Goal: Information Seeking & Learning: Learn about a topic

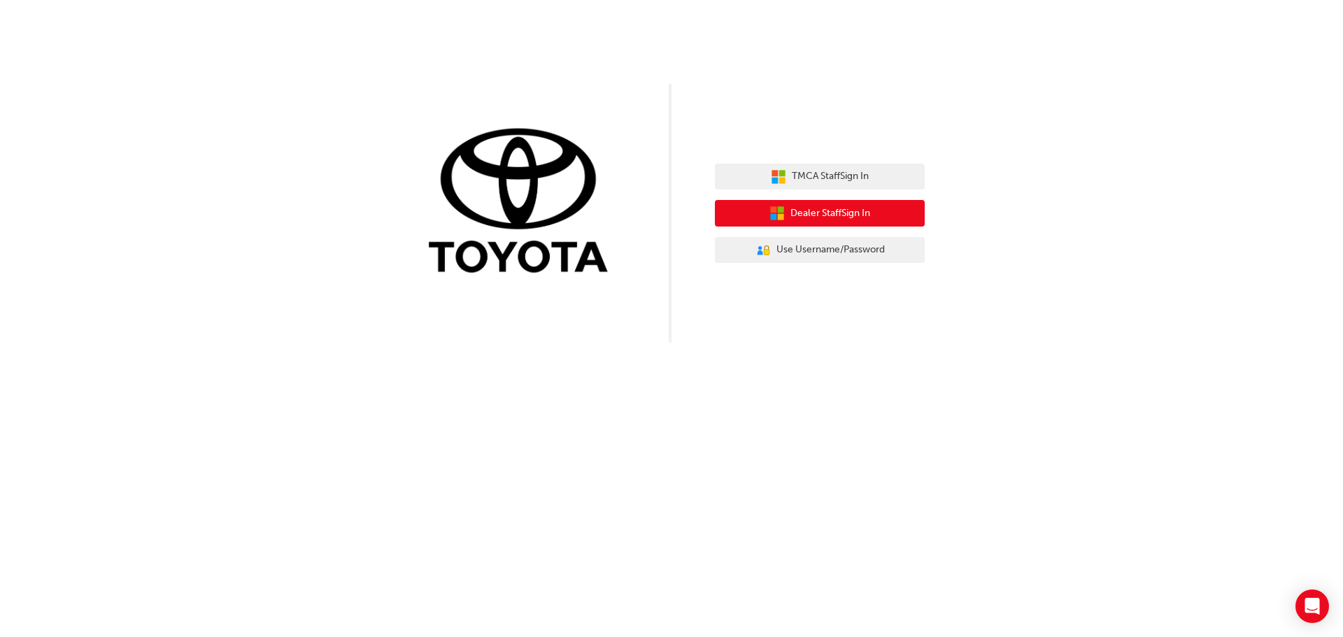
click at [807, 210] on span "Dealer Staff Sign In" at bounding box center [830, 214] width 80 height 16
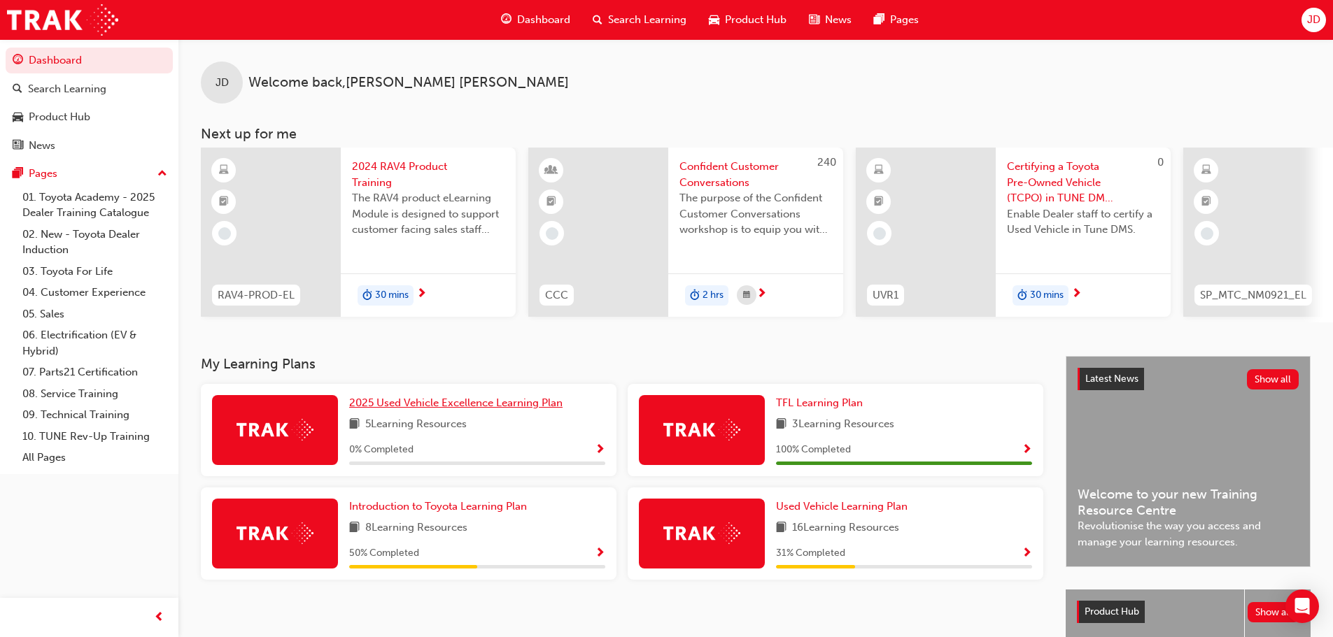
click at [495, 409] on span "2025 Used Vehicle Excellence Learning Plan" at bounding box center [455, 403] width 213 height 13
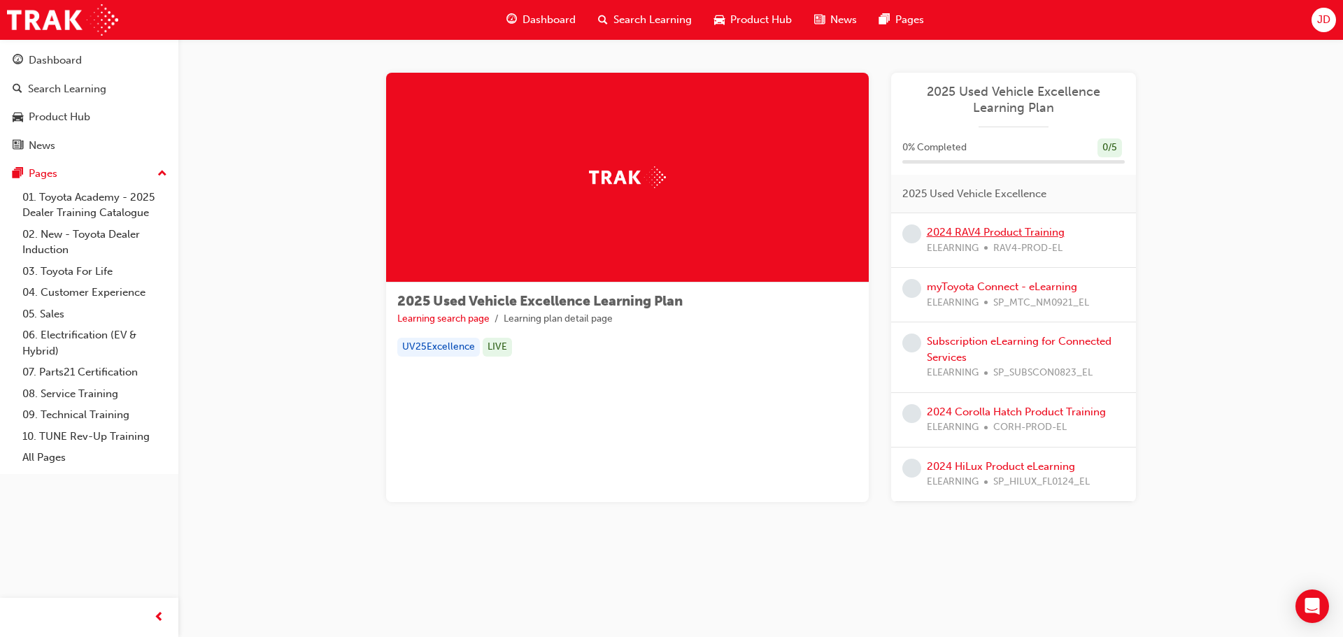
click at [992, 236] on link "2024 RAV4 Product Training" at bounding box center [996, 232] width 138 height 13
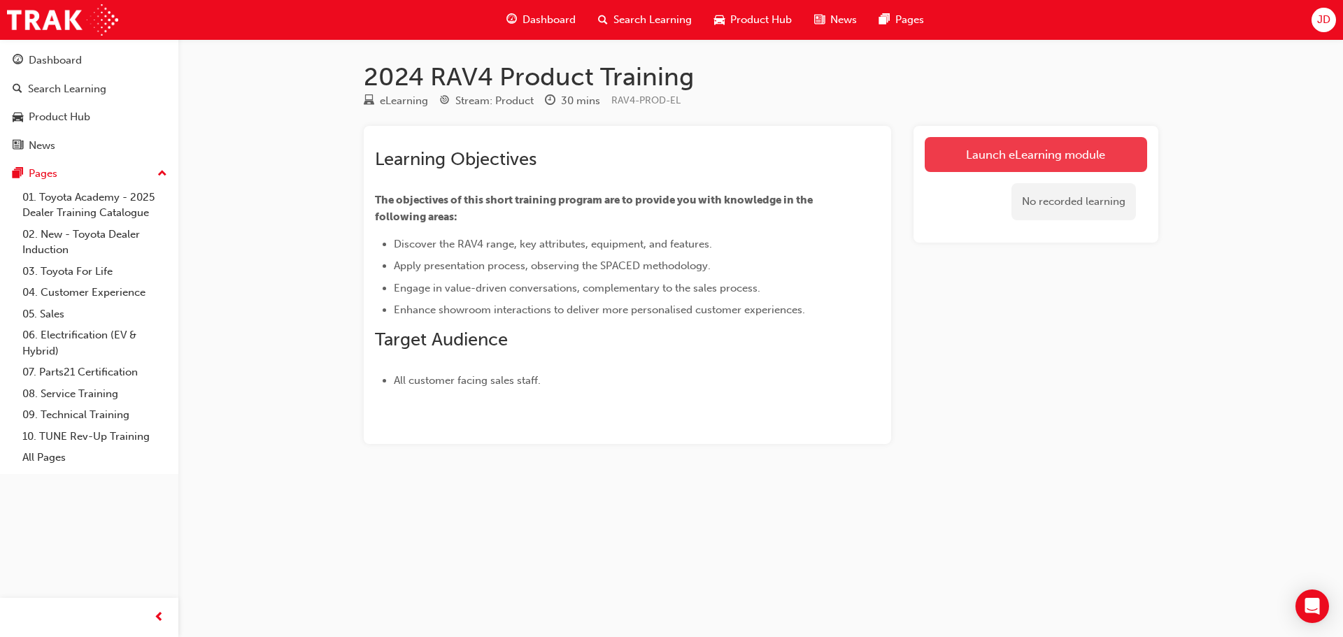
click at [1056, 147] on link "Launch eLearning module" at bounding box center [1036, 154] width 222 height 35
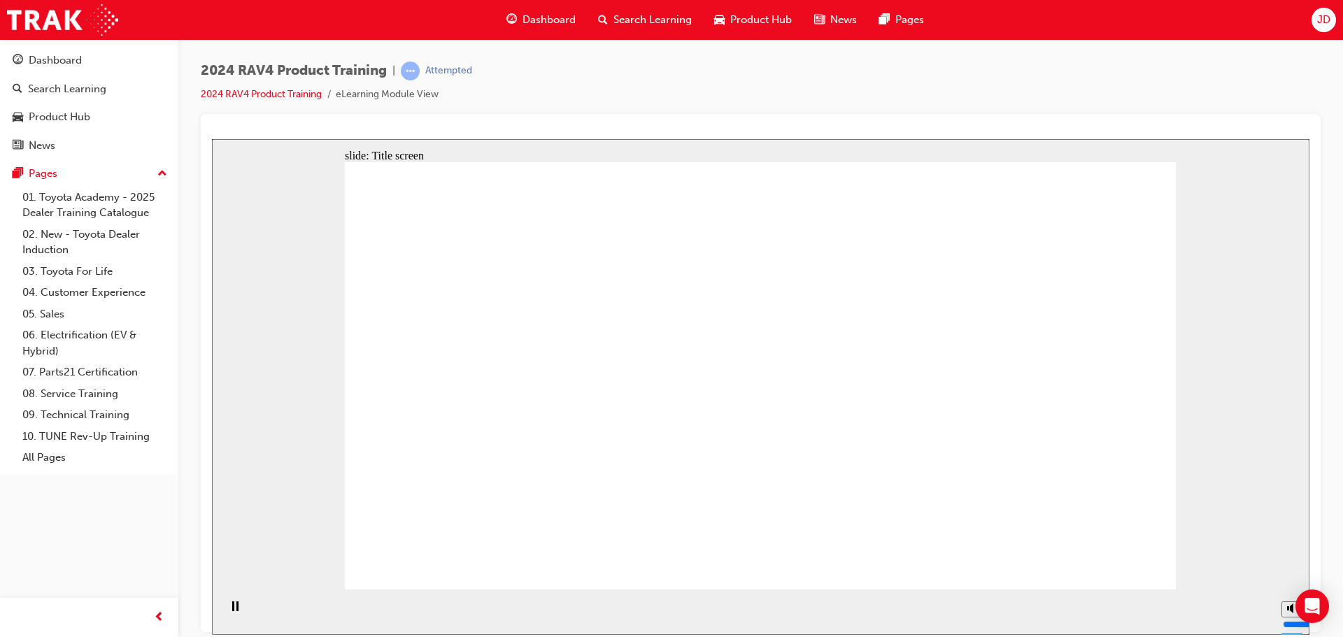
click at [1262, 303] on div "slide: Title screen Oval 1 Toyota RAV4 Product Training START Toyota RAV4 Produ…" at bounding box center [761, 387] width 1098 height 496
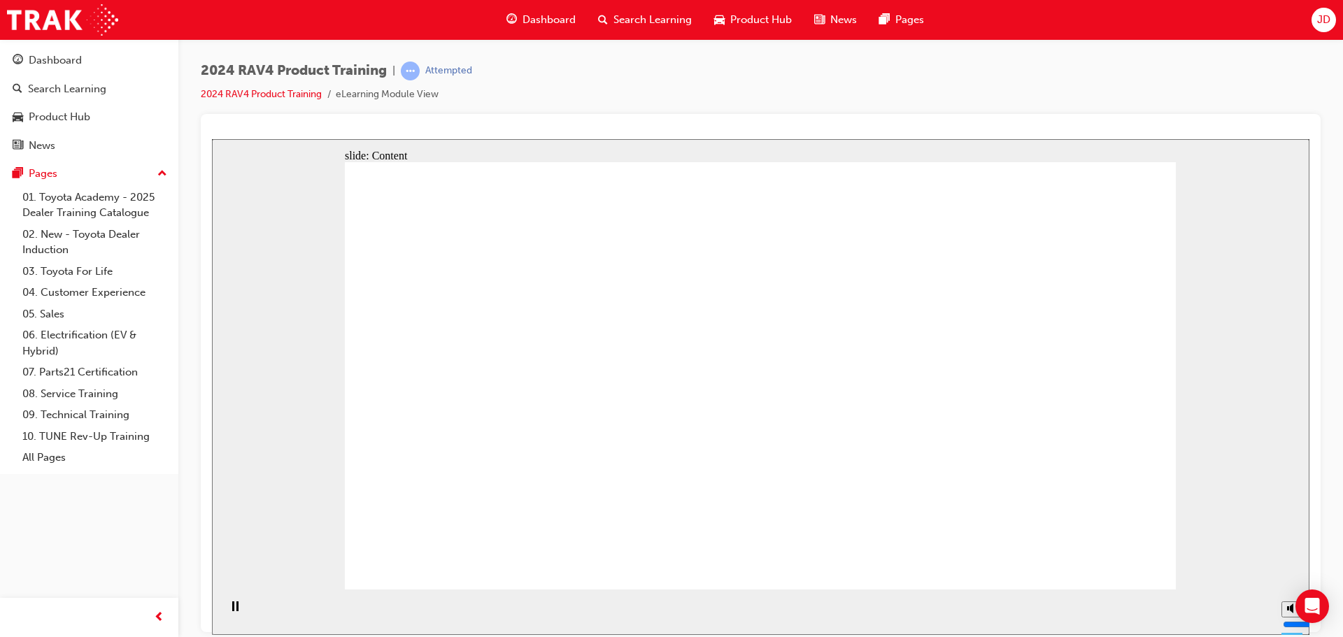
drag, startPoint x: 1015, startPoint y: 422, endPoint x: 980, endPoint y: 421, distance: 35.0
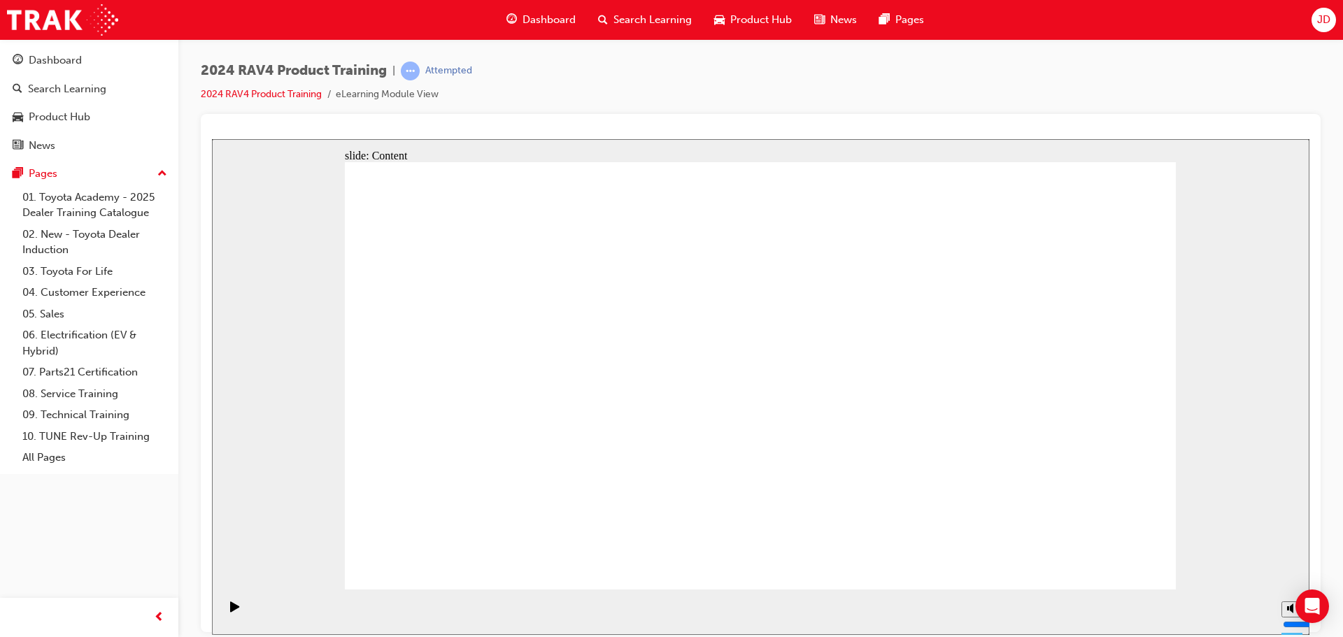
drag, startPoint x: 429, startPoint y: 180, endPoint x: 431, endPoint y: 188, distance: 8.7
drag, startPoint x: 436, startPoint y: 397, endPoint x: 437, endPoint y: 414, distance: 17.5
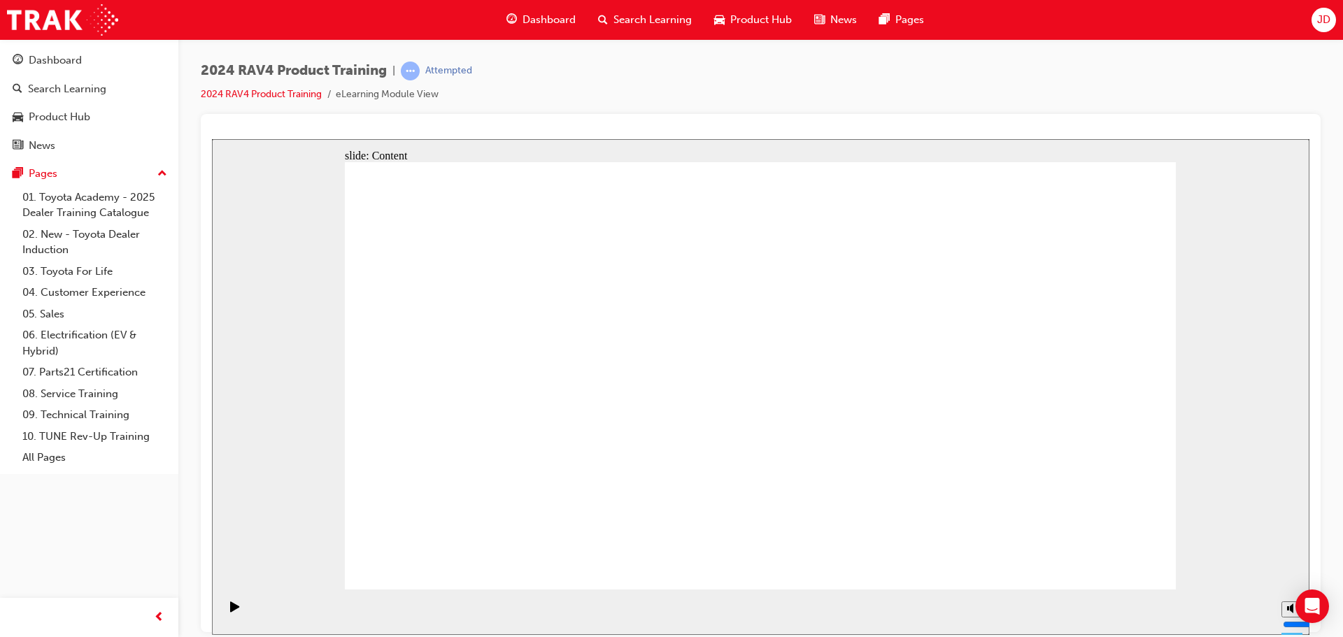
drag, startPoint x: 448, startPoint y: 510, endPoint x: 453, endPoint y: 522, distance: 12.9
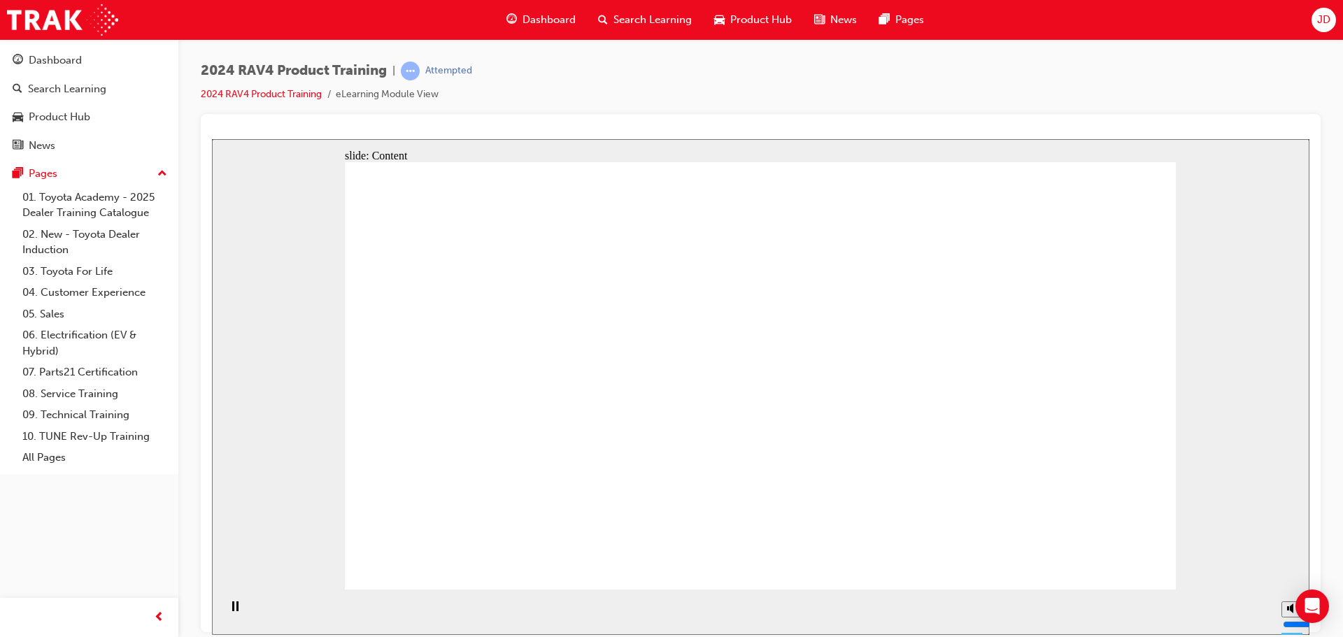
drag, startPoint x: 640, startPoint y: 313, endPoint x: 662, endPoint y: 312, distance: 22.4
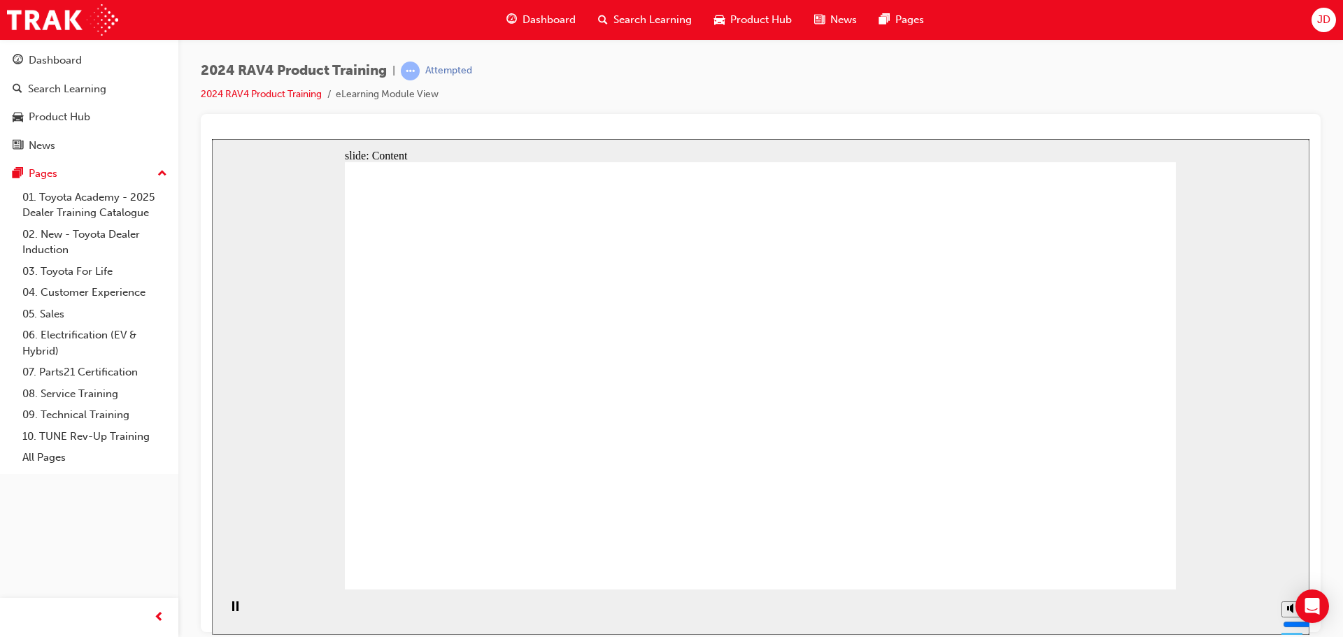
drag, startPoint x: 665, startPoint y: 462, endPoint x: 678, endPoint y: 462, distance: 12.6
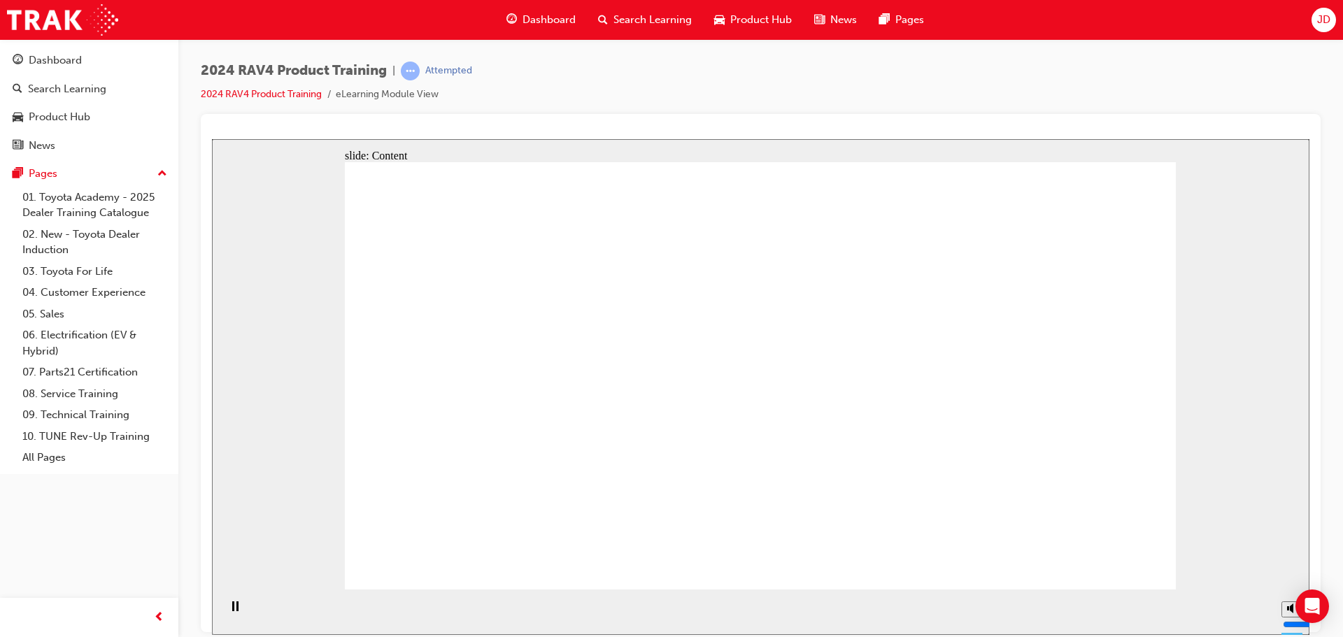
drag, startPoint x: 481, startPoint y: 416, endPoint x: 485, endPoint y: 387, distance: 29.0
drag, startPoint x: 480, startPoint y: 315, endPoint x: 527, endPoint y: 306, distance: 47.6
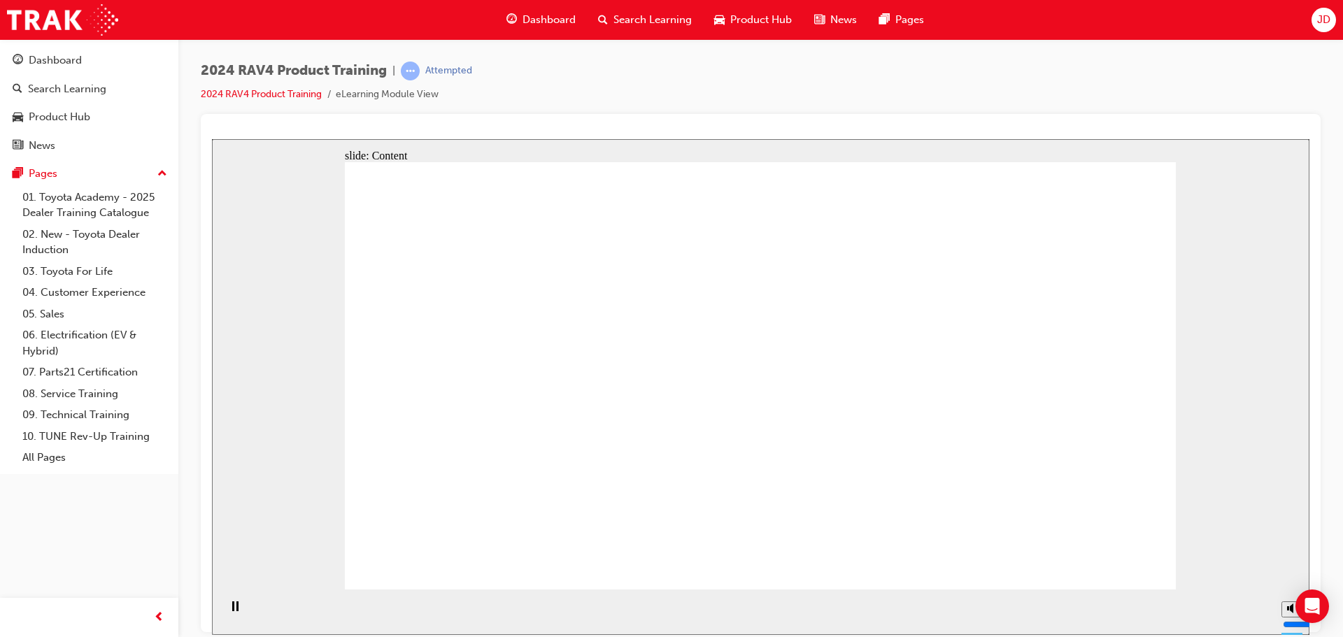
drag, startPoint x: 544, startPoint y: 420, endPoint x: 551, endPoint y: 424, distance: 8.8
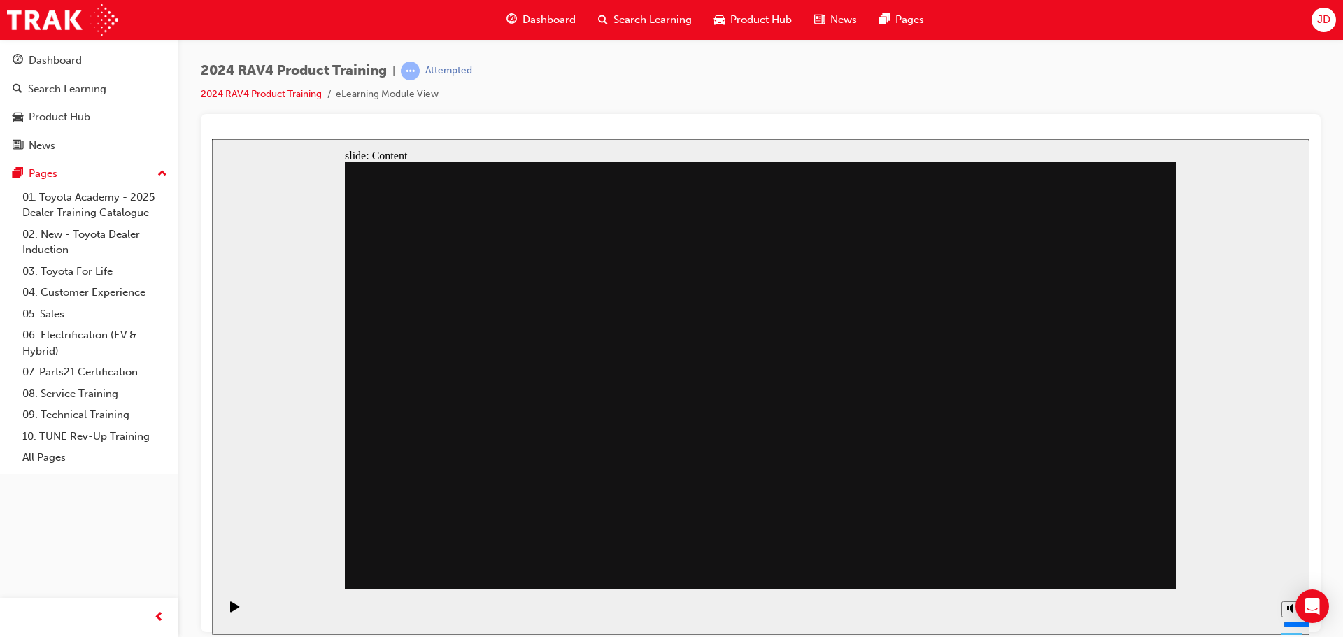
drag, startPoint x: 792, startPoint y: 451, endPoint x: 850, endPoint y: 451, distance: 58.1
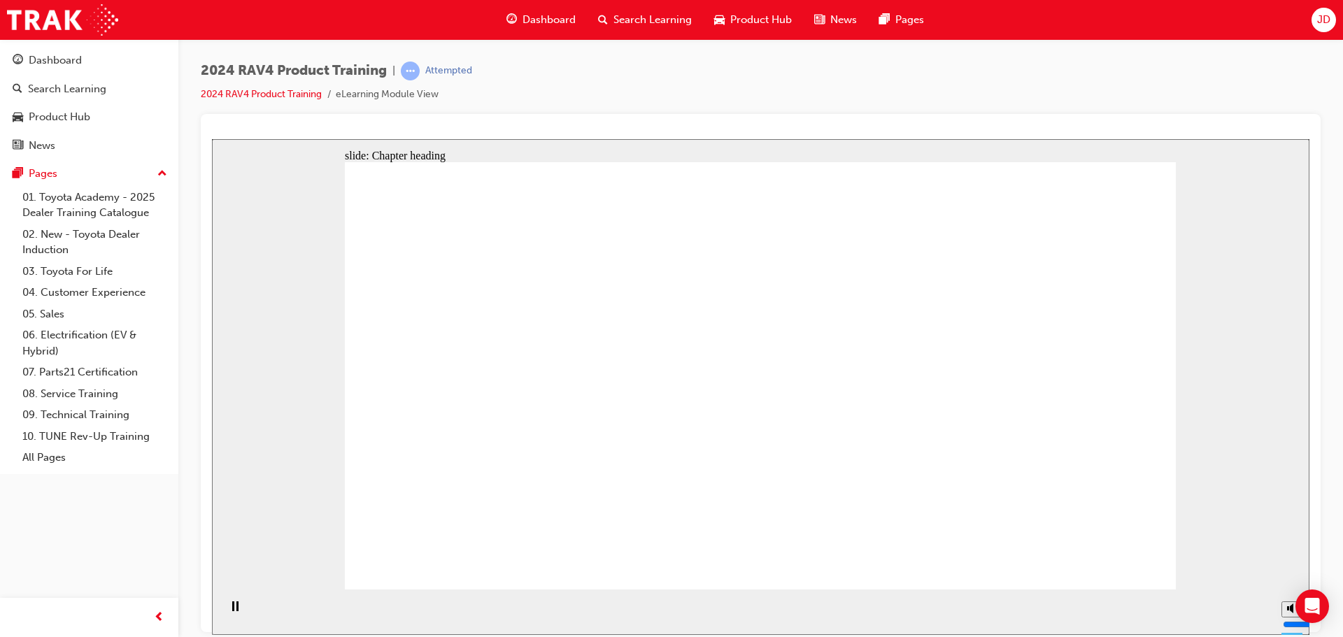
drag, startPoint x: 935, startPoint y: 467, endPoint x: 886, endPoint y: 478, distance: 50.2
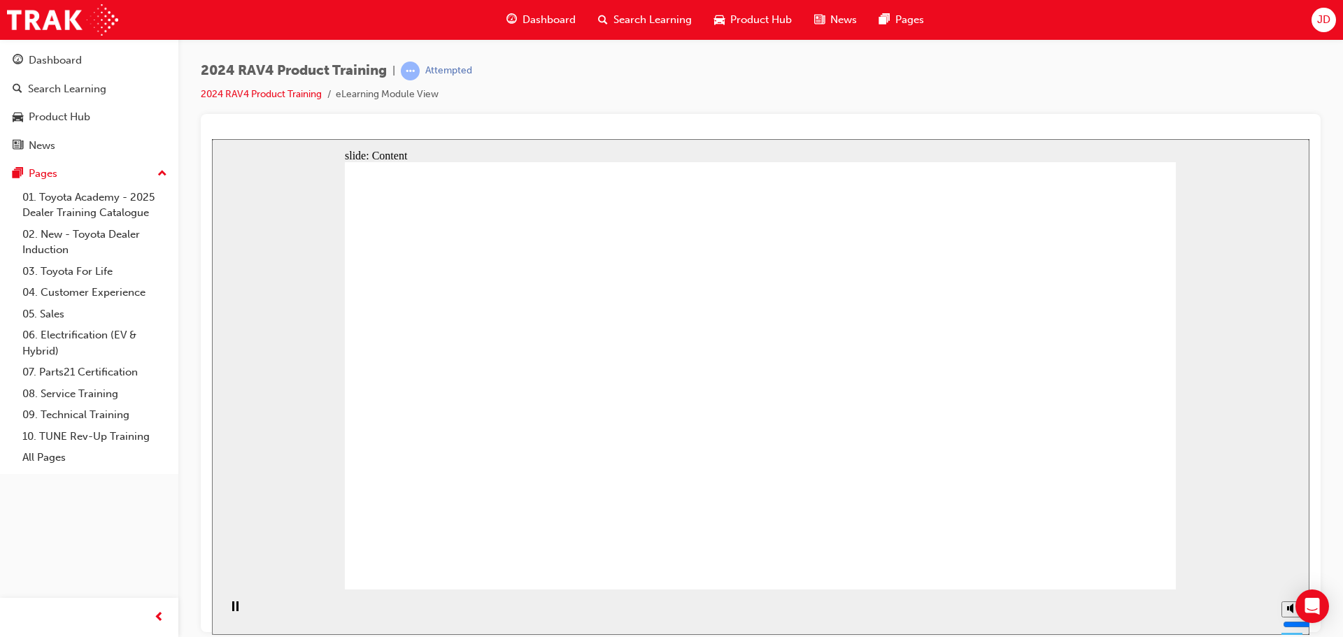
drag, startPoint x: 886, startPoint y: 478, endPoint x: 886, endPoint y: 446, distance: 32.2
drag, startPoint x: 886, startPoint y: 336, endPoint x: 1022, endPoint y: 312, distance: 137.8
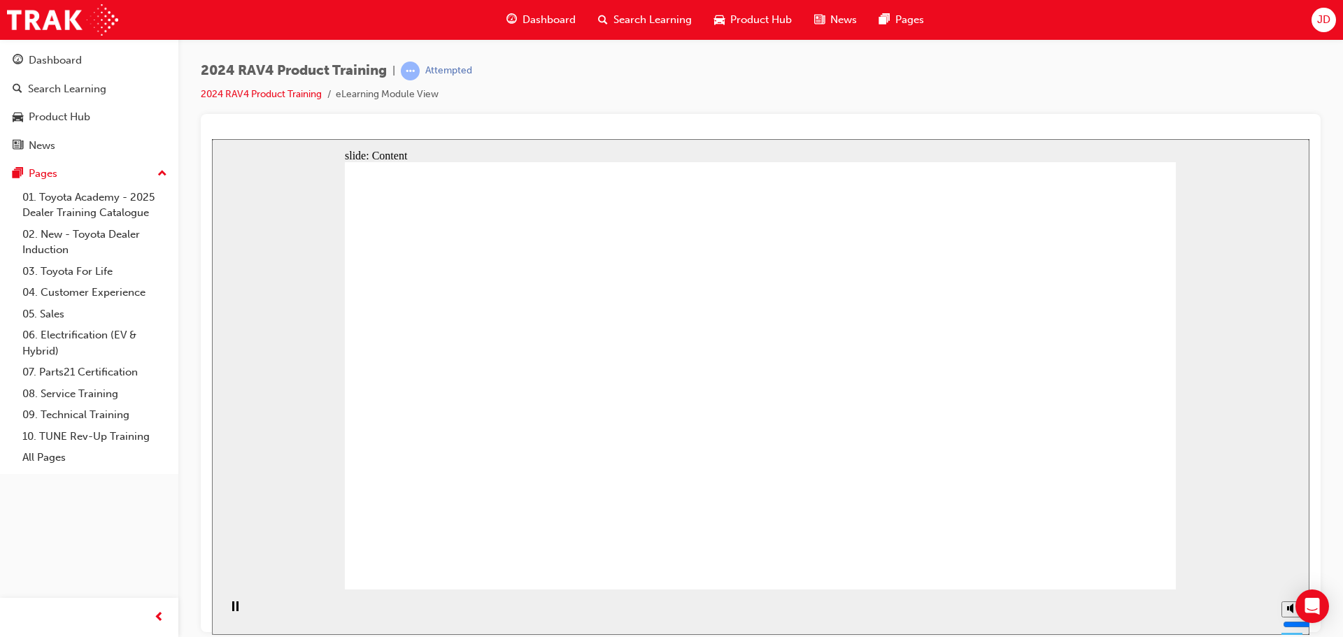
drag, startPoint x: 1022, startPoint y: 312, endPoint x: 1033, endPoint y: 325, distance: 16.4
drag, startPoint x: 1042, startPoint y: 341, endPoint x: 998, endPoint y: 415, distance: 86.6
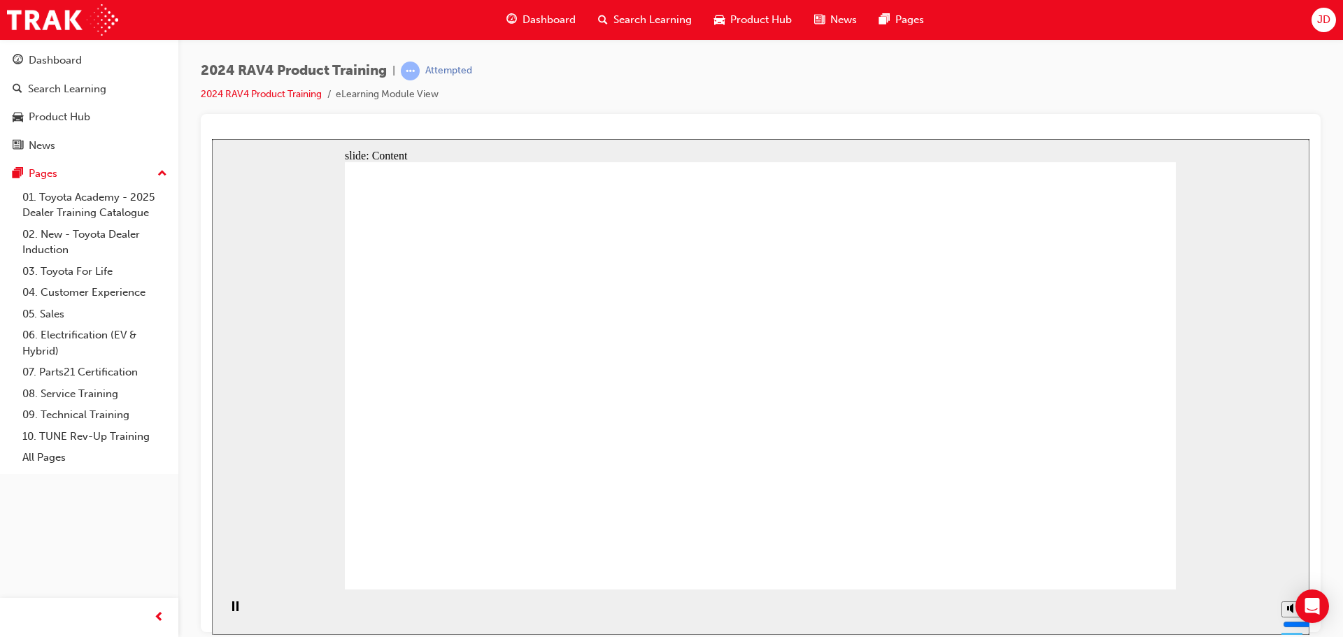
drag, startPoint x: 995, startPoint y: 365, endPoint x: 1070, endPoint y: 369, distance: 75.7
drag, startPoint x: 1070, startPoint y: 369, endPoint x: 1090, endPoint y: 347, distance: 29.7
drag, startPoint x: 975, startPoint y: 261, endPoint x: 935, endPoint y: 406, distance: 150.9
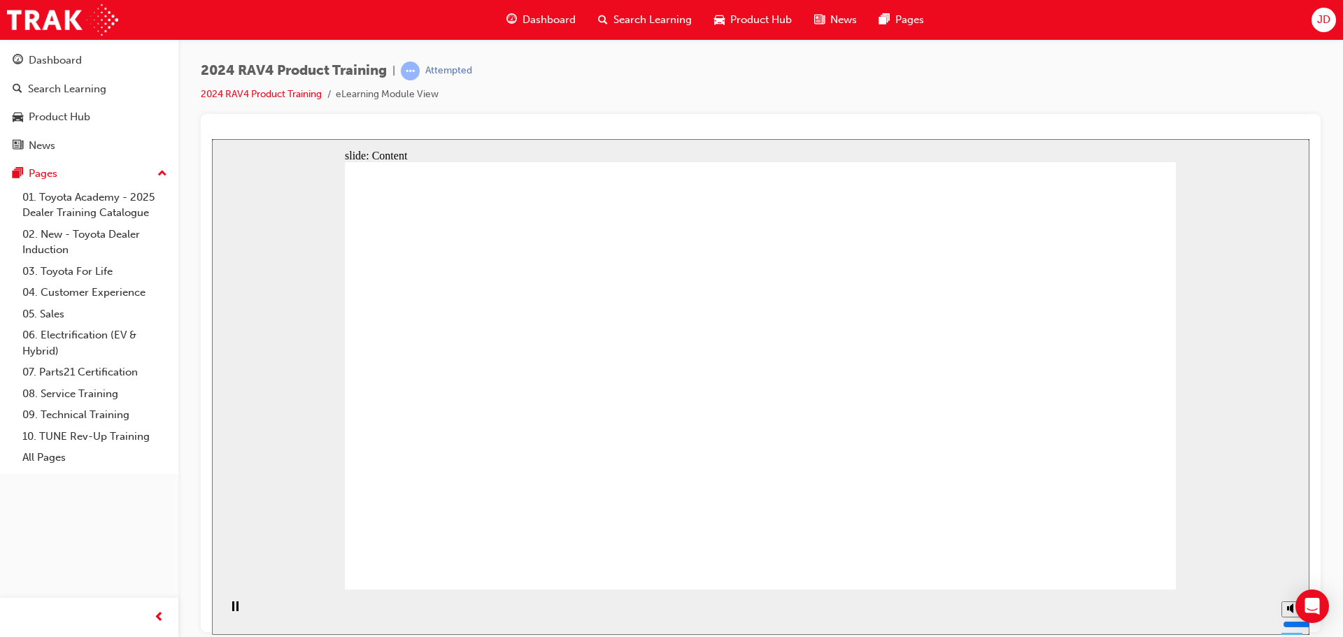
drag, startPoint x: 900, startPoint y: 427, endPoint x: 890, endPoint y: 416, distance: 15.3
drag, startPoint x: 539, startPoint y: 302, endPoint x: 561, endPoint y: 351, distance: 54.5
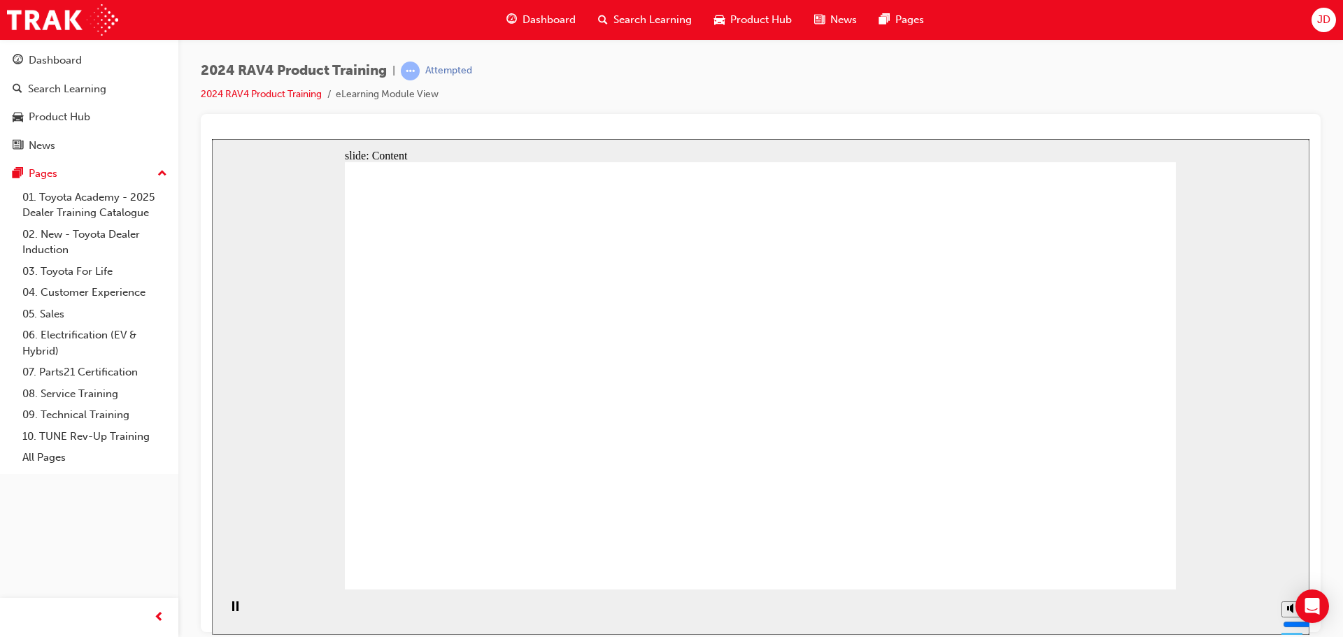
drag, startPoint x: 664, startPoint y: 469, endPoint x: 616, endPoint y: 345, distance: 132.6
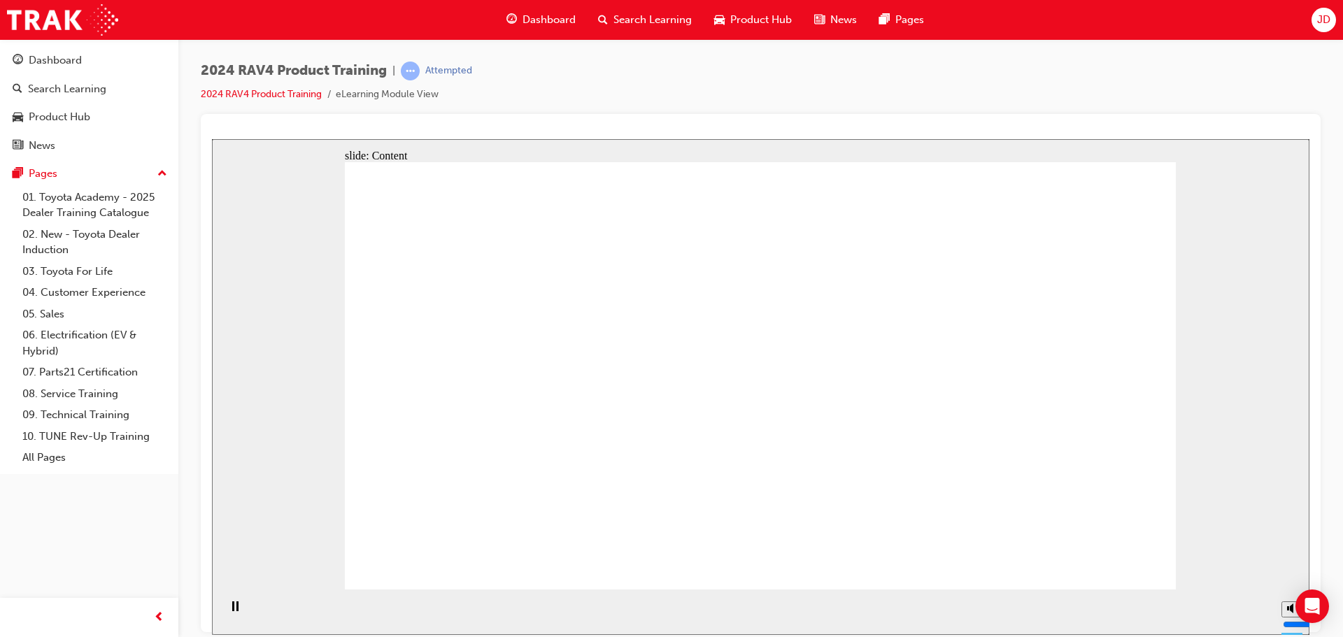
drag, startPoint x: 493, startPoint y: 374, endPoint x: 521, endPoint y: 376, distance: 28.1
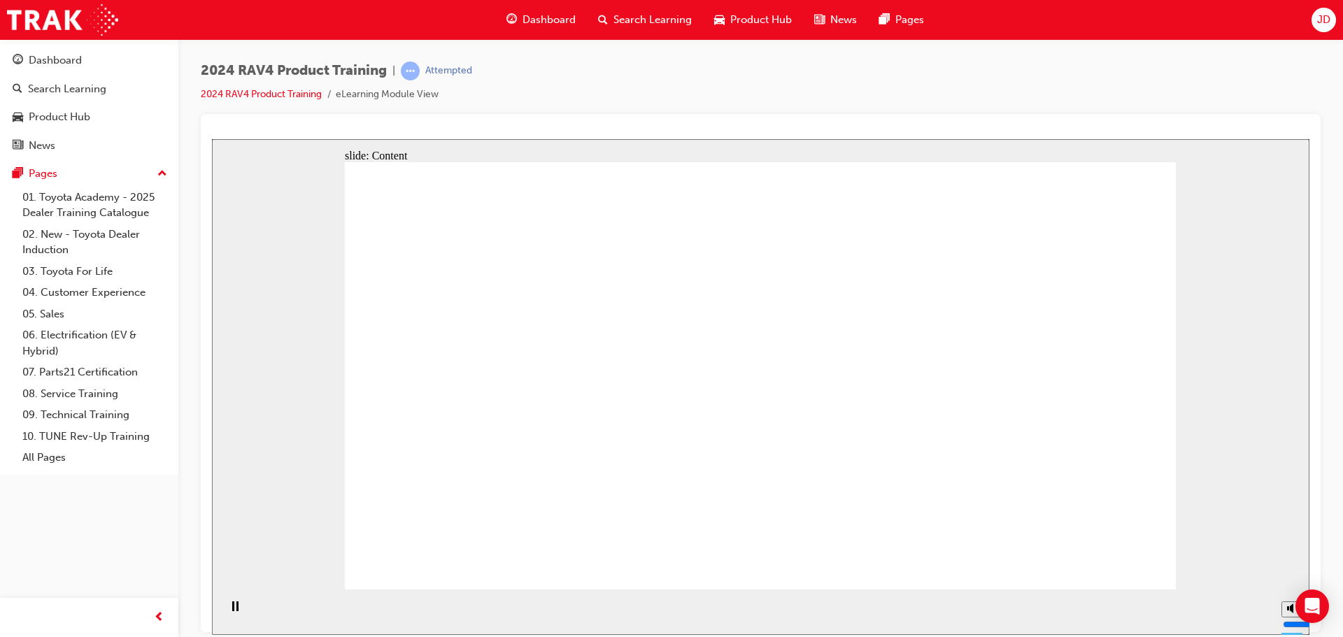
drag, startPoint x: 525, startPoint y: 383, endPoint x: 471, endPoint y: 362, distance: 57.2
drag, startPoint x: 471, startPoint y: 361, endPoint x: 490, endPoint y: 367, distance: 20.6
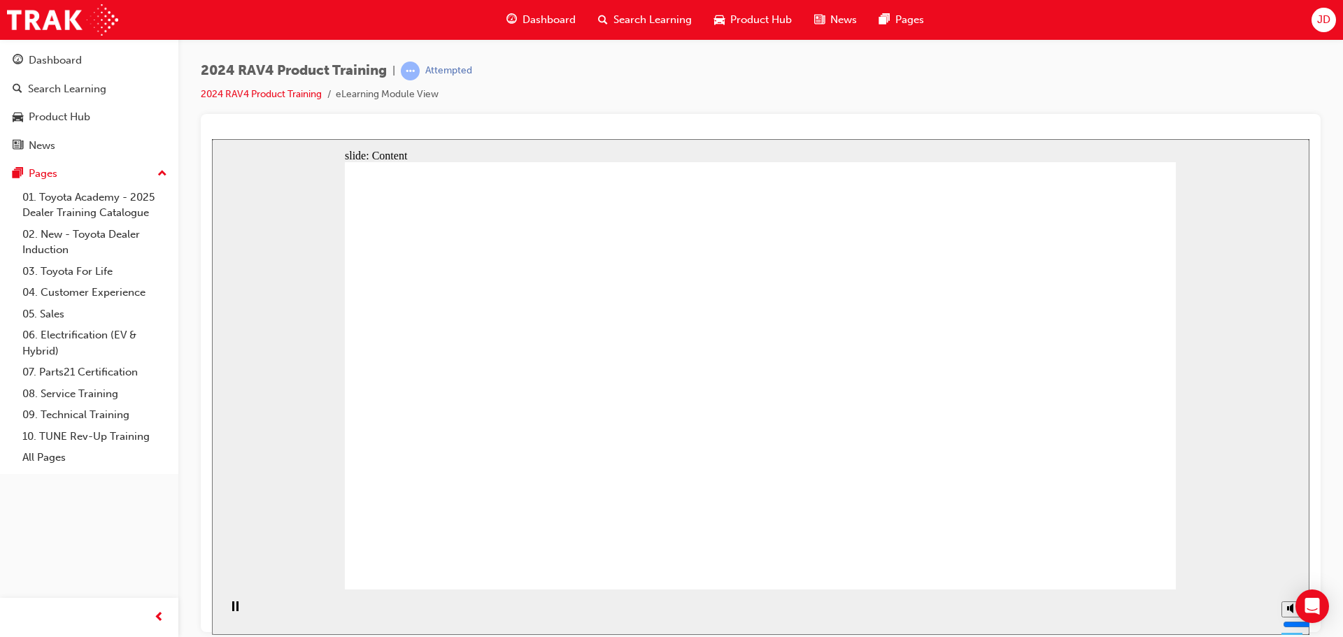
drag, startPoint x: 481, startPoint y: 371, endPoint x: 627, endPoint y: 371, distance: 146.2
drag, startPoint x: 1120, startPoint y: 548, endPoint x: 1111, endPoint y: 558, distance: 13.9
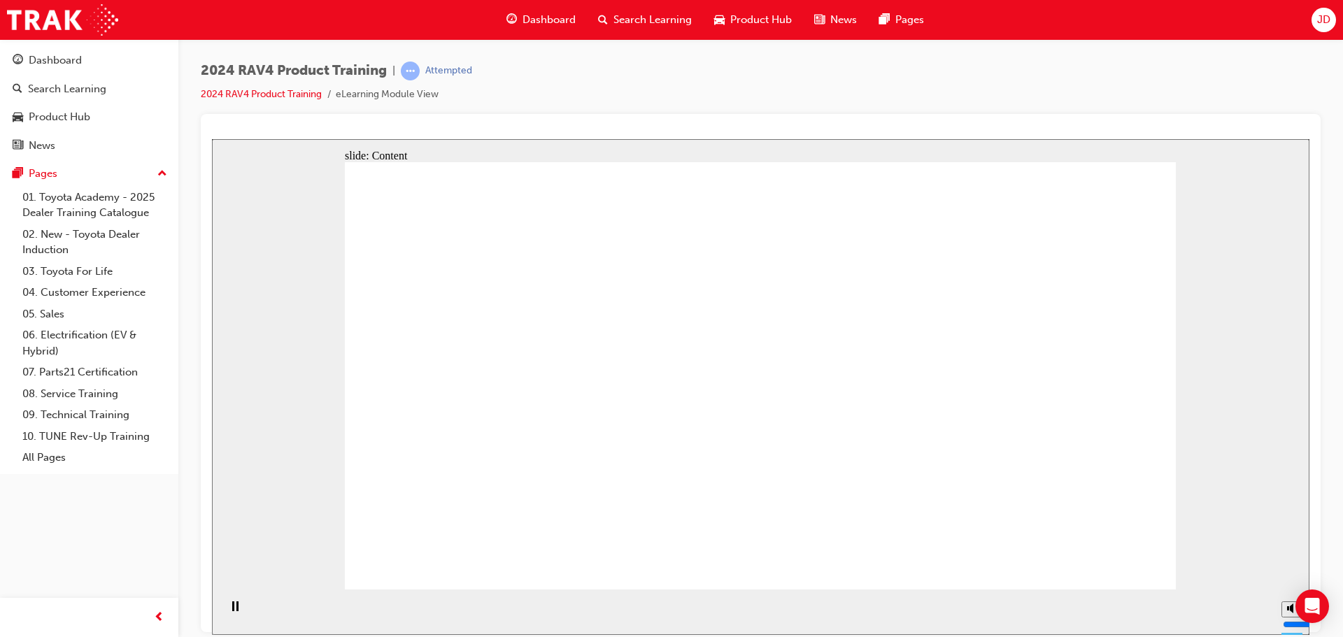
drag, startPoint x: 733, startPoint y: 442, endPoint x: 708, endPoint y: 416, distance: 36.1
drag, startPoint x: 1081, startPoint y: 546, endPoint x: 1093, endPoint y: 559, distance: 17.3
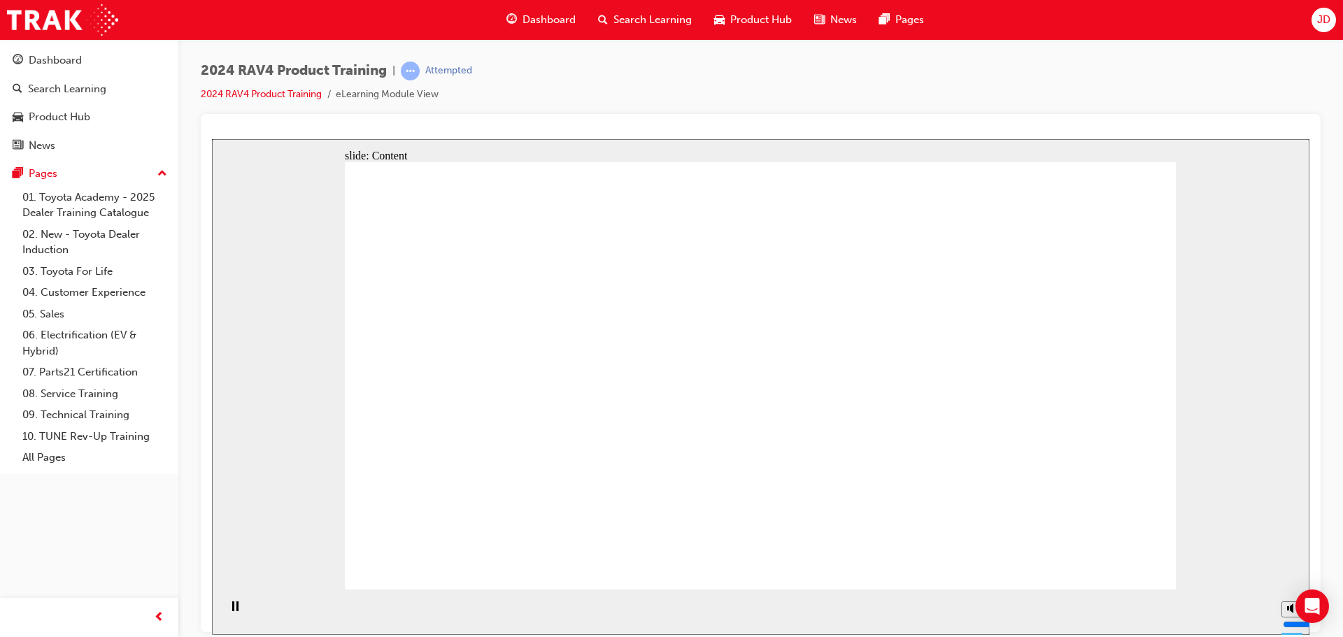
drag, startPoint x: 637, startPoint y: 362, endPoint x: 697, endPoint y: 382, distance: 63.9
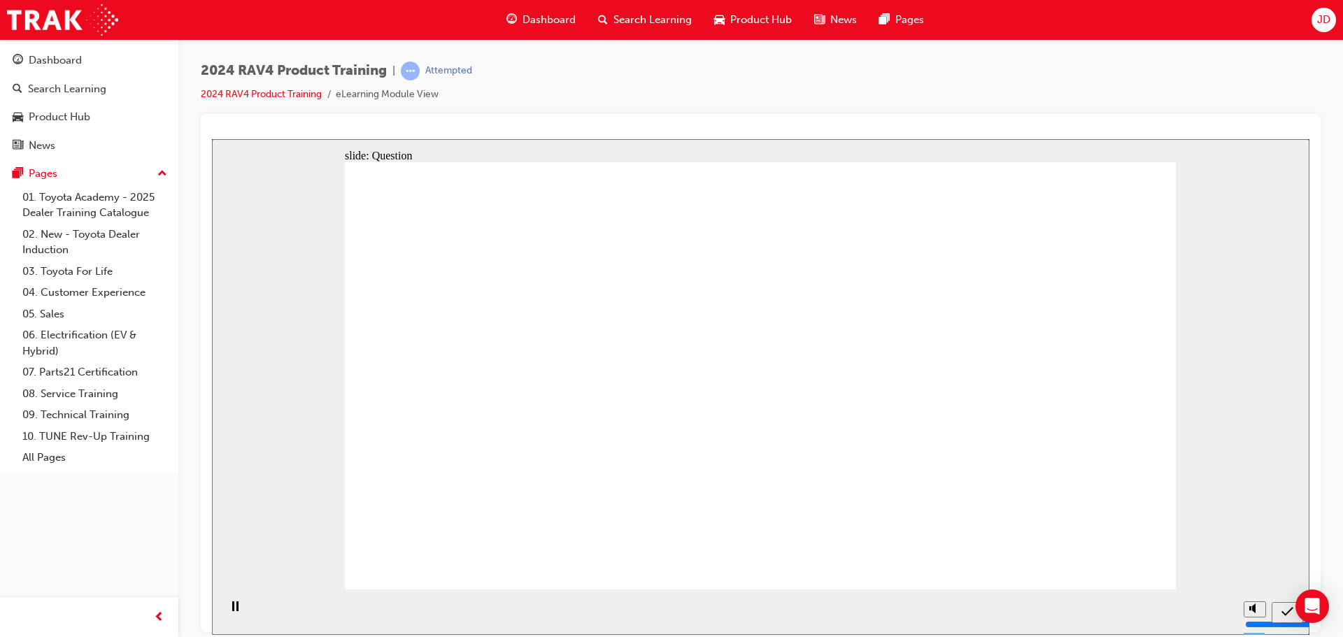
radio input "false"
radio input "true"
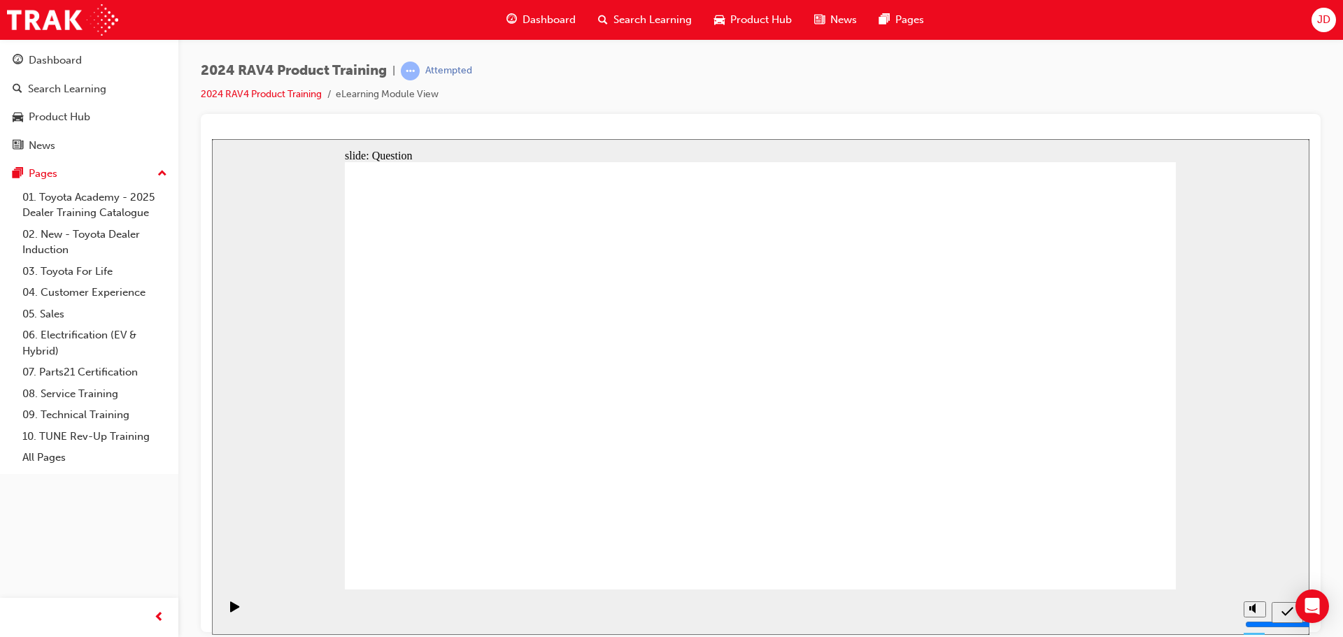
radio input "true"
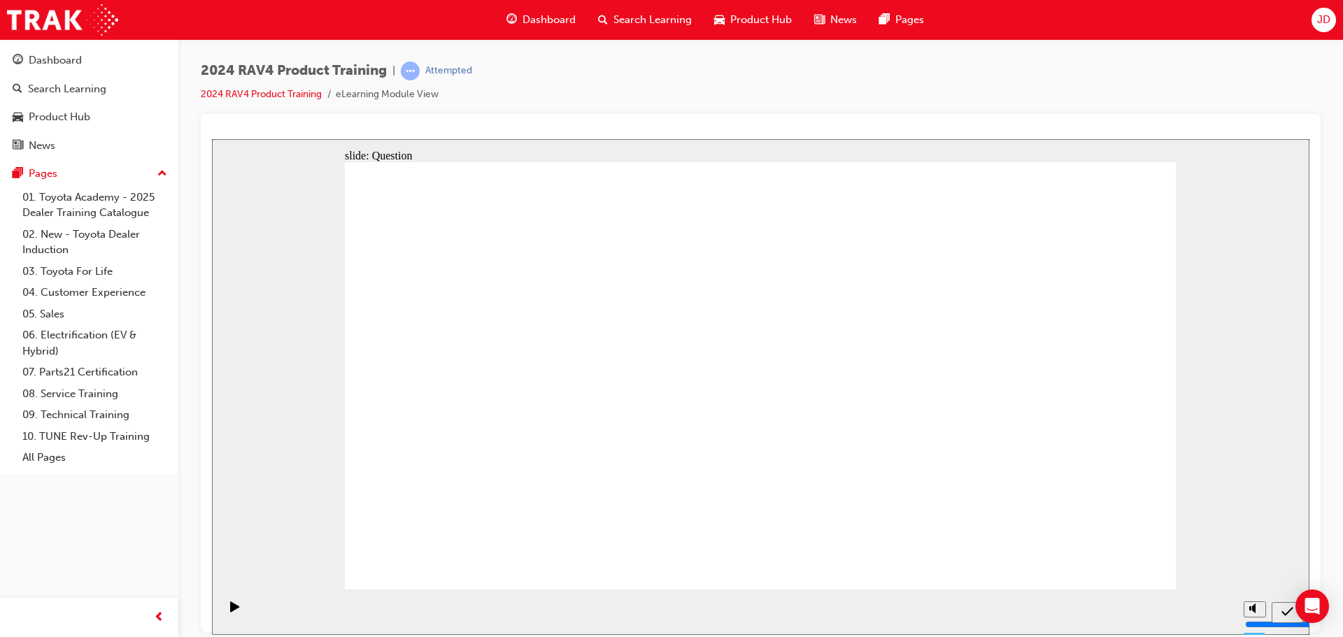
radio input "true"
drag, startPoint x: 1105, startPoint y: 551, endPoint x: 1107, endPoint y: 558, distance: 7.5
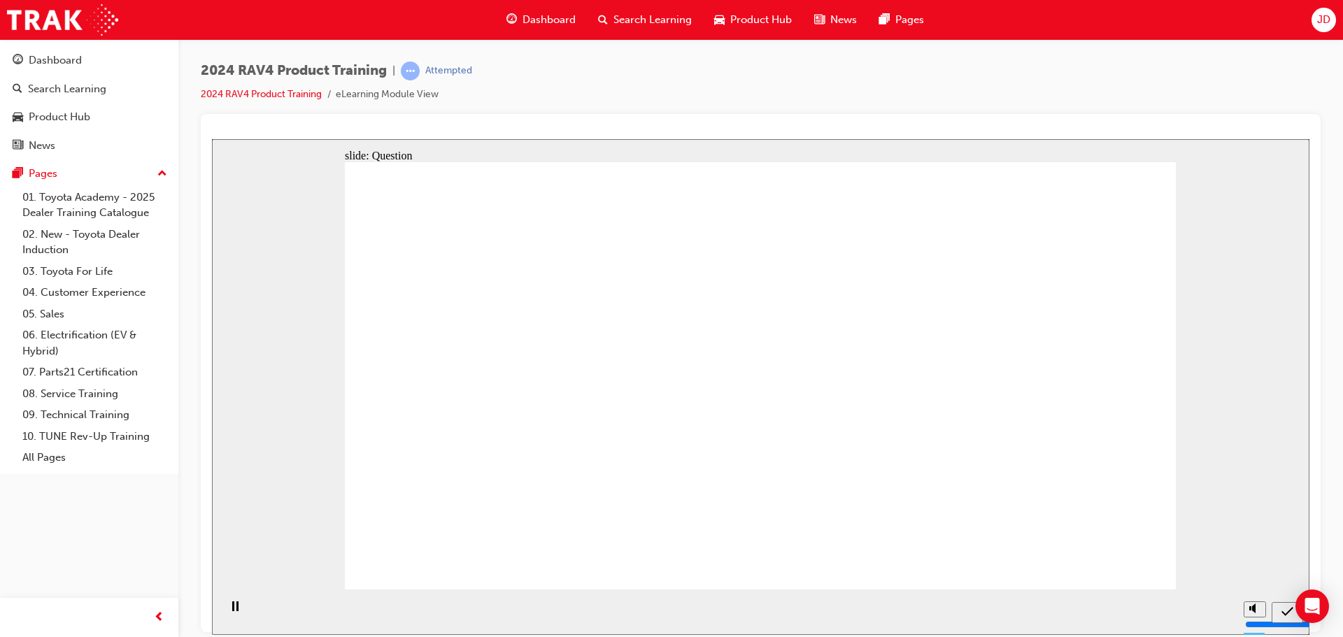
radio input "true"
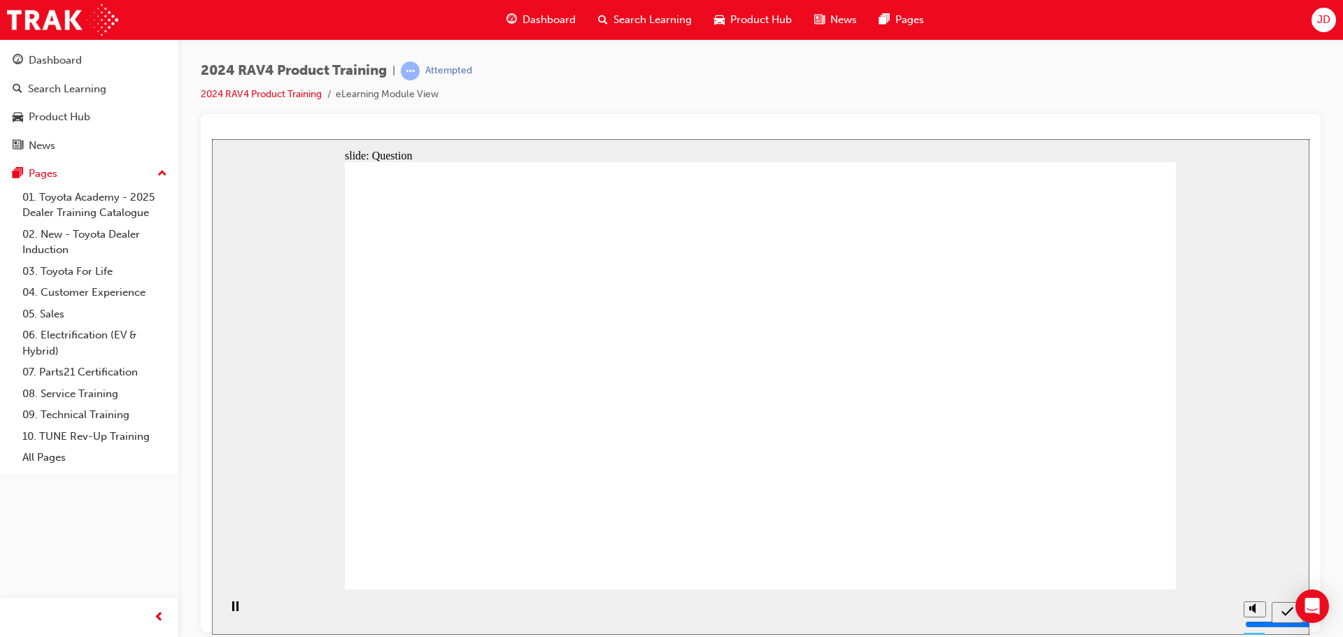
drag, startPoint x: 559, startPoint y: 346, endPoint x: 555, endPoint y: 497, distance: 151.1
drag, startPoint x: 660, startPoint y: 420, endPoint x: 675, endPoint y: 455, distance: 38.2
drag, startPoint x: 820, startPoint y: 345, endPoint x: 828, endPoint y: 478, distance: 133.8
drag, startPoint x: 1018, startPoint y: 355, endPoint x: 977, endPoint y: 483, distance: 134.3
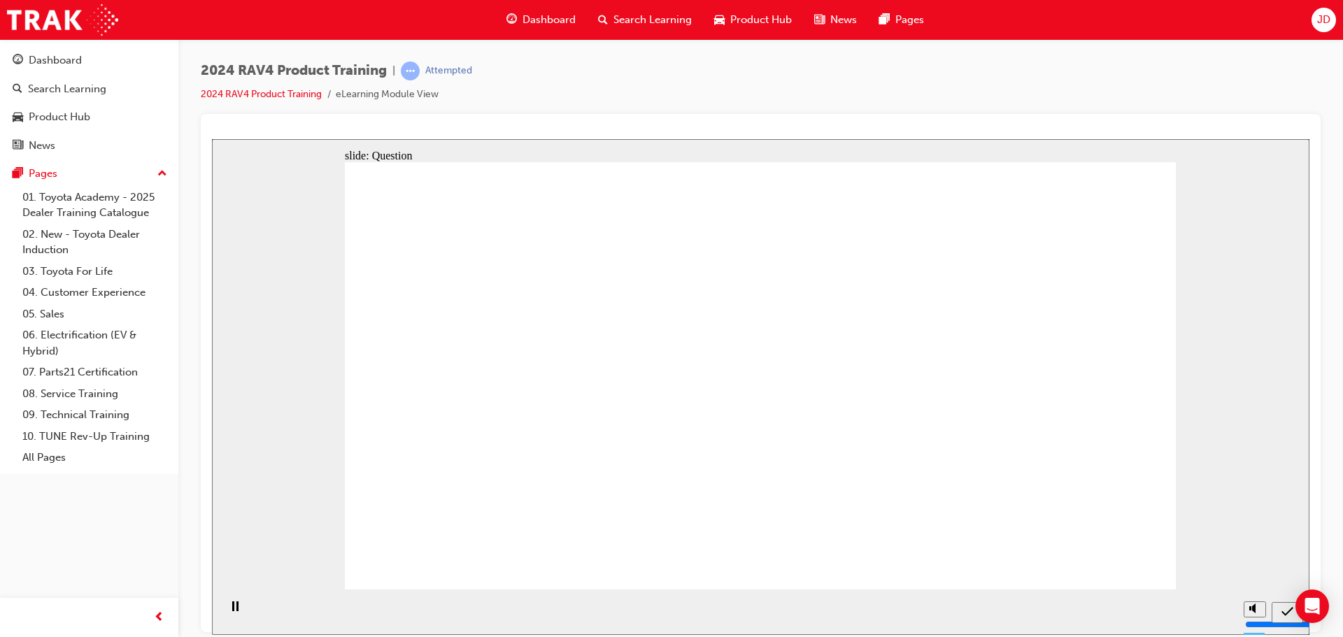
radio input "true"
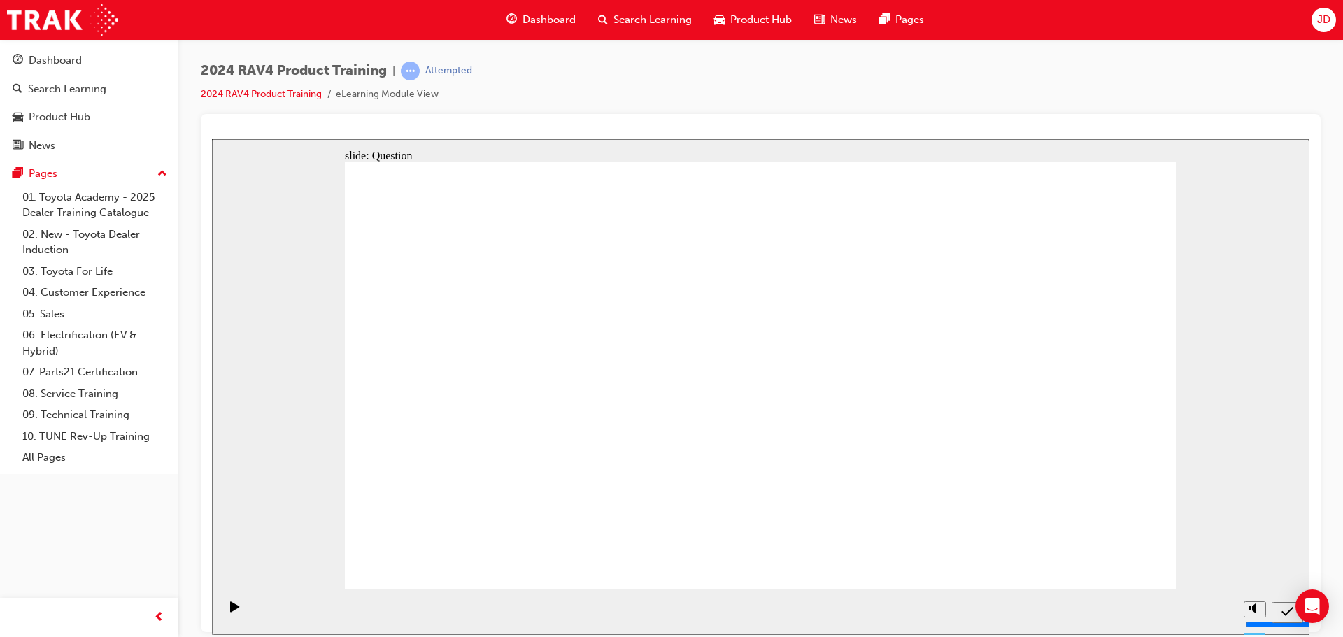
radio input "true"
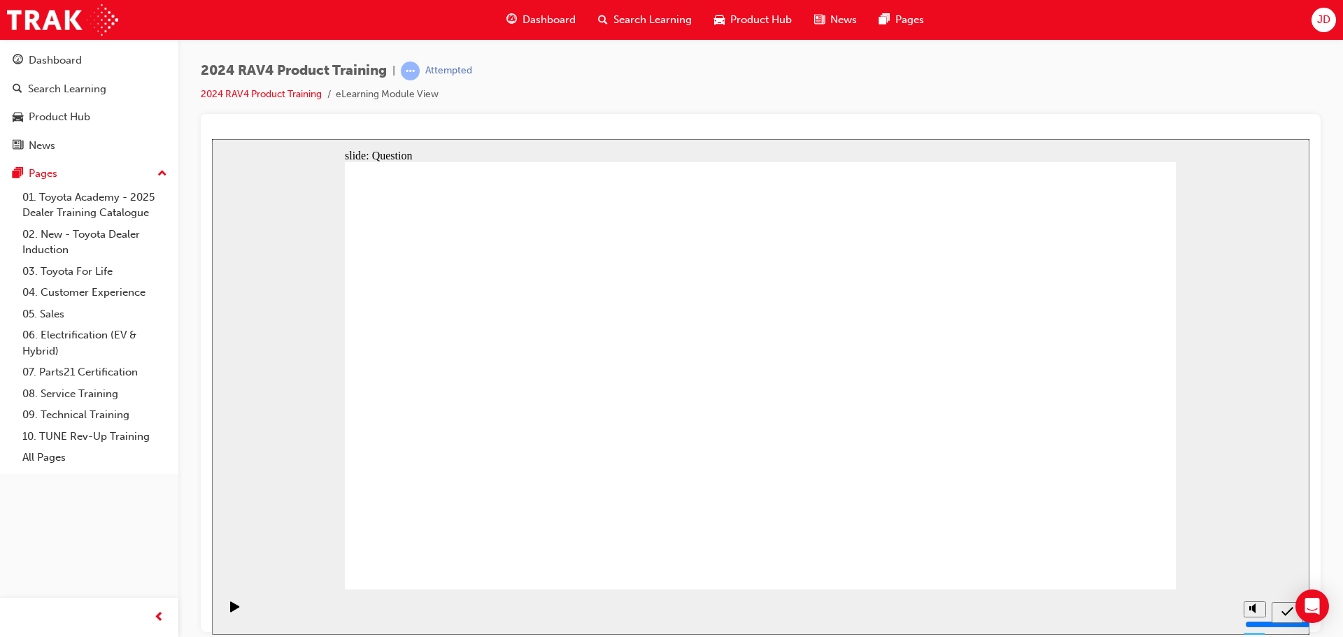
radio input "true"
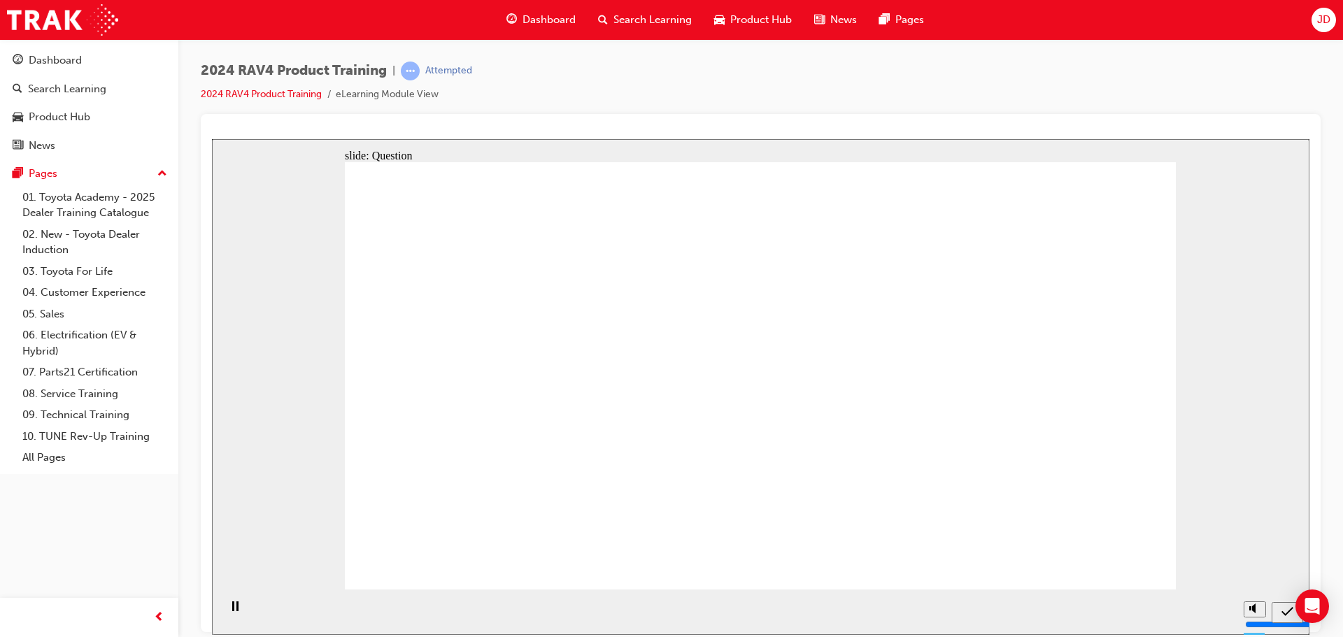
radio input "true"
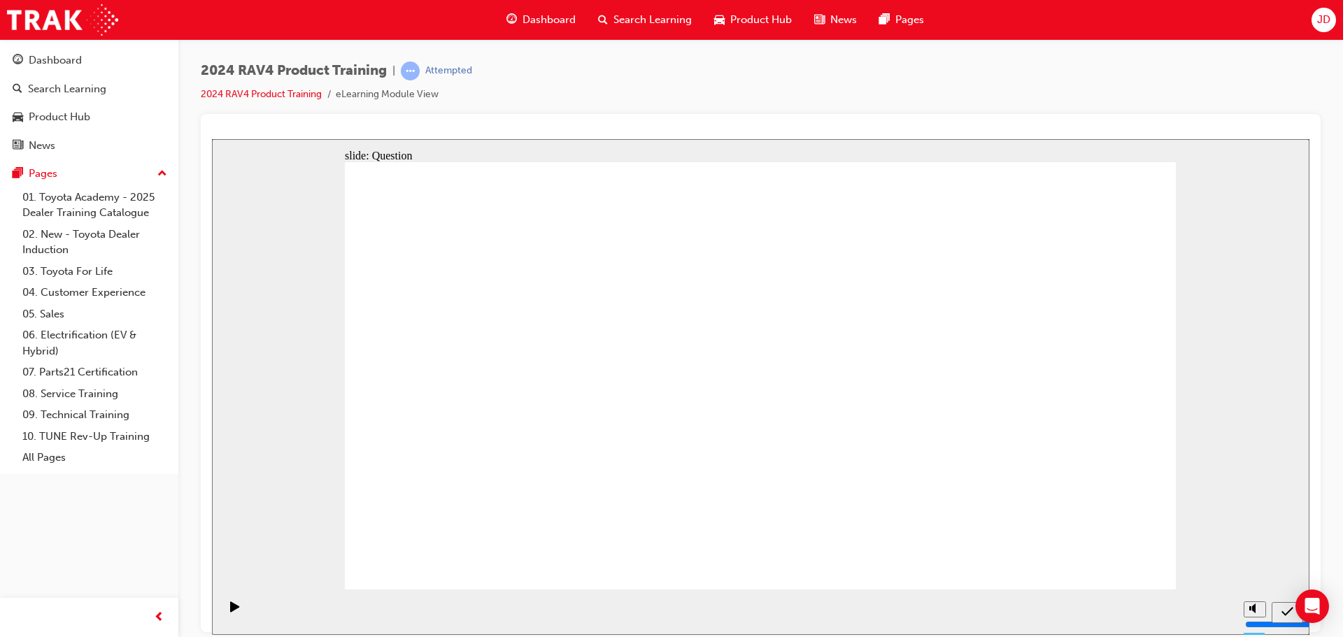
drag, startPoint x: 522, startPoint y: 342, endPoint x: 520, endPoint y: 310, distance: 32.2
drag, startPoint x: 648, startPoint y: 360, endPoint x: 974, endPoint y: 506, distance: 357.3
drag, startPoint x: 546, startPoint y: 326, endPoint x: 872, endPoint y: 507, distance: 373.6
drag, startPoint x: 991, startPoint y: 351, endPoint x: 653, endPoint y: 500, distance: 369.9
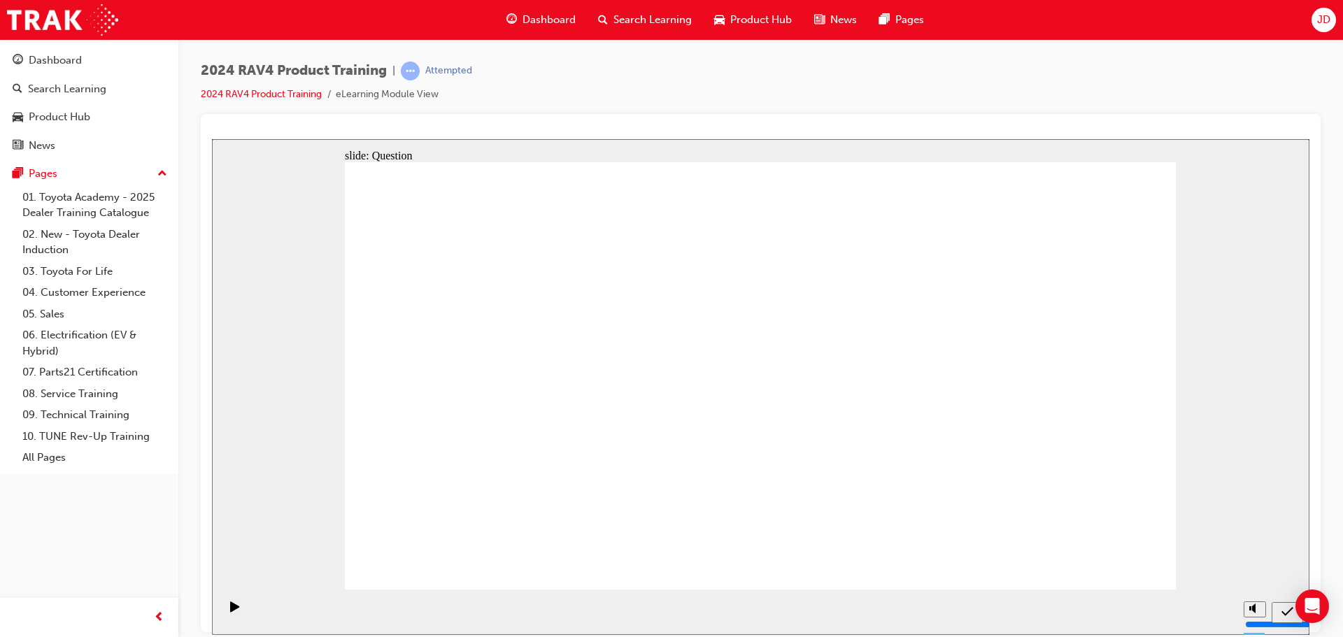
drag, startPoint x: 866, startPoint y: 355, endPoint x: 556, endPoint y: 478, distance: 333.5
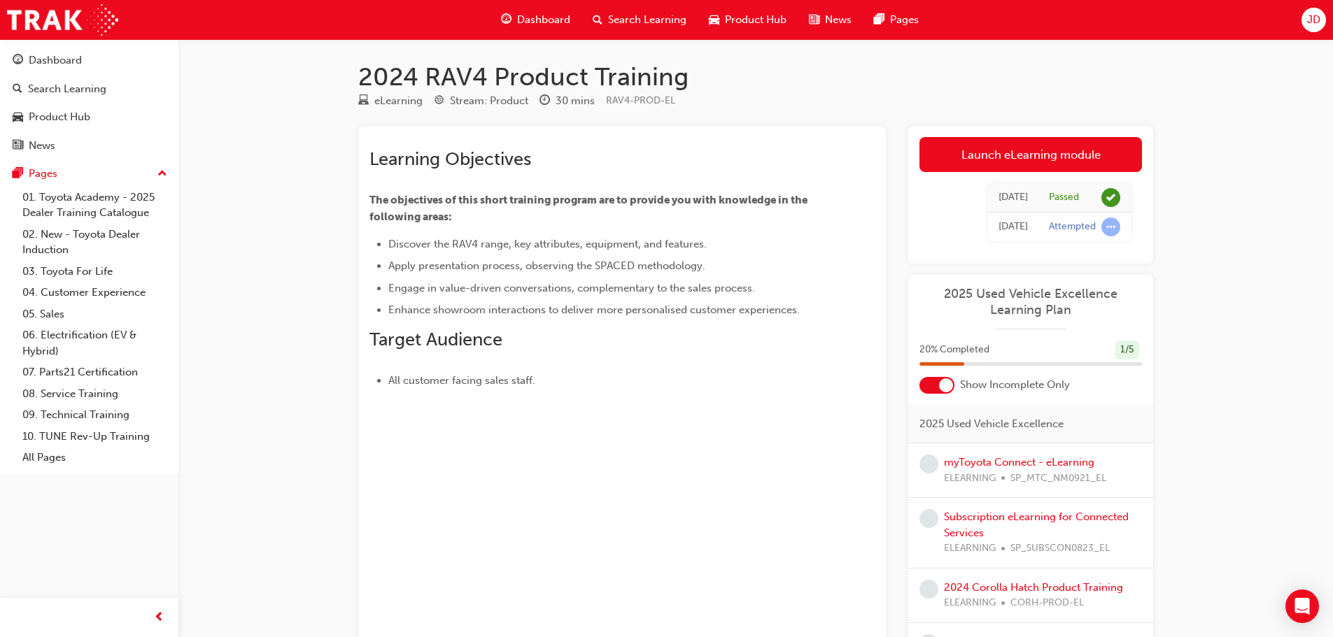
click at [1046, 225] on td "Attempted" at bounding box center [1084, 227] width 92 height 29
click at [1051, 462] on link "myToyota Connect - eLearning" at bounding box center [1019, 462] width 150 height 13
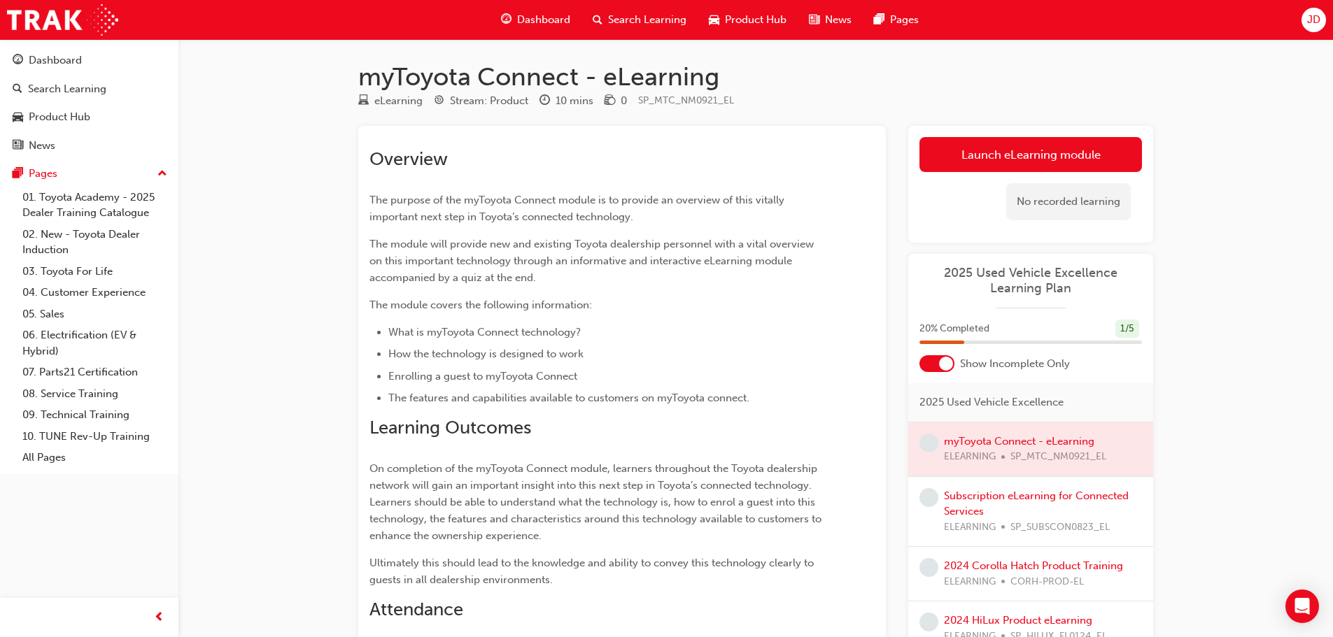
click at [1028, 409] on span "2025 Used Vehicle Excellence" at bounding box center [991, 403] width 144 height 16
click at [1021, 149] on link "Launch eLearning module" at bounding box center [1030, 154] width 222 height 35
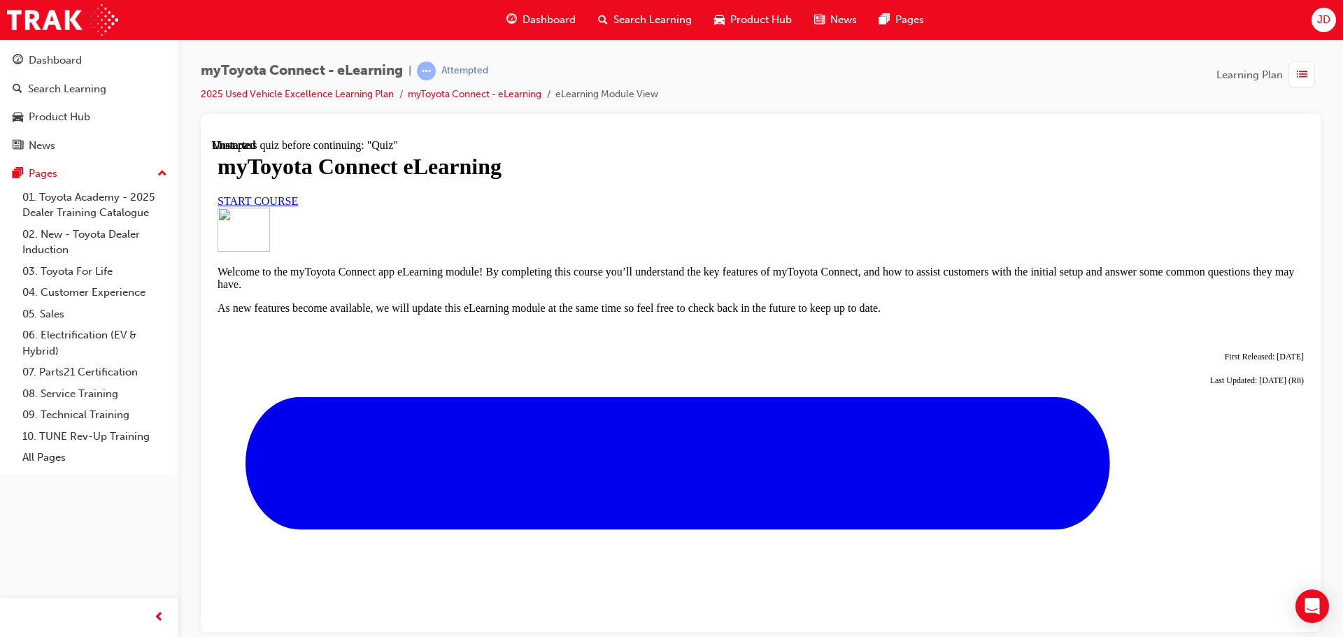
scroll to position [70, 0]
click at [298, 206] on link "START COURSE" at bounding box center [258, 200] width 80 height 12
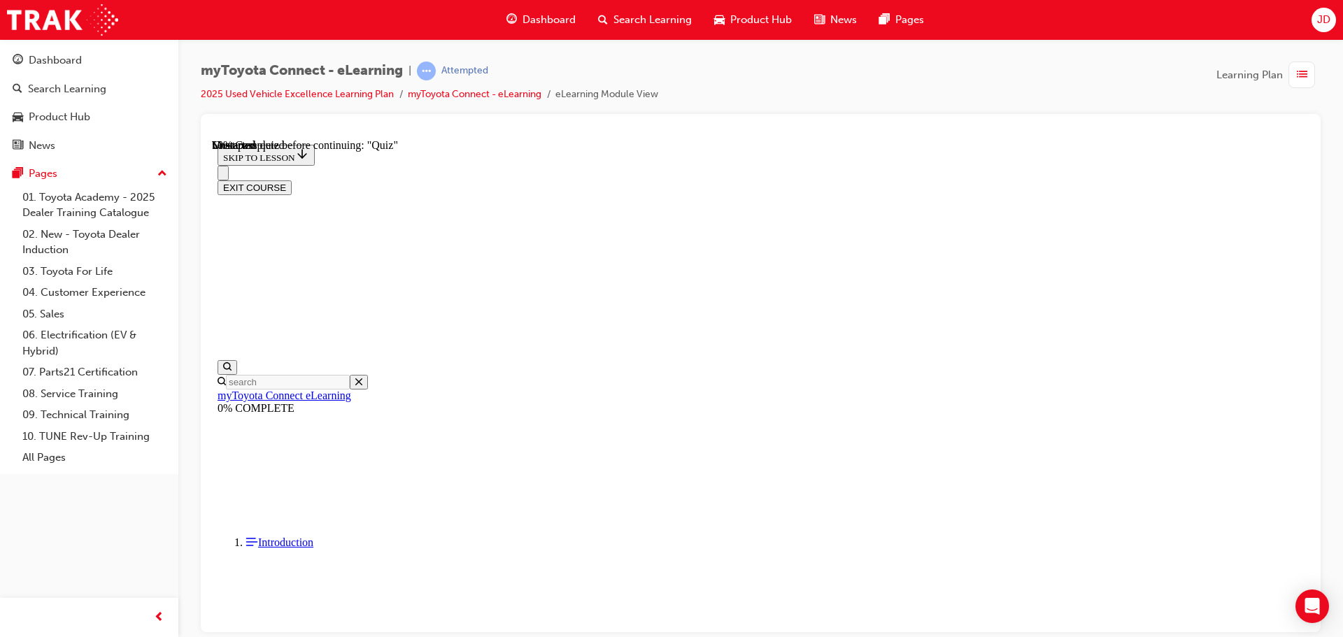
scroll to position [253, 0]
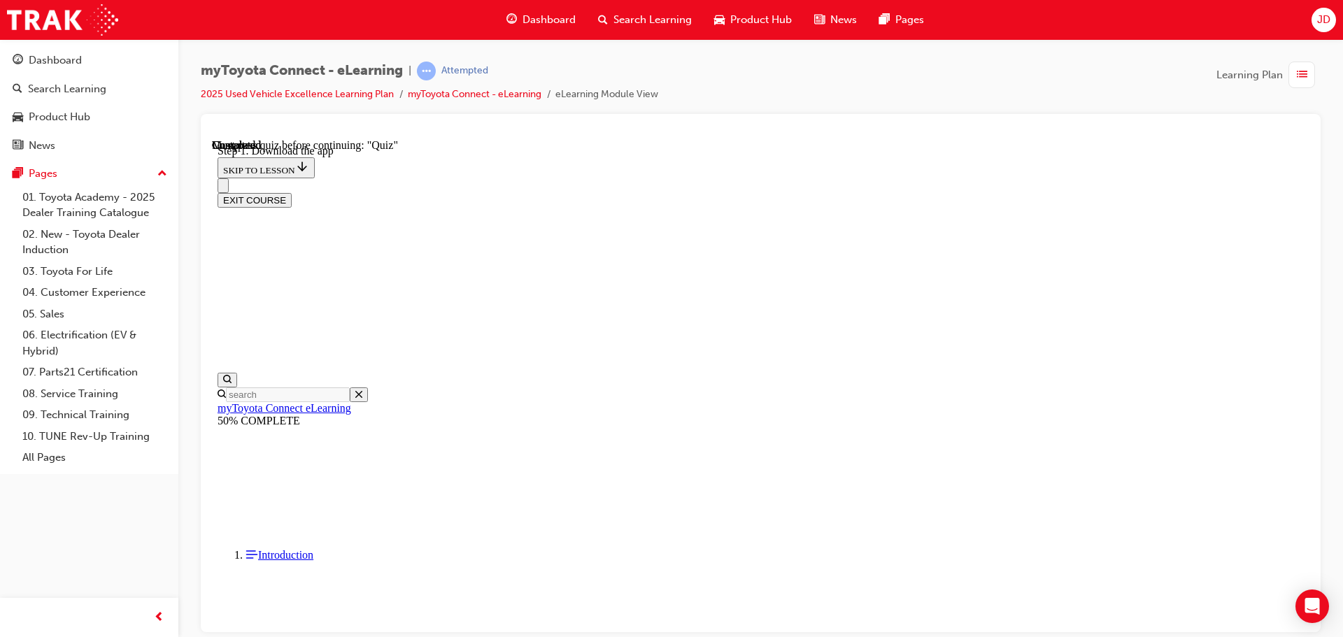
scroll to position [220, 0]
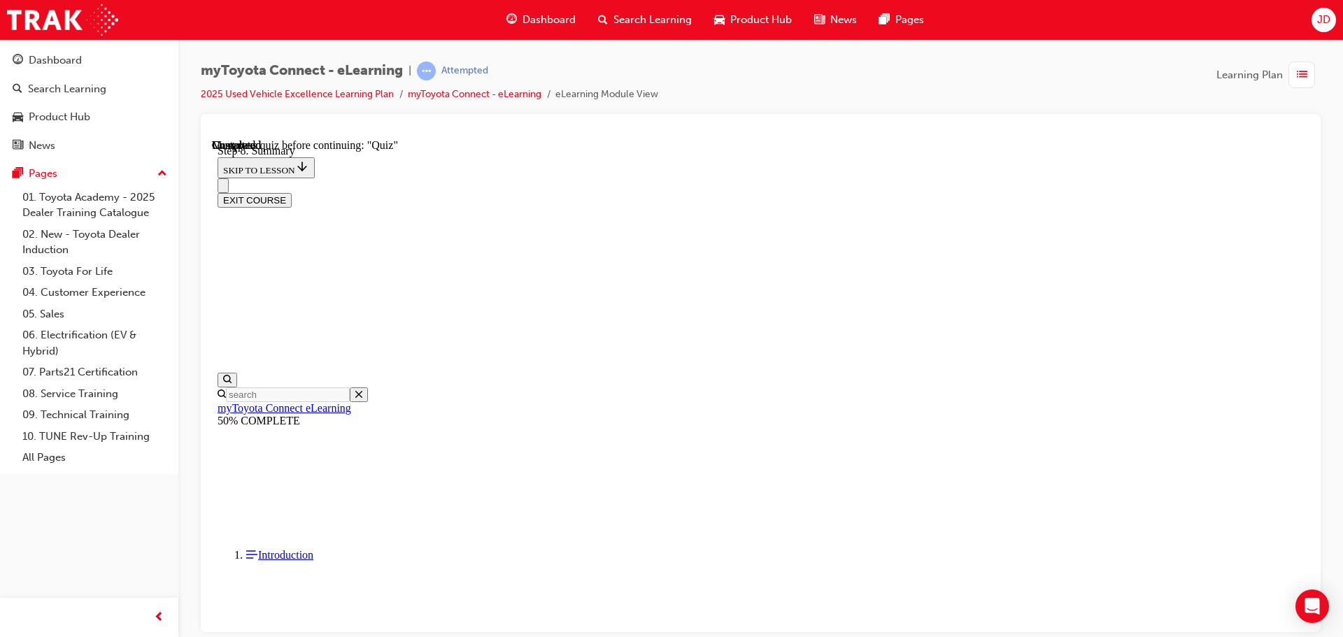
scroll to position [220, 0]
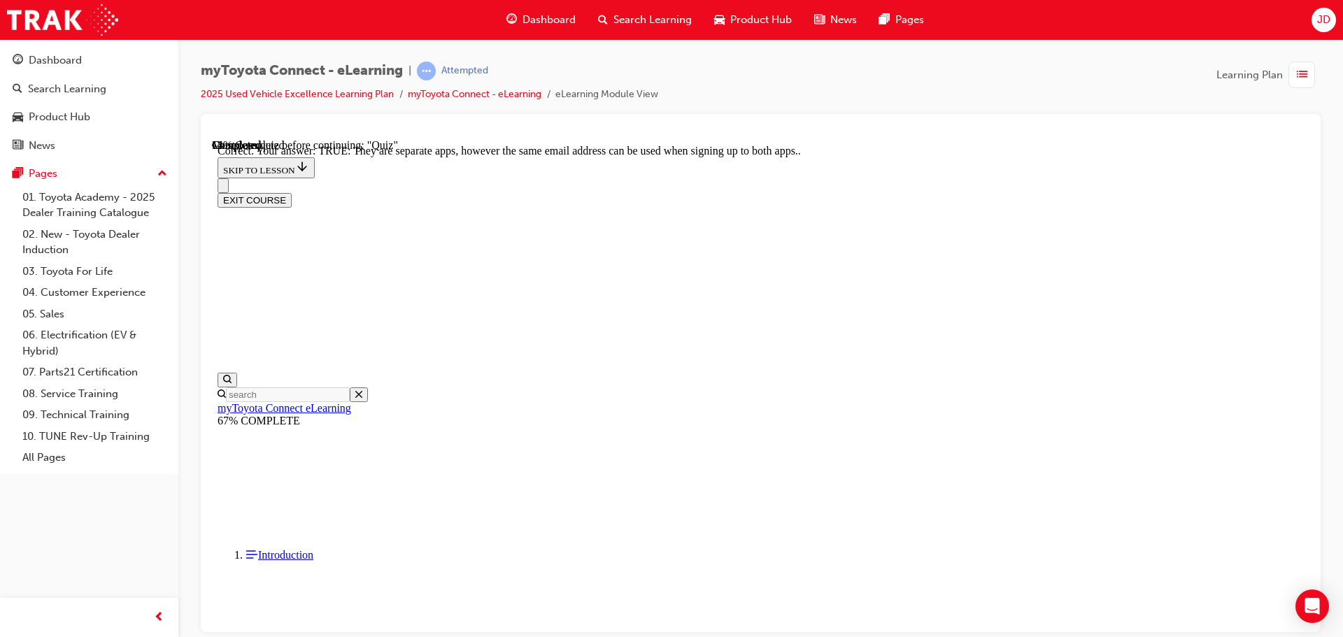
scroll to position [170, 0]
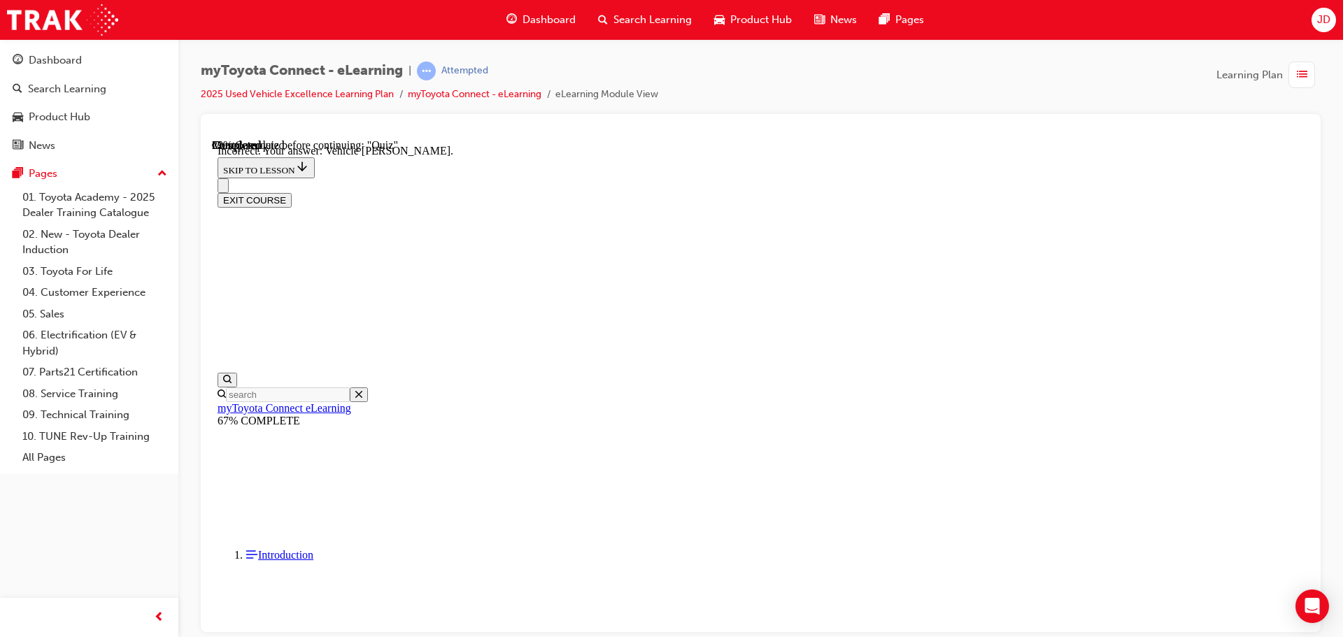
scroll to position [138, 0]
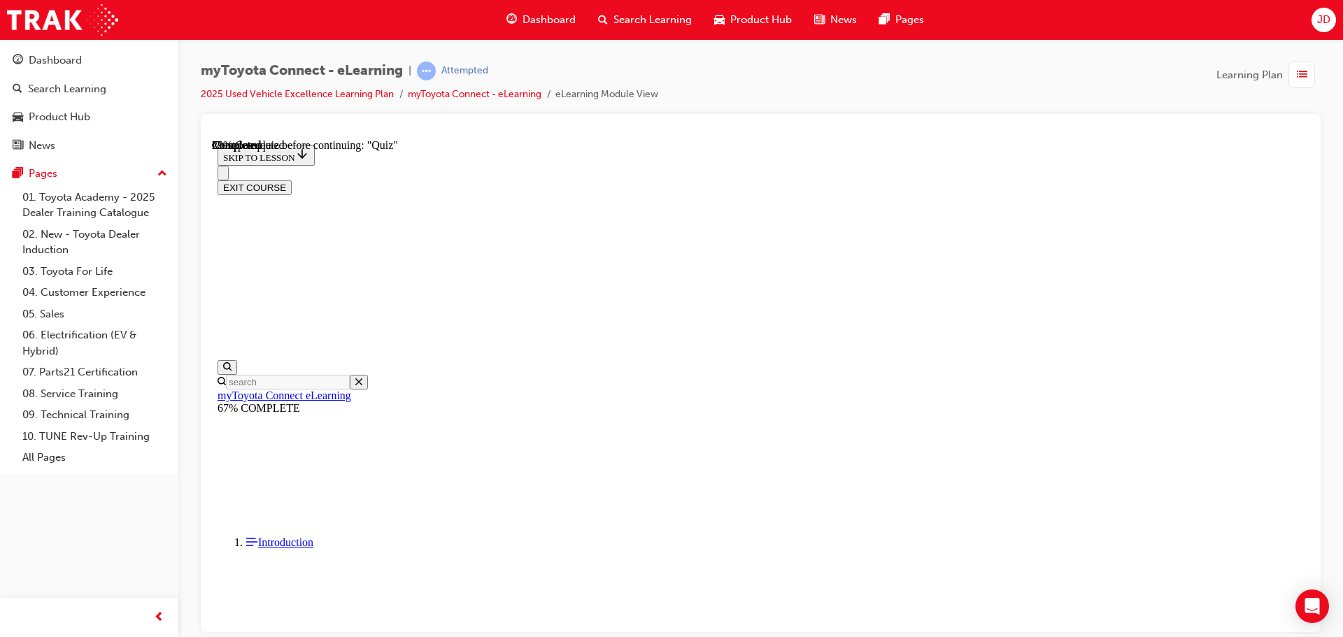
scroll to position [70, 0]
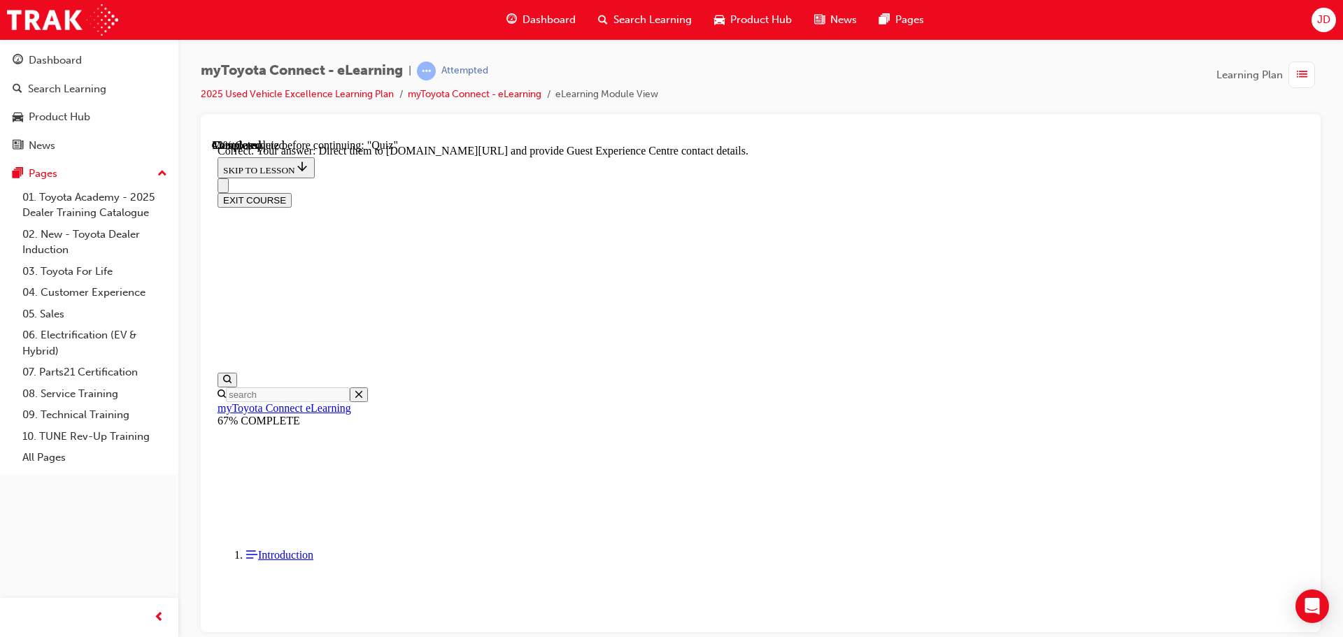
scroll to position [292, 0]
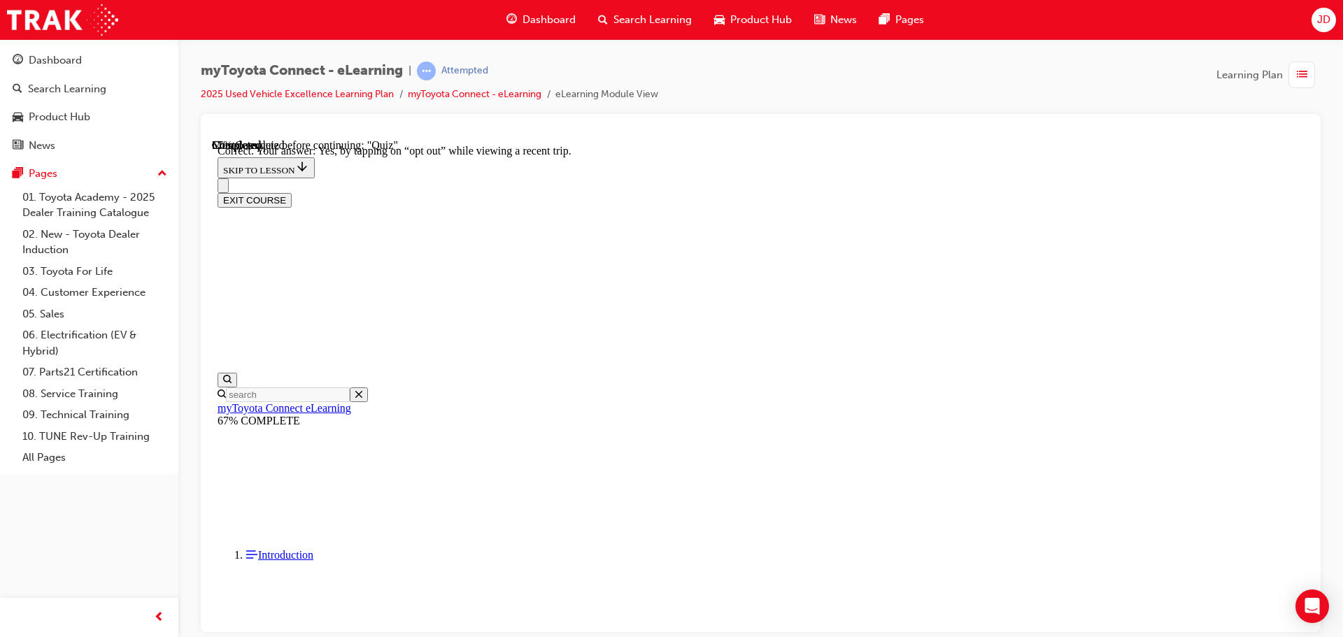
scroll to position [166, 0]
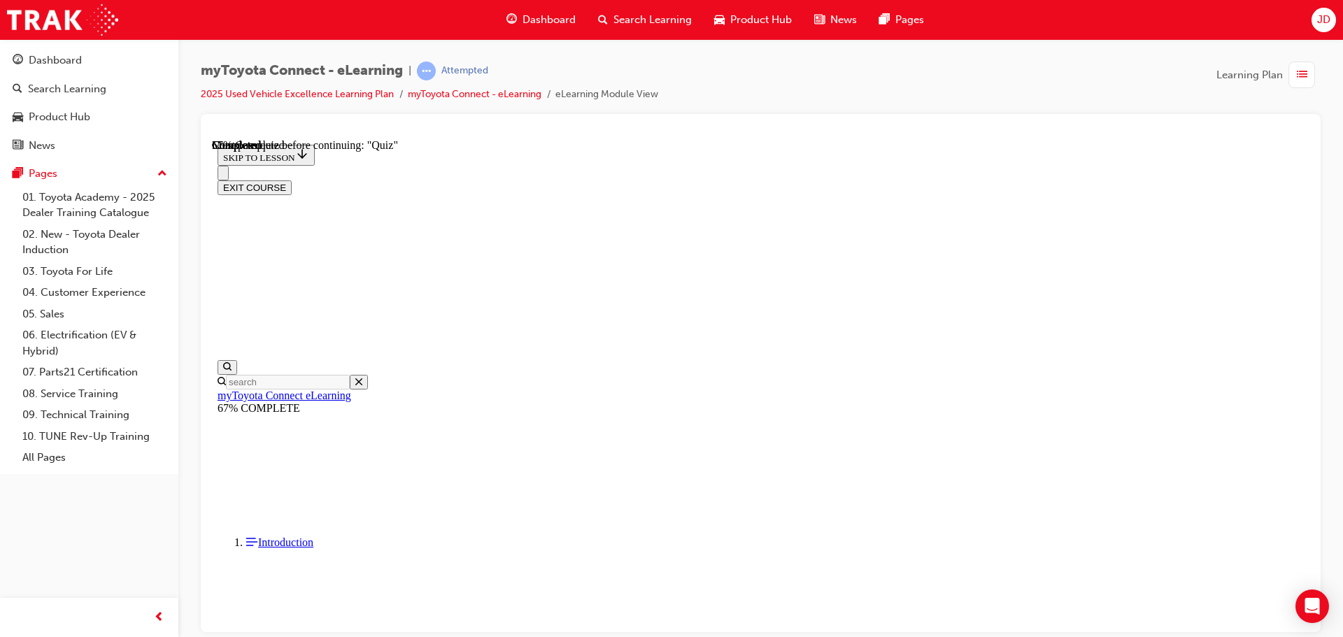
scroll to position [141, 0]
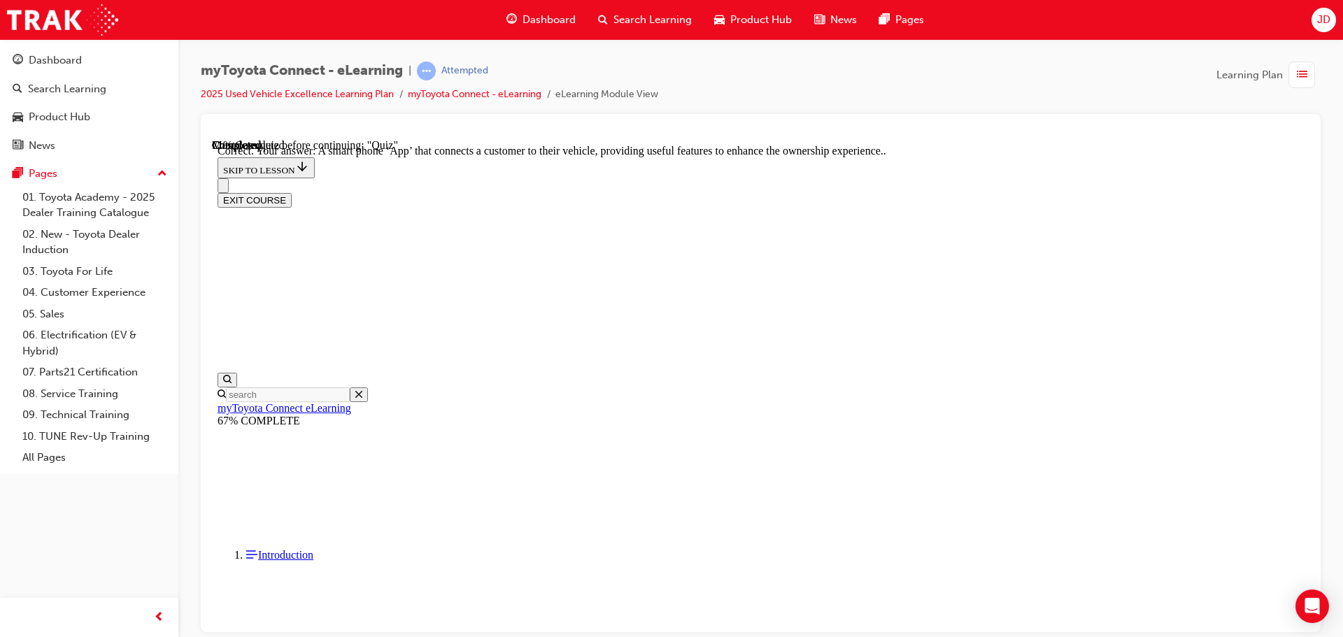
scroll to position [264, 0]
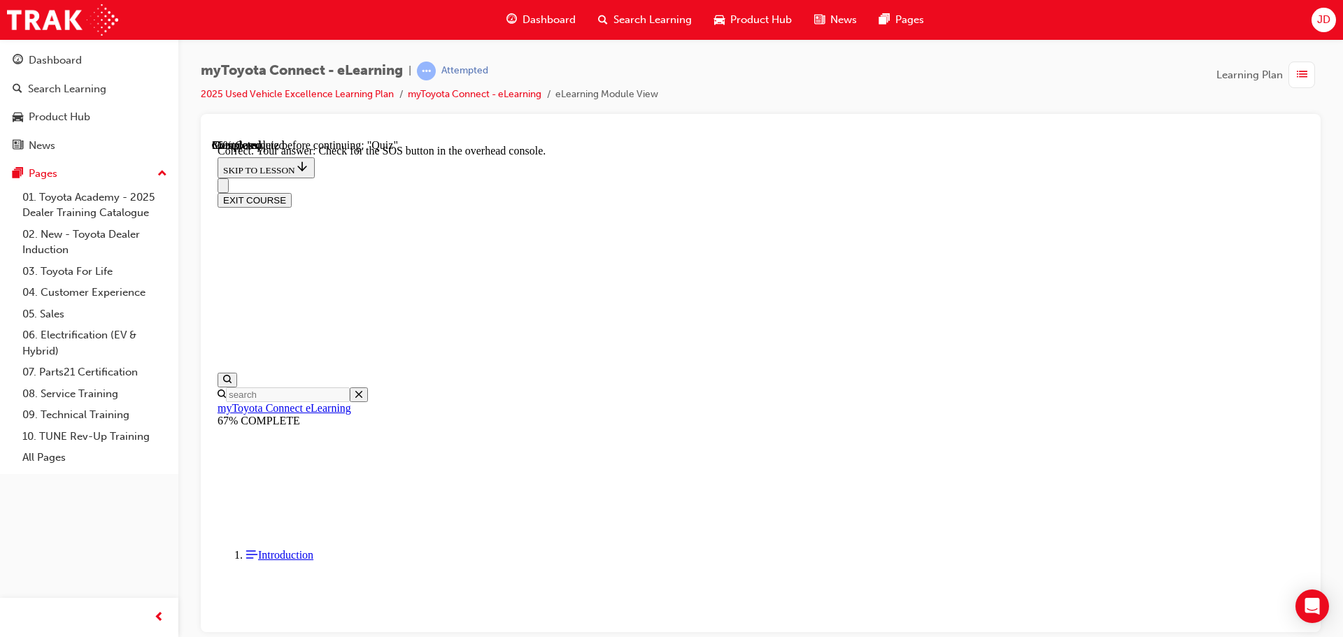
scroll to position [222, 0]
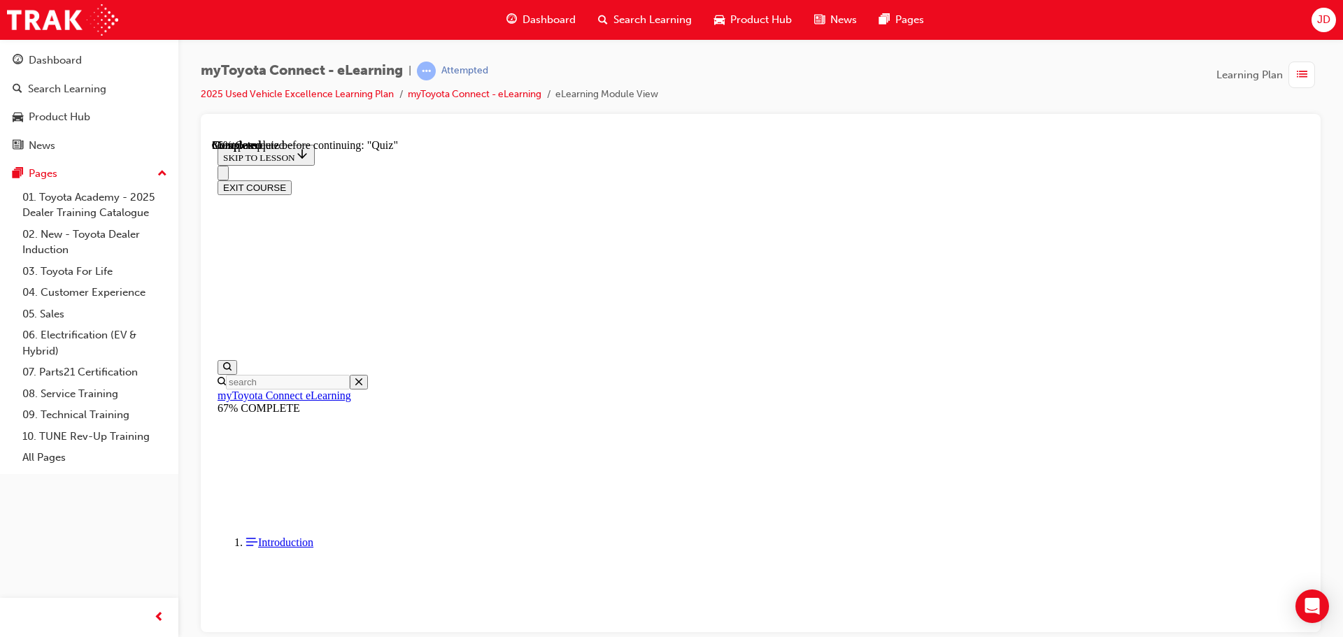
scroll to position [140, 0]
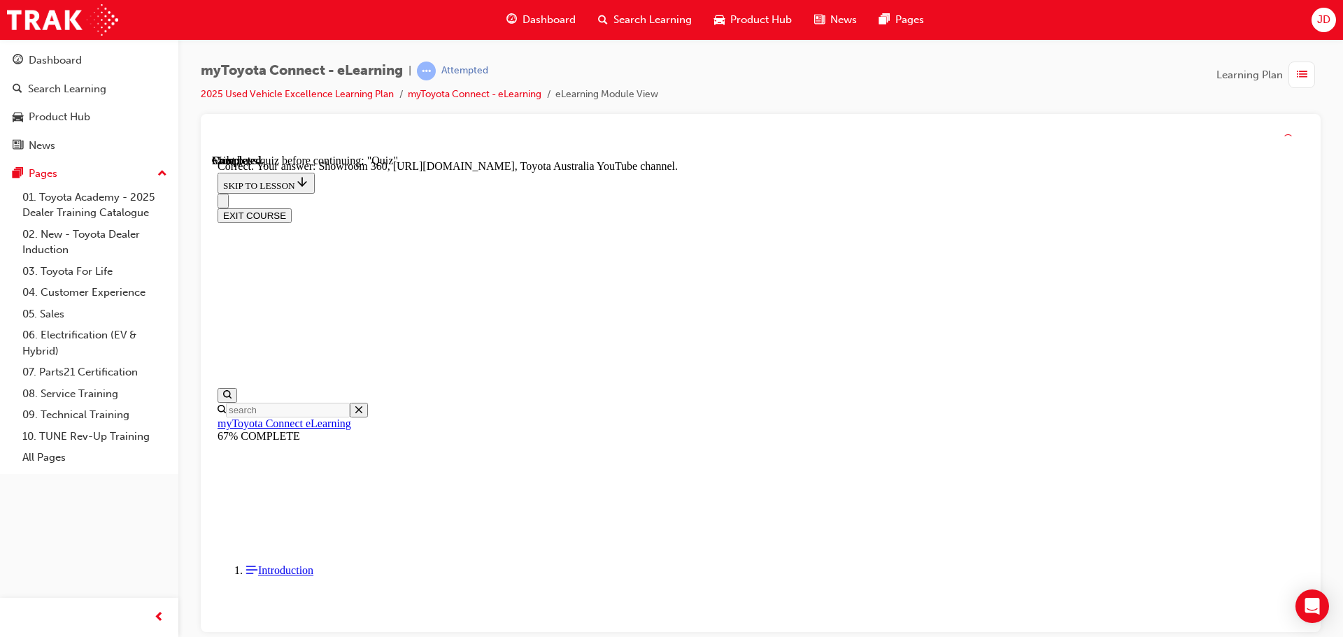
scroll to position [292, 0]
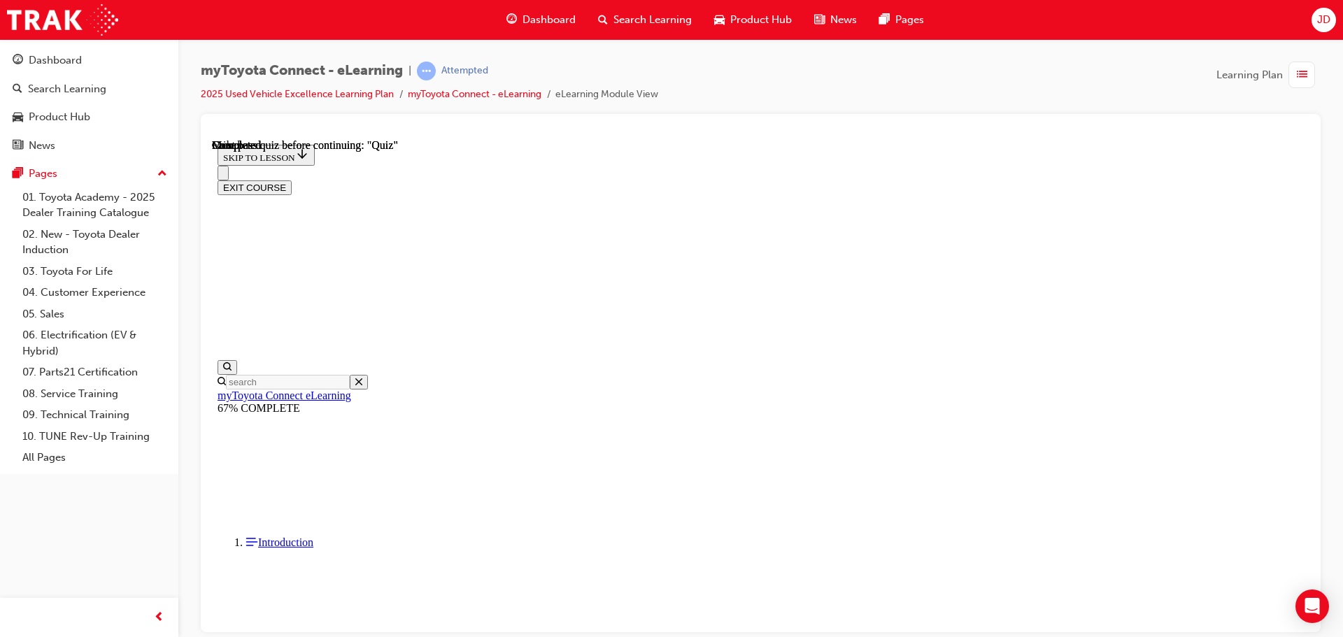
scroll to position [264, 0]
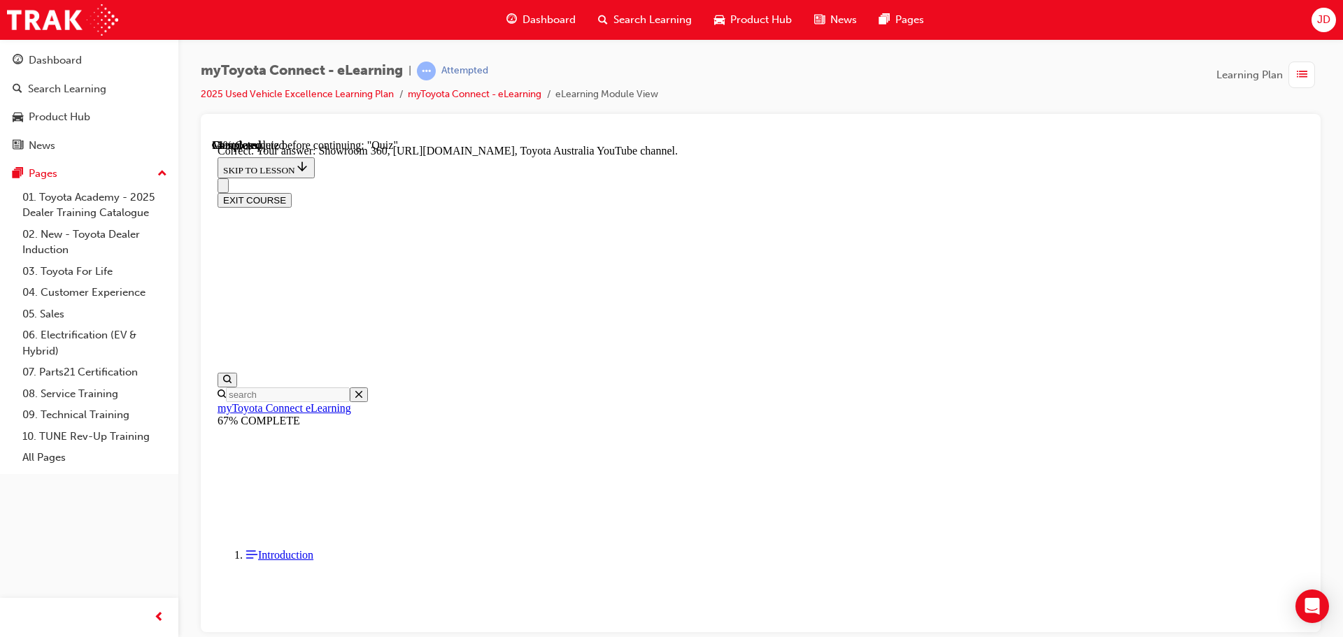
scroll to position [292, 0]
drag, startPoint x: 856, startPoint y: 615, endPoint x: 855, endPoint y: 605, distance: 9.8
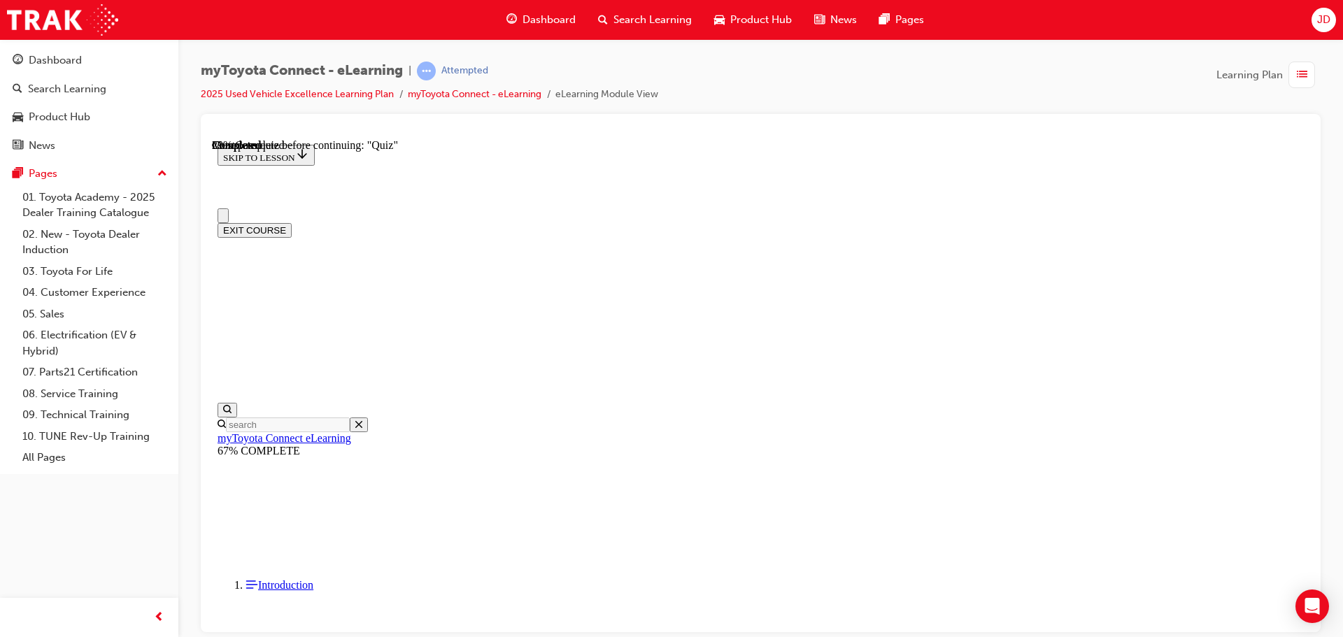
scroll to position [140, 0]
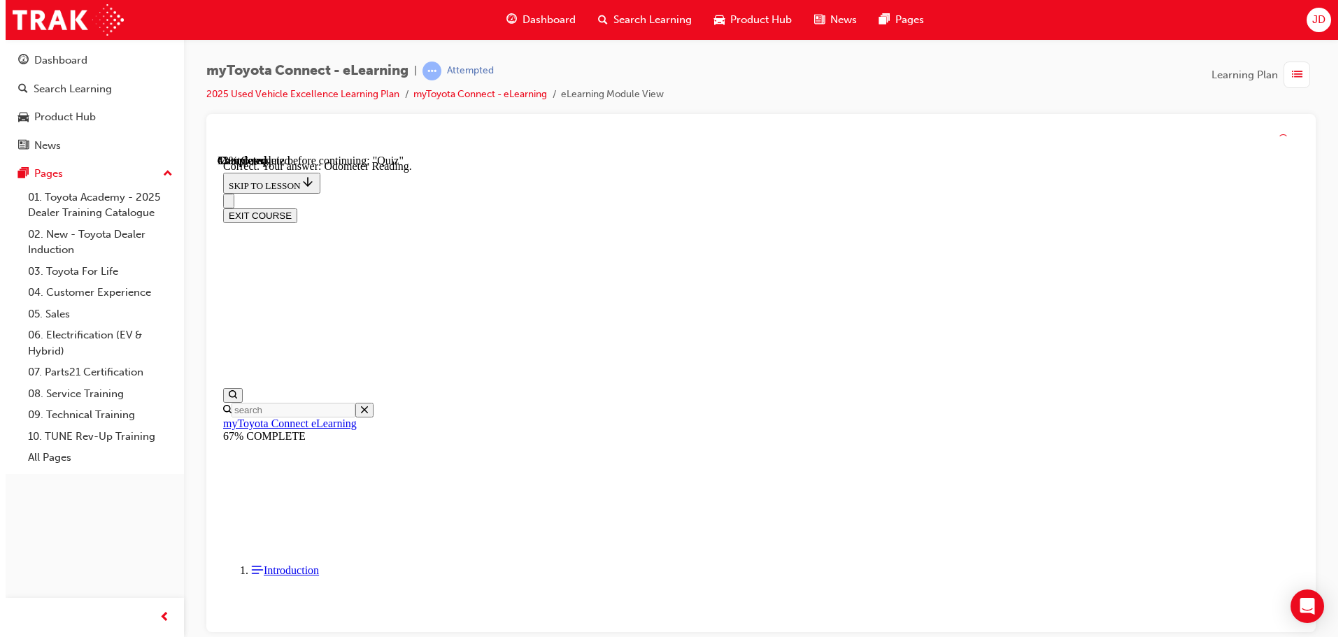
scroll to position [278, 0]
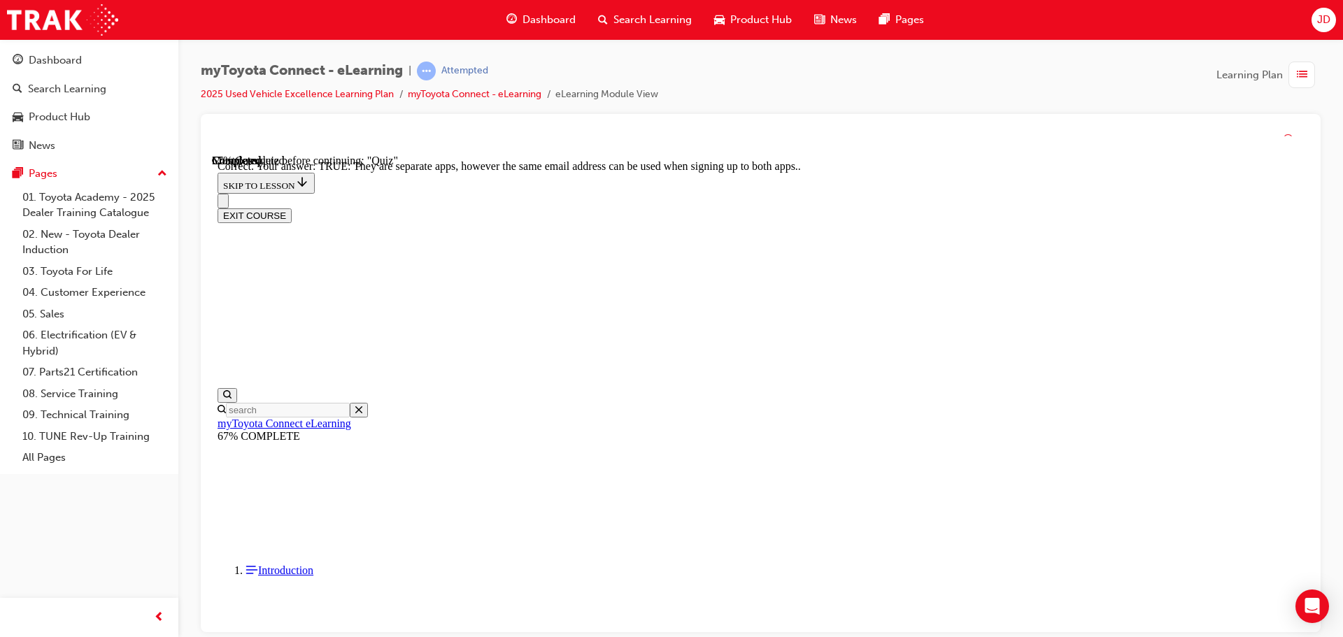
scroll to position [170, 0]
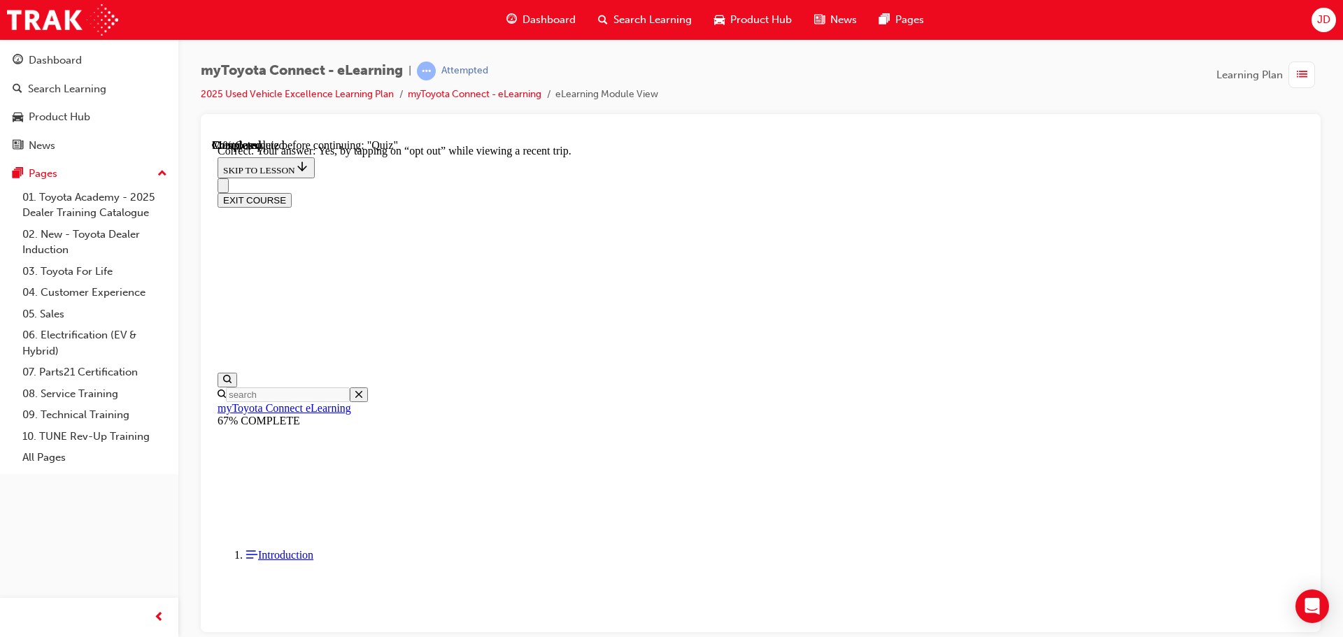
scroll to position [166, 0]
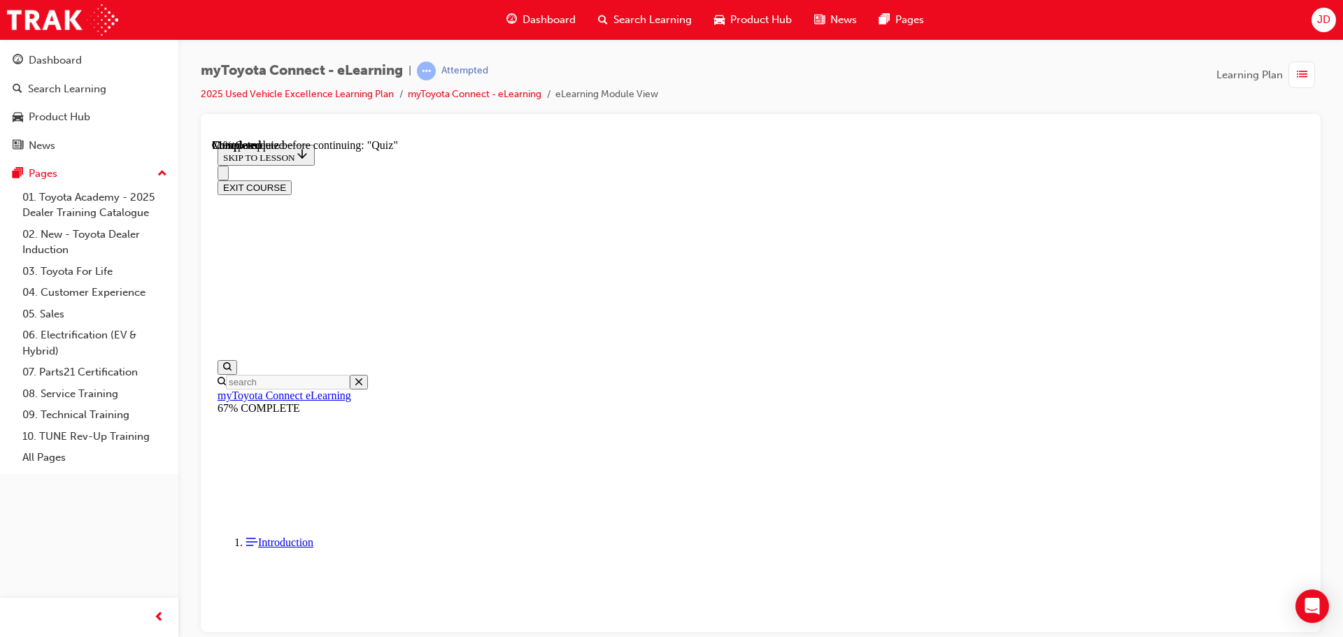
scroll to position [141, 0]
drag, startPoint x: 763, startPoint y: 328, endPoint x: 901, endPoint y: 451, distance: 184.3
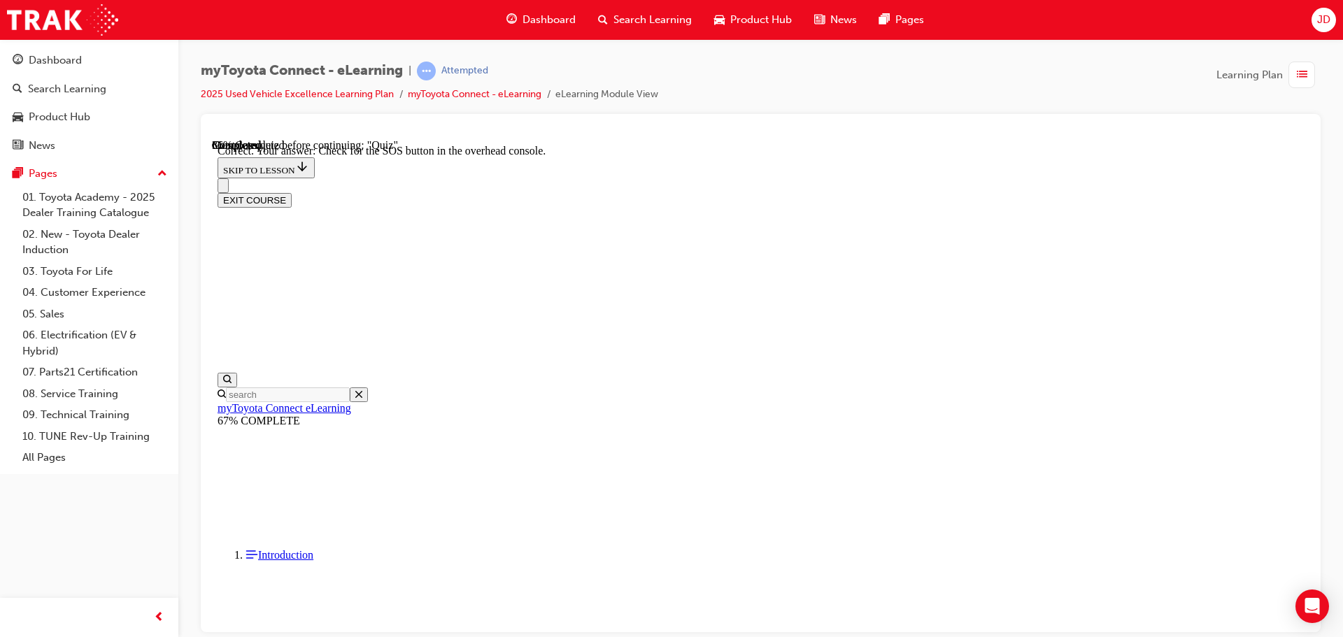
scroll to position [222, 0]
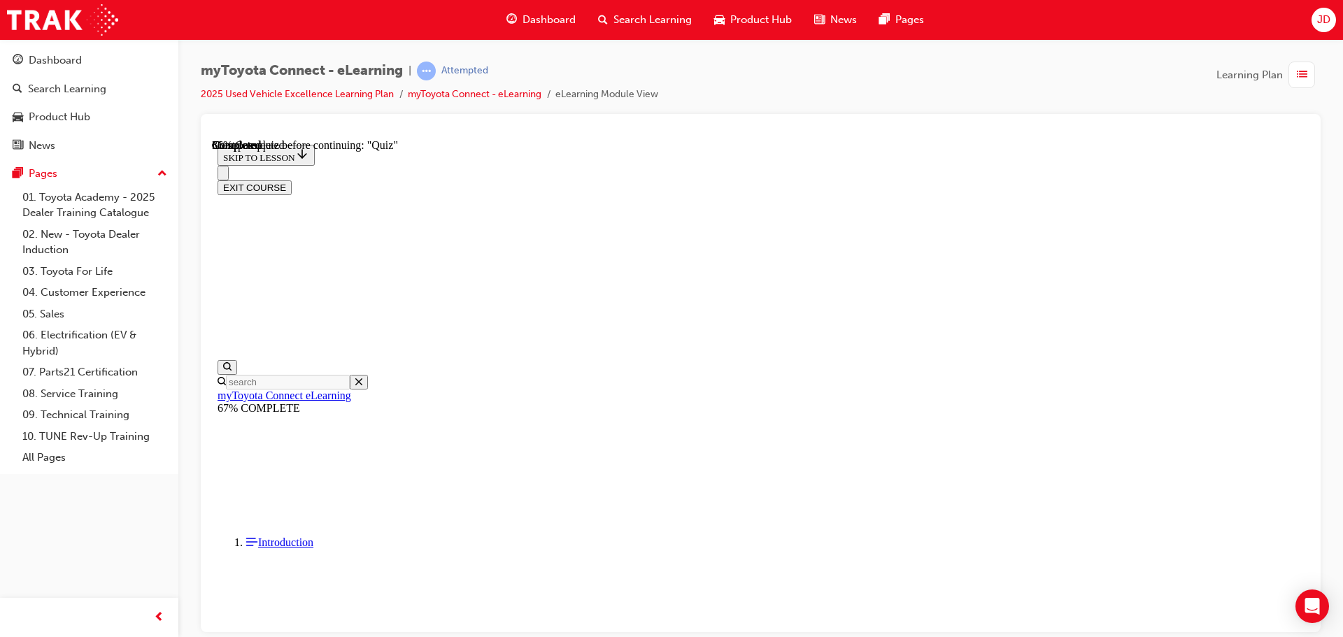
scroll to position [199, 0]
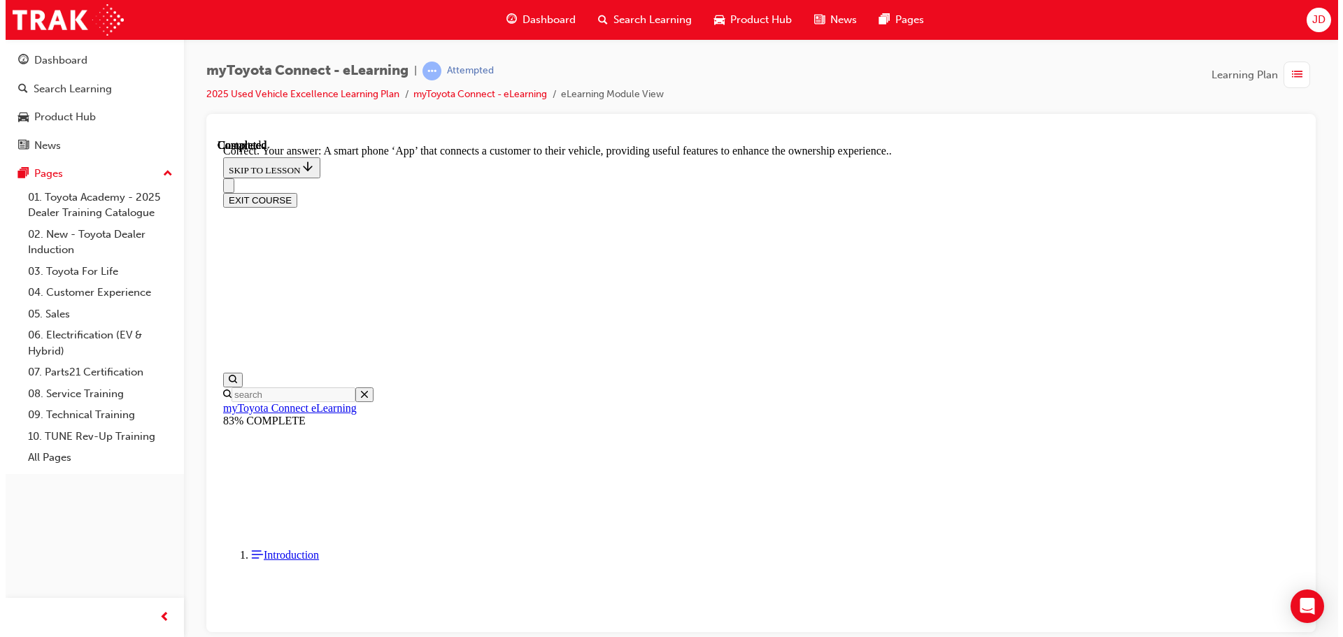
scroll to position [264, 0]
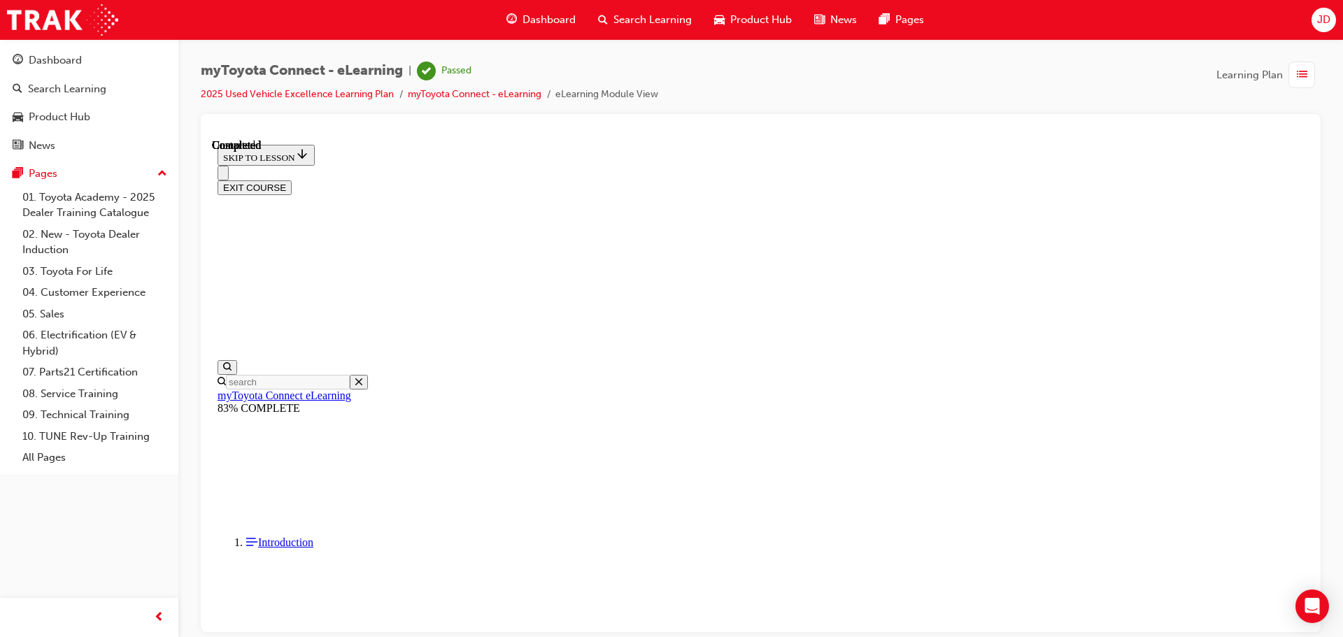
click at [292, 180] on button "EXIT COURSE" at bounding box center [255, 187] width 74 height 15
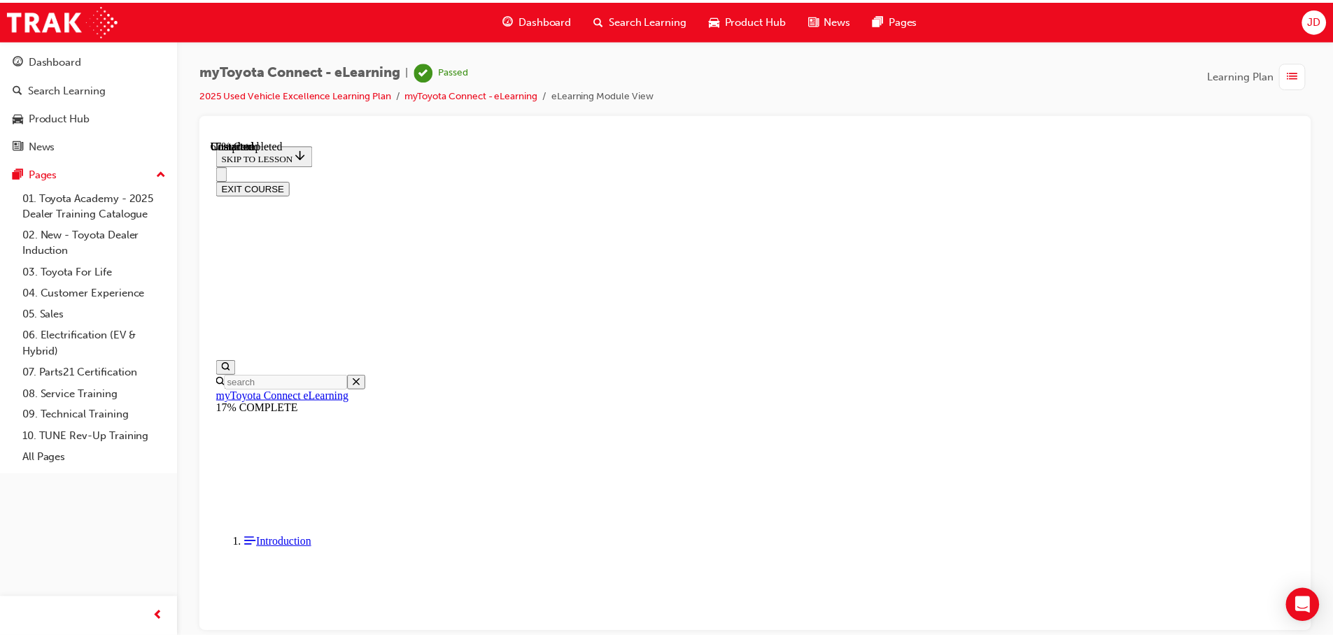
scroll to position [539, 0]
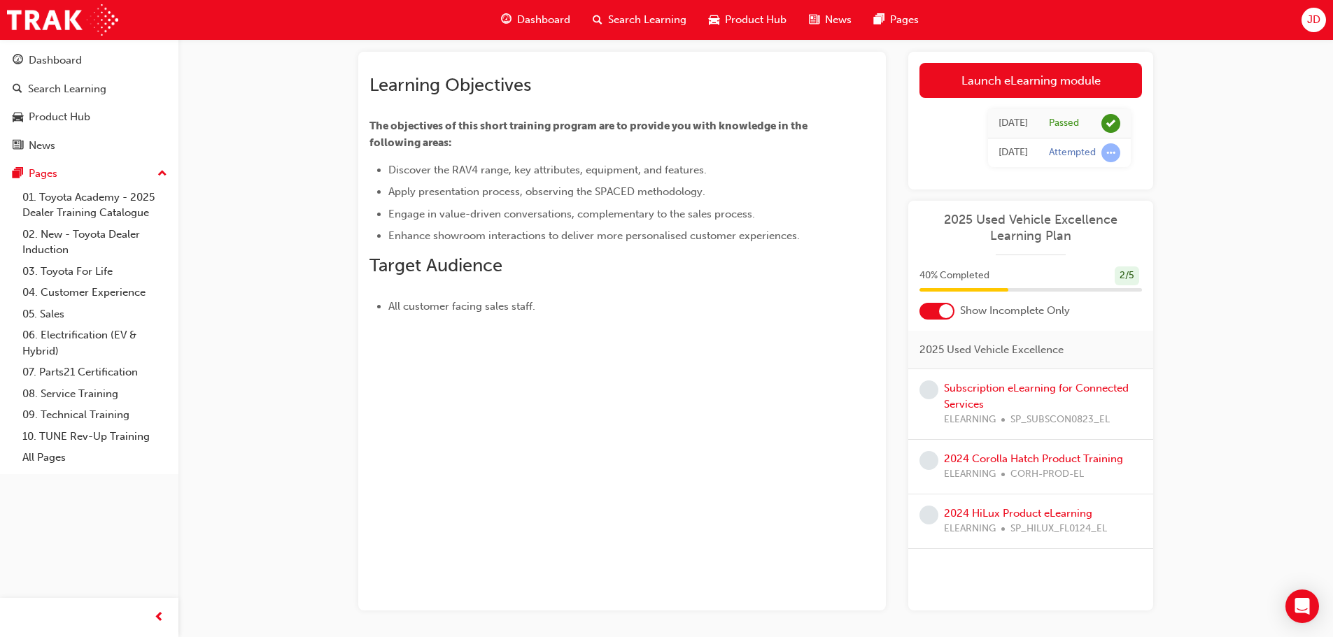
scroll to position [127, 0]
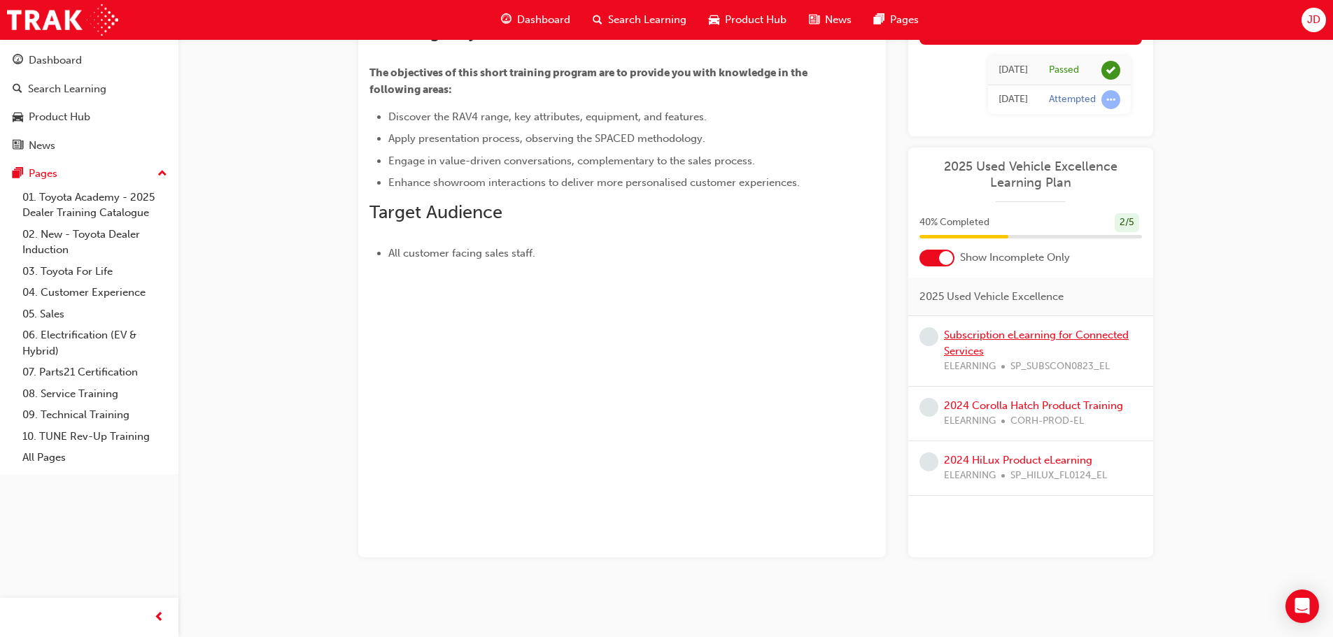
click at [1042, 340] on link "Subscription eLearning for Connected Services" at bounding box center [1036, 343] width 185 height 29
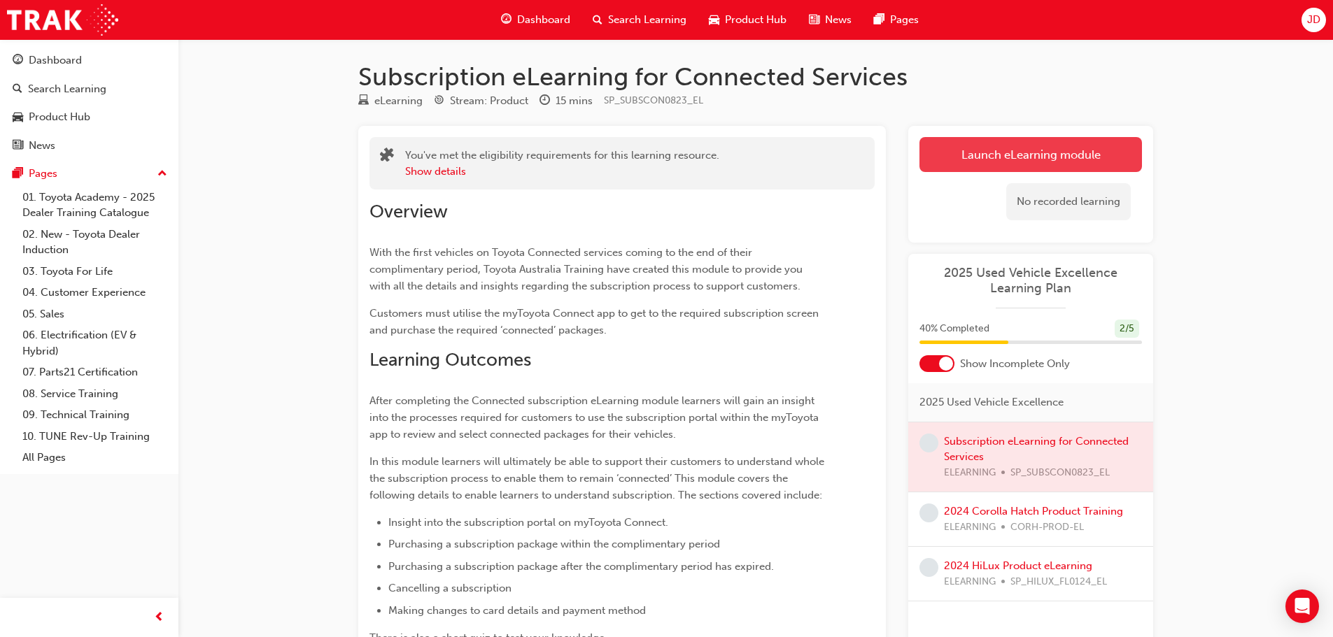
click at [1002, 161] on link "Launch eLearning module" at bounding box center [1030, 154] width 222 height 35
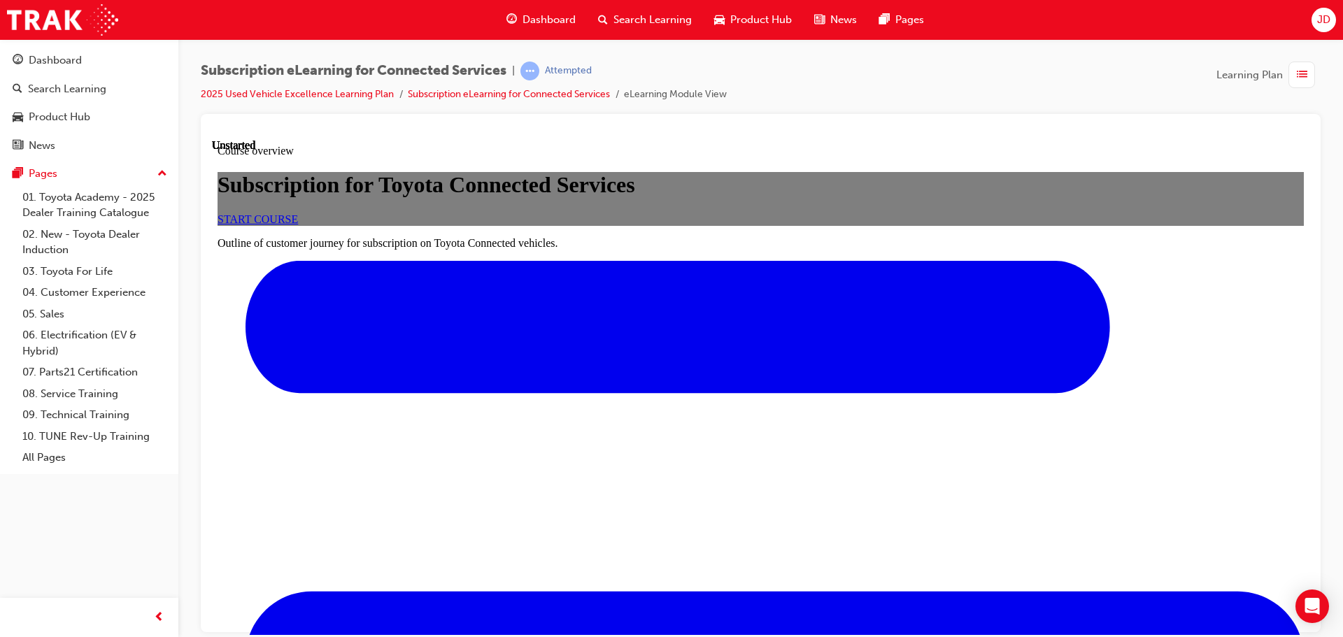
click at [298, 225] on link "START COURSE" at bounding box center [258, 219] width 80 height 12
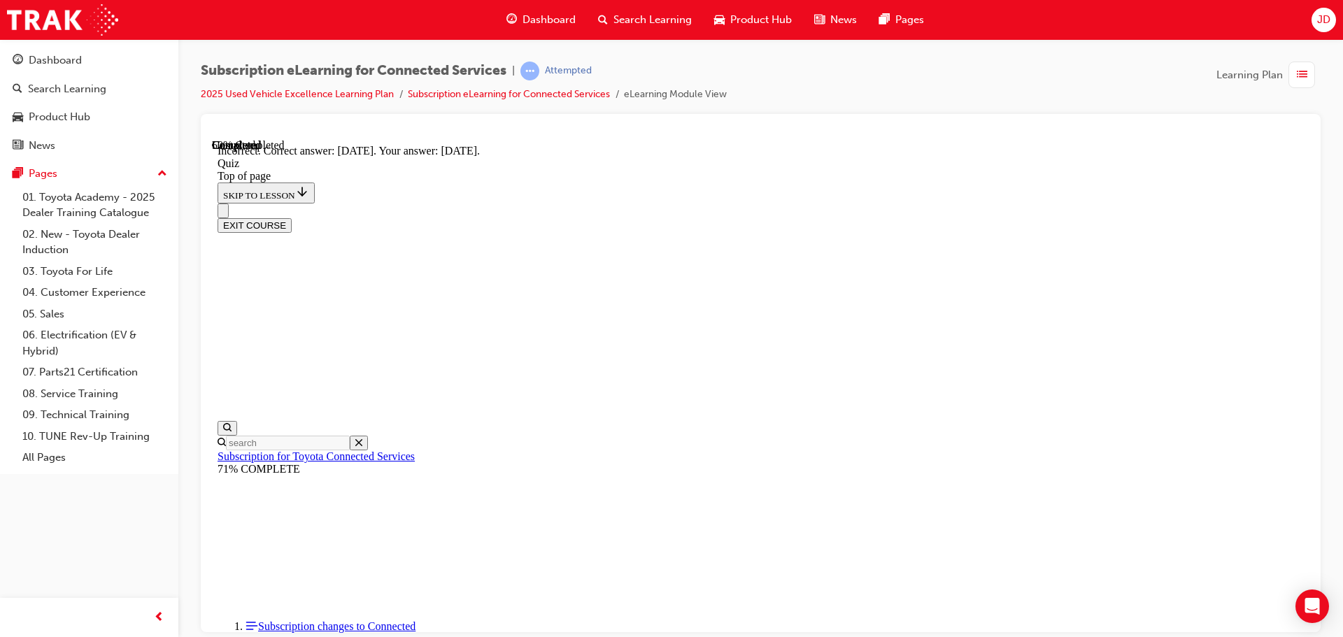
scroll to position [209, 0]
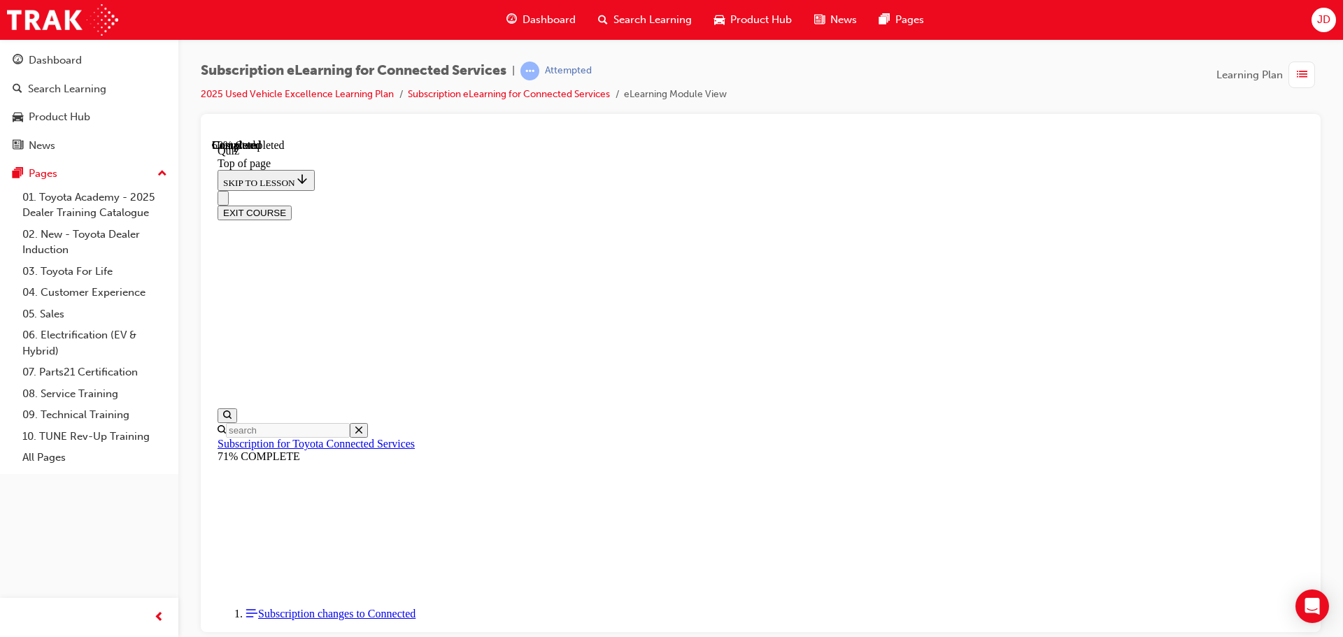
drag, startPoint x: 698, startPoint y: 415, endPoint x: 783, endPoint y: 519, distance: 134.3
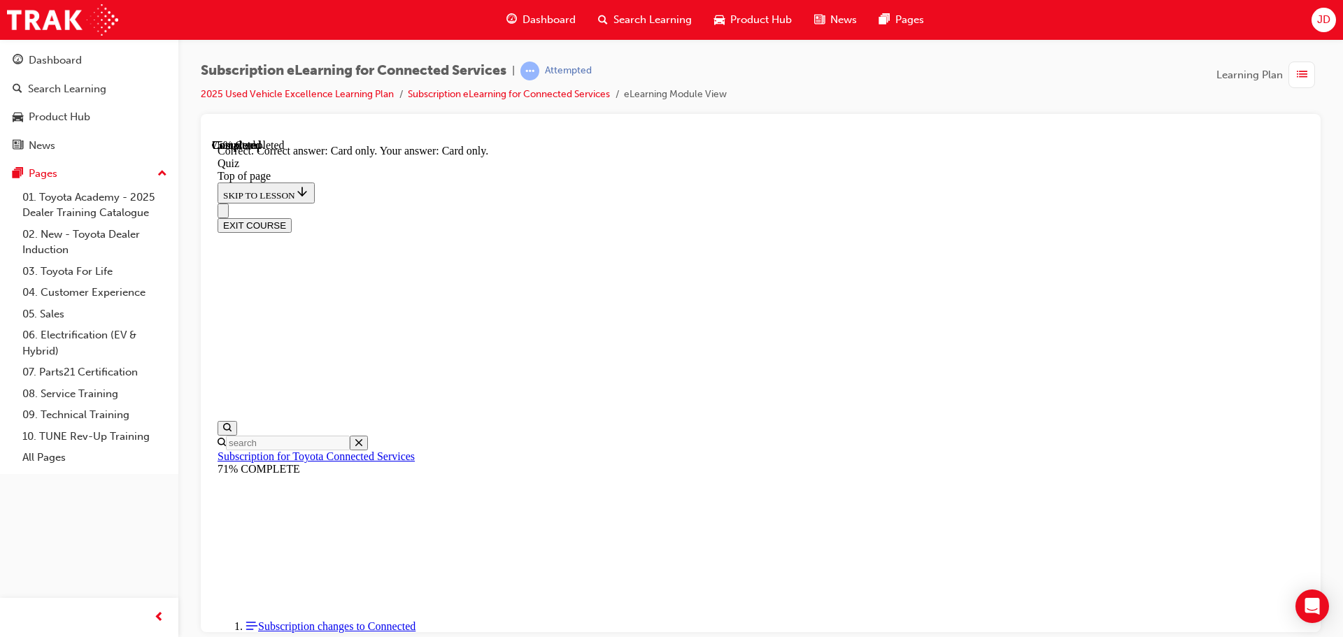
scroll to position [185, 0]
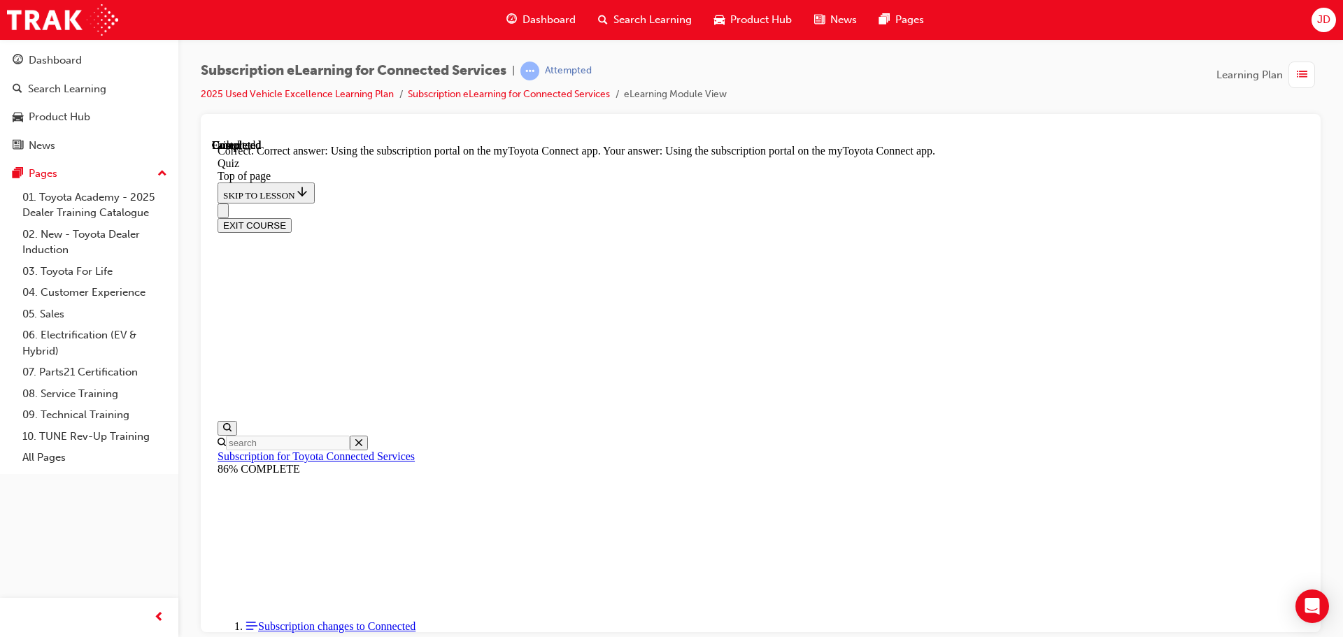
scroll to position [185, 0]
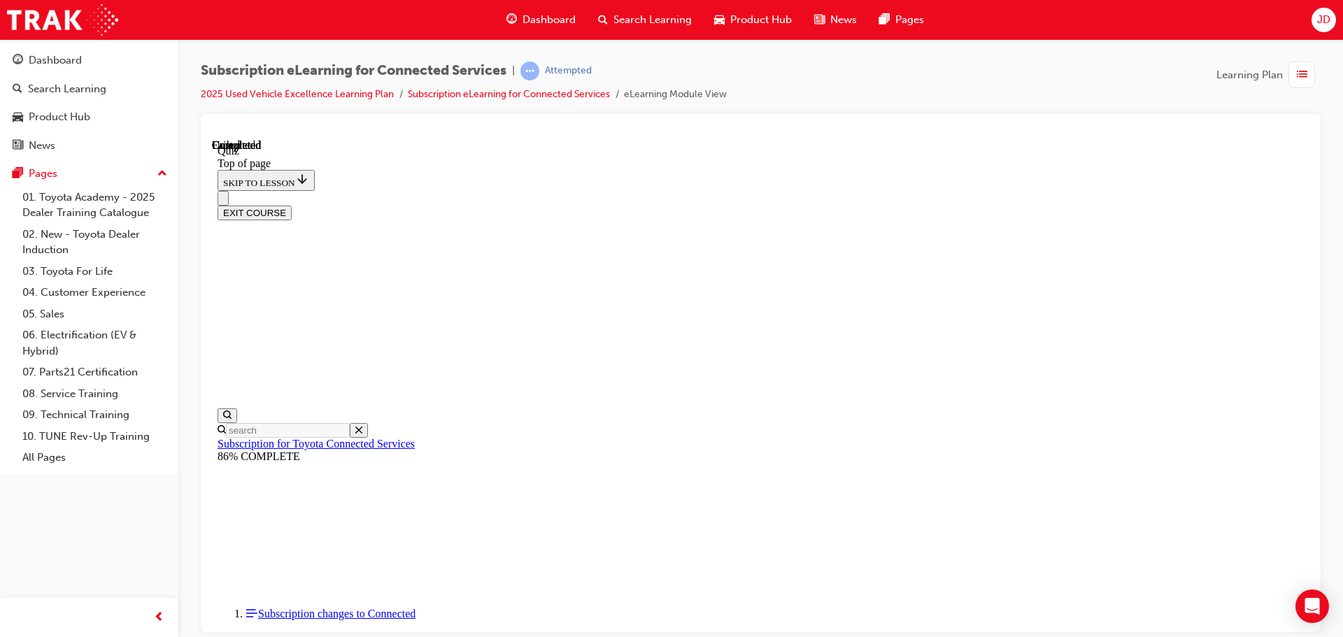
scroll to position [264, 0]
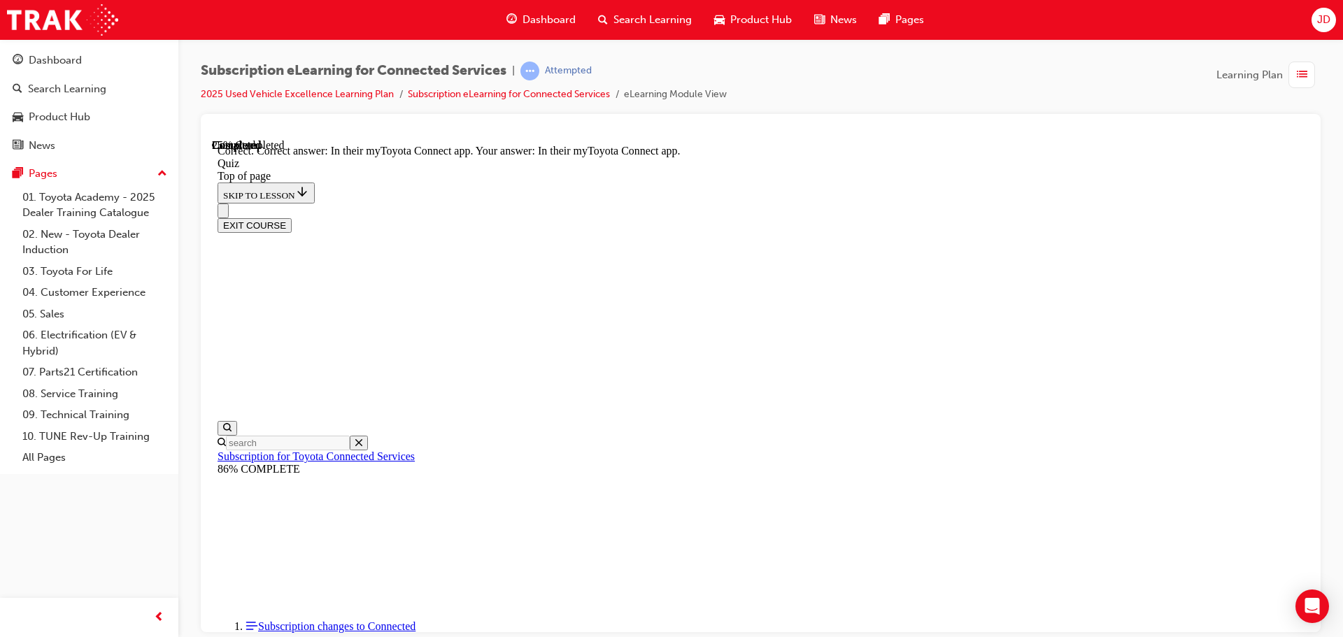
scroll to position [209, 0]
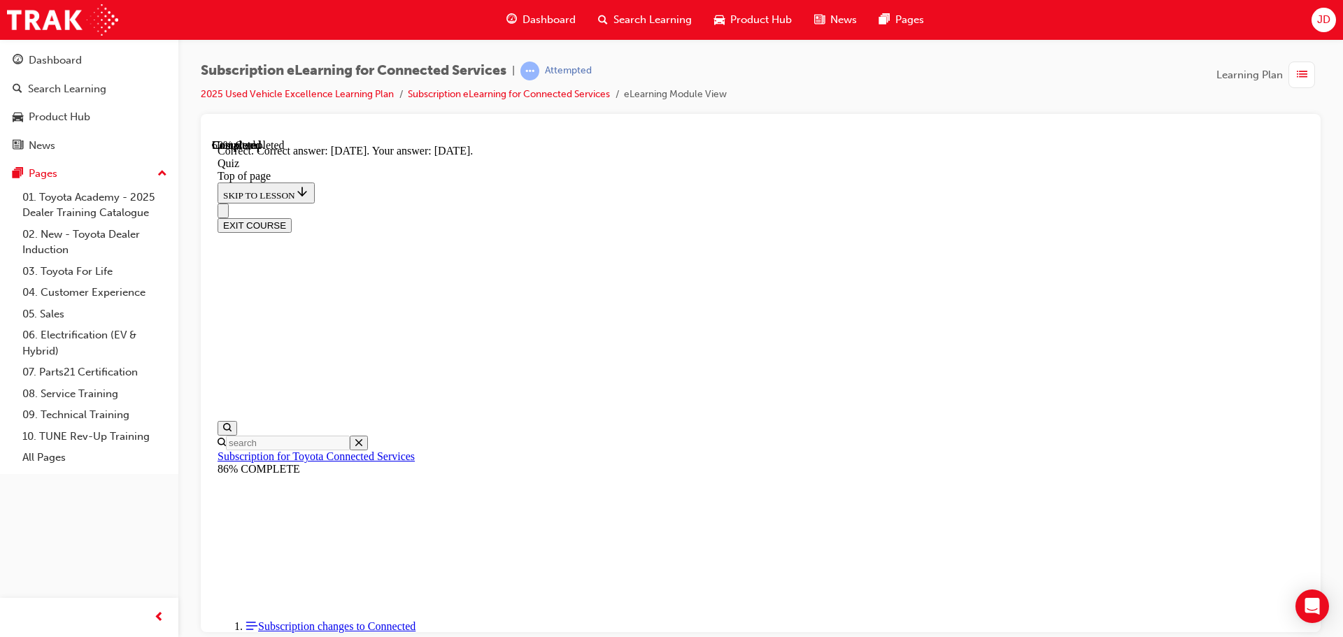
scroll to position [209, 0]
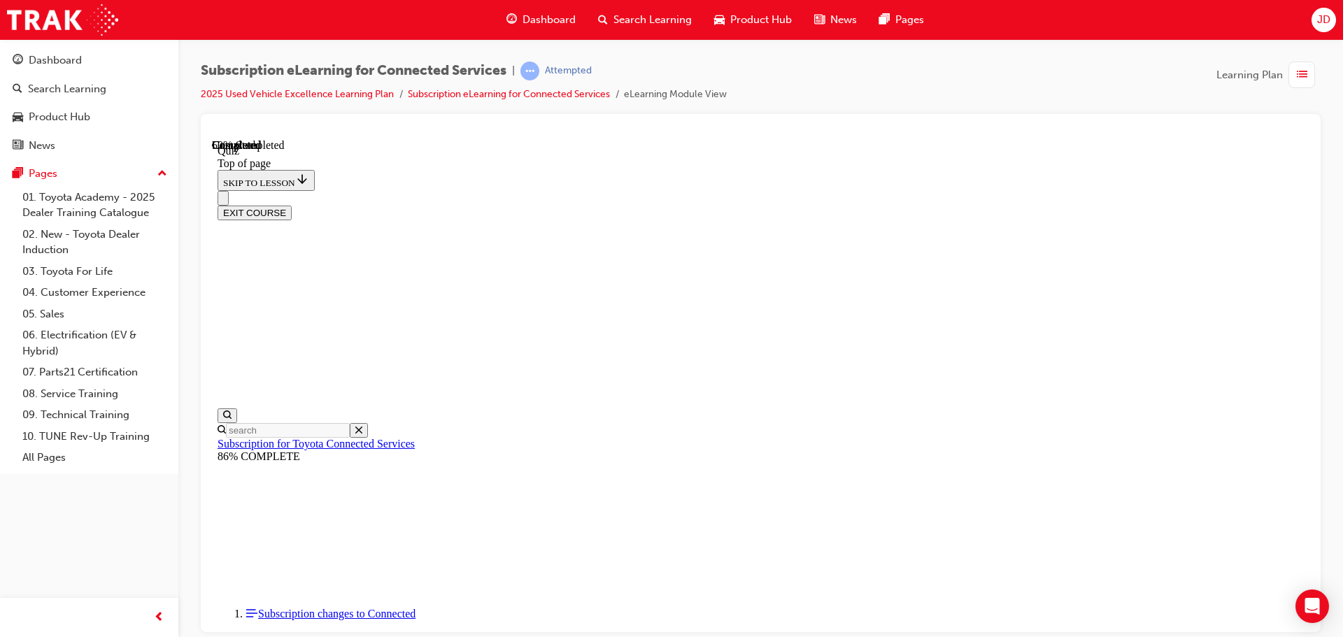
scroll to position [43, 0]
drag, startPoint x: 702, startPoint y: 407, endPoint x: 842, endPoint y: 576, distance: 219.1
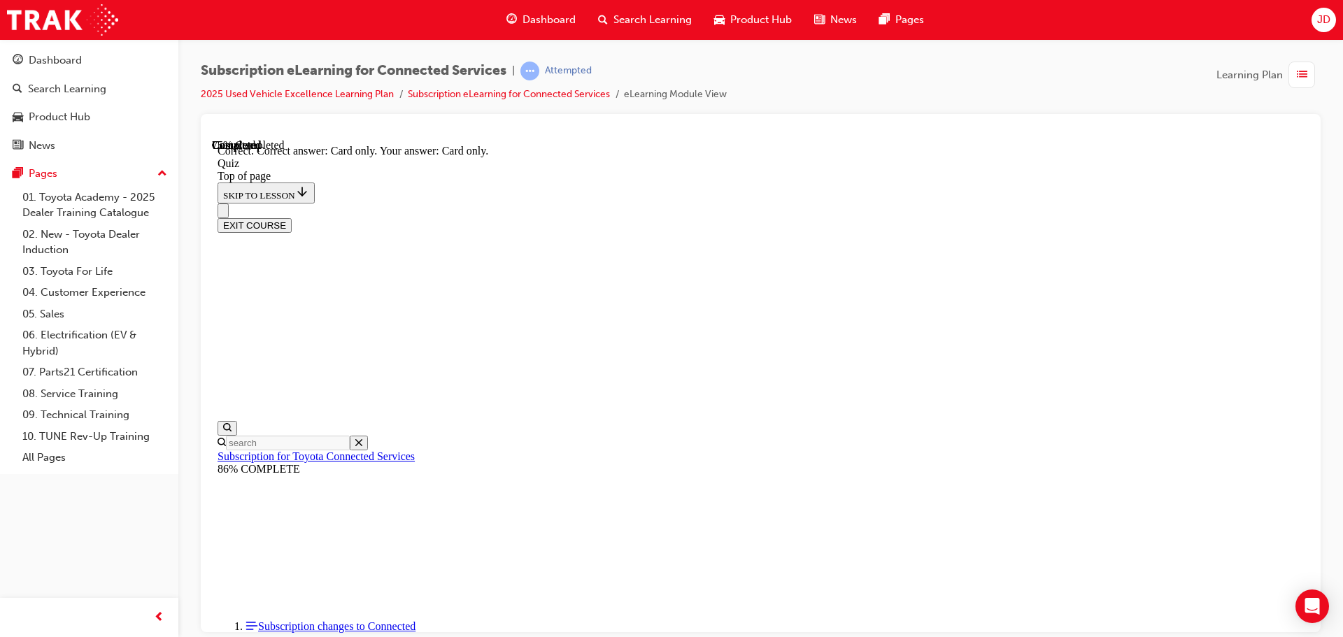
scroll to position [185, 0]
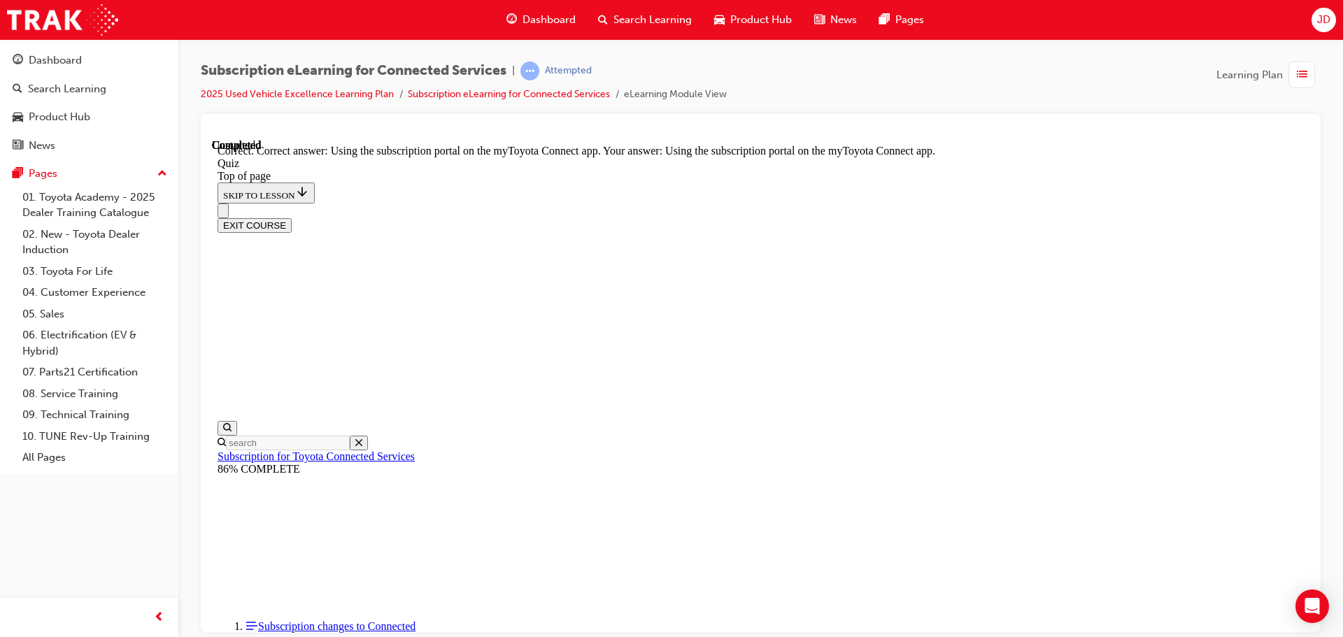
scroll to position [185, 0]
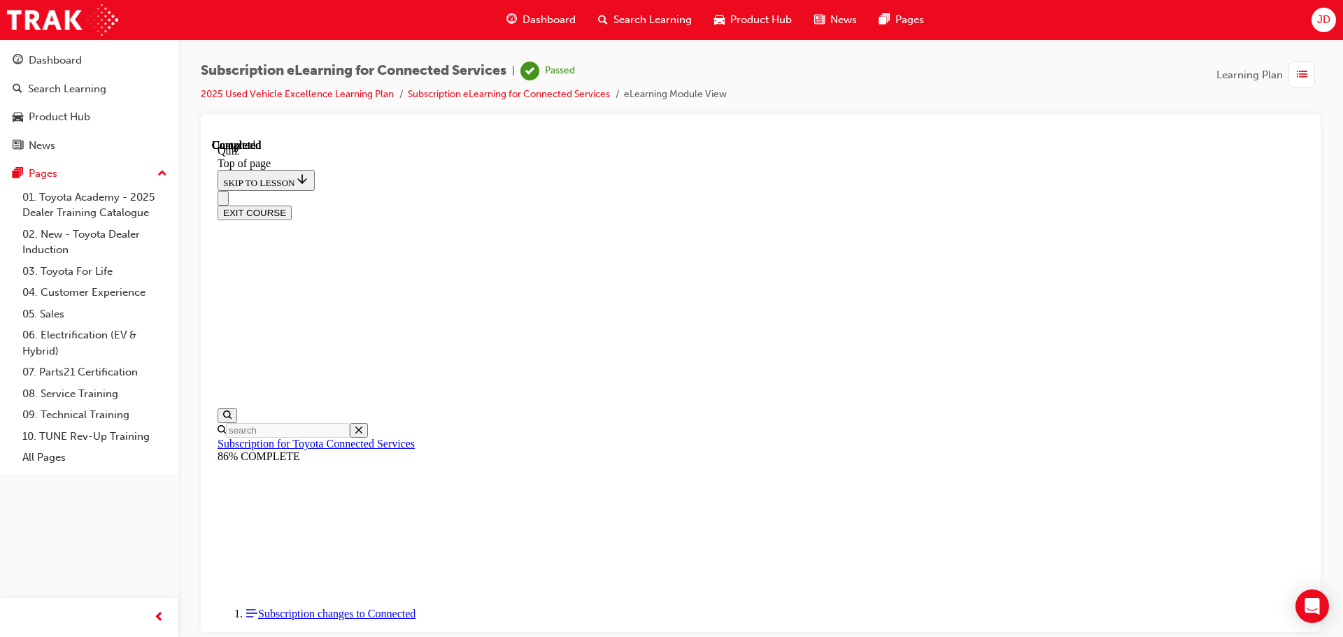
scroll to position [264, 0]
click at [292, 205] on button "EXIT COURSE" at bounding box center [255, 212] width 74 height 15
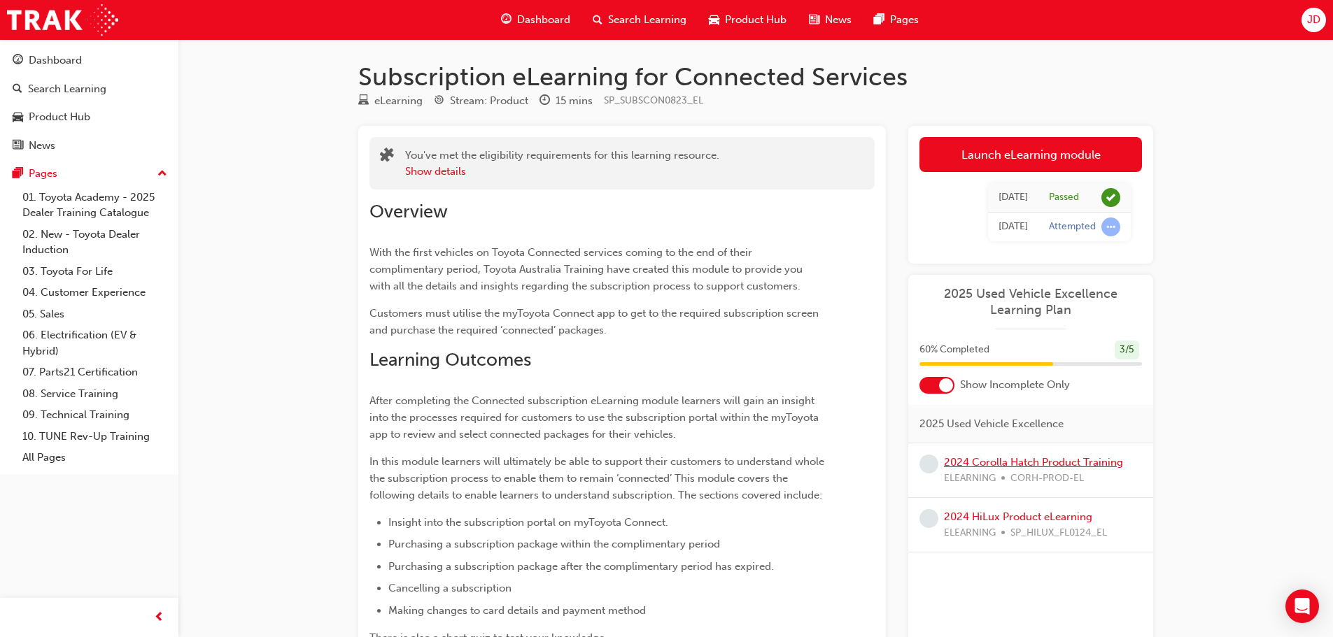
click at [983, 462] on link "2024 Corolla Hatch Product Training" at bounding box center [1033, 462] width 179 height 13
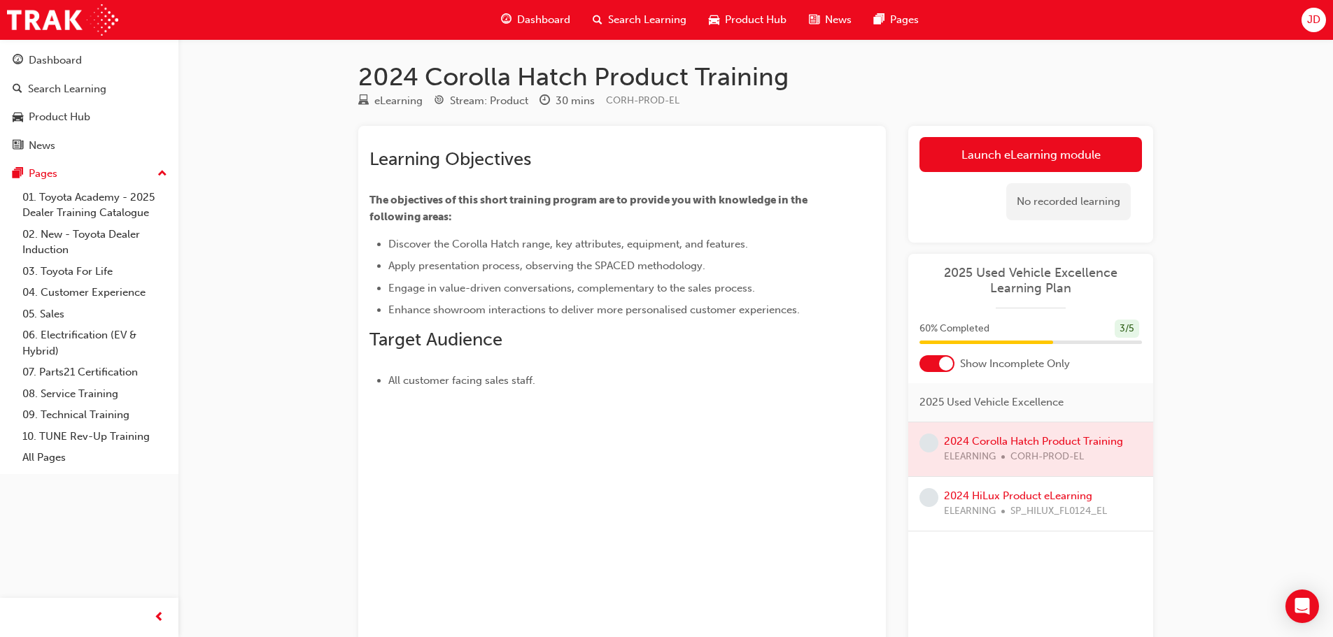
click at [1034, 149] on link "Launch eLearning module" at bounding box center [1030, 154] width 222 height 35
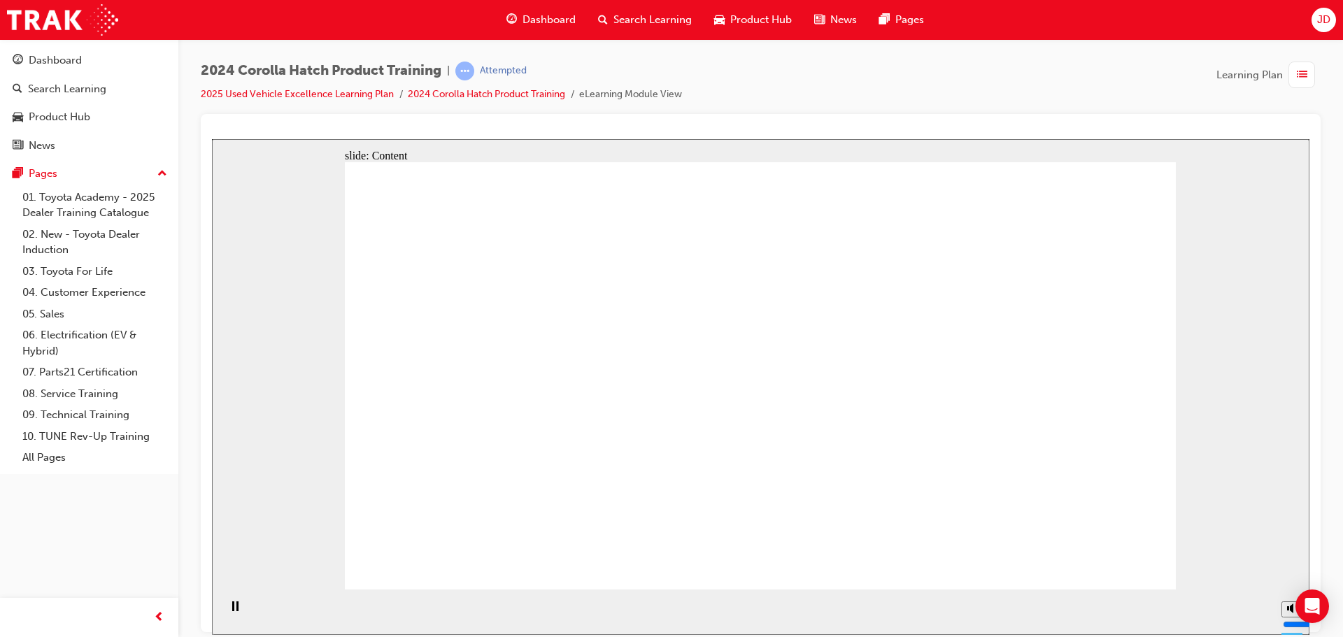
drag, startPoint x: 777, startPoint y: 348, endPoint x: 786, endPoint y: 314, distance: 35.3
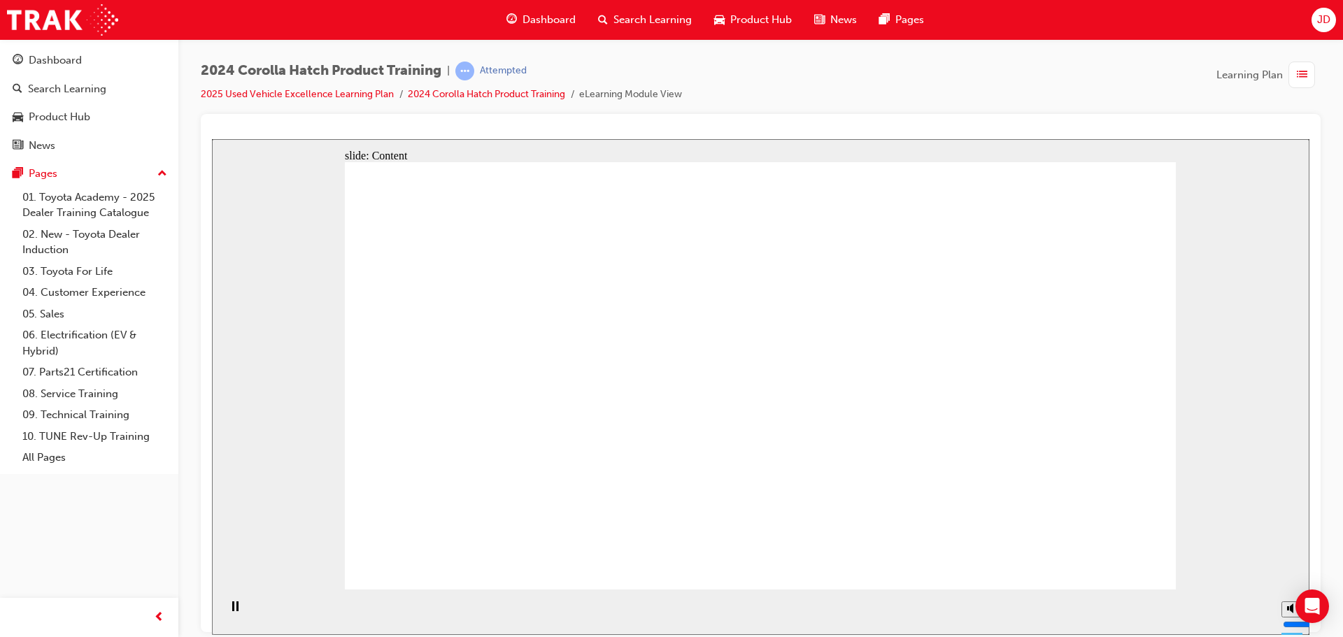
drag, startPoint x: 779, startPoint y: 409, endPoint x: 797, endPoint y: 444, distance: 39.4
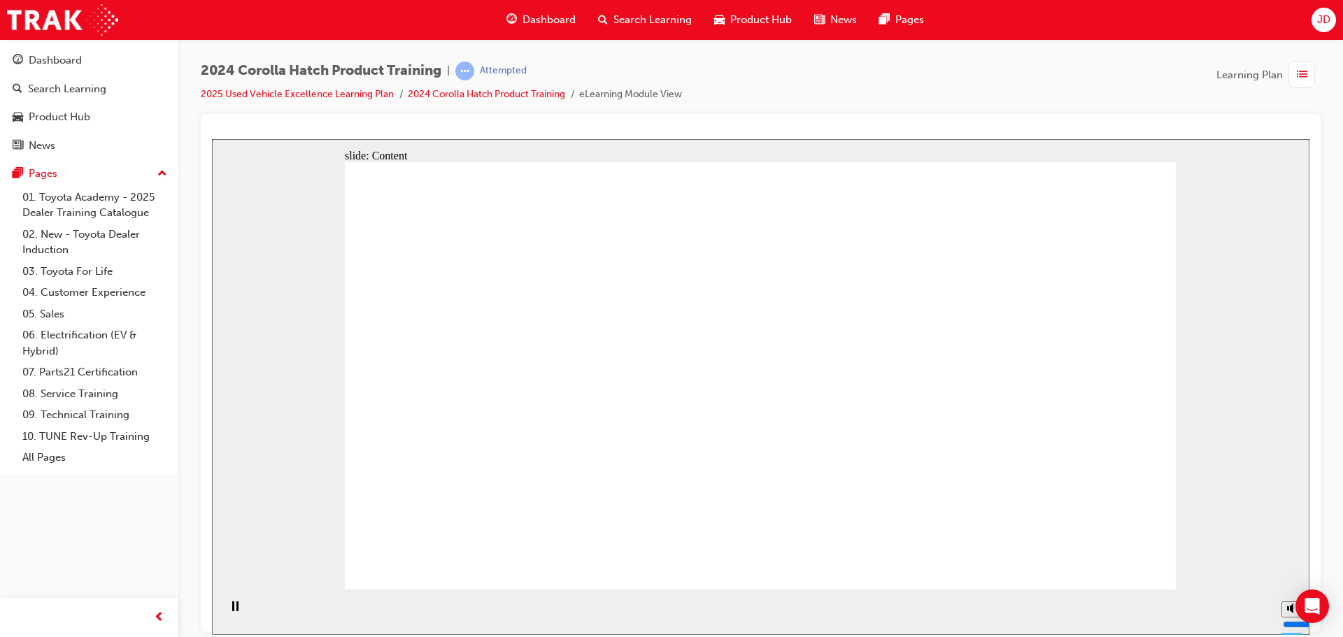
drag, startPoint x: 1132, startPoint y: 569, endPoint x: 1132, endPoint y: 554, distance: 14.7
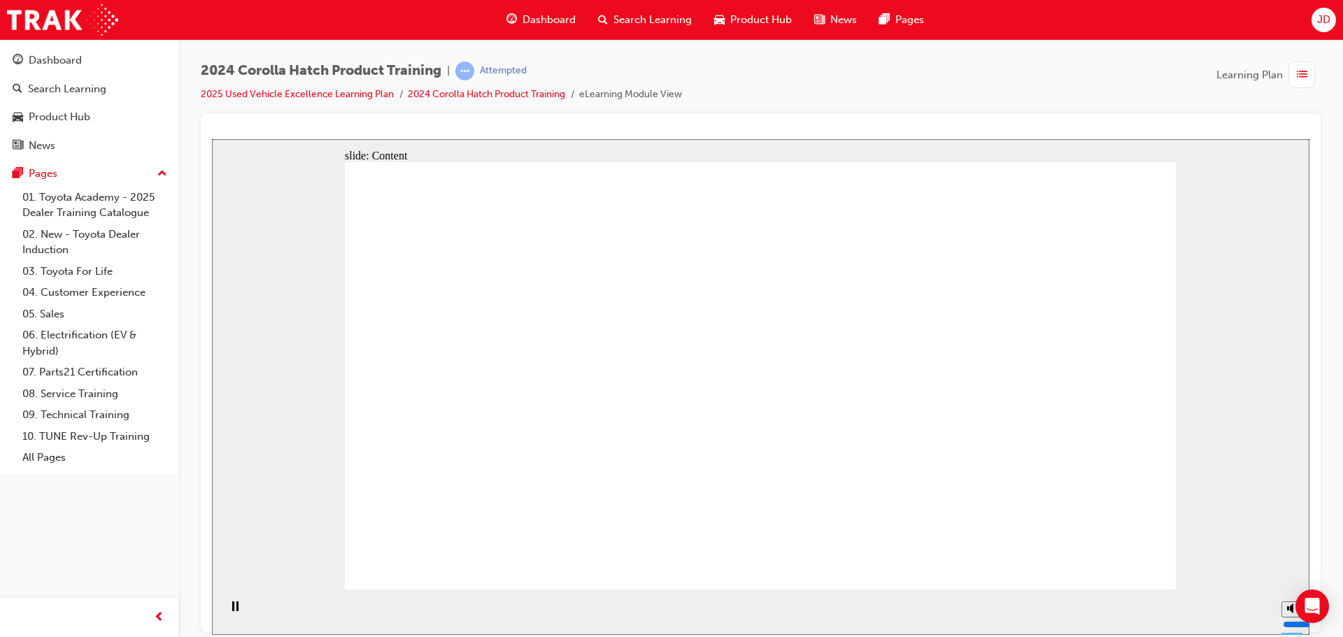
drag, startPoint x: 544, startPoint y: 417, endPoint x: 461, endPoint y: 411, distance: 83.5
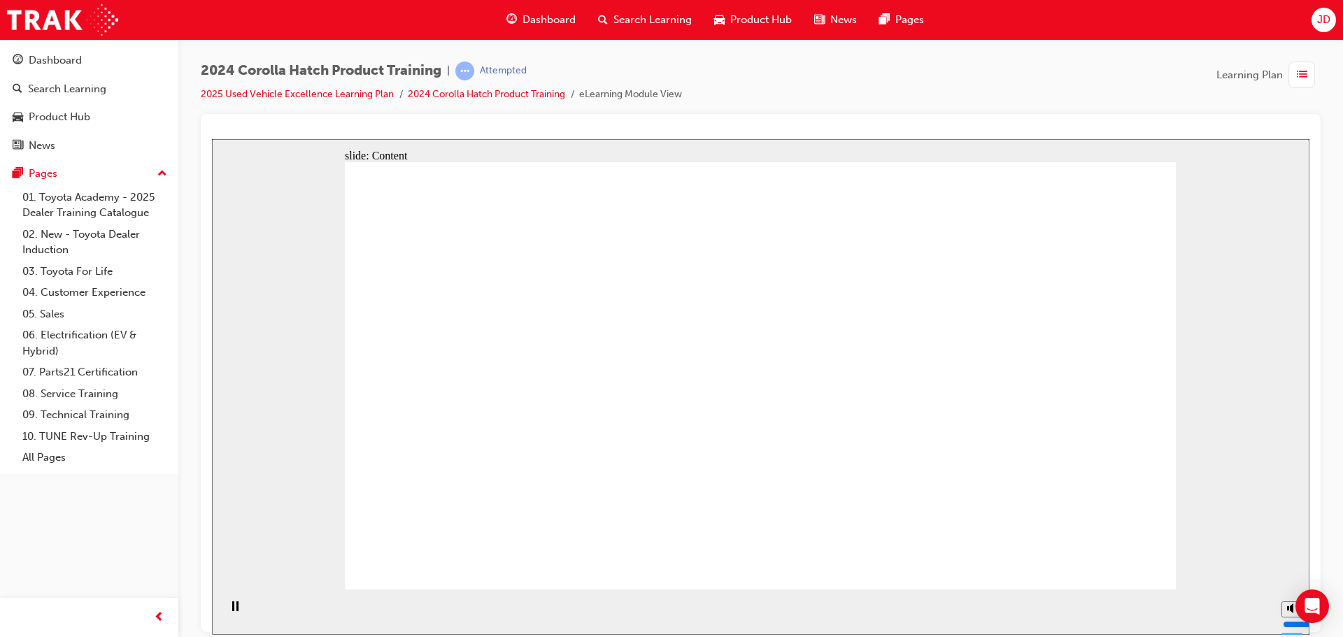
drag, startPoint x: 470, startPoint y: 374, endPoint x: 471, endPoint y: 355, distance: 18.9
drag, startPoint x: 478, startPoint y: 304, endPoint x: 518, endPoint y: 305, distance: 39.2
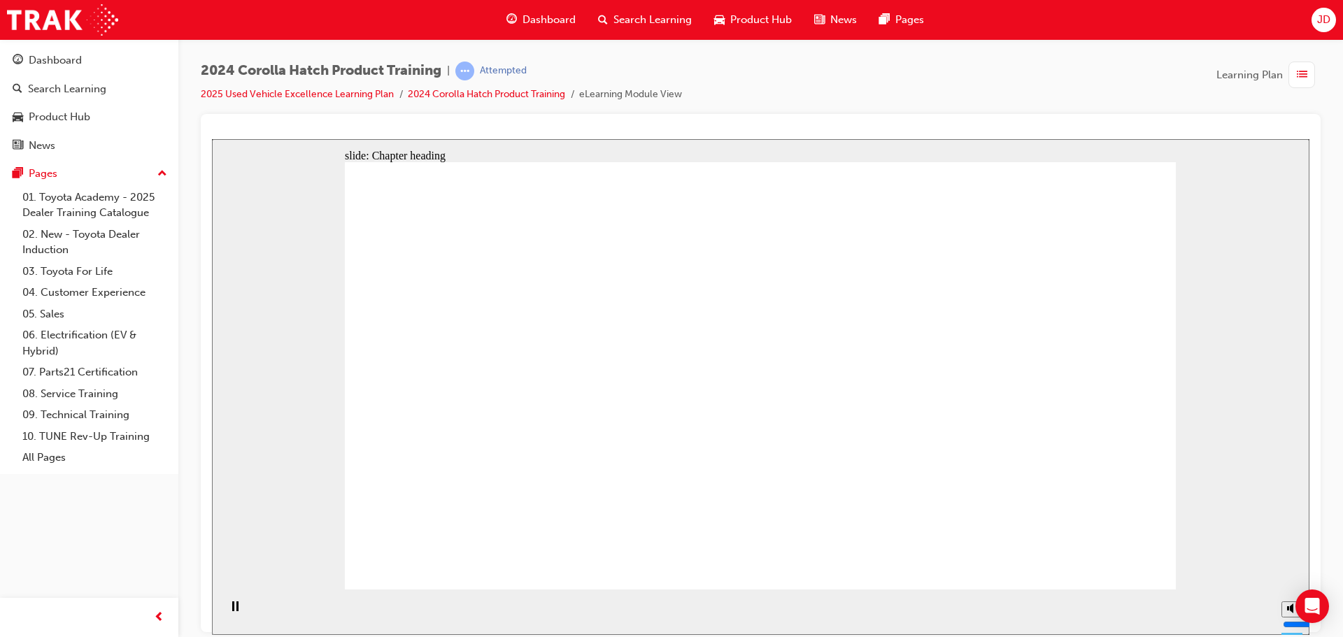
drag, startPoint x: 1126, startPoint y: 559, endPoint x: 1115, endPoint y: 551, distance: 13.0
drag, startPoint x: 662, startPoint y: 396, endPoint x: 718, endPoint y: 407, distance: 57.1
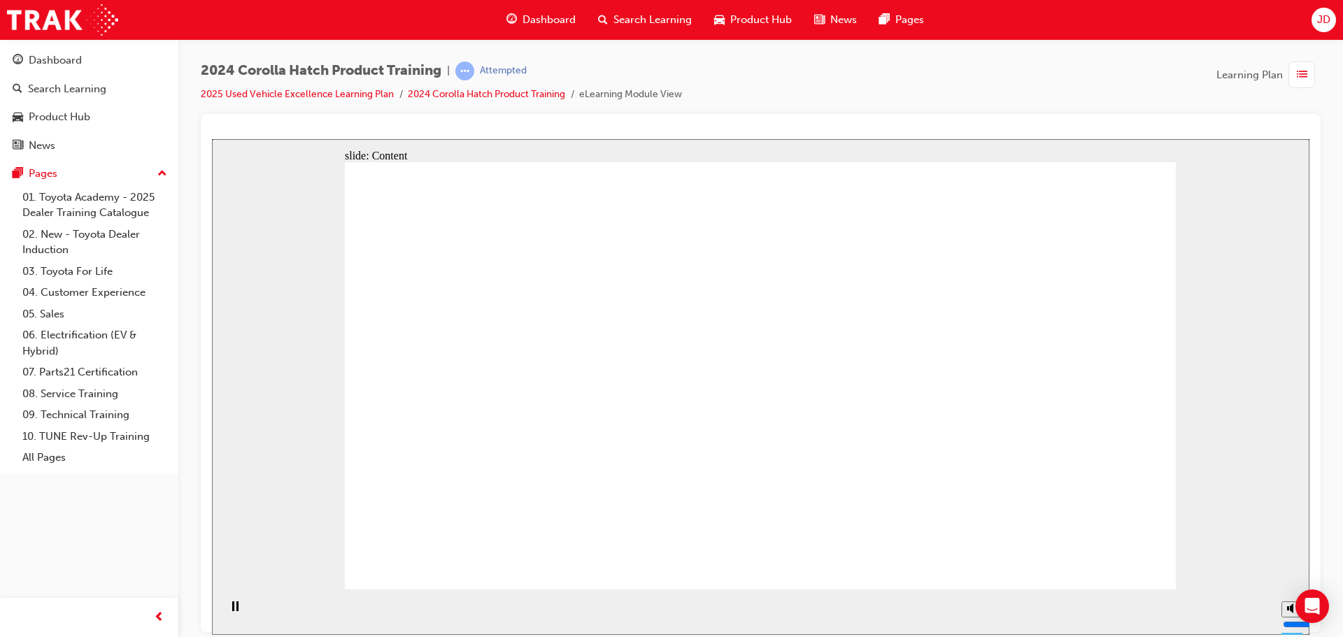
drag, startPoint x: 423, startPoint y: 304, endPoint x: 468, endPoint y: 334, distance: 54.1
drag, startPoint x: 495, startPoint y: 394, endPoint x: 571, endPoint y: 367, distance: 80.8
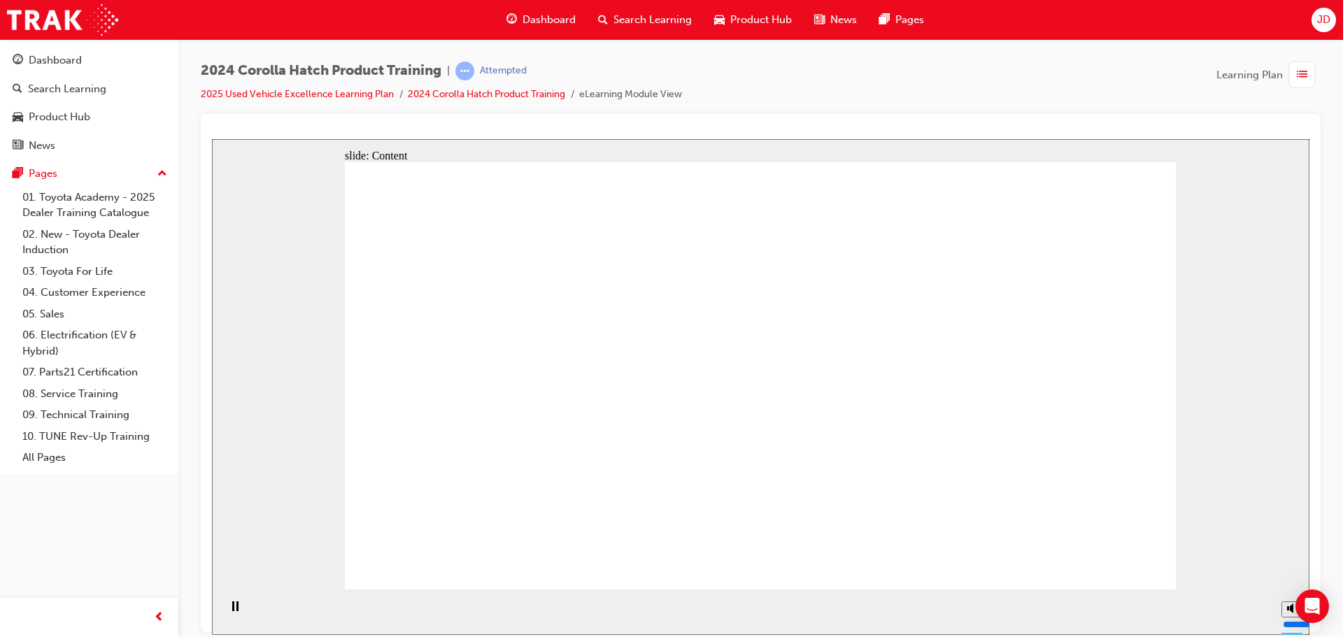
drag, startPoint x: 622, startPoint y: 400, endPoint x: 593, endPoint y: 368, distance: 43.6
drag, startPoint x: 541, startPoint y: 351, endPoint x: 805, endPoint y: 310, distance: 267.6
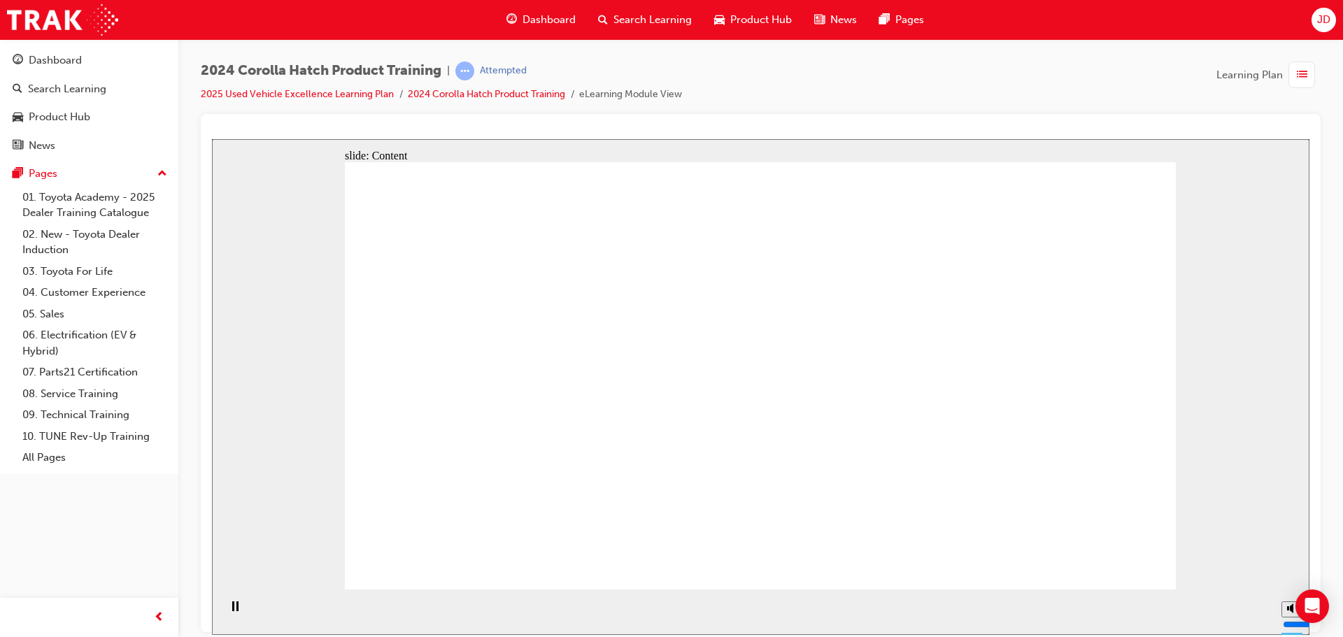
drag, startPoint x: 809, startPoint y: 228, endPoint x: 818, endPoint y: 243, distance: 17.5
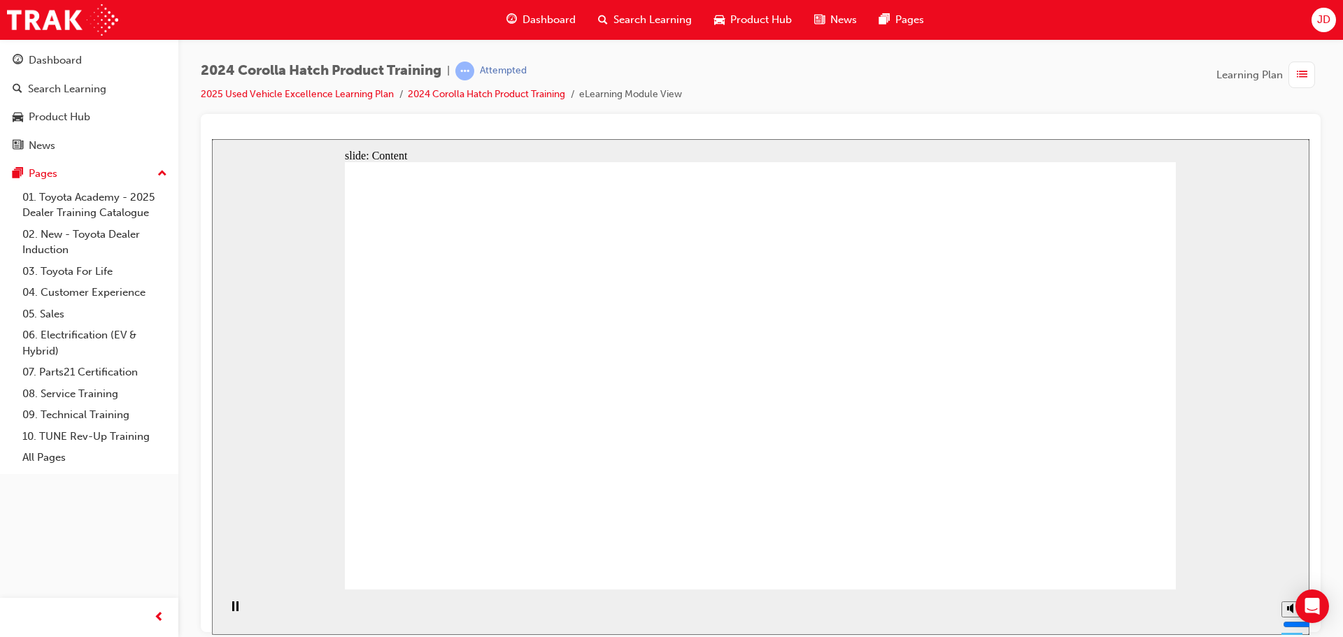
drag, startPoint x: 479, startPoint y: 389, endPoint x: 540, endPoint y: 406, distance: 63.3
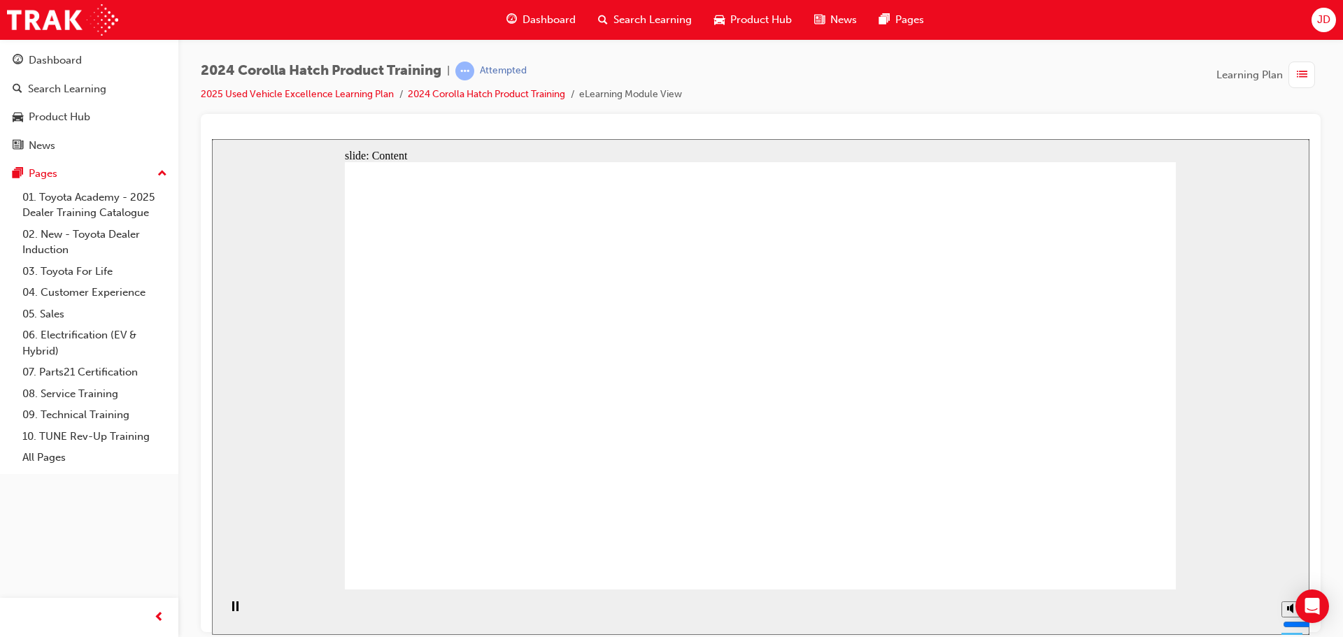
drag, startPoint x: 597, startPoint y: 409, endPoint x: 551, endPoint y: 369, distance: 61.1
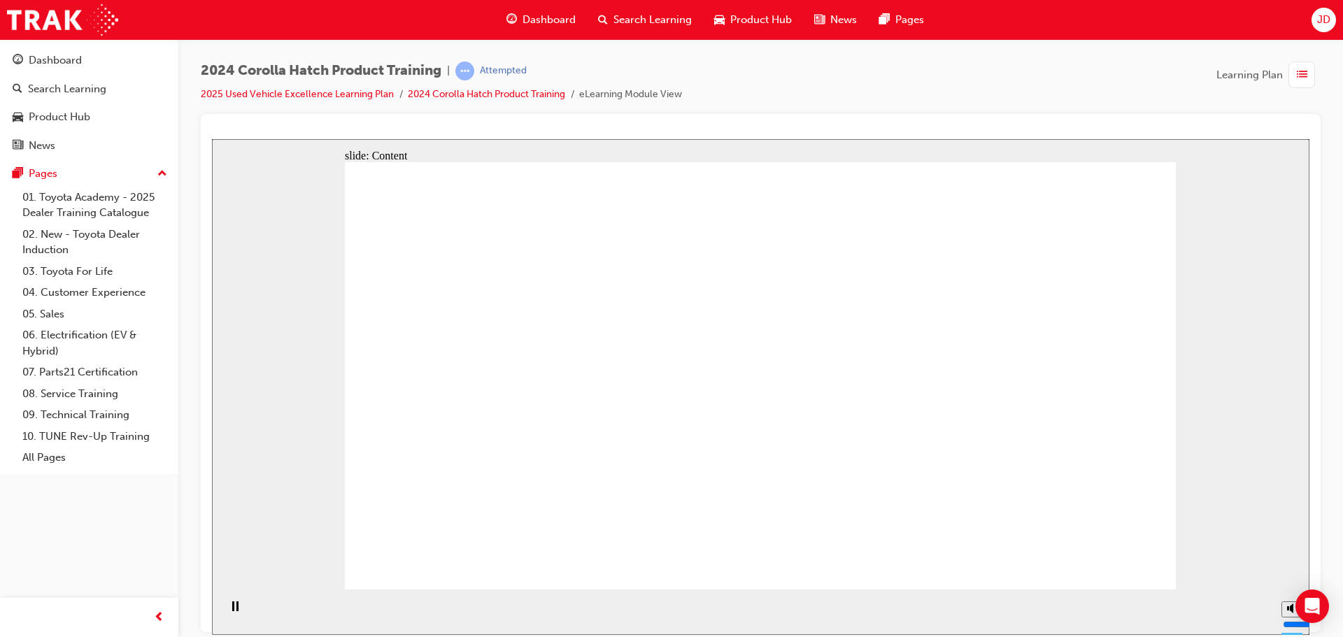
drag, startPoint x: 565, startPoint y: 344, endPoint x: 586, endPoint y: 336, distance: 22.0
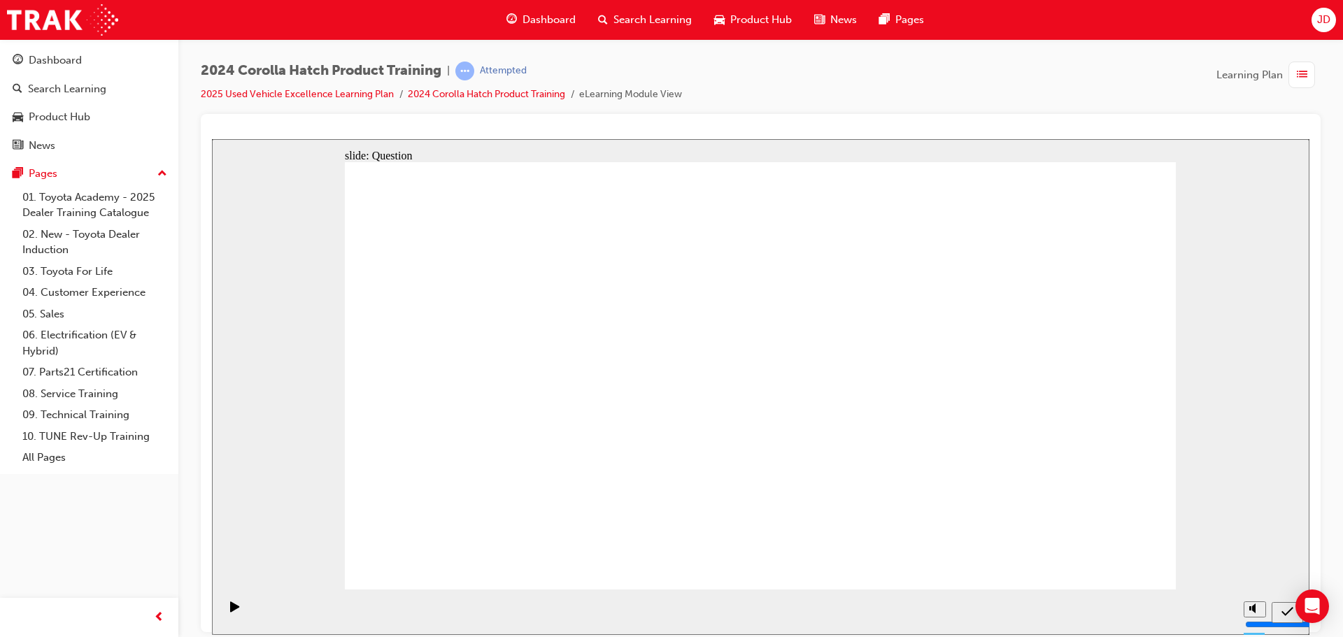
radio input "true"
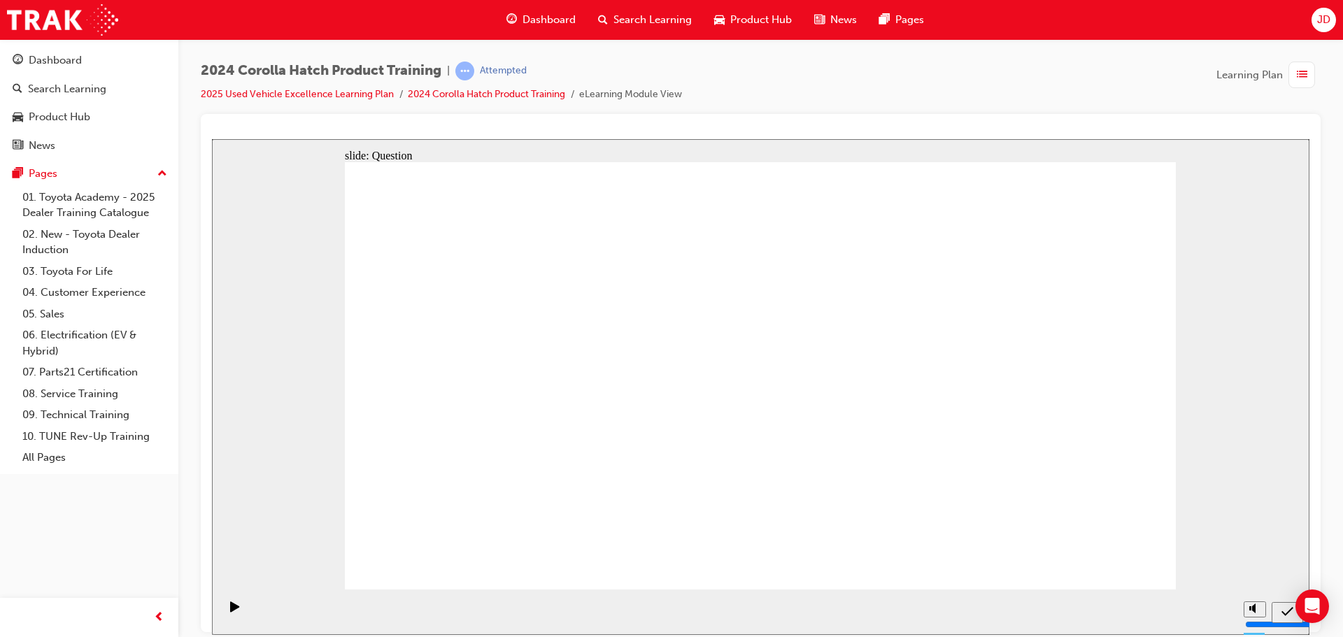
radio input "true"
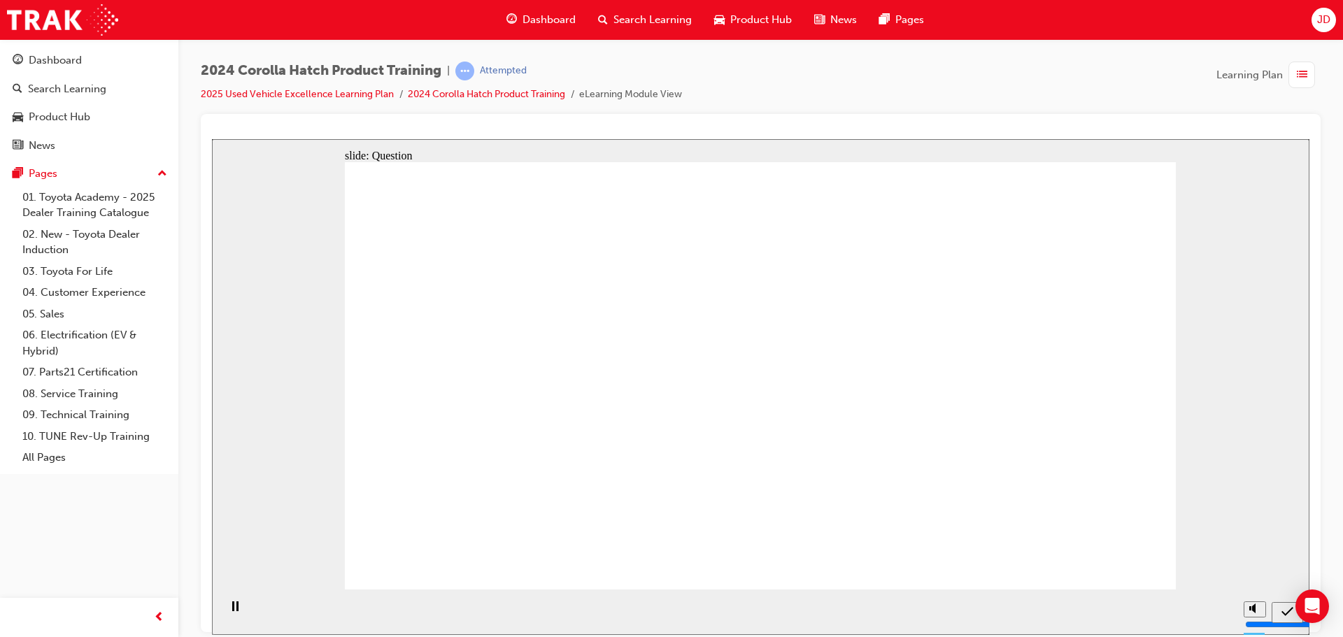
radio input "true"
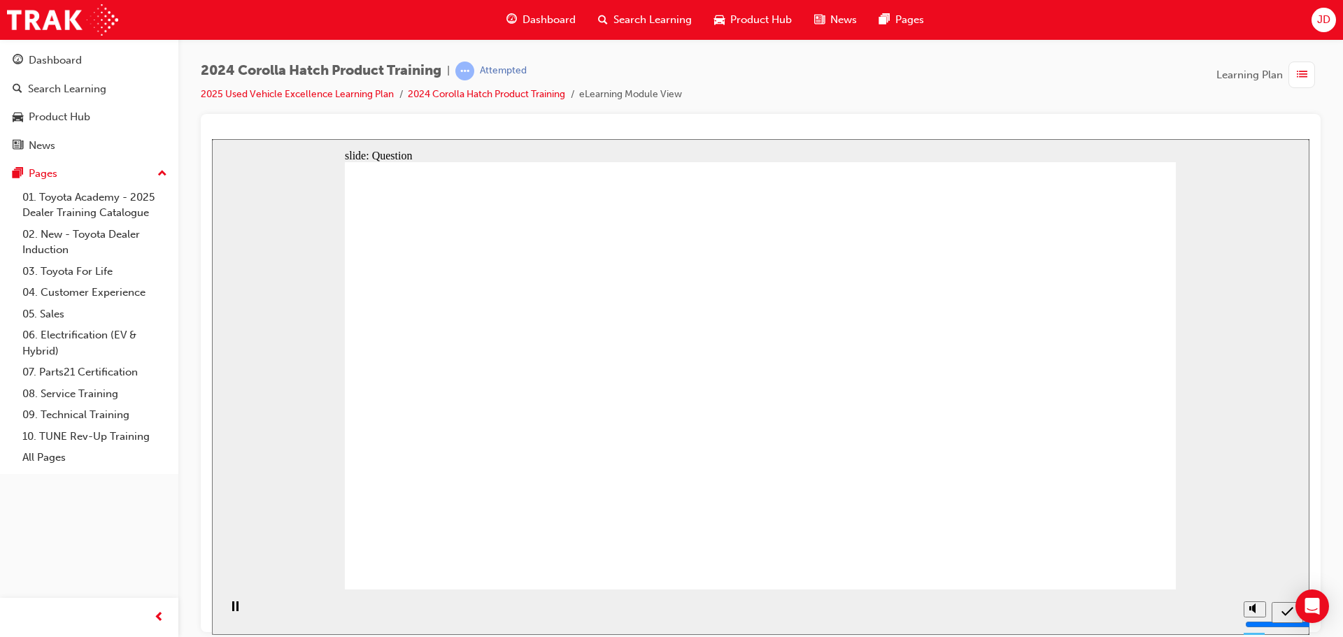
drag, startPoint x: 483, startPoint y: 344, endPoint x: 484, endPoint y: 428, distance: 83.9
drag, startPoint x: 645, startPoint y: 444, endPoint x: 653, endPoint y: 481, distance: 37.9
drag, startPoint x: 748, startPoint y: 370, endPoint x: 765, endPoint y: 458, distance: 89.7
drag, startPoint x: 905, startPoint y: 341, endPoint x: 948, endPoint y: 437, distance: 105.2
drag, startPoint x: 1021, startPoint y: 379, endPoint x: 1039, endPoint y: 483, distance: 105.7
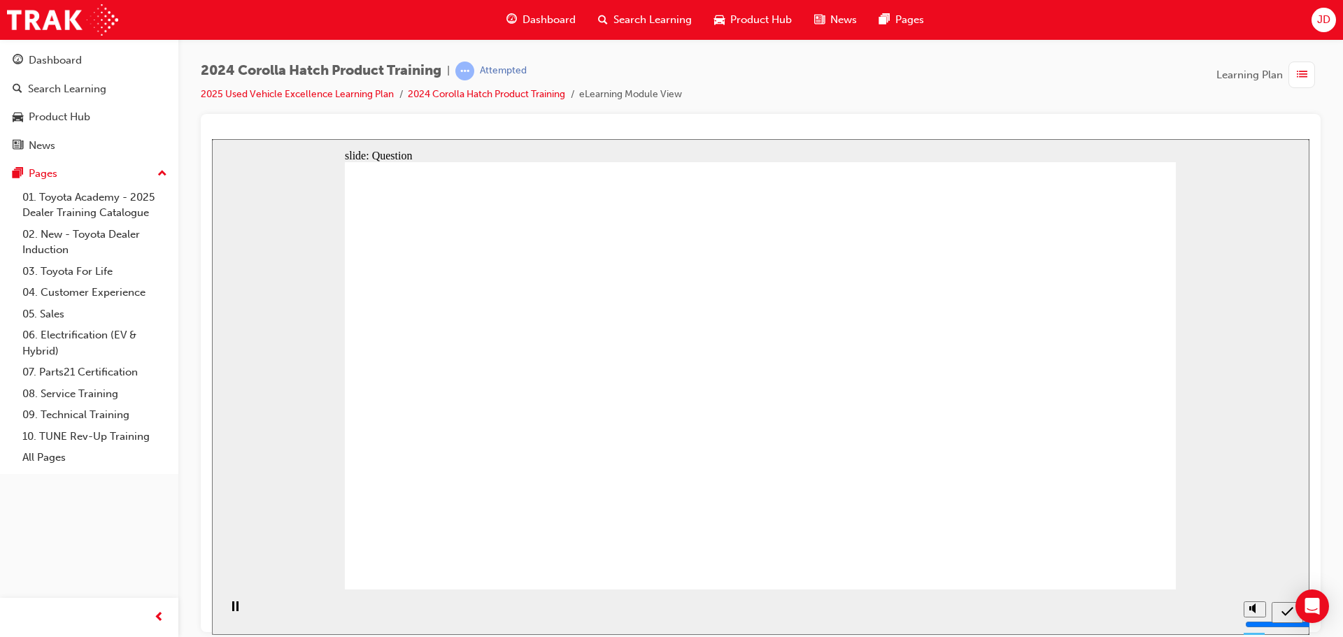
radio input "true"
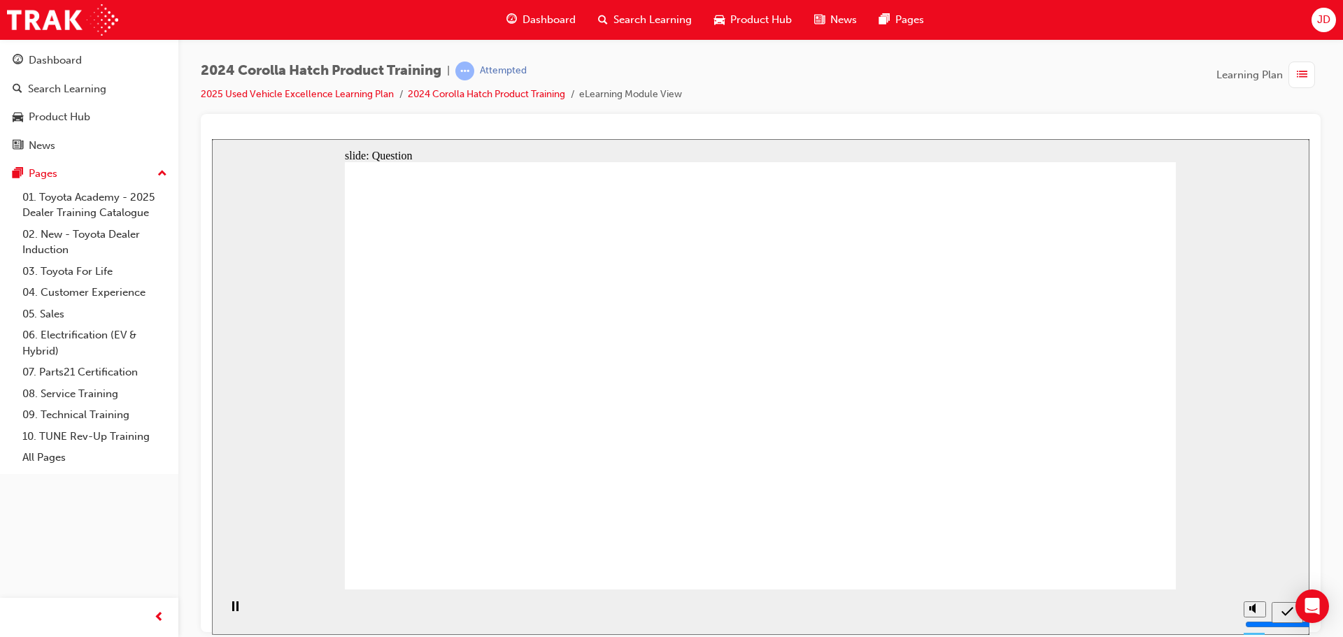
radio input "true"
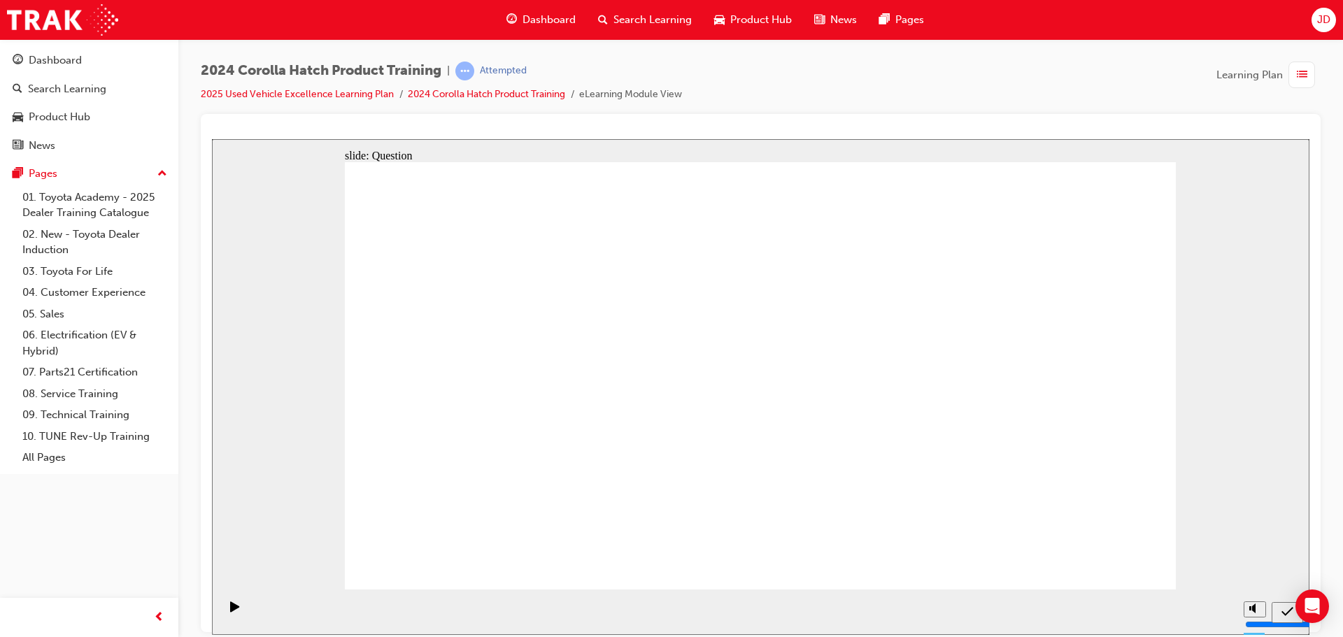
radio input "true"
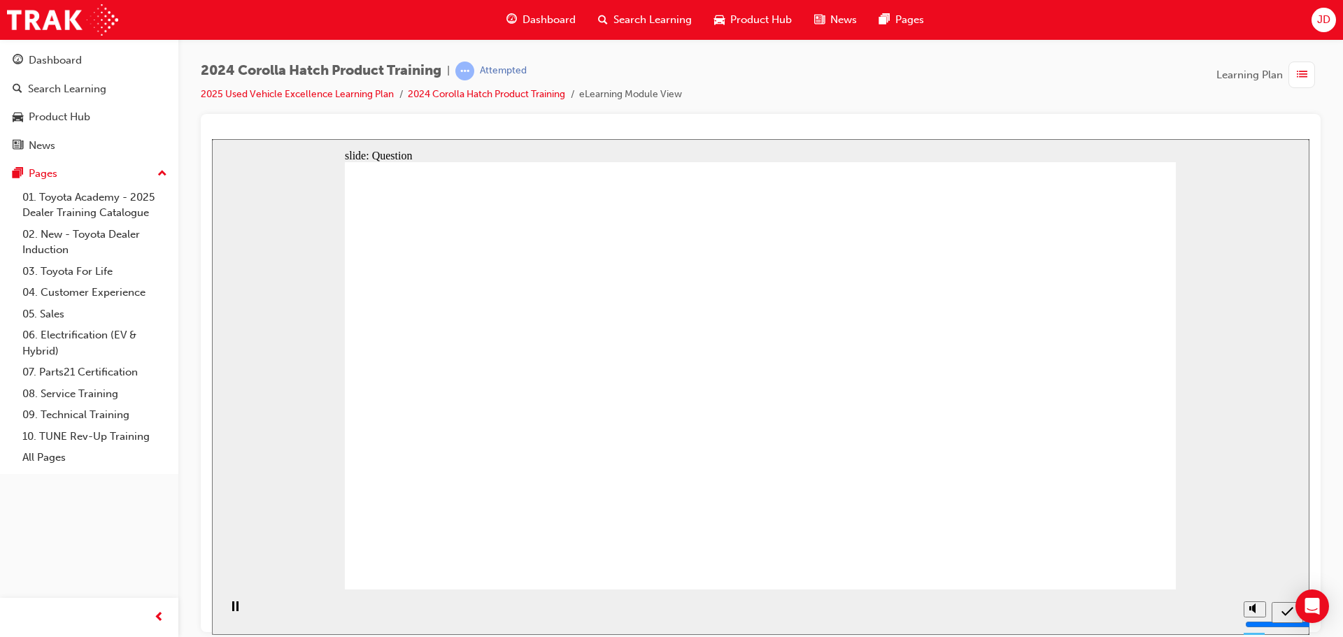
radio input "true"
drag, startPoint x: 795, startPoint y: 462, endPoint x: 765, endPoint y: 443, distance: 36.5
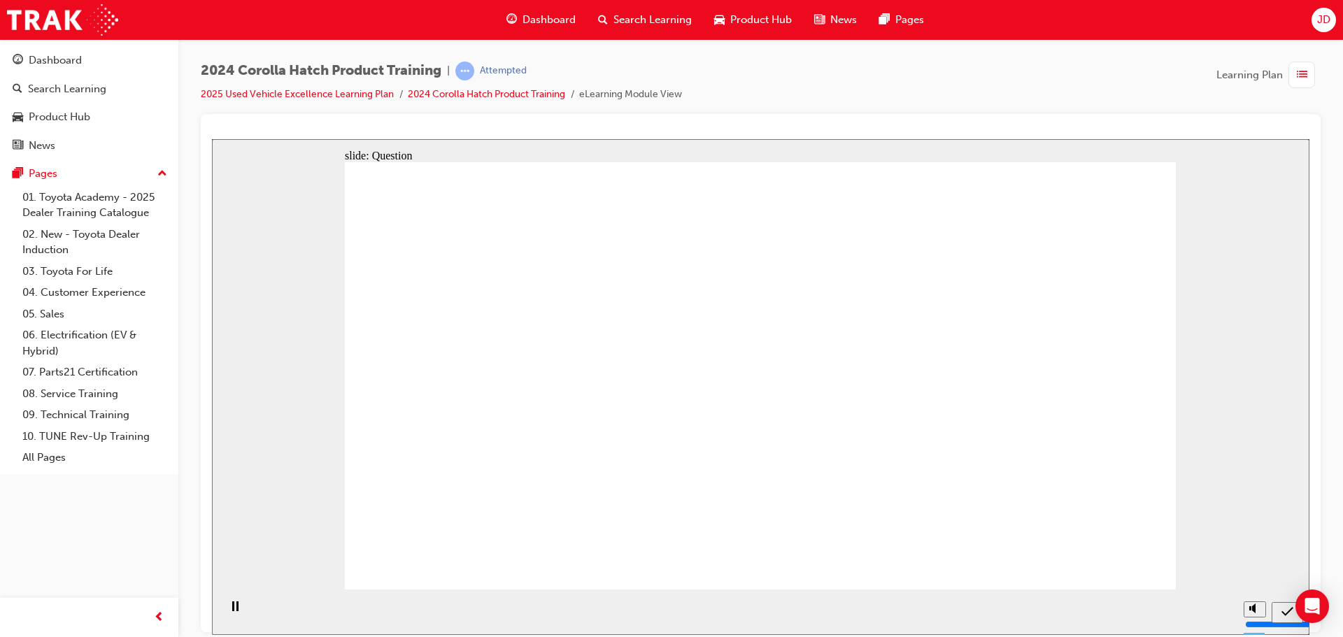
drag, startPoint x: 478, startPoint y: 346, endPoint x: 502, endPoint y: 411, distance: 69.0
drag, startPoint x: 594, startPoint y: 427, endPoint x: 614, endPoint y: 514, distance: 88.9
drag, startPoint x: 715, startPoint y: 381, endPoint x: 777, endPoint y: 478, distance: 115.1
drag, startPoint x: 884, startPoint y: 373, endPoint x: 928, endPoint y: 501, distance: 135.6
drag, startPoint x: 1026, startPoint y: 439, endPoint x: 1051, endPoint y: 532, distance: 95.7
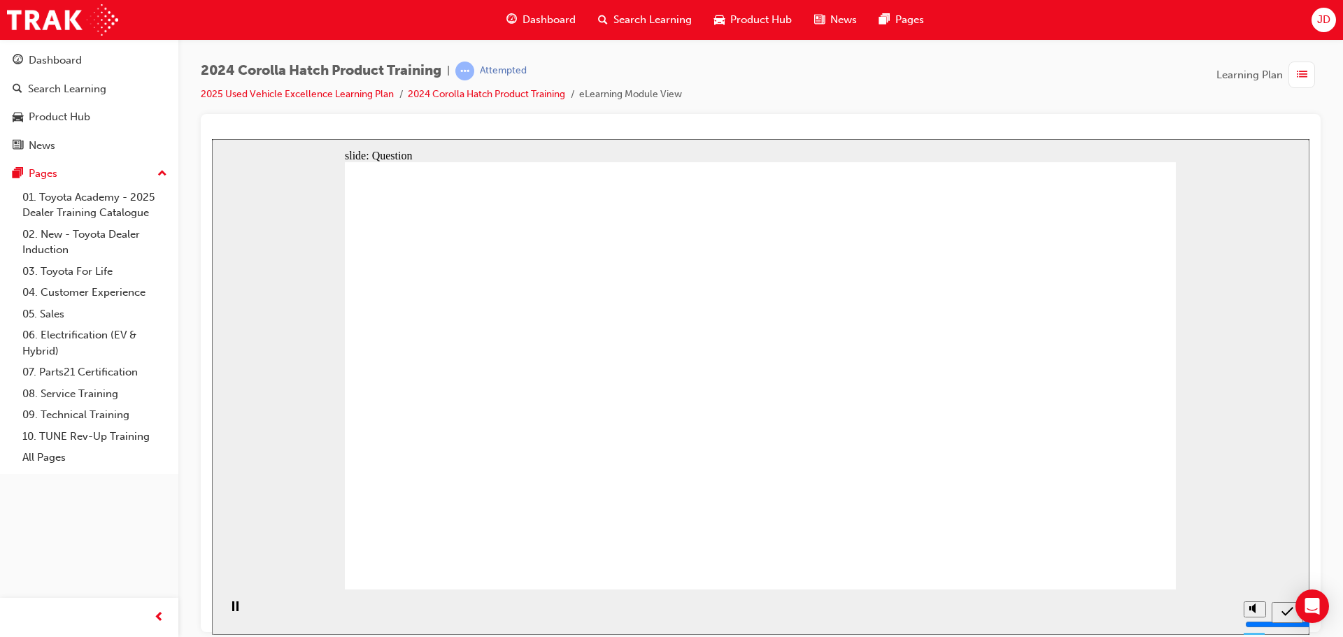
radio input "true"
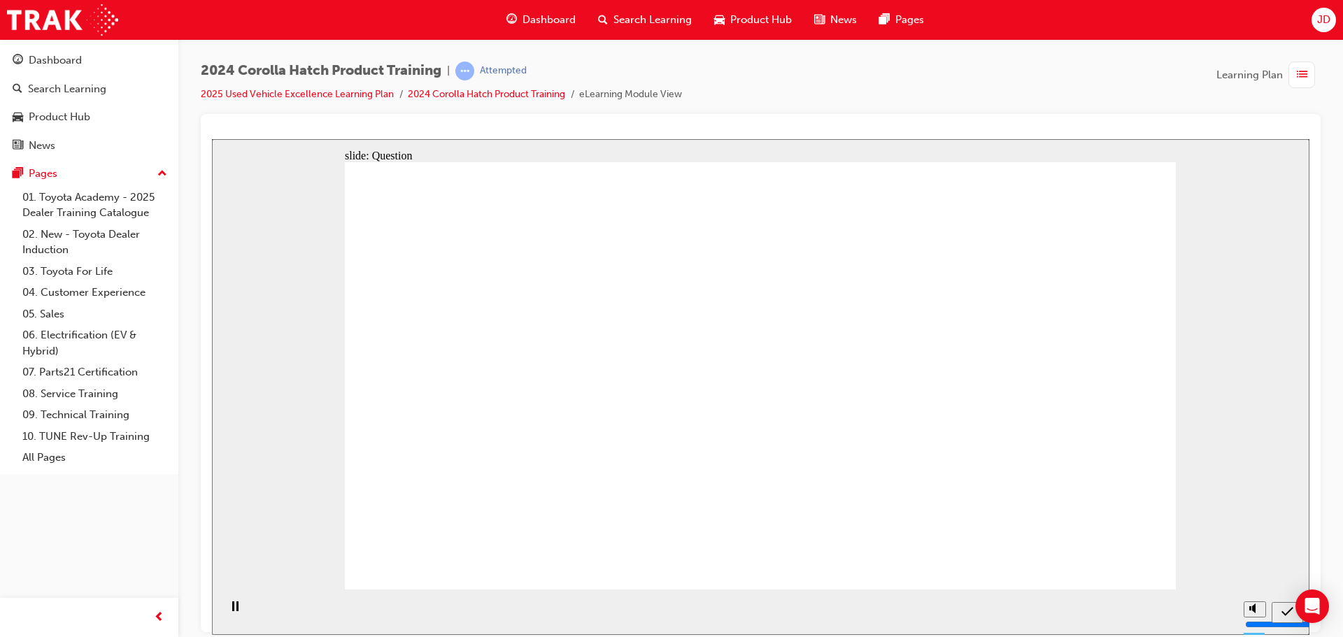
radio input "true"
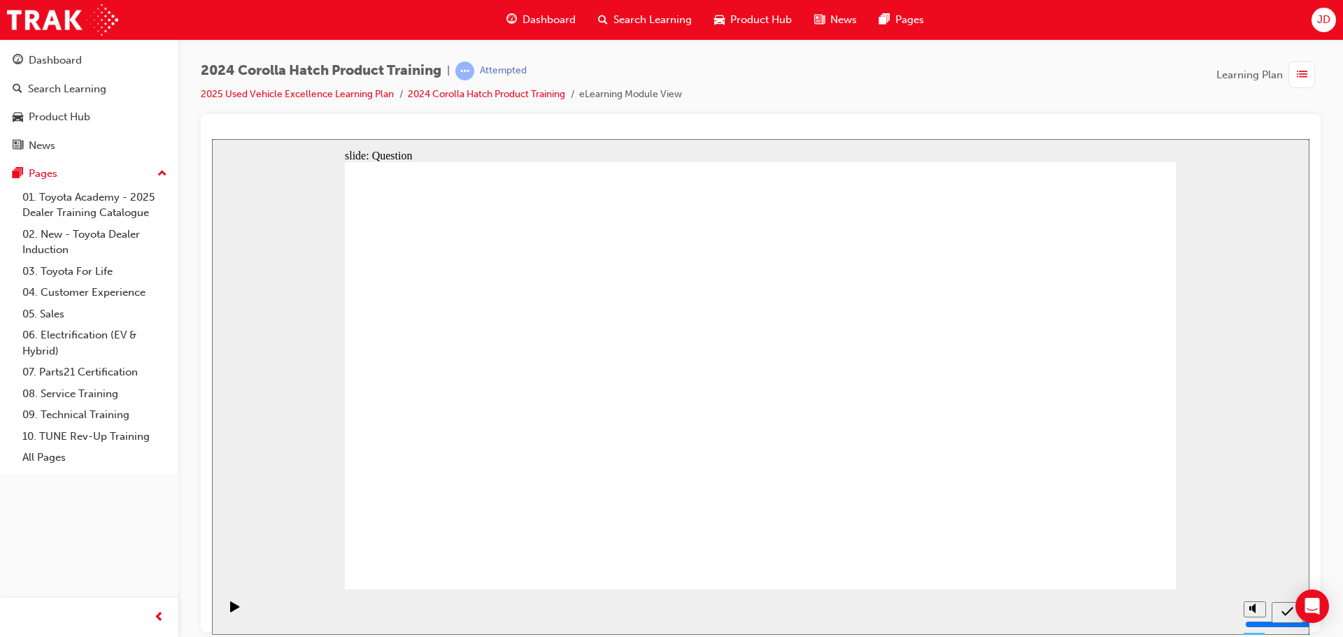
radio input "true"
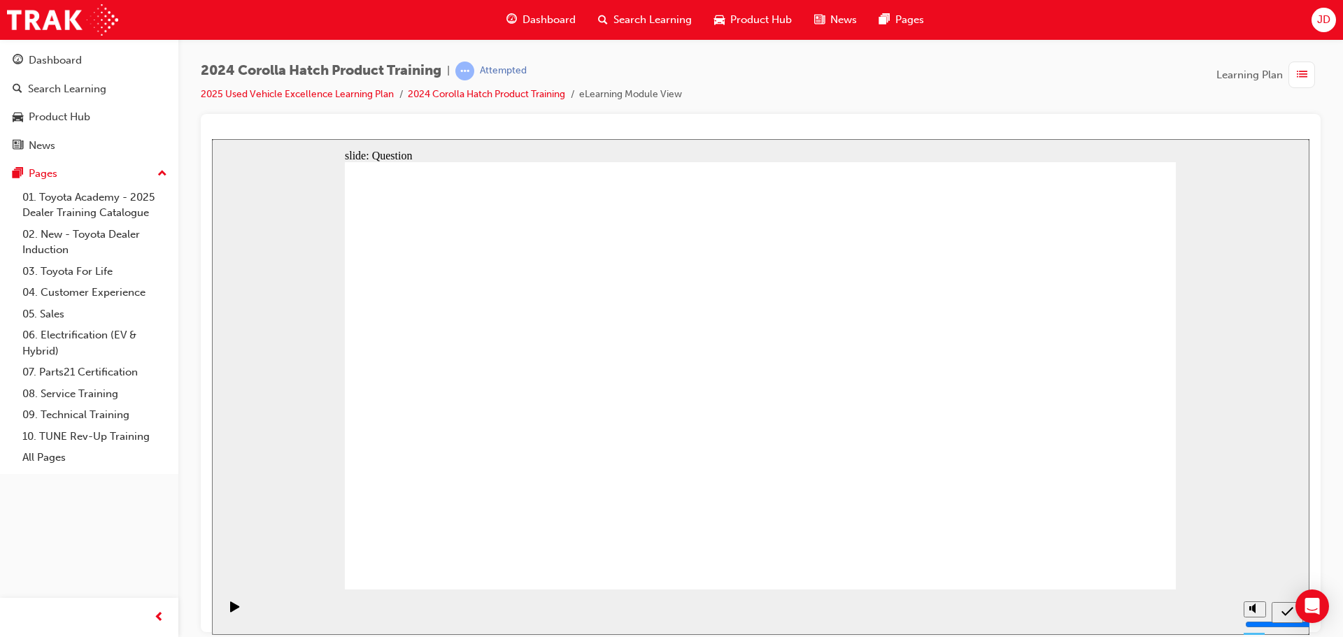
radio input "true"
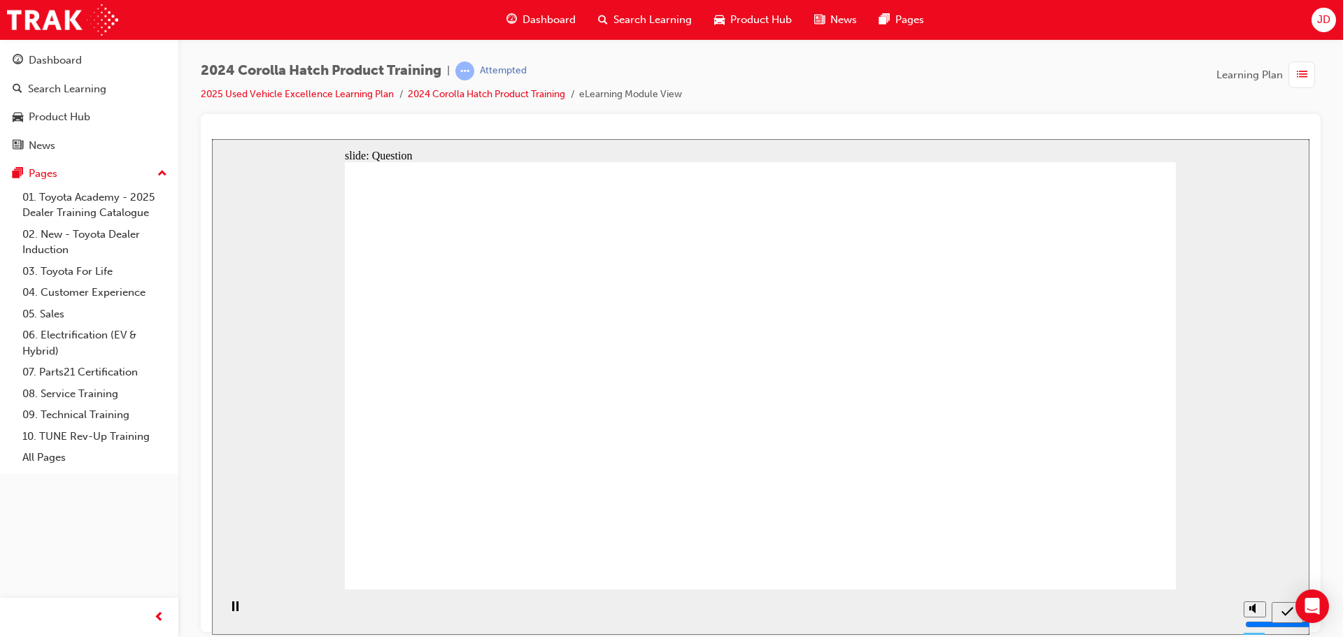
drag, startPoint x: 527, startPoint y: 348, endPoint x: 497, endPoint y: 497, distance: 151.2
drag, startPoint x: 627, startPoint y: 433, endPoint x: 642, endPoint y: 504, distance: 72.3
drag, startPoint x: 764, startPoint y: 319, endPoint x: 816, endPoint y: 527, distance: 215.0
drag, startPoint x: 979, startPoint y: 395, endPoint x: 926, endPoint y: 465, distance: 88.3
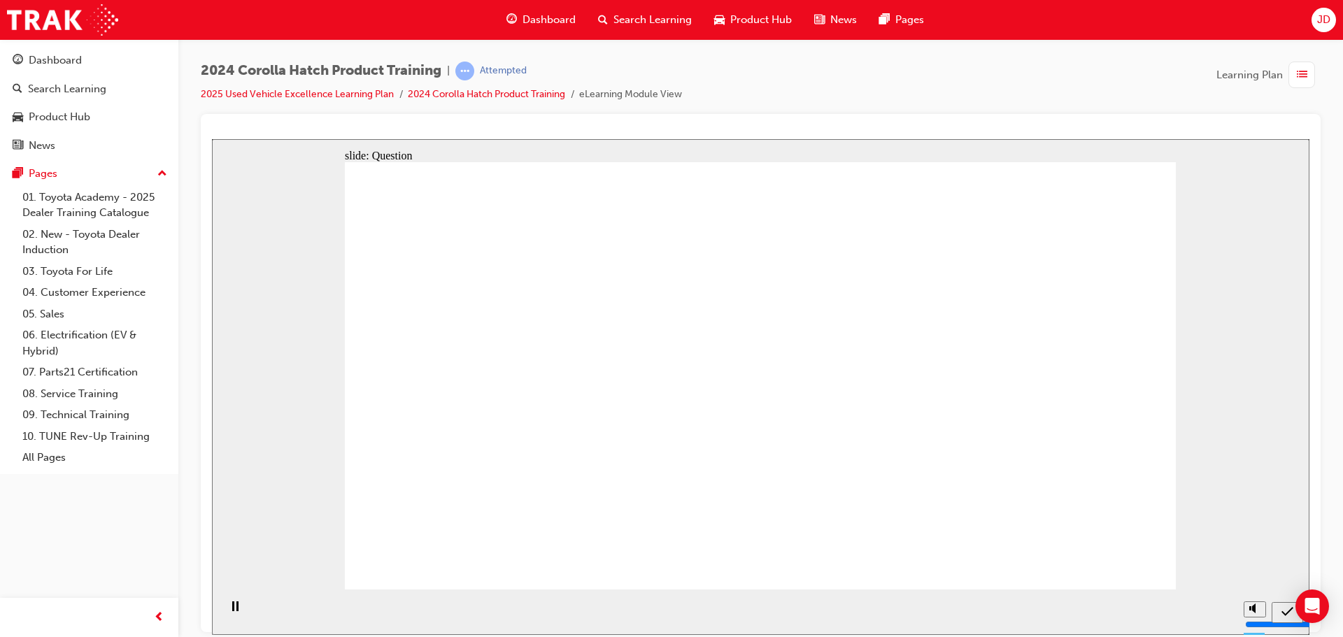
radio input "true"
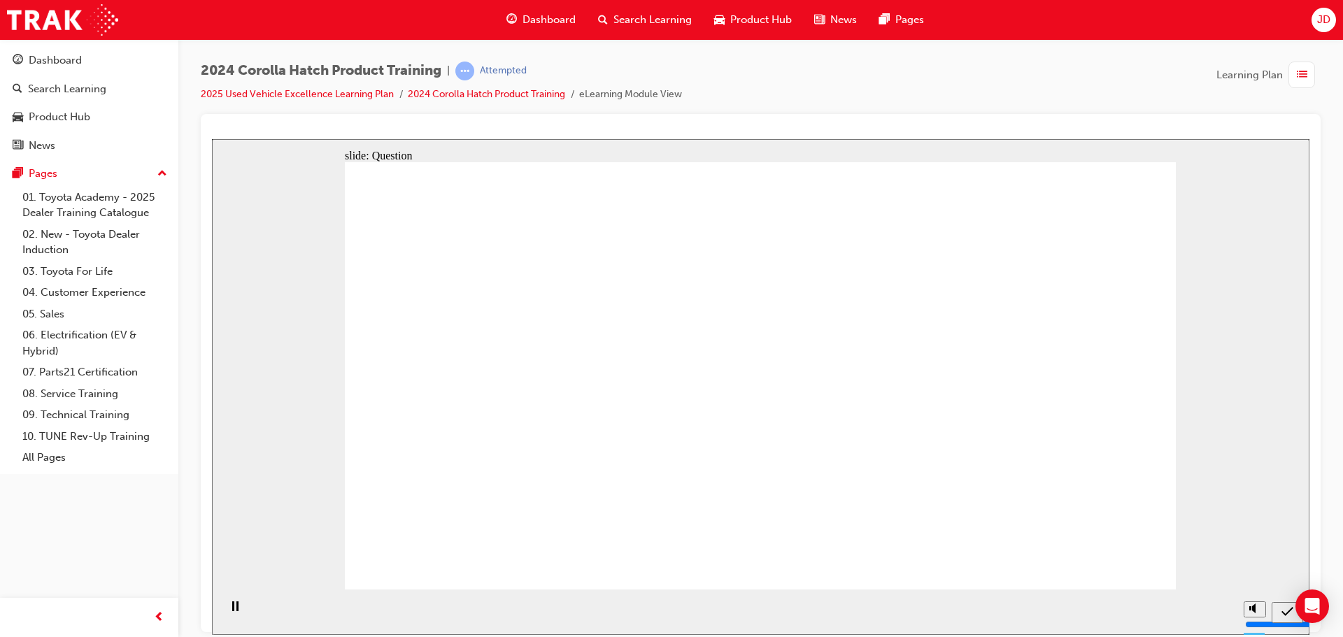
radio input "true"
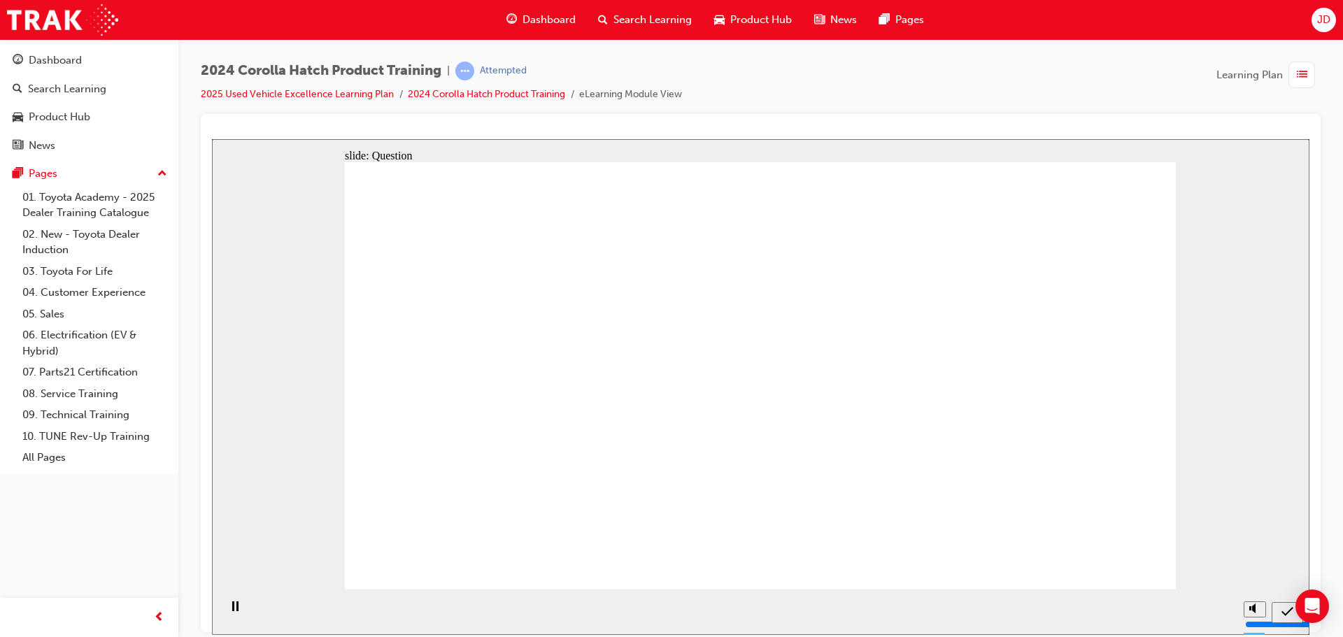
radio input "true"
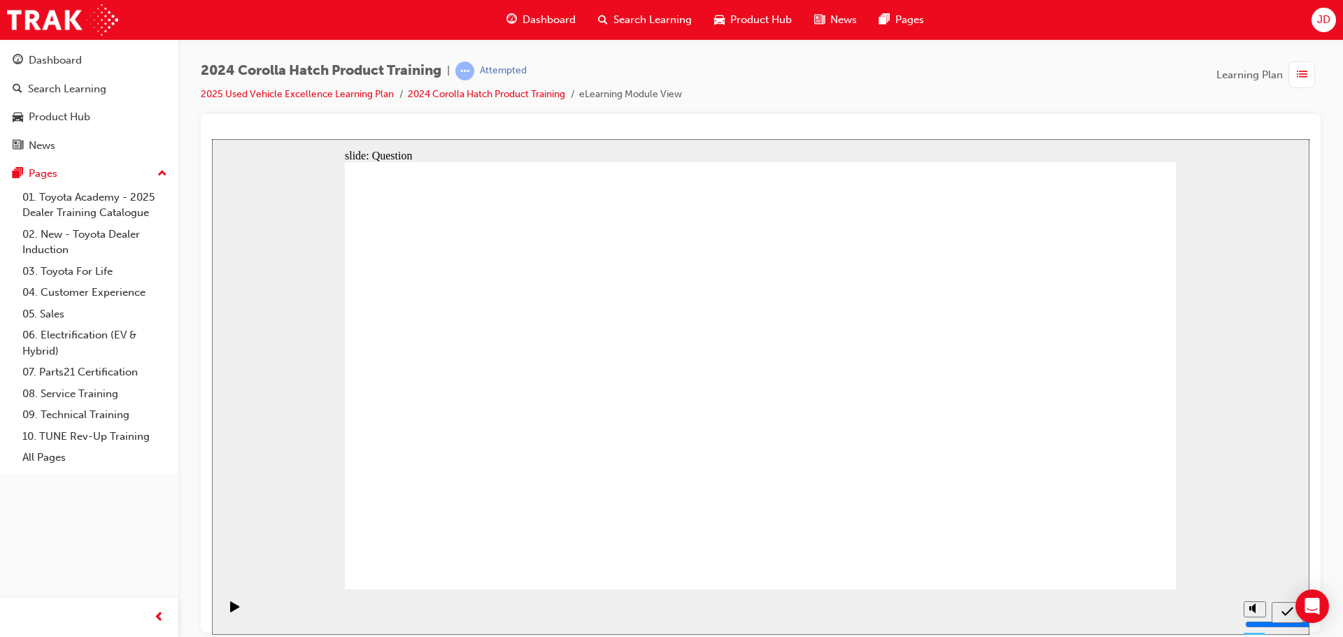
radio input "true"
drag, startPoint x: 671, startPoint y: 344, endPoint x: 520, endPoint y: 471, distance: 197.6
drag, startPoint x: 507, startPoint y: 354, endPoint x: 621, endPoint y: 483, distance: 172.0
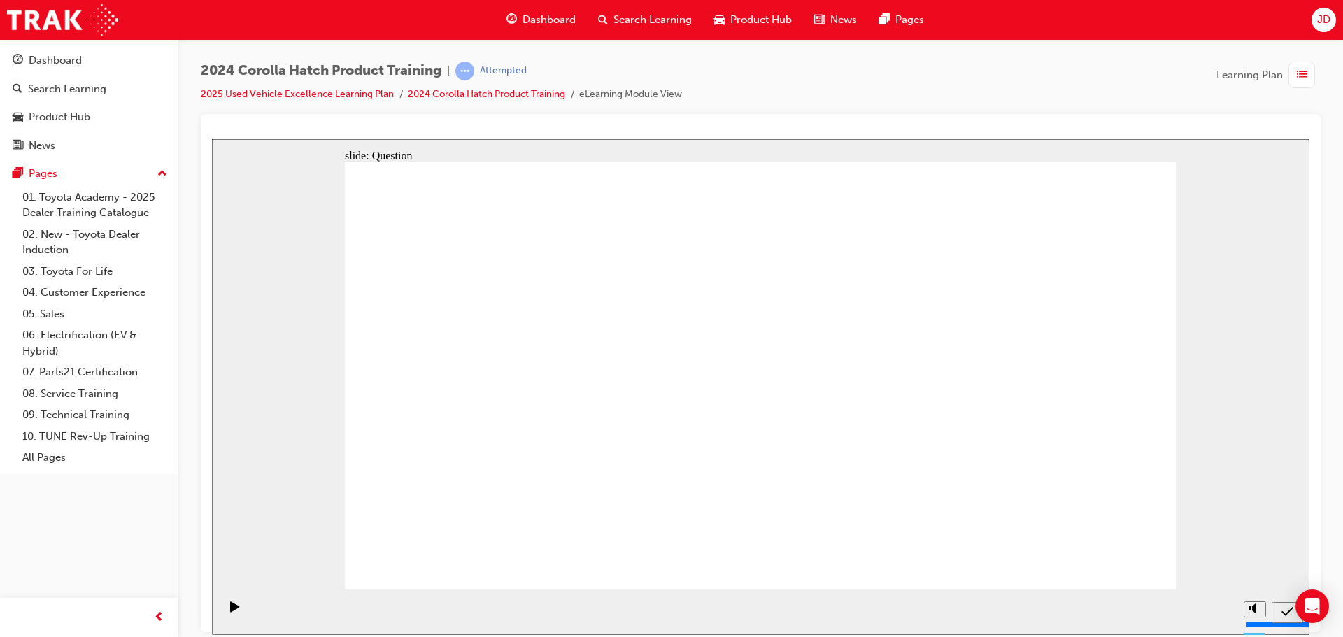
drag, startPoint x: 921, startPoint y: 357, endPoint x: 780, endPoint y: 489, distance: 193.5
drag, startPoint x: 799, startPoint y: 384, endPoint x: 930, endPoint y: 491, distance: 169.6
drag, startPoint x: 1023, startPoint y: 352, endPoint x: 1033, endPoint y: 460, distance: 108.9
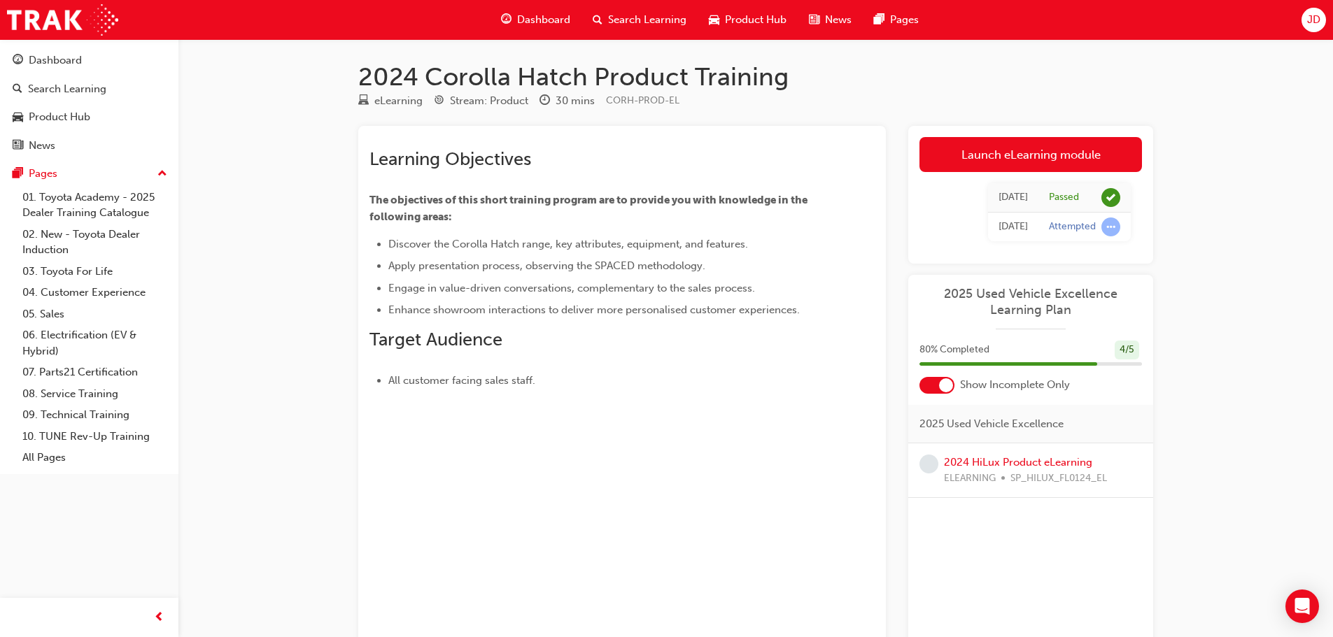
click at [988, 455] on div "2024 HiLux Product eLearning ELEARNING SP_HILUX_FL0124_EL" at bounding box center [1025, 470] width 163 height 31
click at [990, 460] on link "2024 HiLux Product eLearning" at bounding box center [1018, 462] width 148 height 13
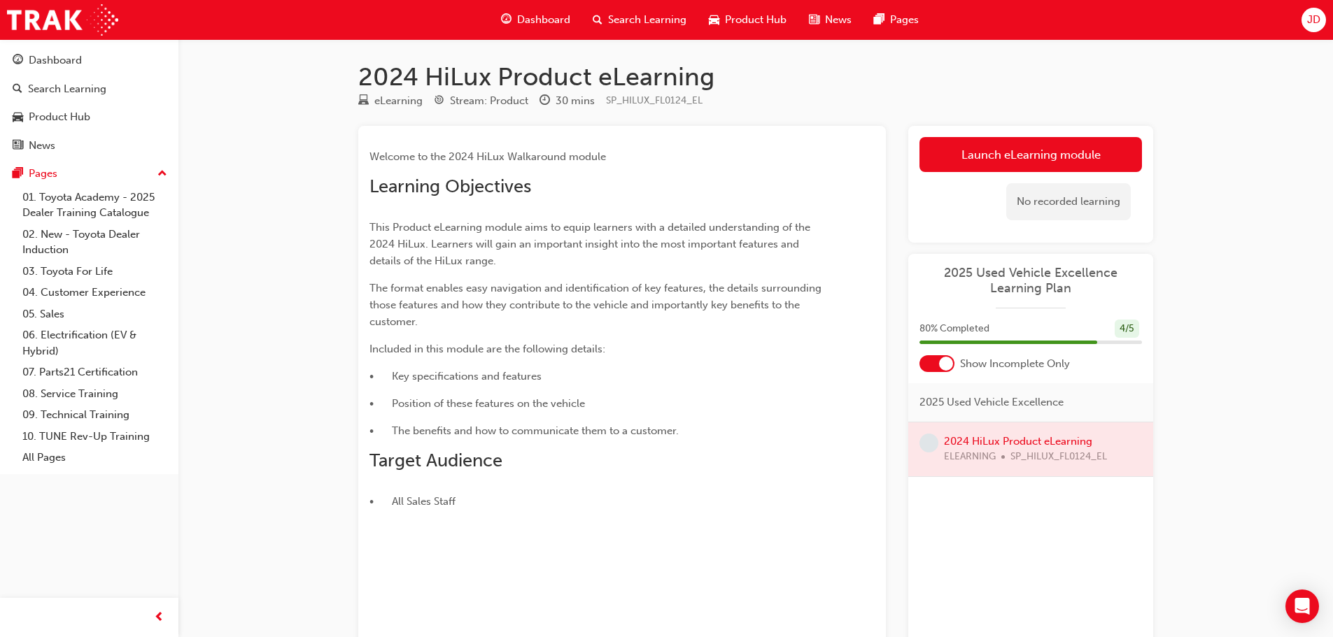
click at [1057, 163] on link "Launch eLearning module" at bounding box center [1030, 154] width 222 height 35
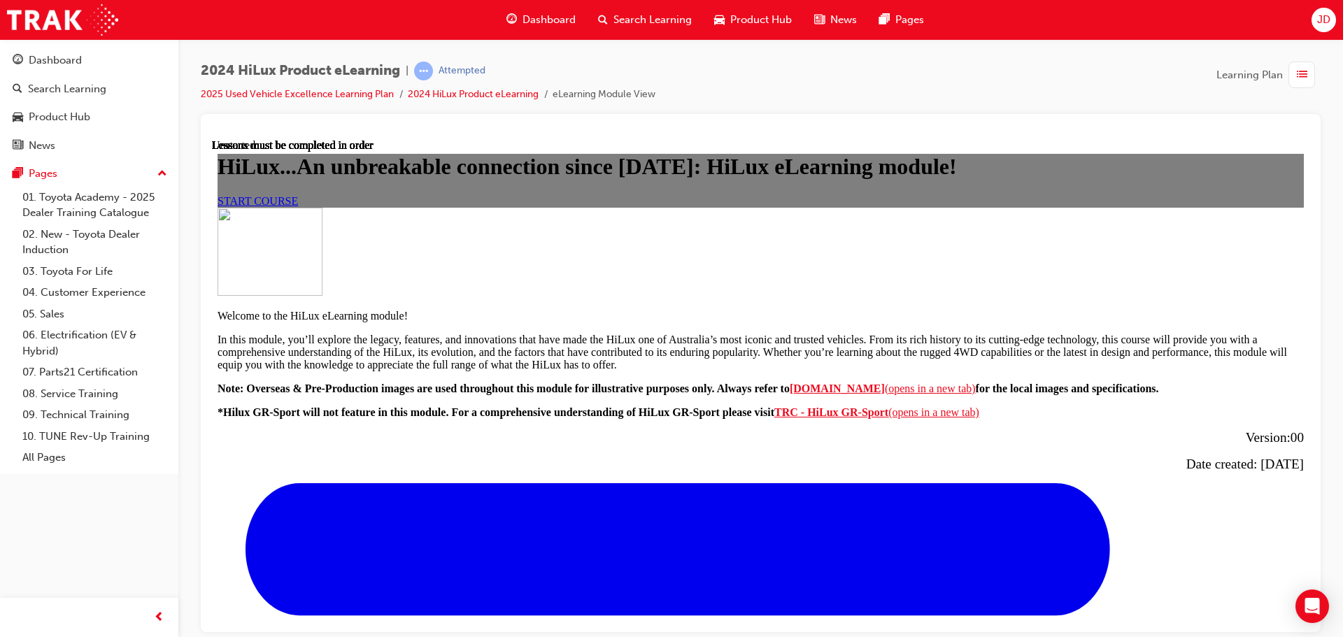
click at [298, 206] on link "START COURSE" at bounding box center [258, 200] width 80 height 12
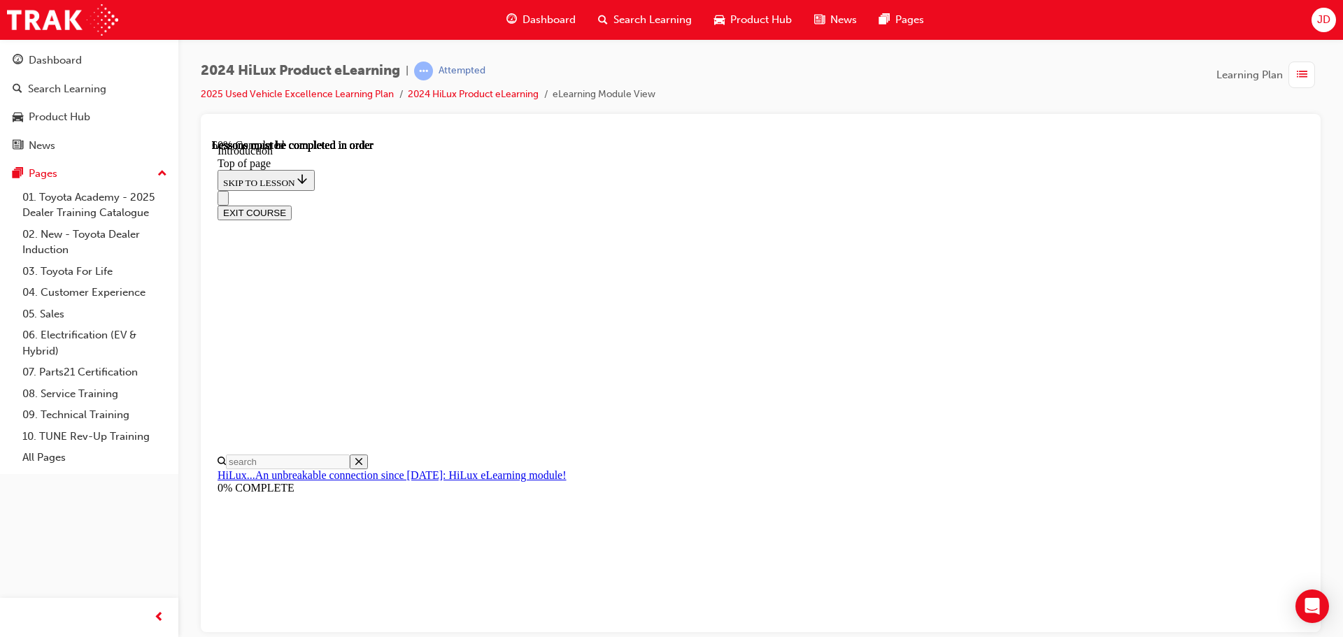
scroll to position [609, 0]
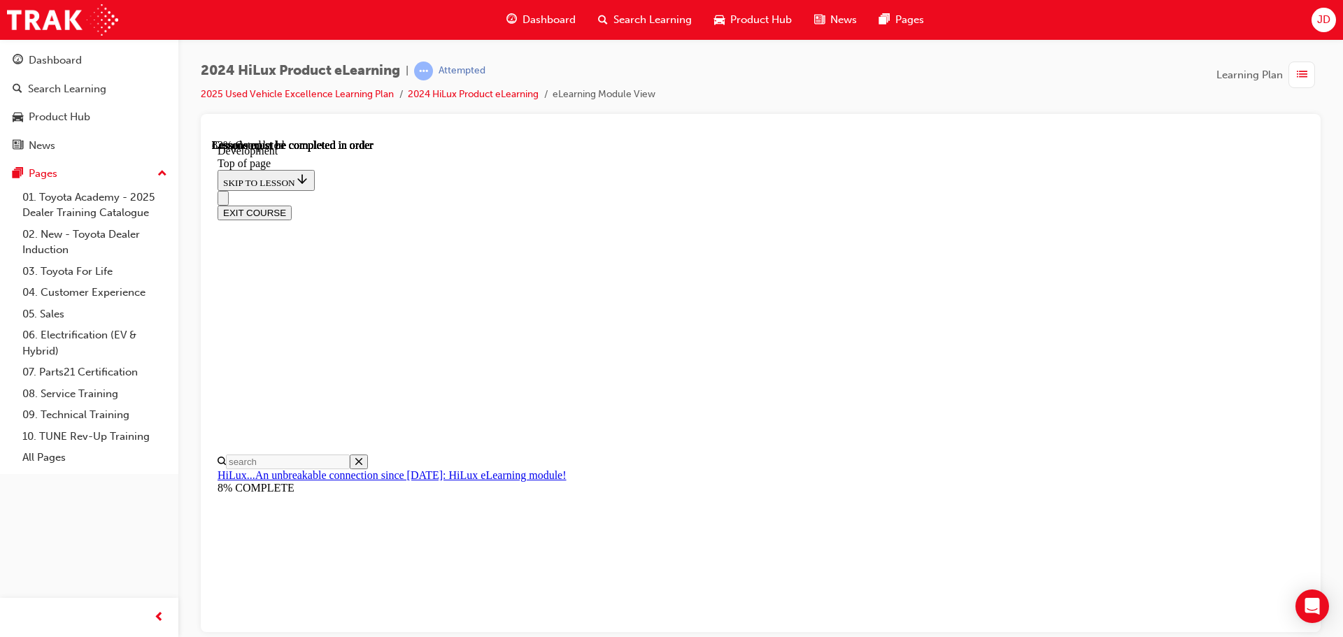
drag, startPoint x: 880, startPoint y: 382, endPoint x: 993, endPoint y: 359, distance: 115.7
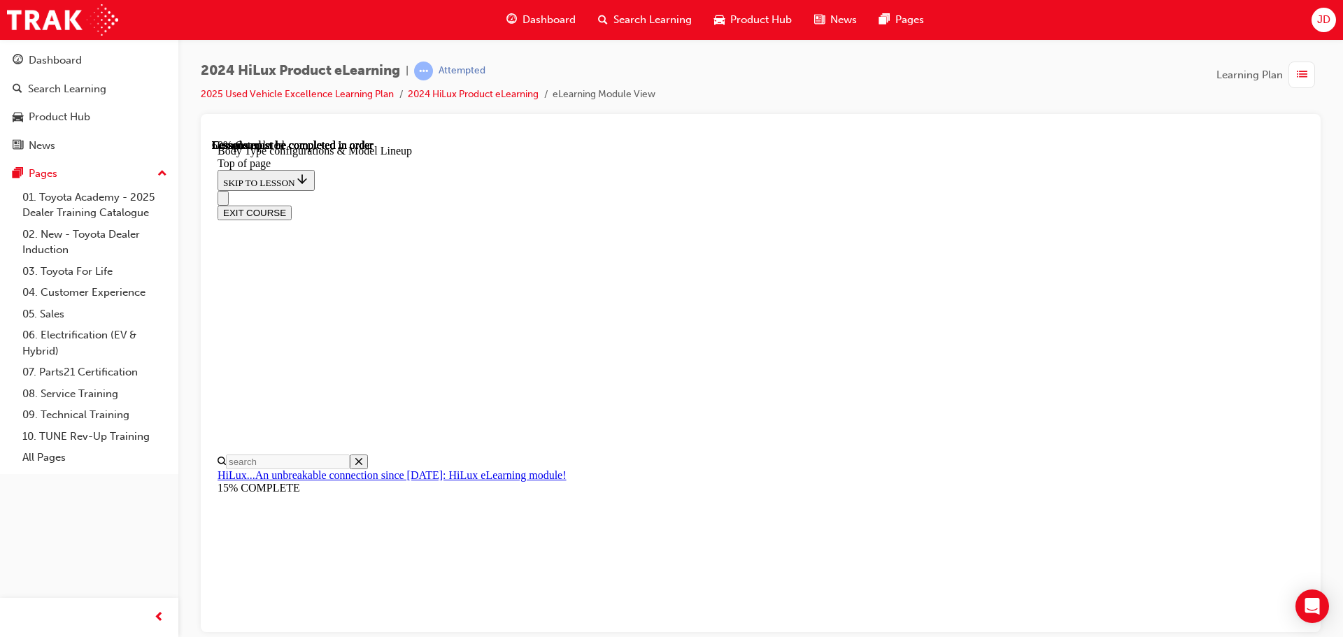
drag, startPoint x: 899, startPoint y: 378, endPoint x: 986, endPoint y: 378, distance: 86.7
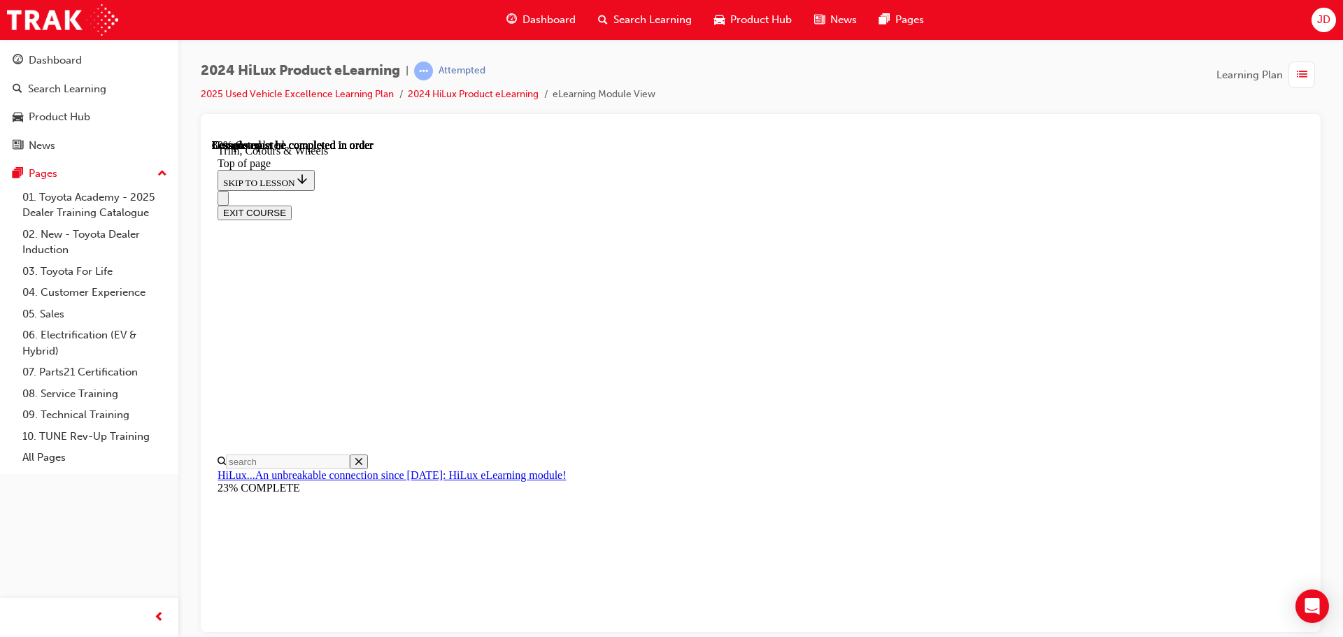
scroll to position [1982, 0]
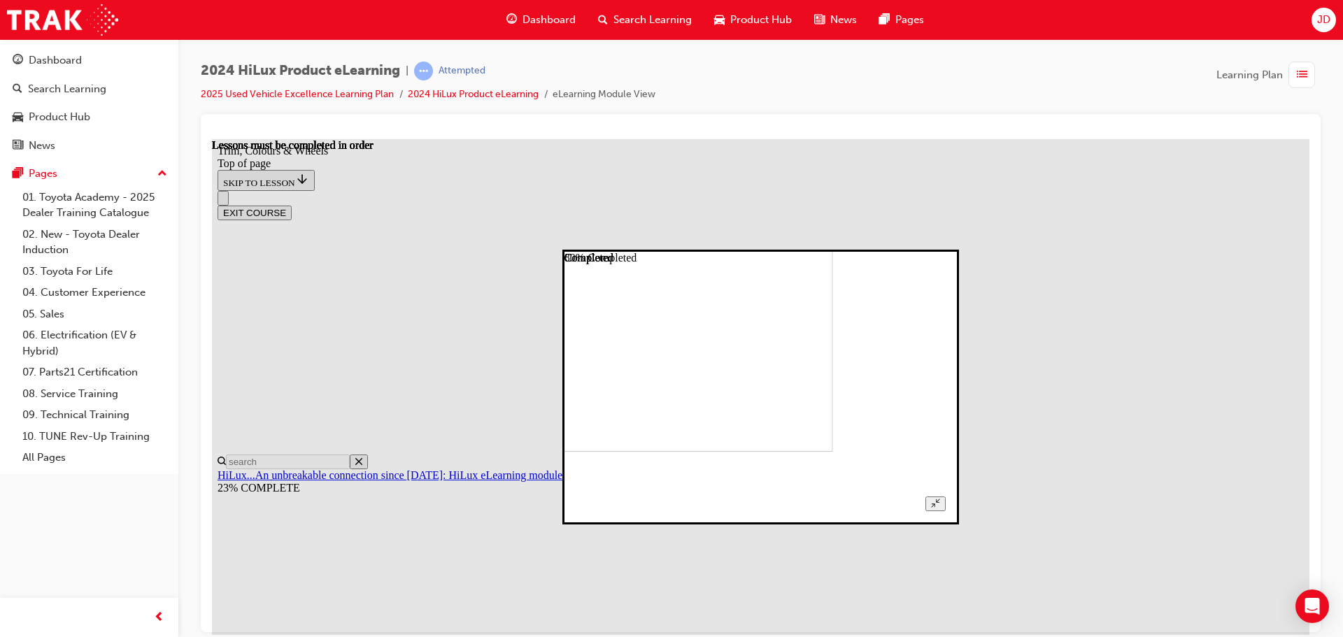
click at [940, 498] on icon "Unzoom image" at bounding box center [935, 502] width 9 height 9
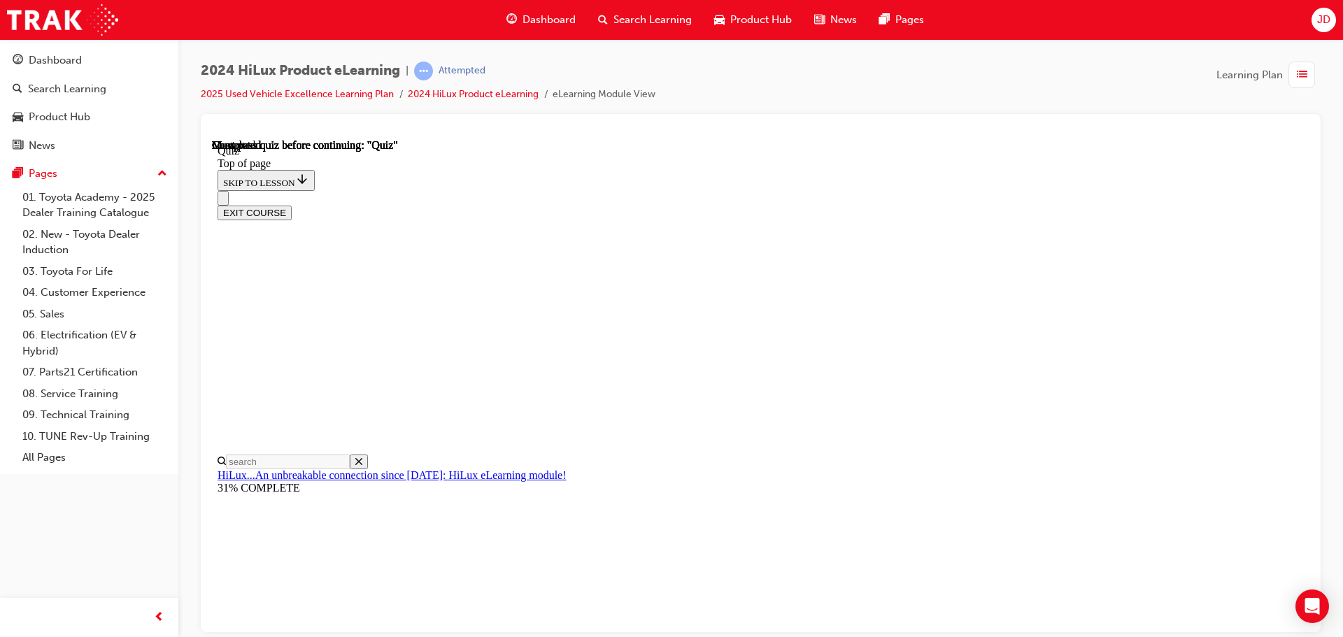
scroll to position [183, 0]
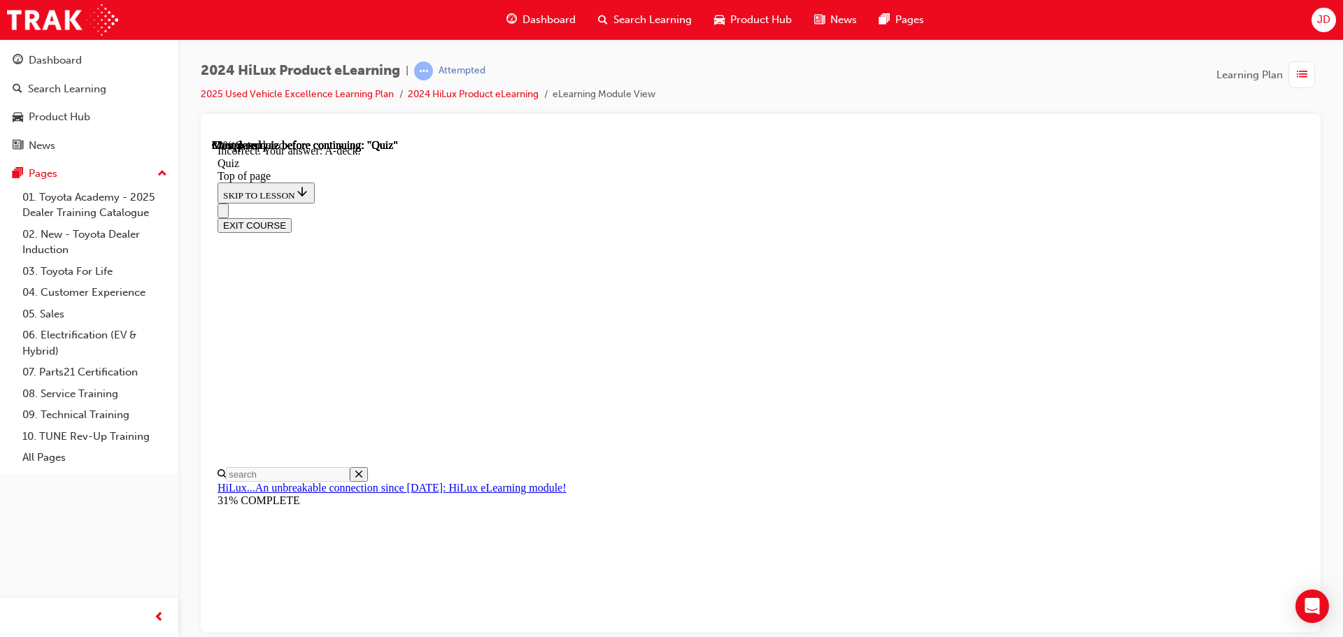
scroll to position [258, 0]
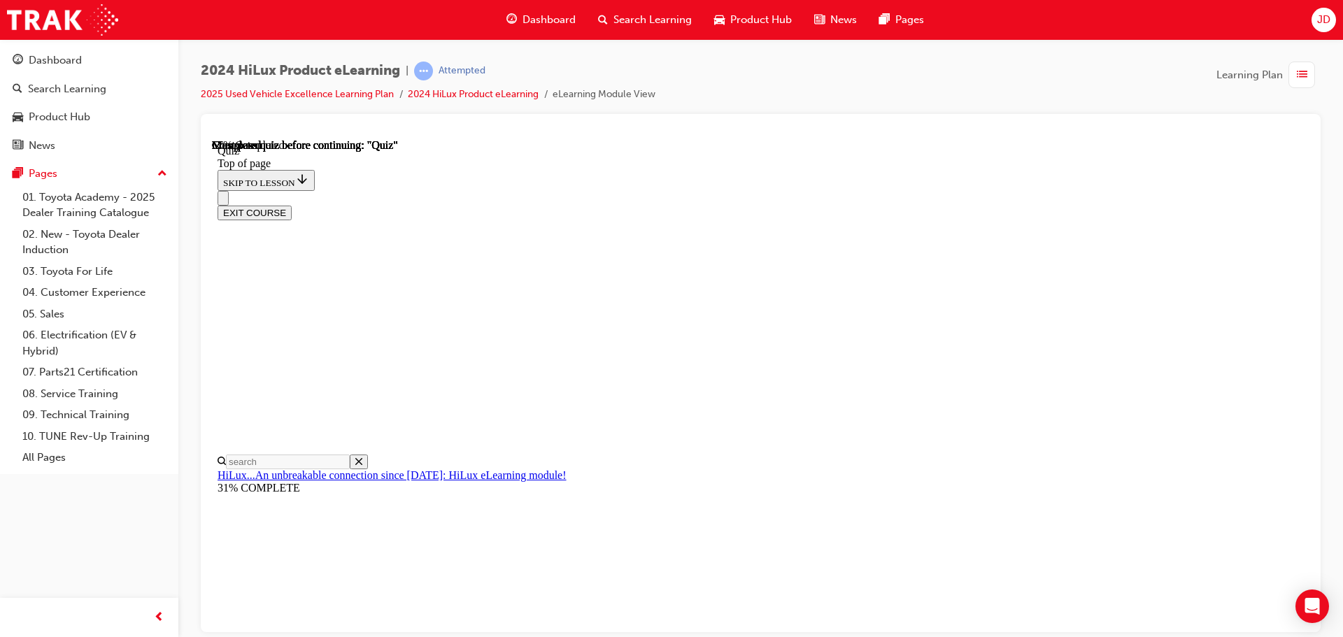
scroll to position [140, 0]
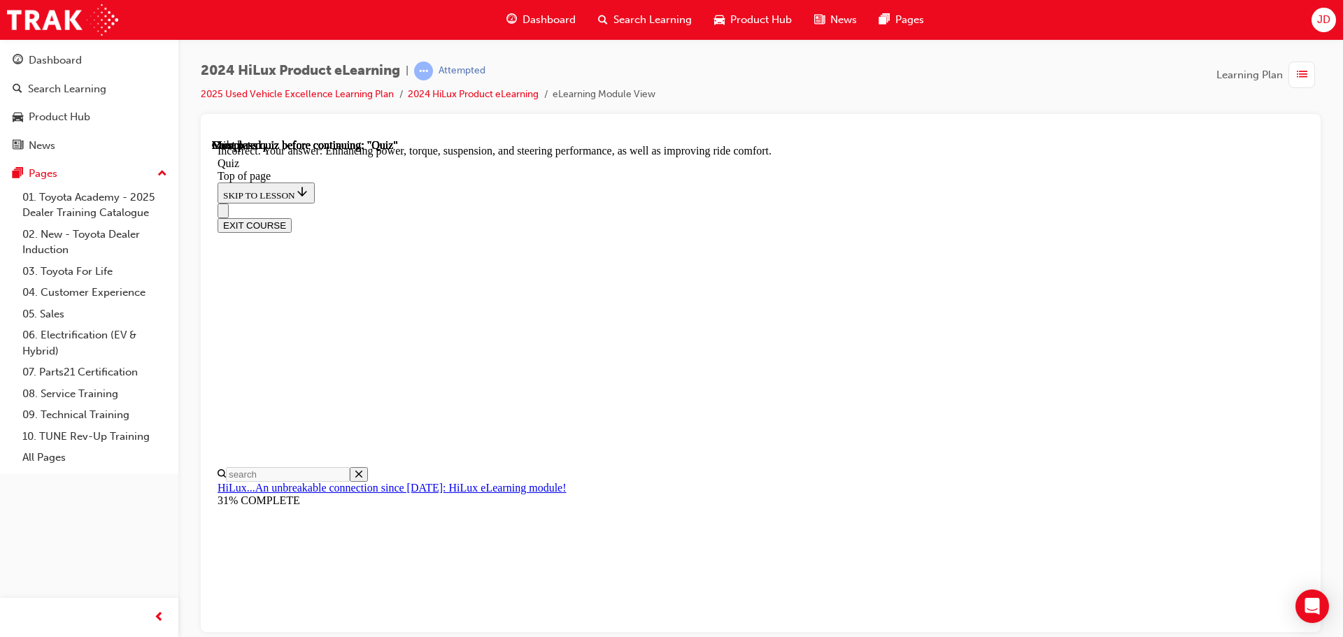
scroll to position [324, 0]
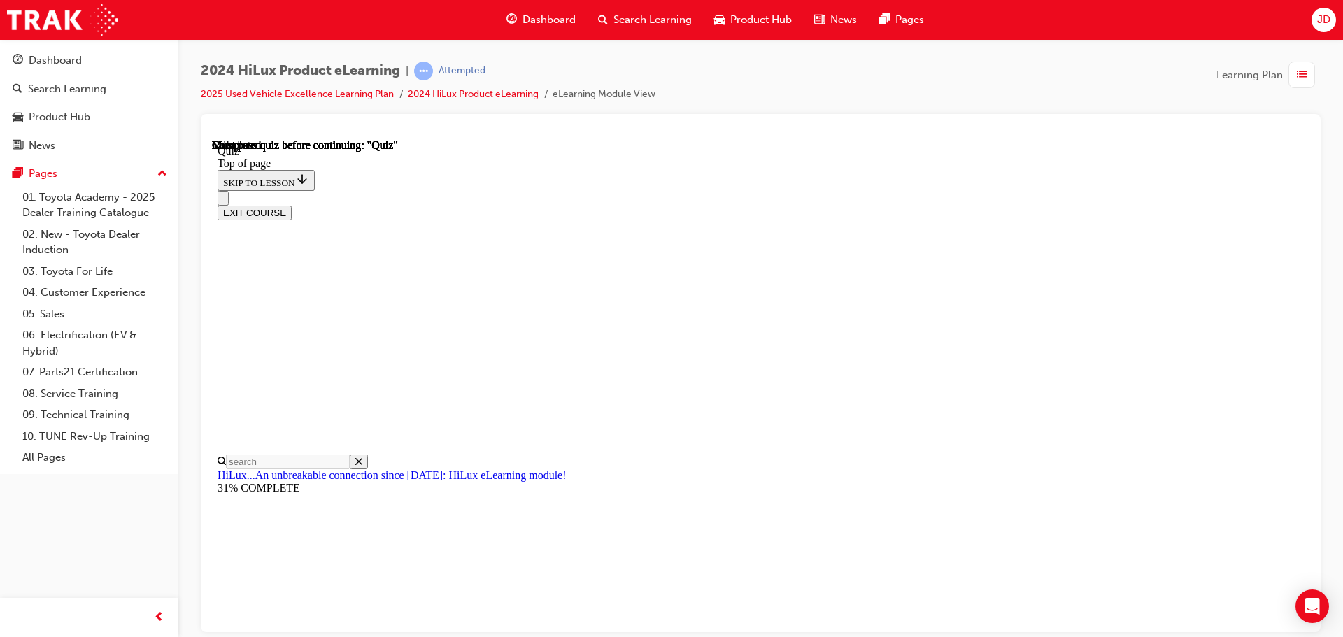
scroll to position [264, 0]
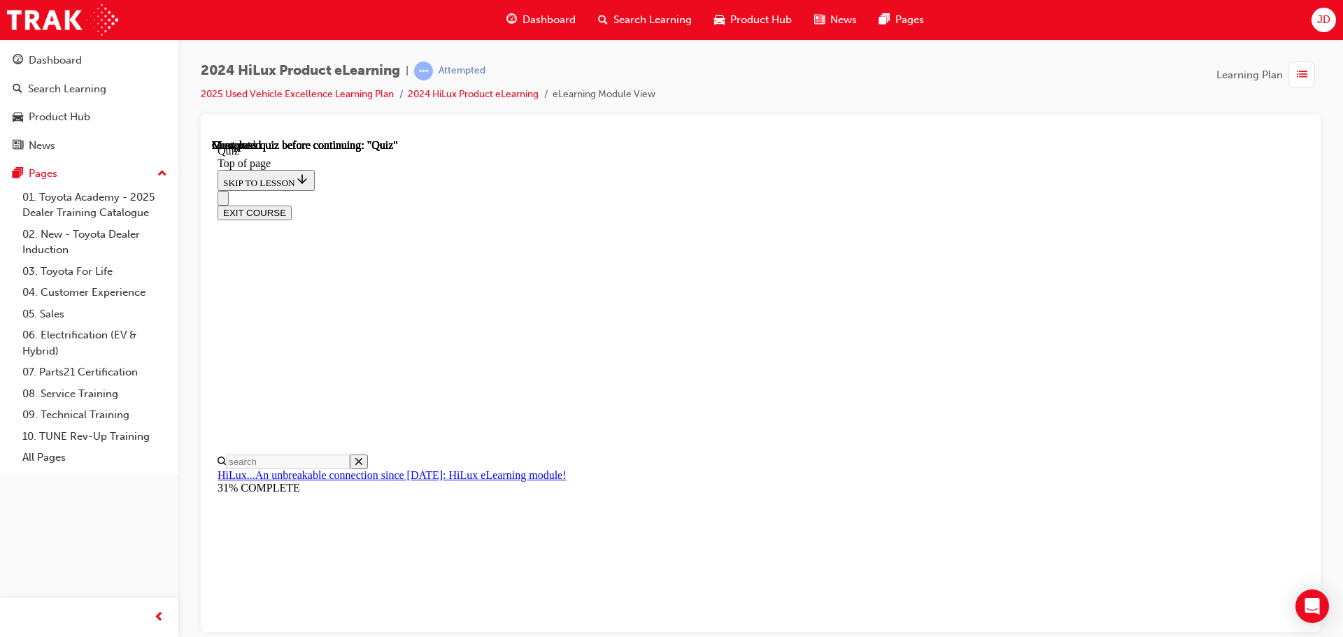
scroll to position [254, 0]
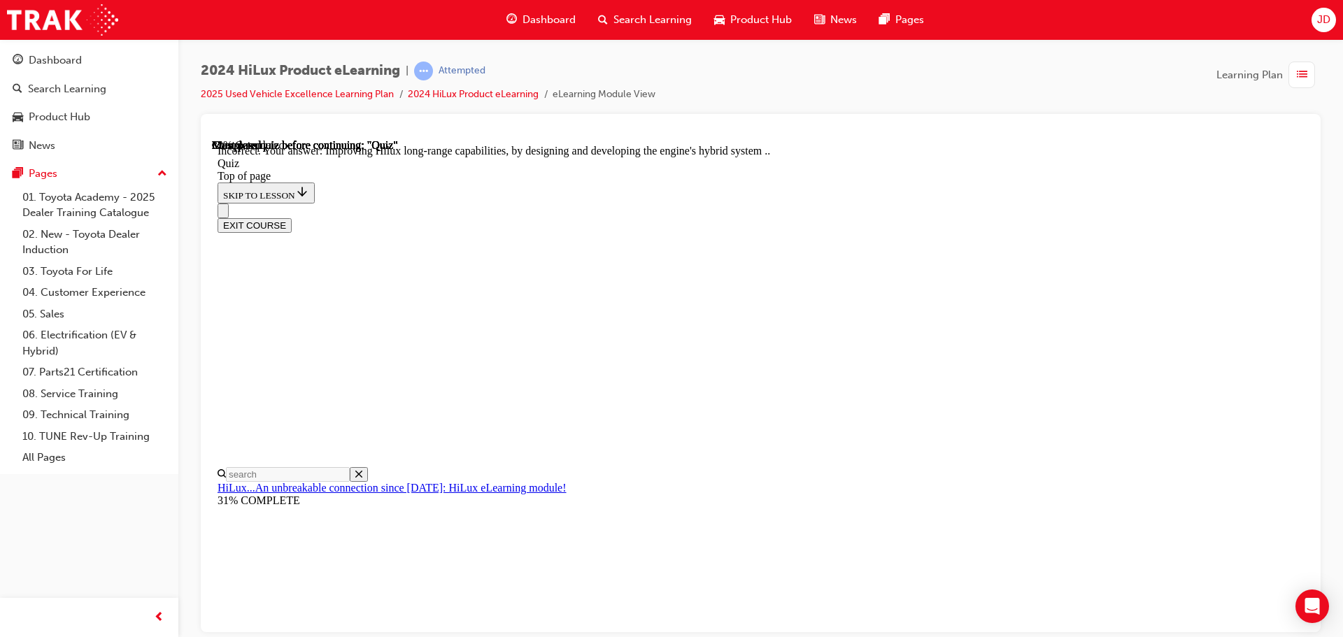
scroll to position [324, 0]
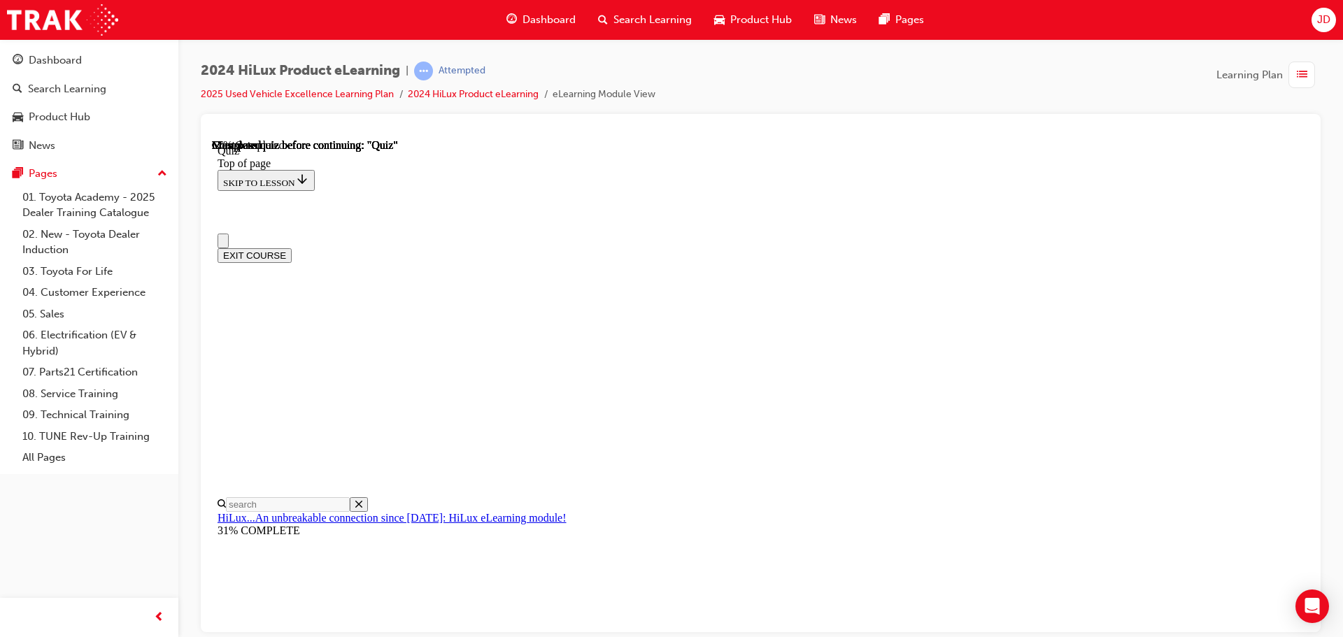
scroll to position [0, 0]
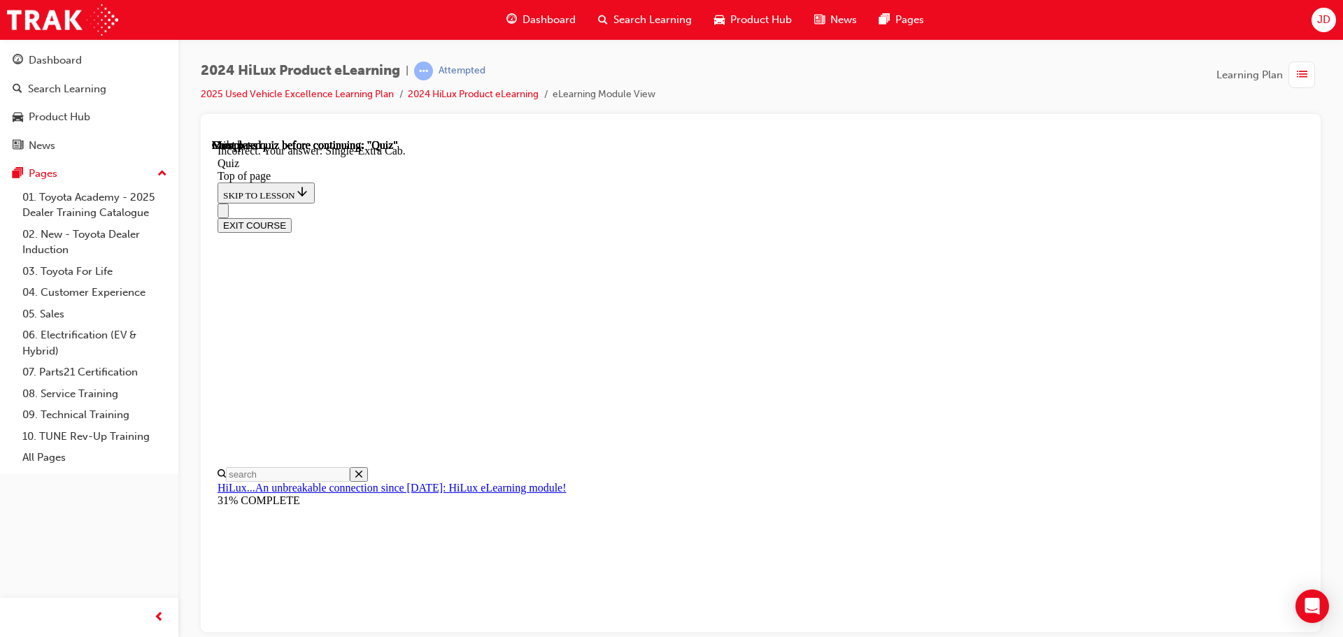
scroll to position [362, 0]
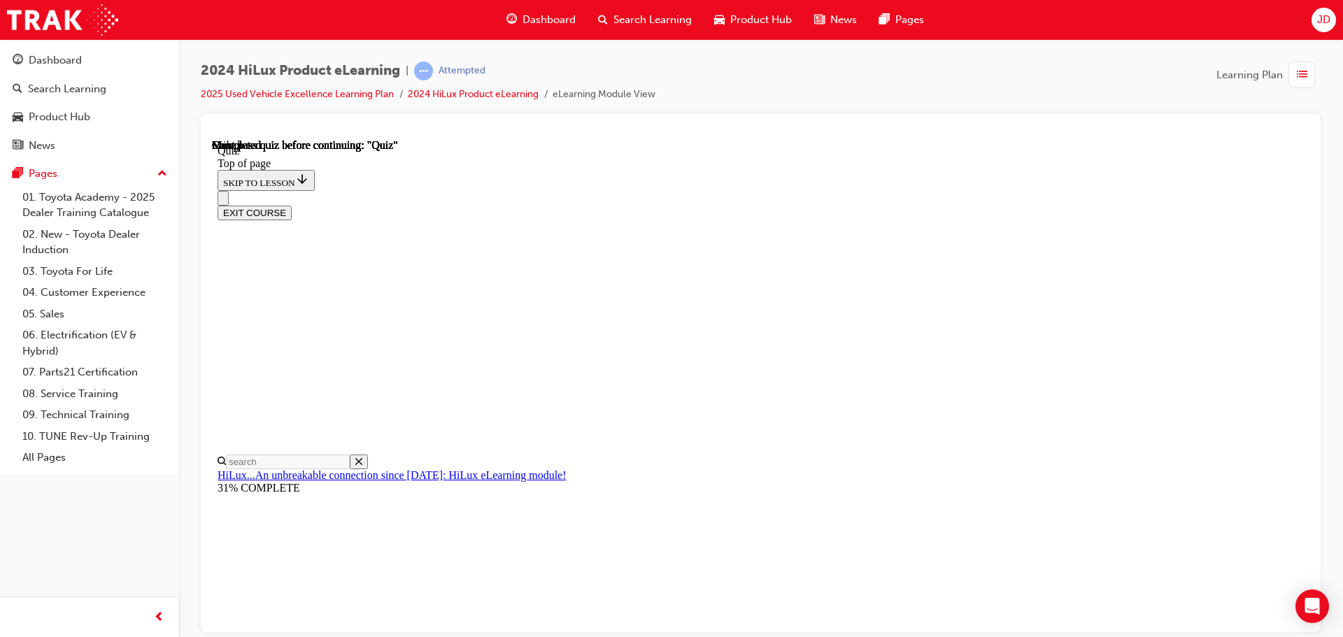
scroll to position [264, 0]
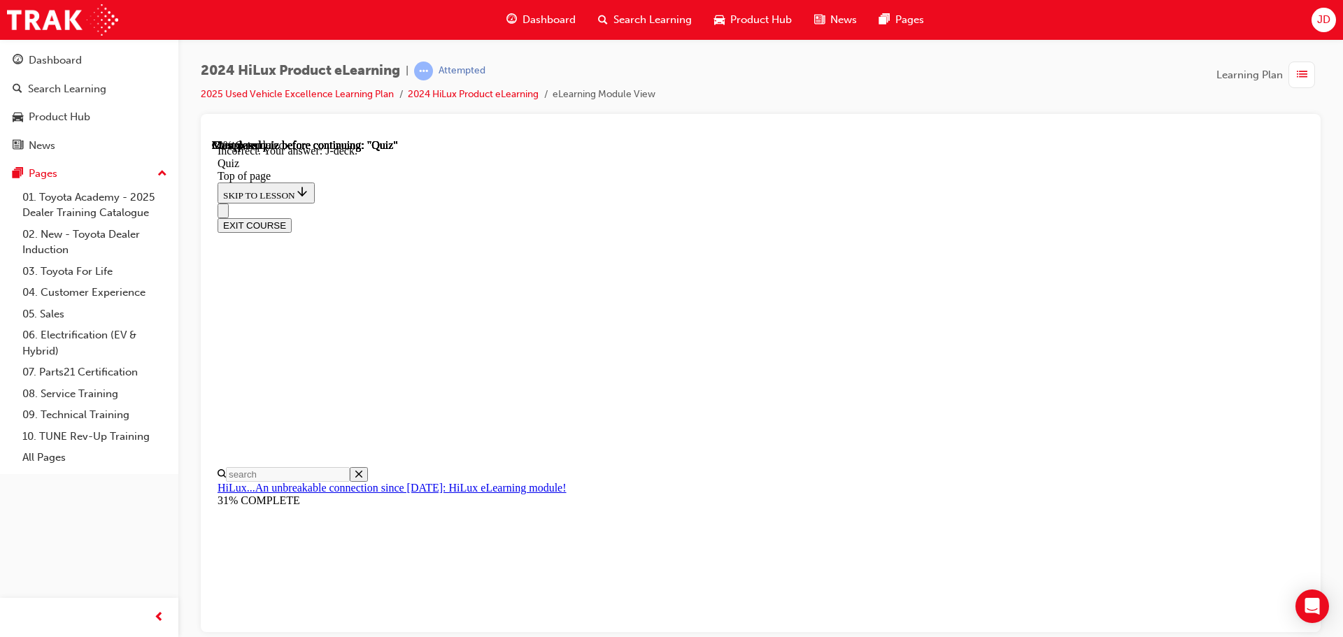
scroll to position [258, 0]
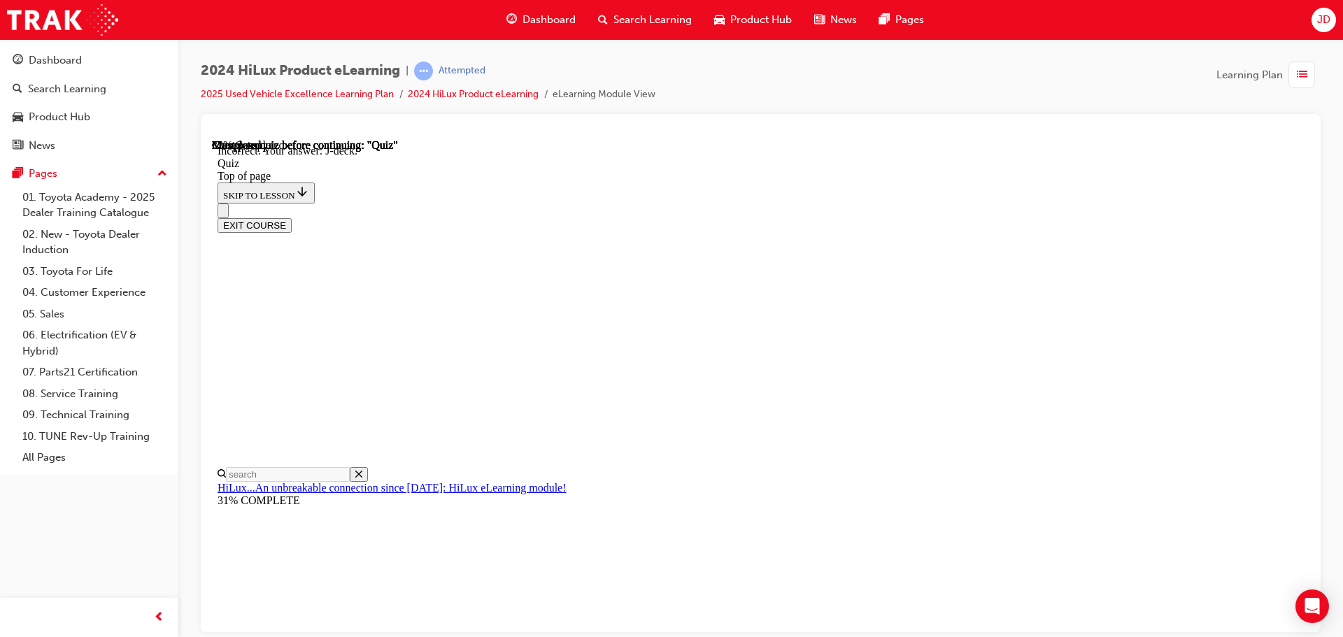
scroll to position [210, 0]
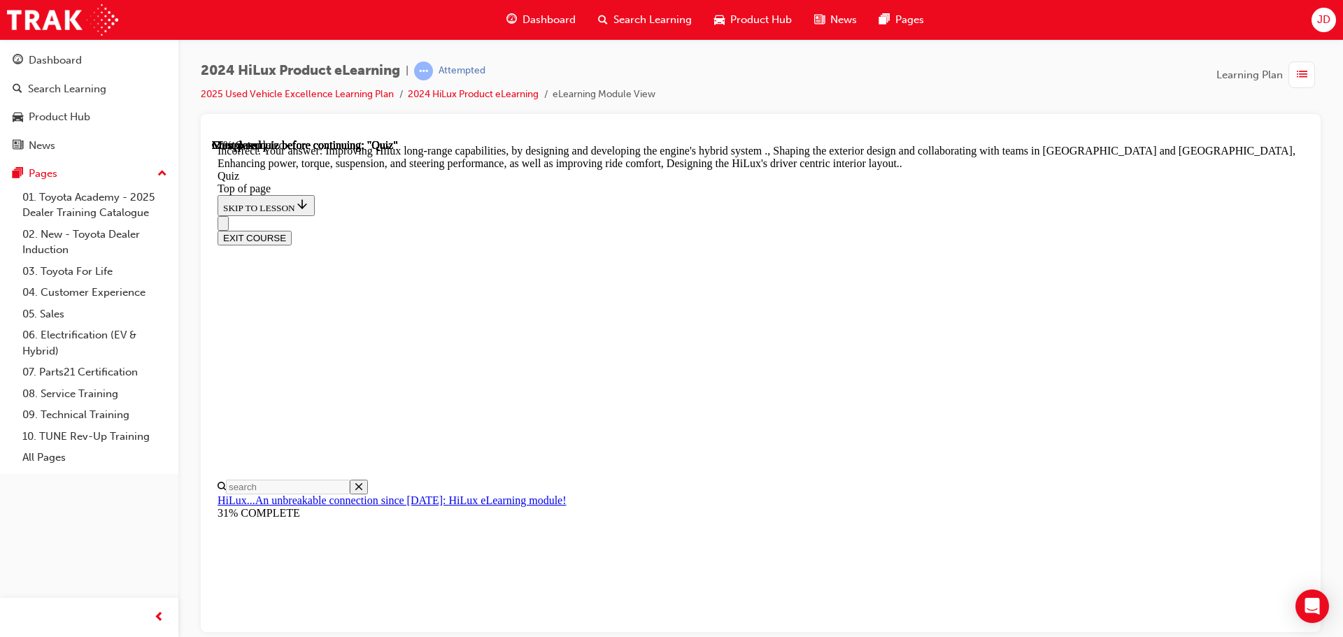
scroll to position [324, 0]
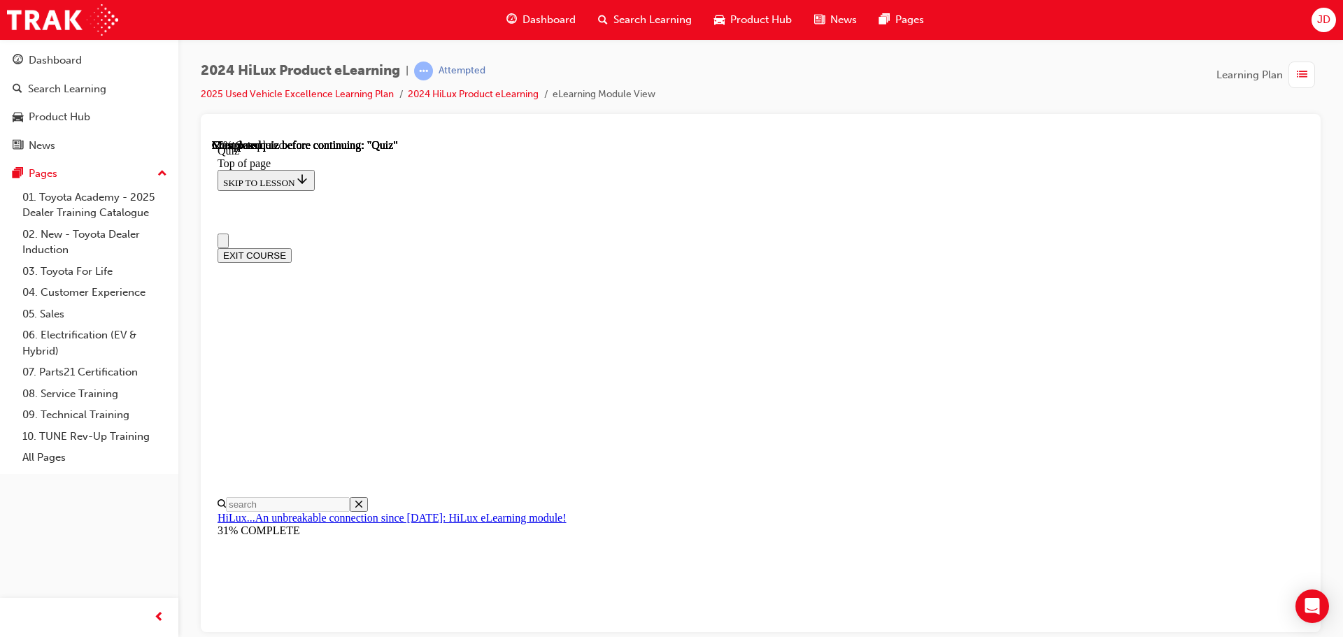
scroll to position [0, 0]
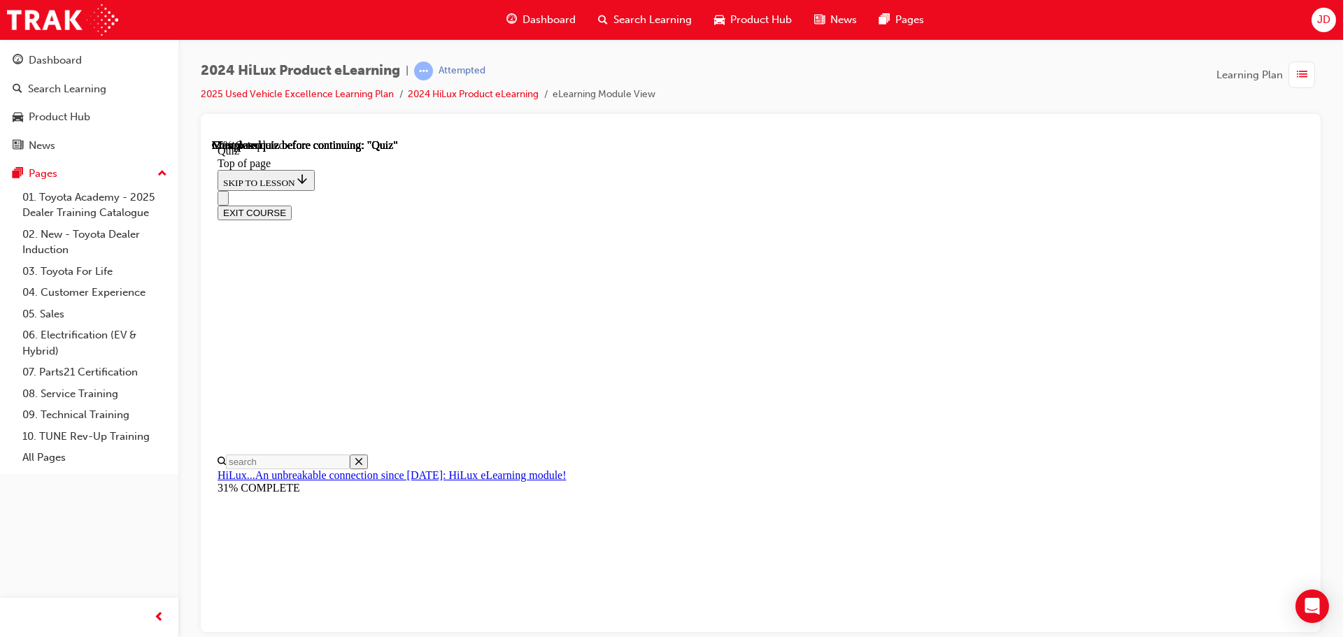
scroll to position [280, 0]
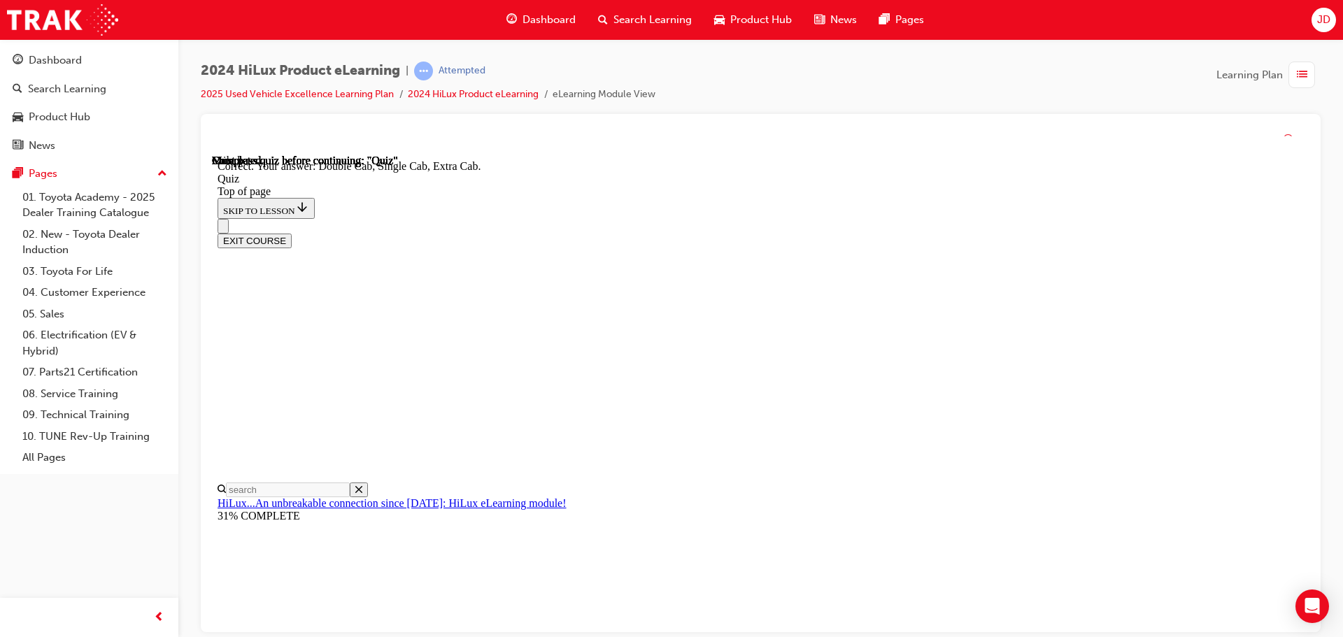
scroll to position [362, 0]
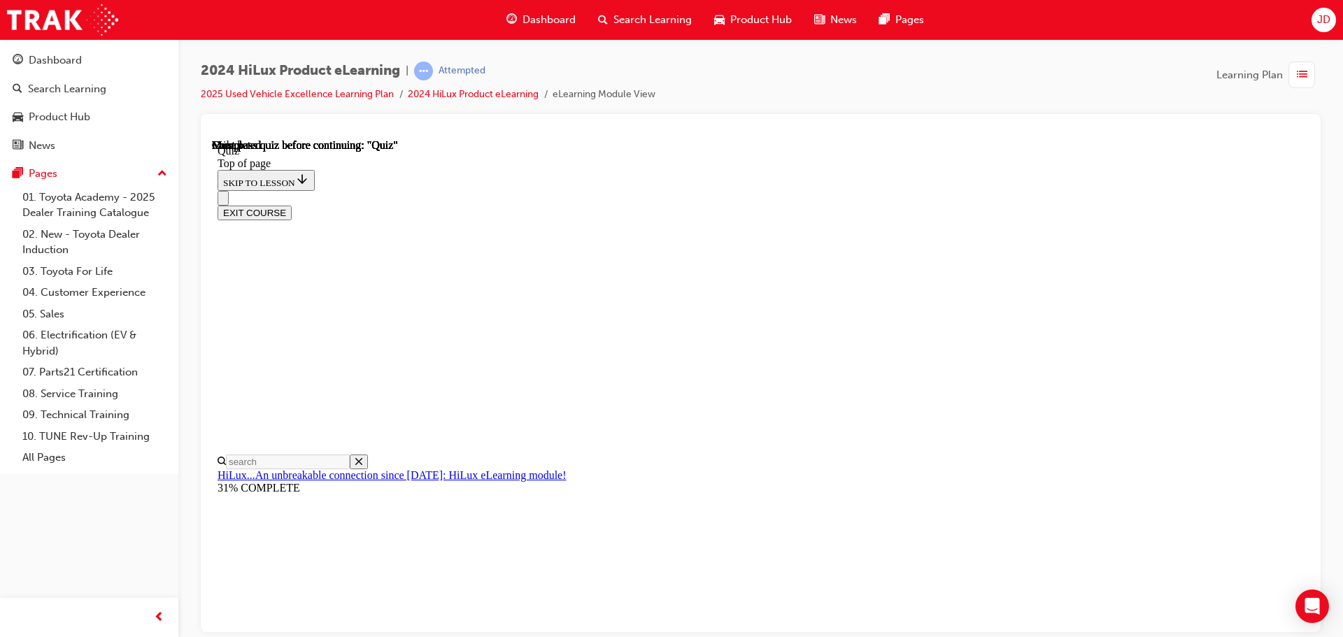
scroll to position [264, 0]
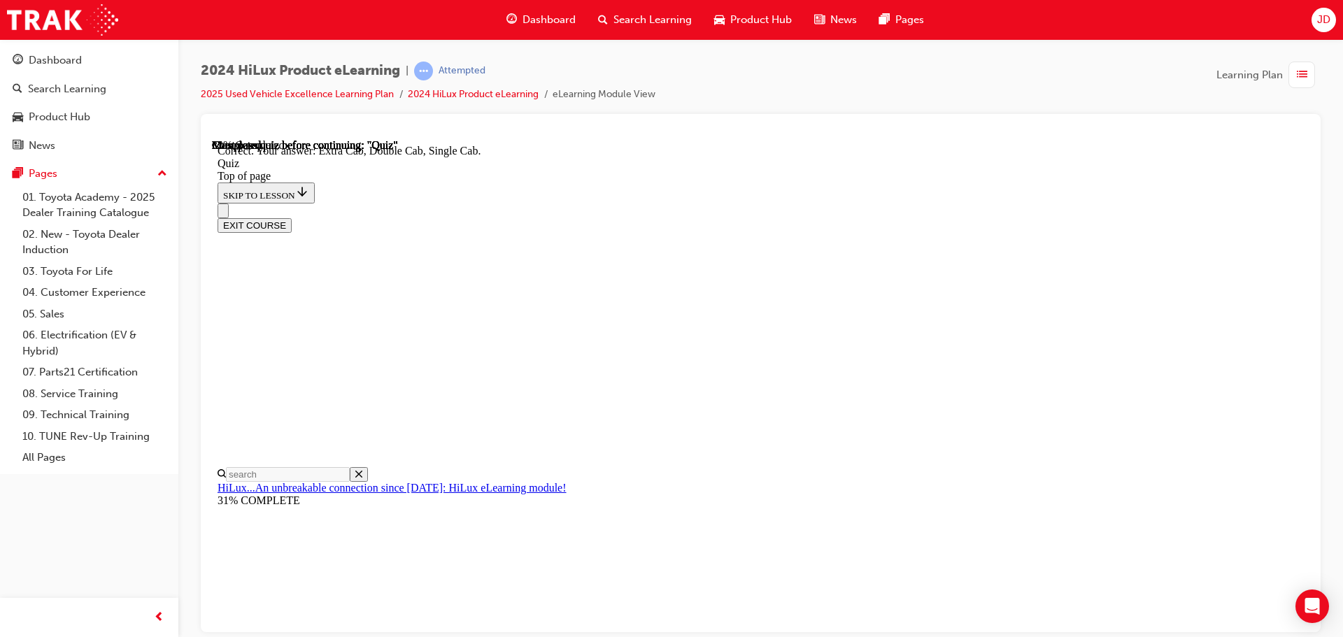
scroll to position [362, 0]
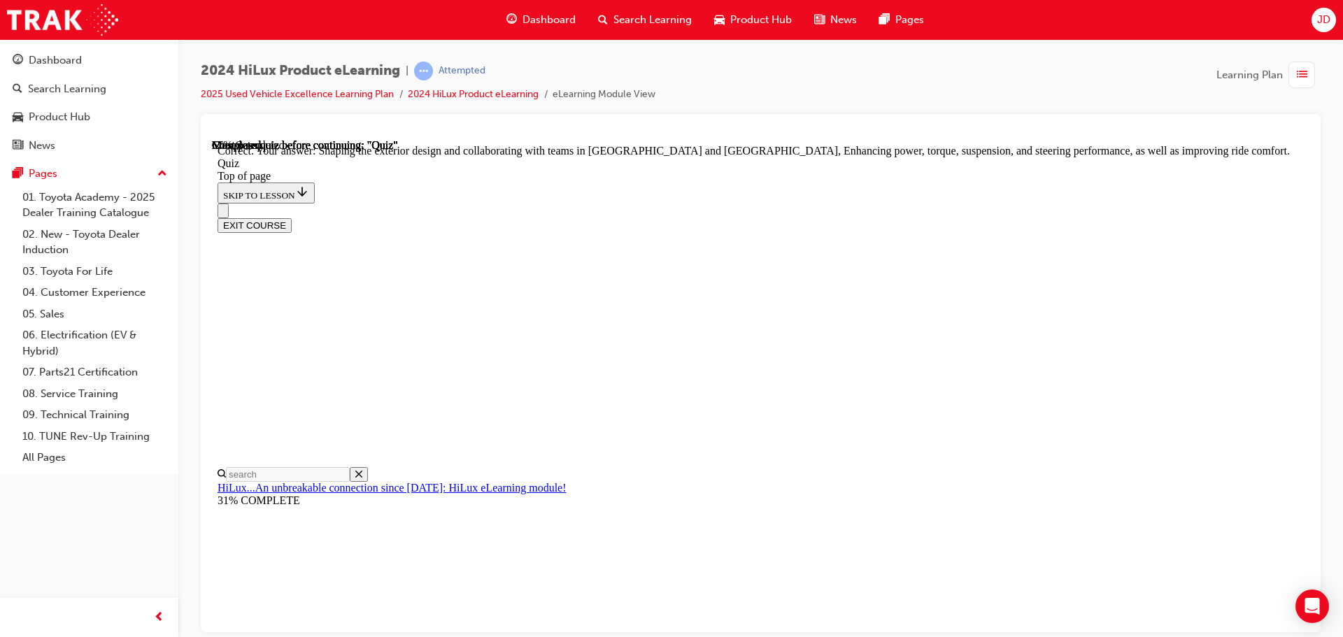
scroll to position [324, 0]
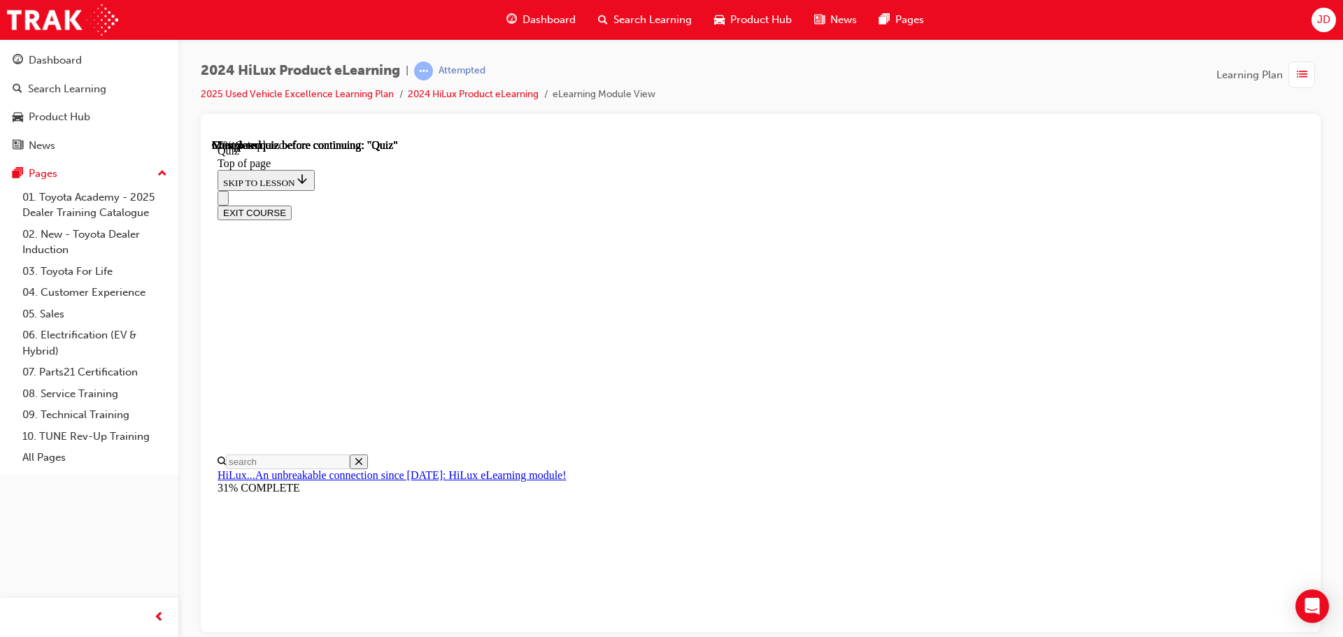
scroll to position [210, 0]
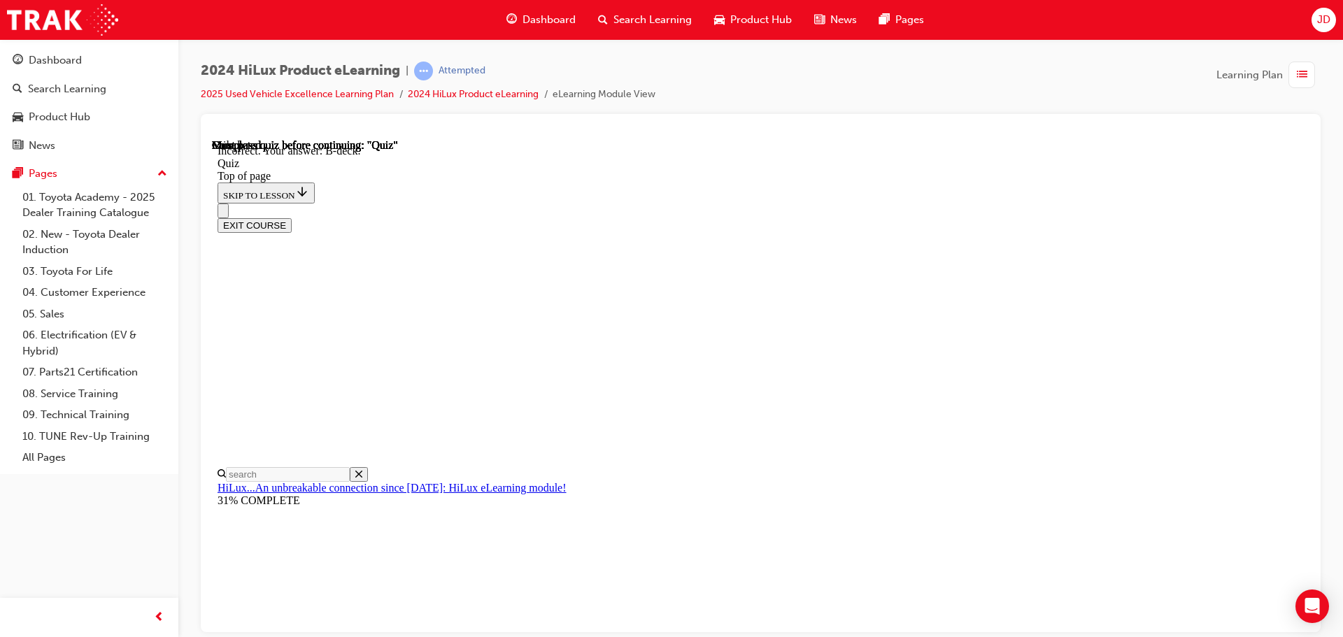
scroll to position [258, 0]
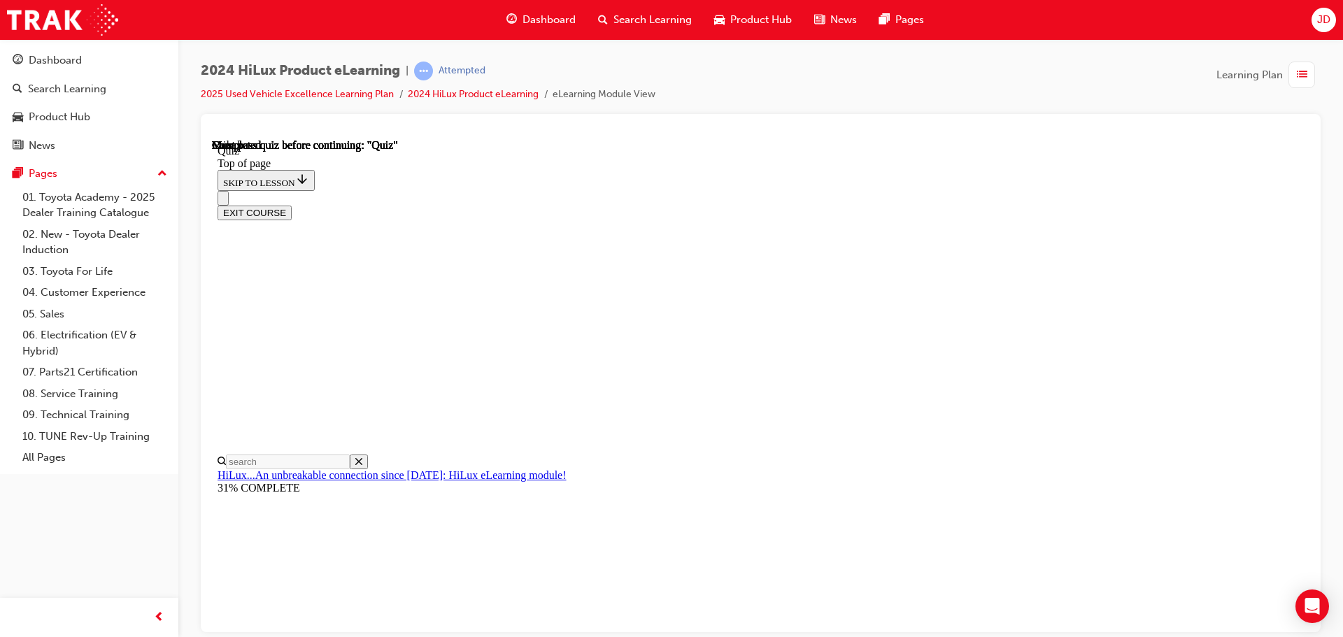
scroll to position [264, 0]
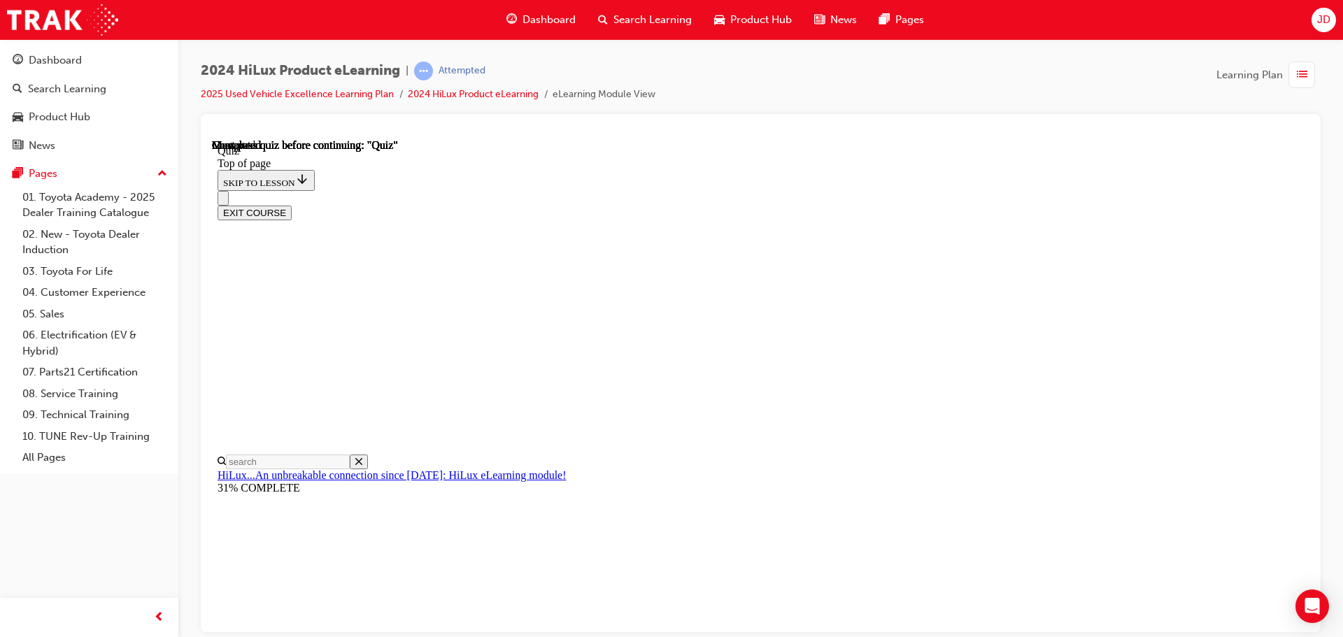
scroll to position [114, 0]
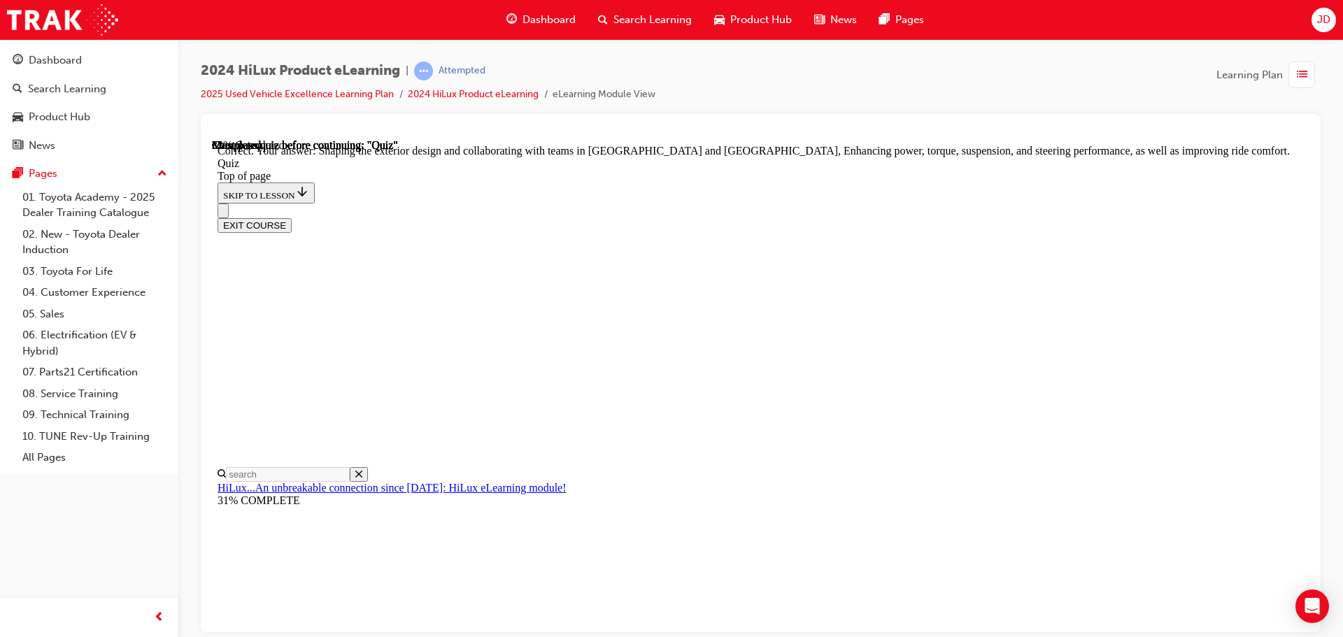
scroll to position [324, 0]
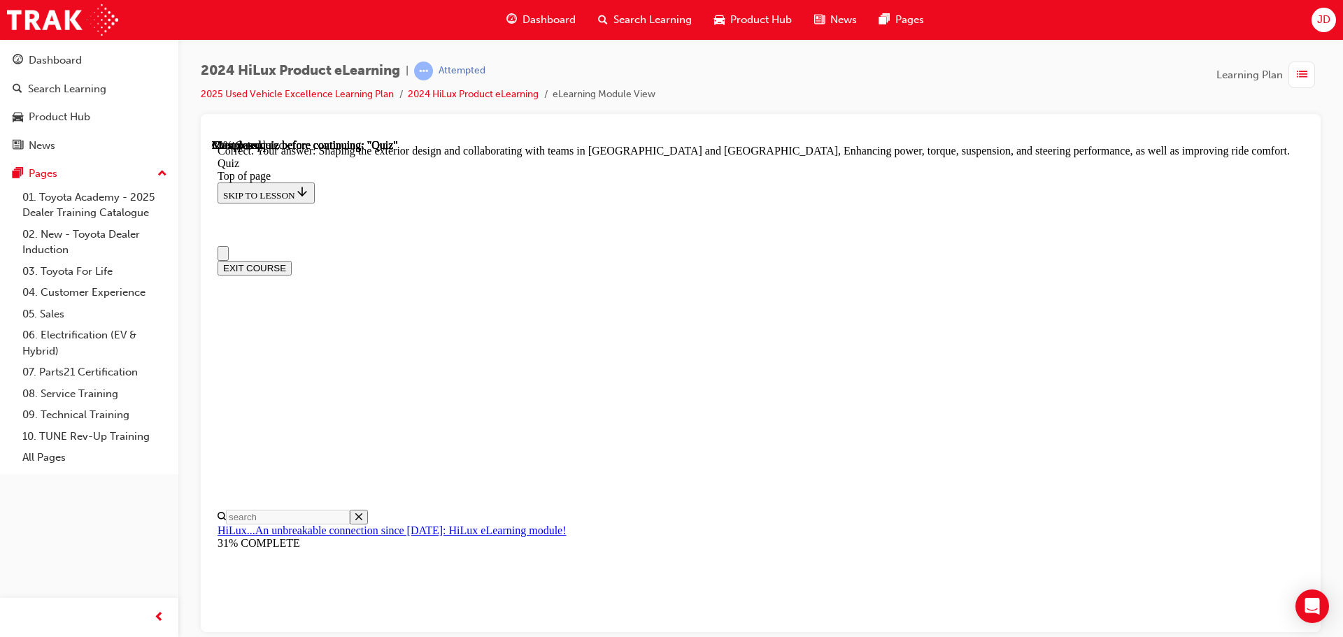
scroll to position [70, 0]
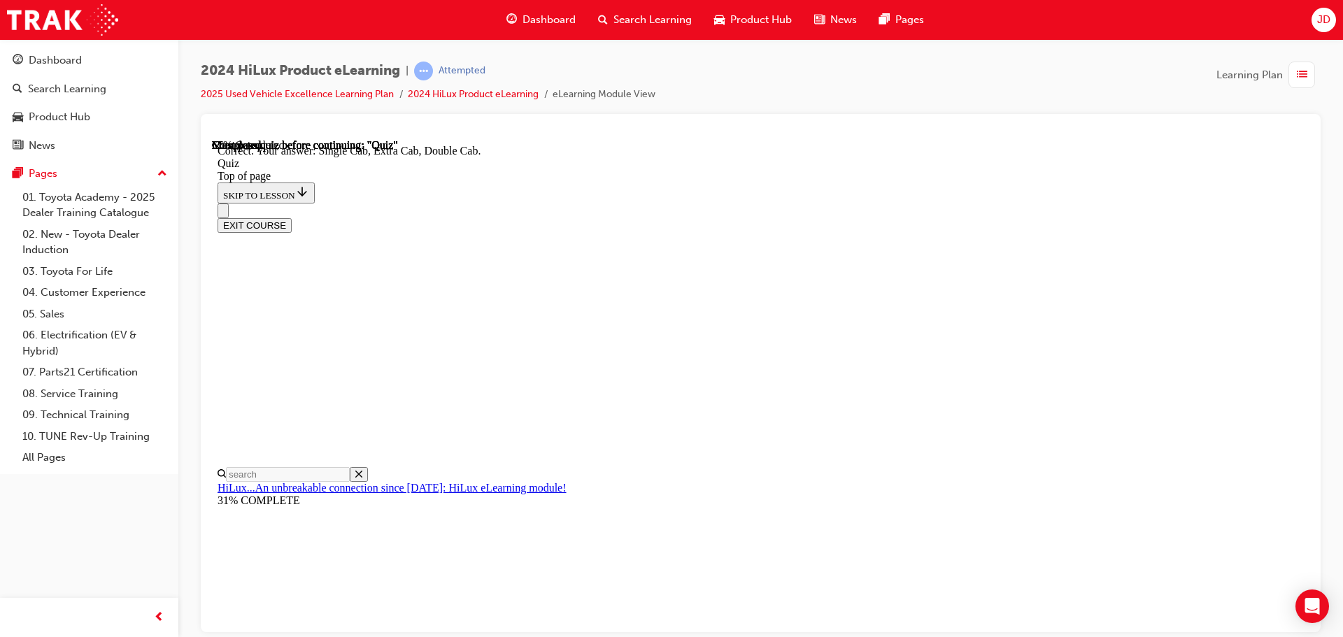
scroll to position [362, 0]
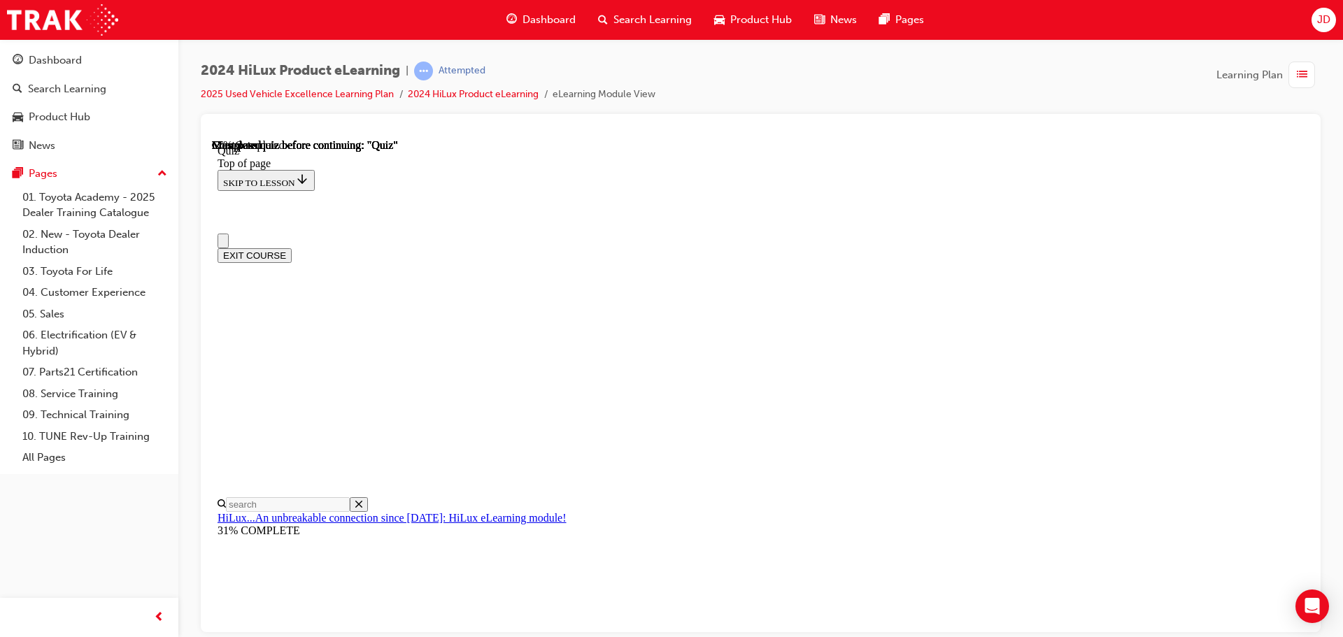
scroll to position [70, 0]
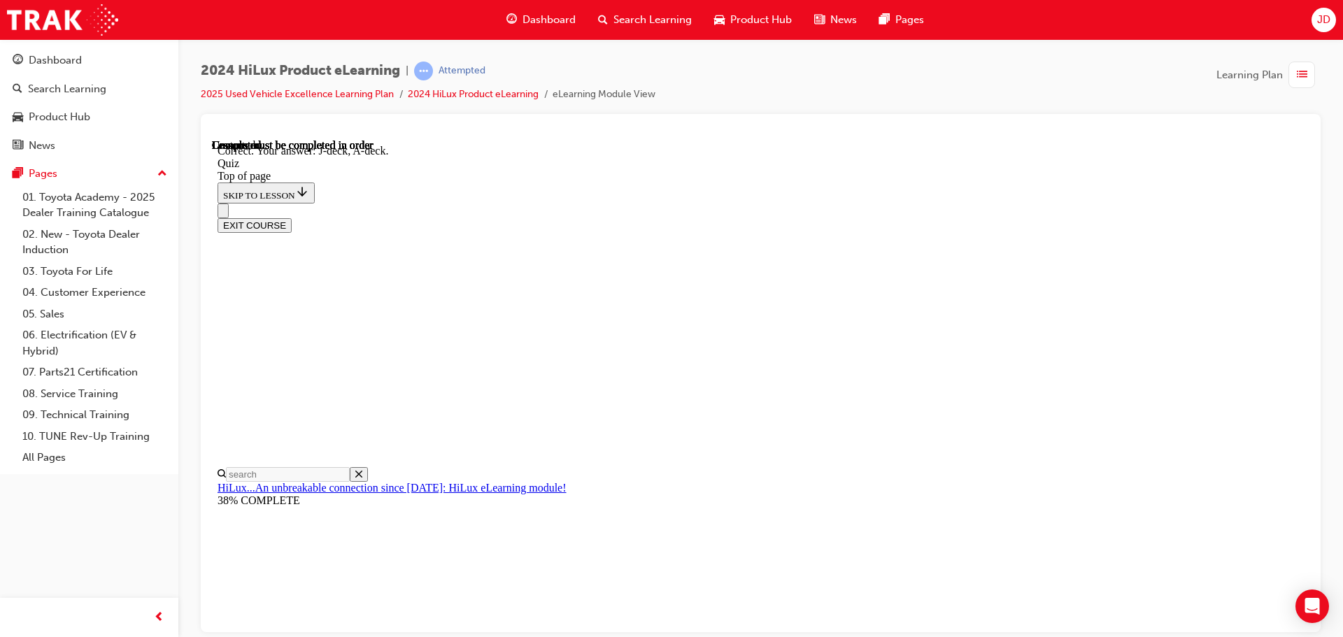
scroll to position [258, 0]
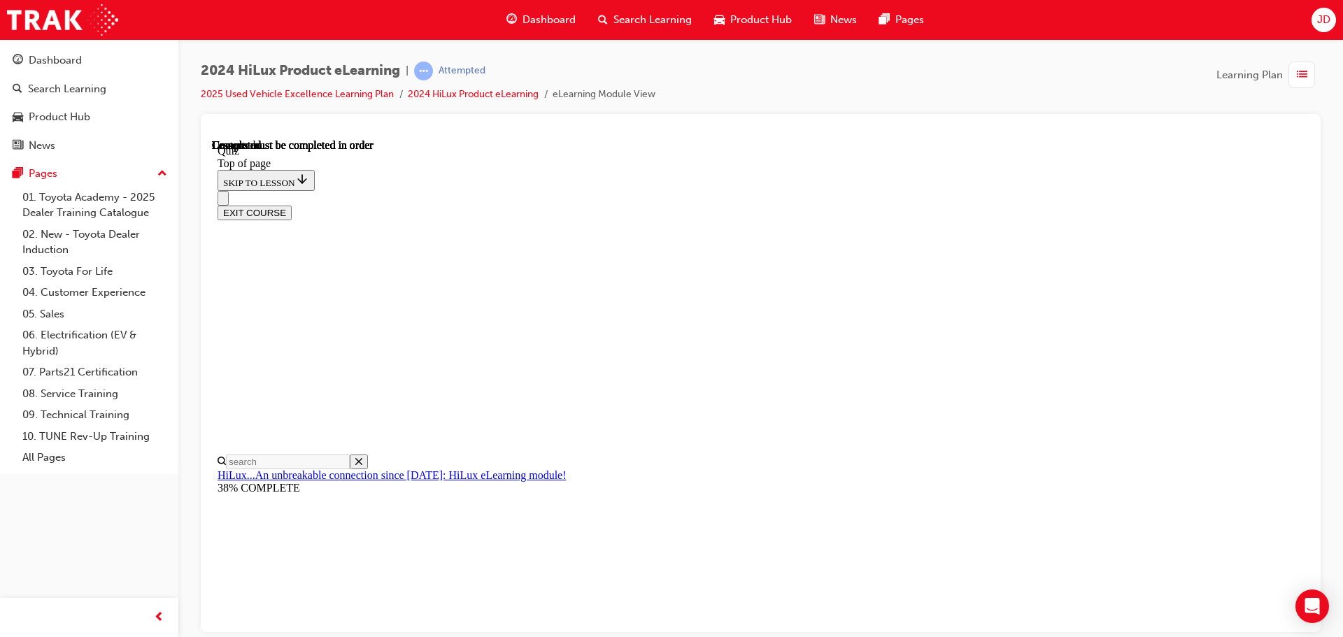
scroll to position [264, 0]
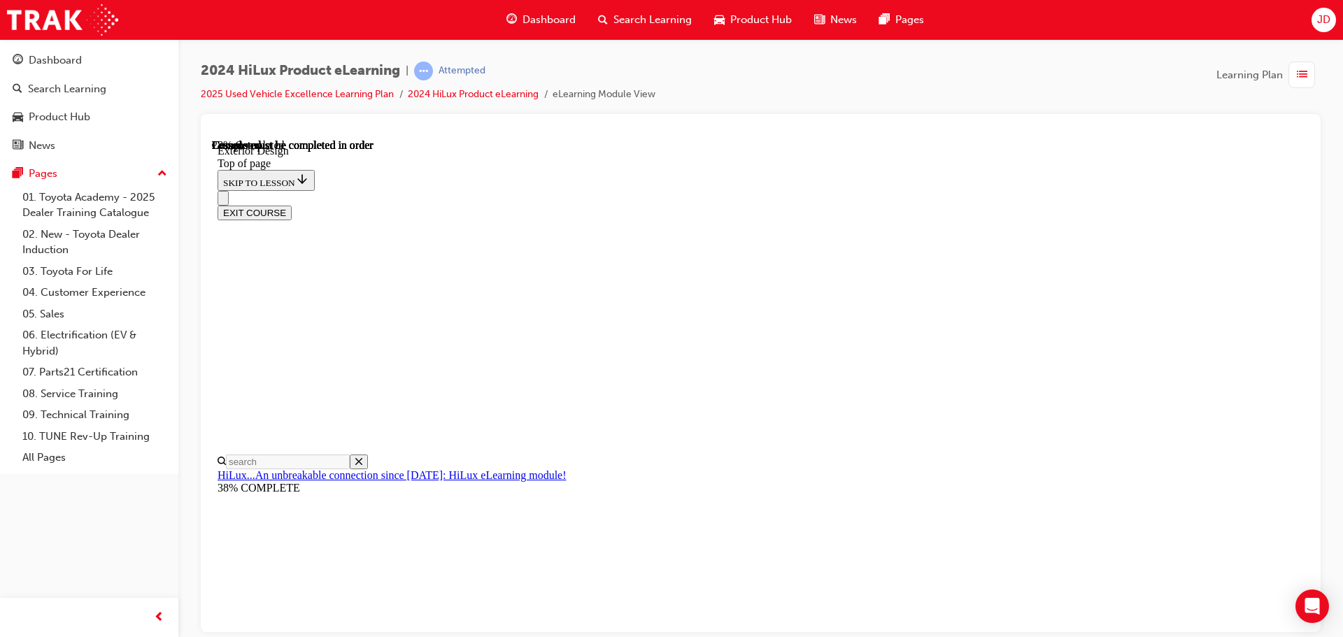
drag, startPoint x: 1055, startPoint y: 338, endPoint x: 1048, endPoint y: 340, distance: 7.3
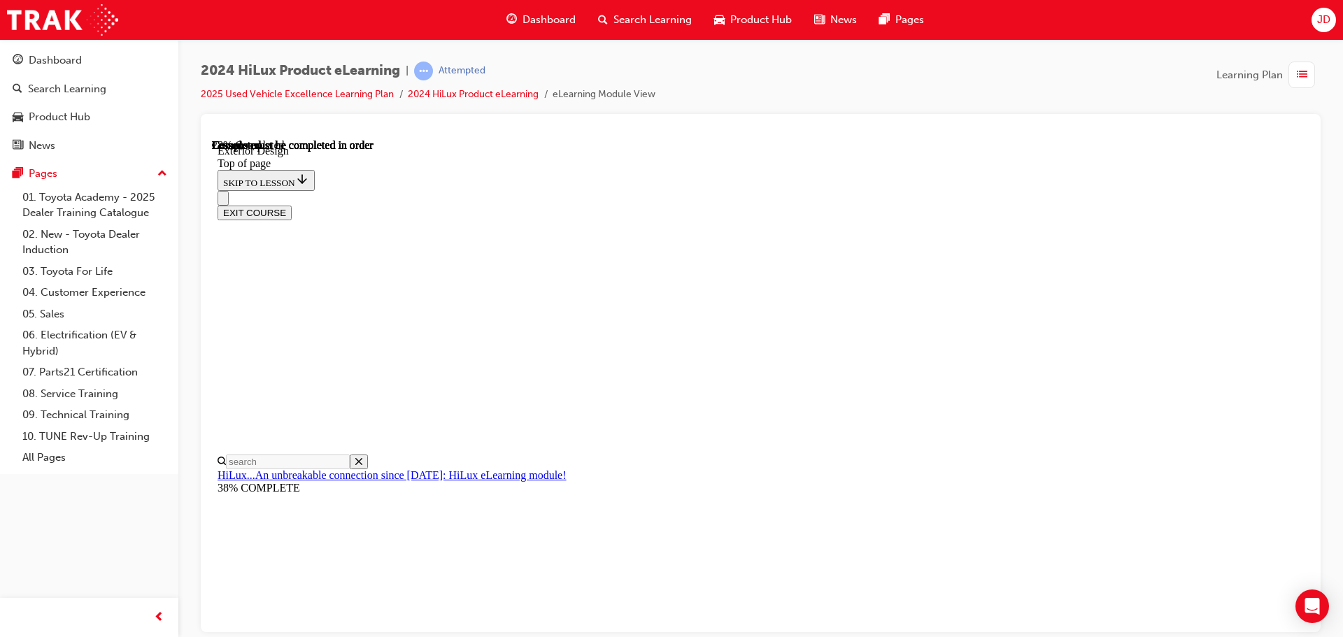
drag, startPoint x: 832, startPoint y: 363, endPoint x: 737, endPoint y: 369, distance: 95.3
drag, startPoint x: 736, startPoint y: 369, endPoint x: 686, endPoint y: 365, distance: 49.8
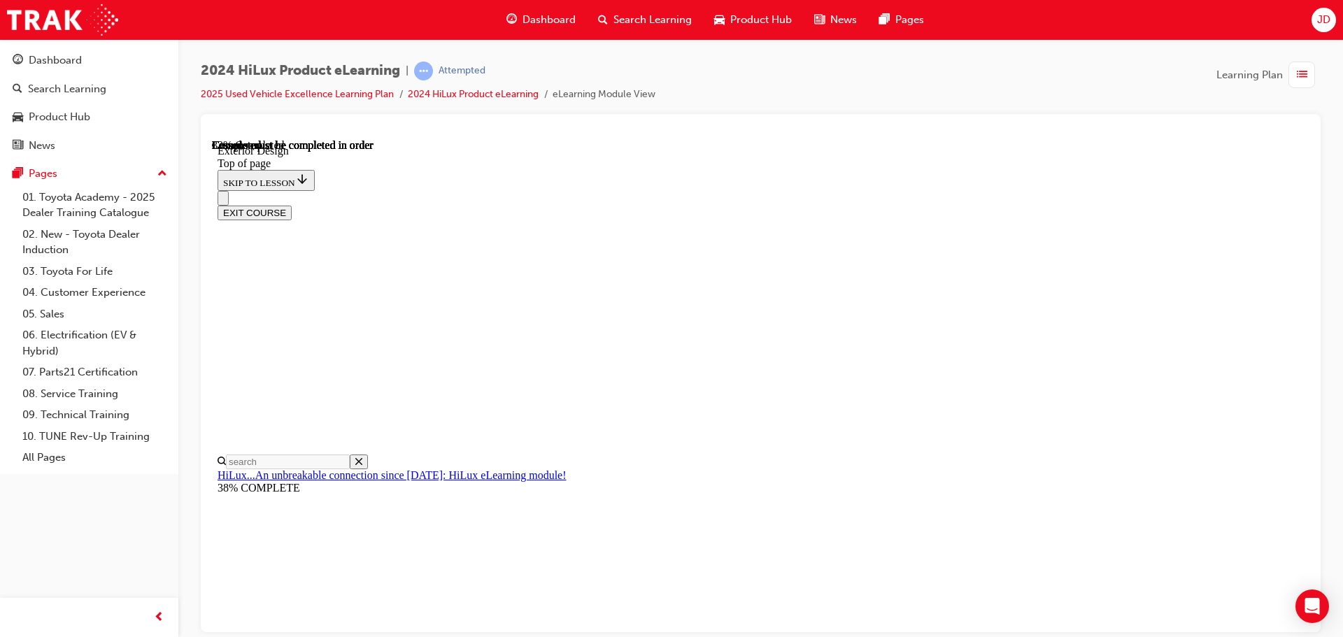
drag, startPoint x: 1003, startPoint y: 354, endPoint x: 963, endPoint y: 360, distance: 40.4
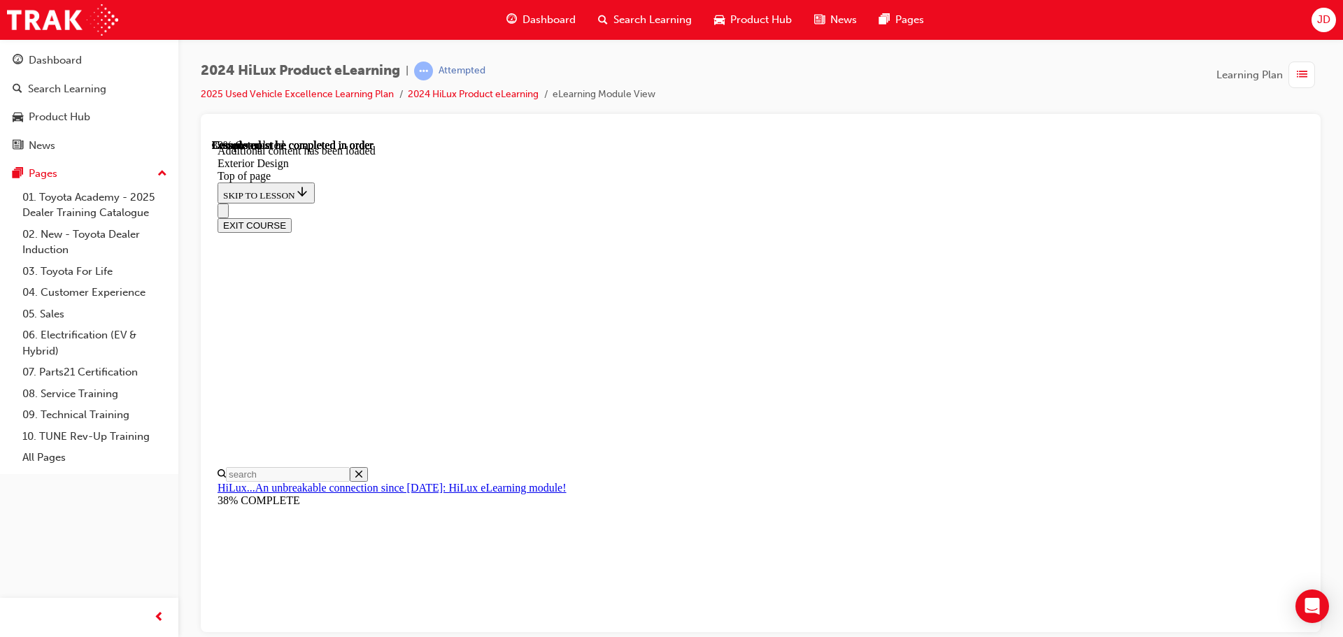
scroll to position [2359, 0]
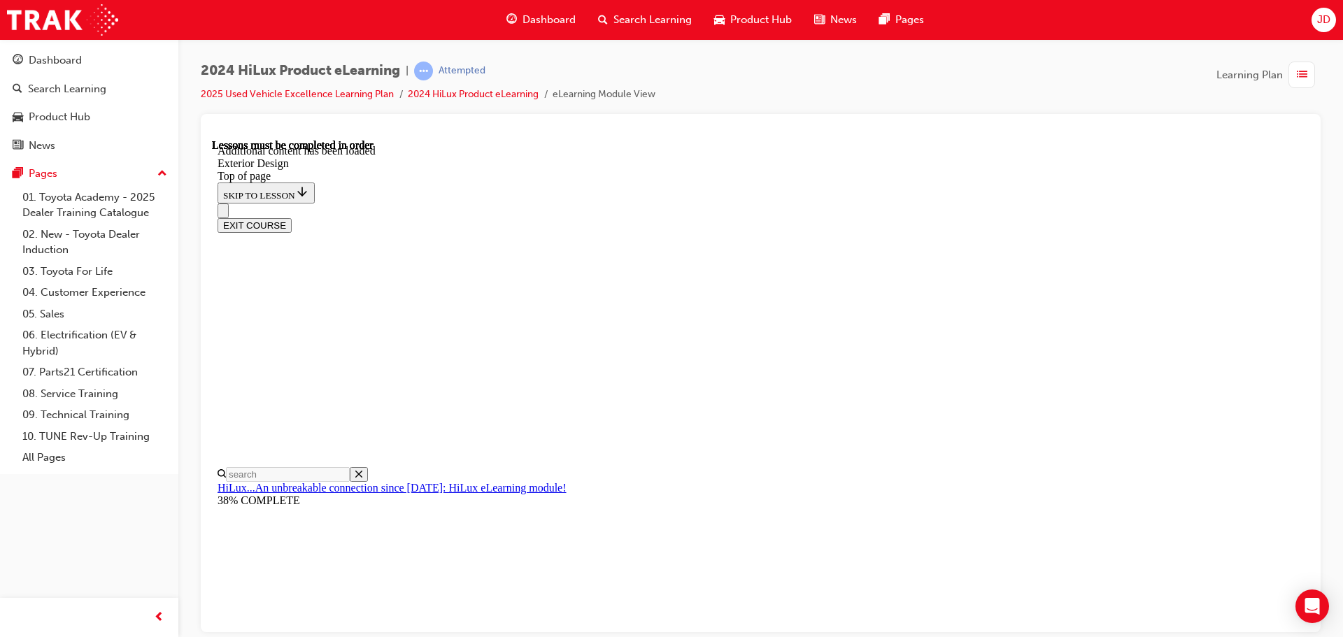
scroll to position [2359, 0]
drag, startPoint x: 975, startPoint y: 235, endPoint x: 955, endPoint y: 240, distance: 20.9
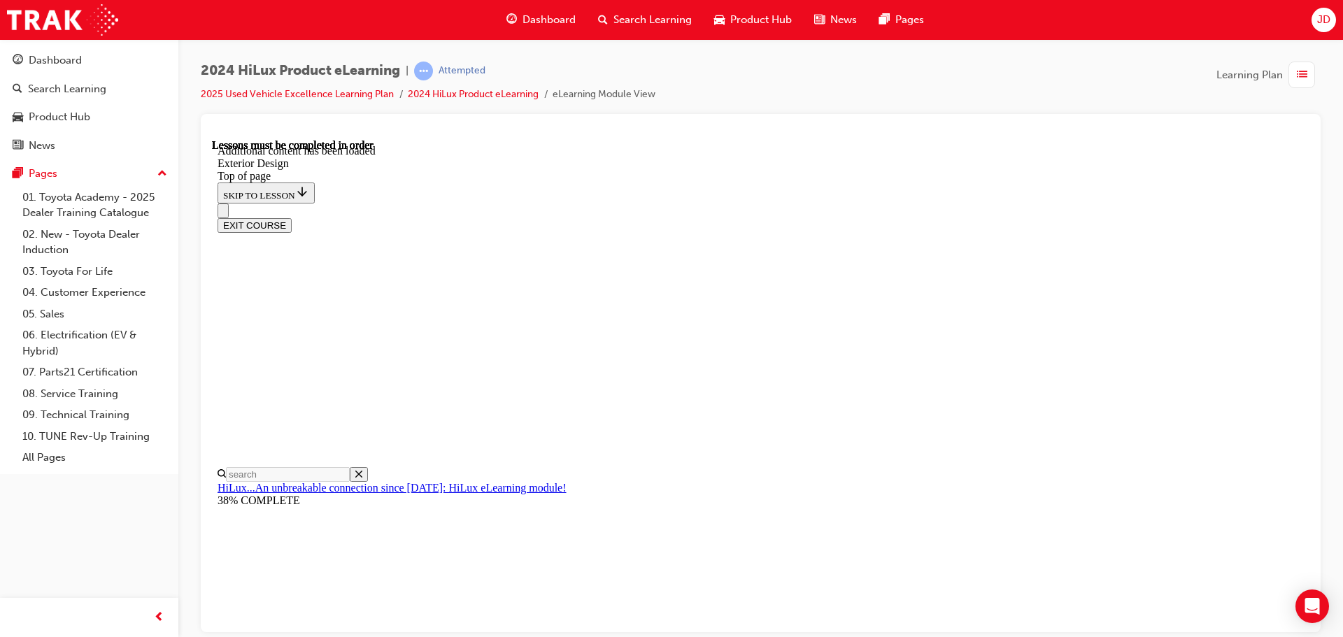
drag, startPoint x: 1034, startPoint y: 165, endPoint x: 1089, endPoint y: 162, distance: 55.4
click at [1035, 203] on div "EXIT COURSE" at bounding box center [756, 217] width 1076 height 29
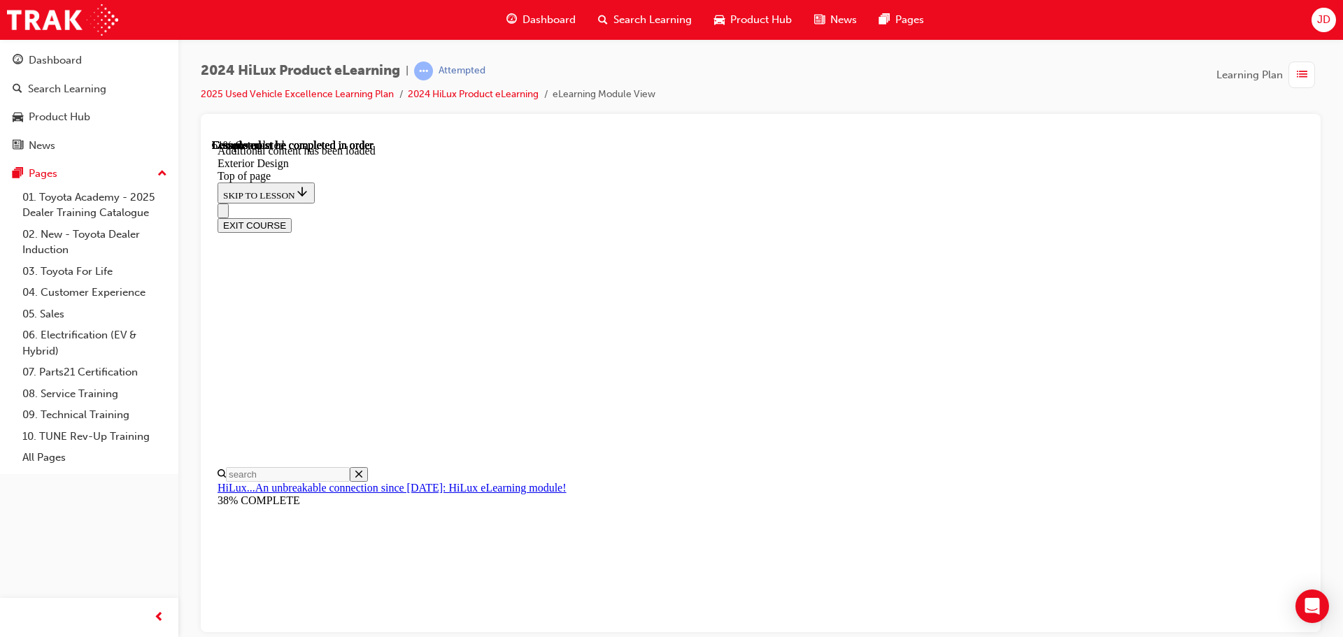
click at [1021, 203] on div "EXIT COURSE" at bounding box center [756, 217] width 1076 height 29
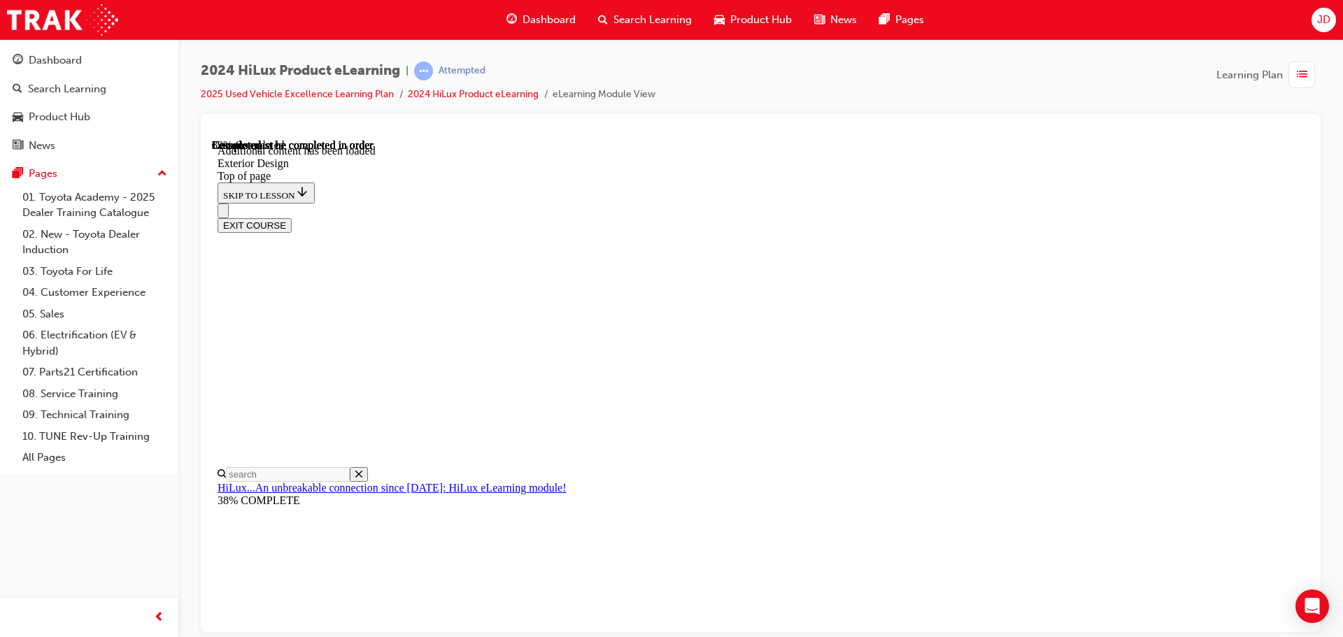
scroll to position [4616, 0]
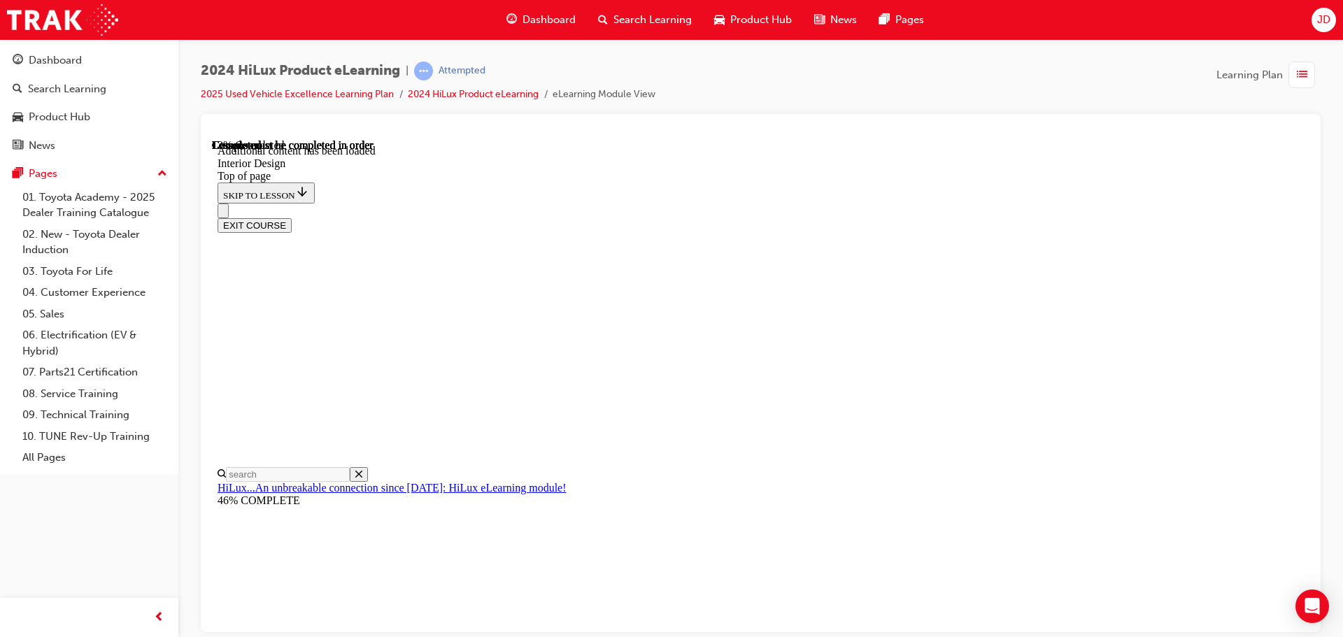
scroll to position [304, 0]
drag, startPoint x: 702, startPoint y: 328, endPoint x: 858, endPoint y: 330, distance: 155.3
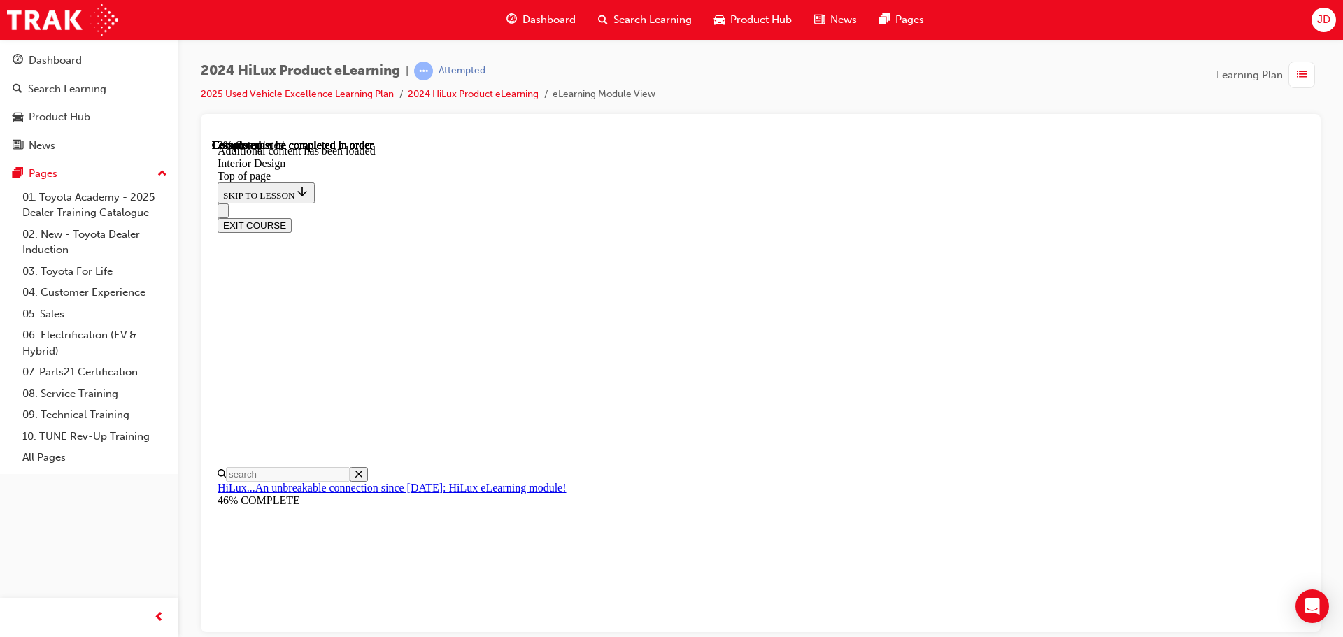
drag, startPoint x: 825, startPoint y: 215, endPoint x: 801, endPoint y: 195, distance: 30.8
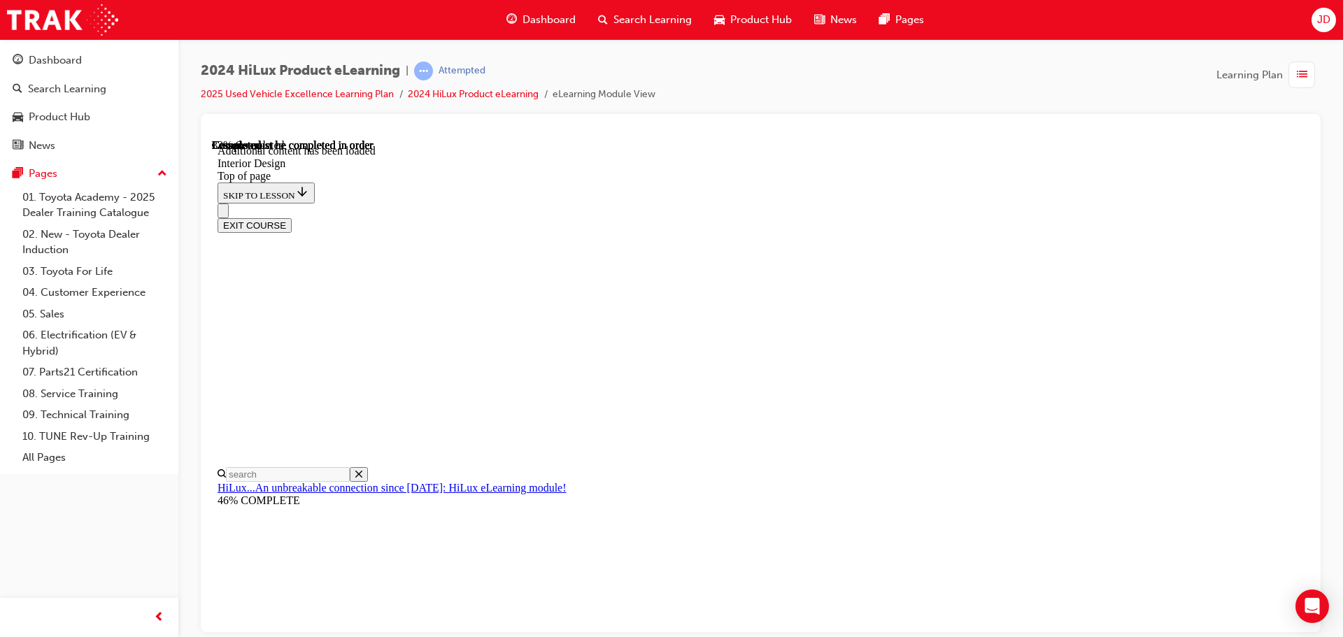
scroll to position [642, 0]
drag, startPoint x: 808, startPoint y: 359, endPoint x: 811, endPoint y: 367, distance: 8.8
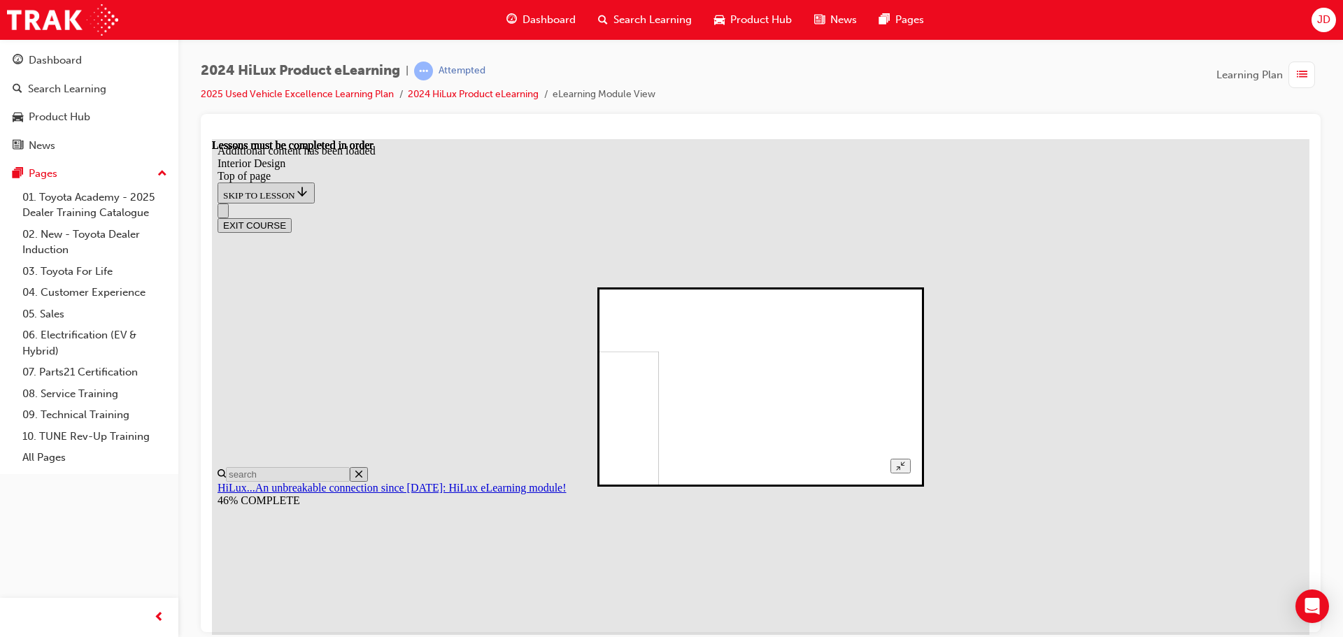
click at [911, 458] on button "Unzoom image" at bounding box center [901, 465] width 20 height 15
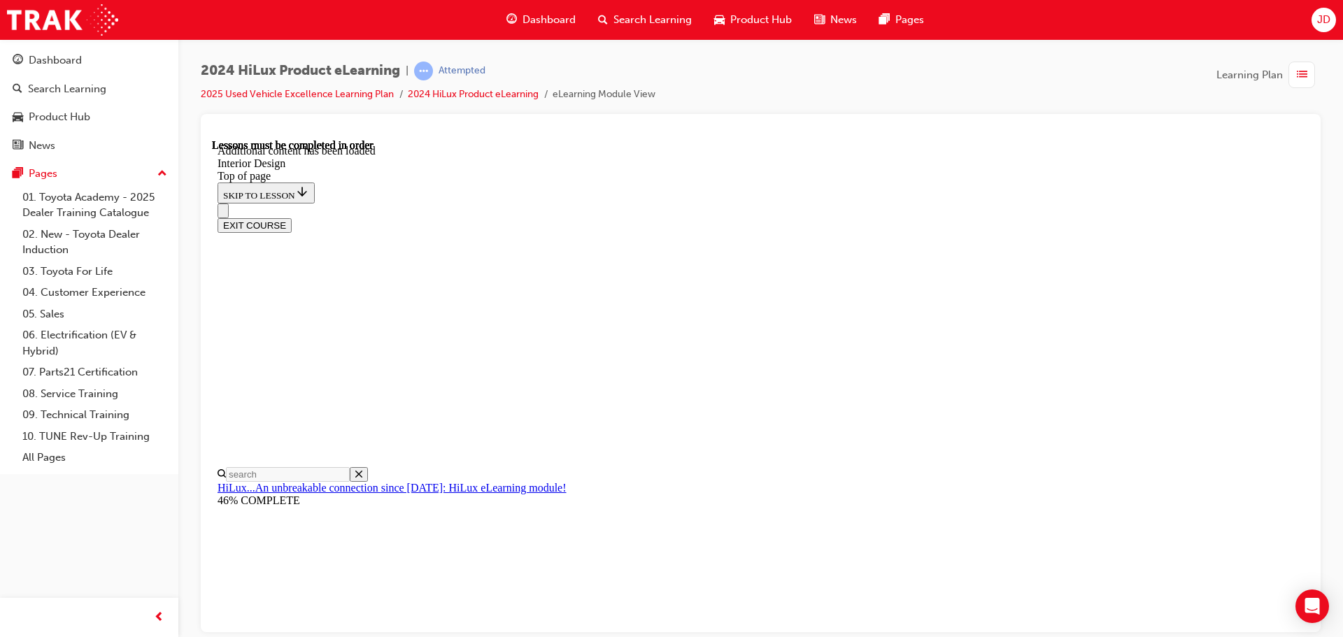
drag, startPoint x: 744, startPoint y: 231, endPoint x: 894, endPoint y: 248, distance: 150.6
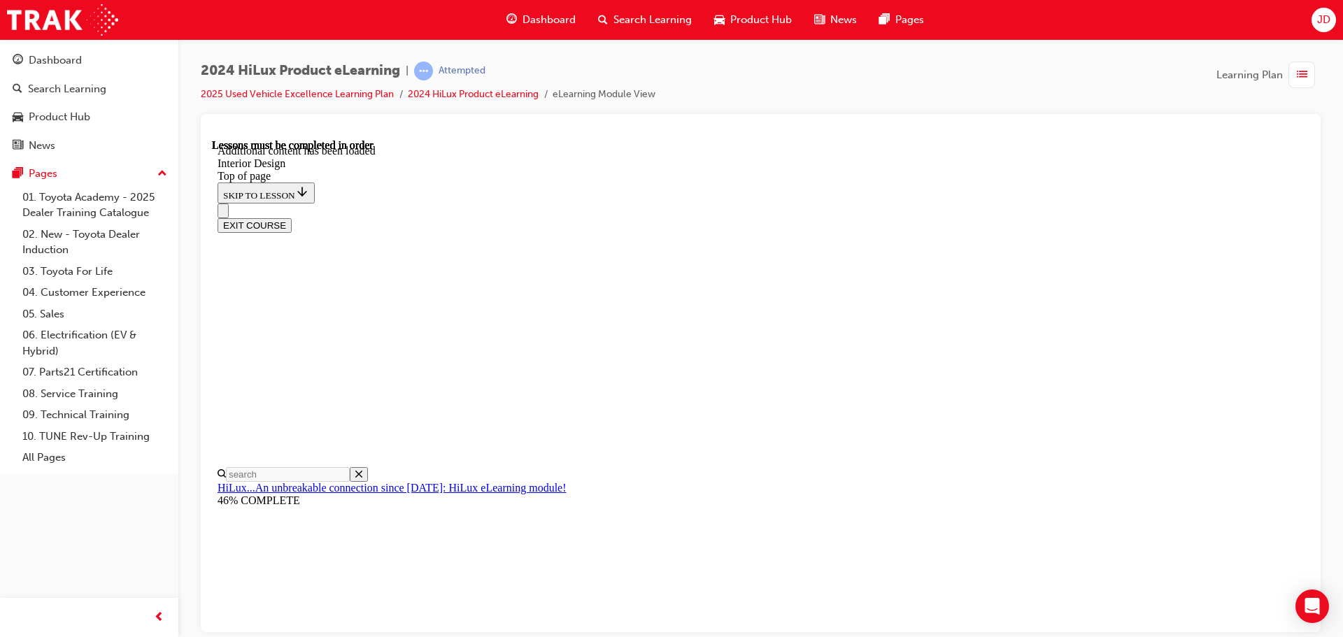
drag, startPoint x: 1163, startPoint y: 593, endPoint x: 1186, endPoint y: 523, distance: 73.7
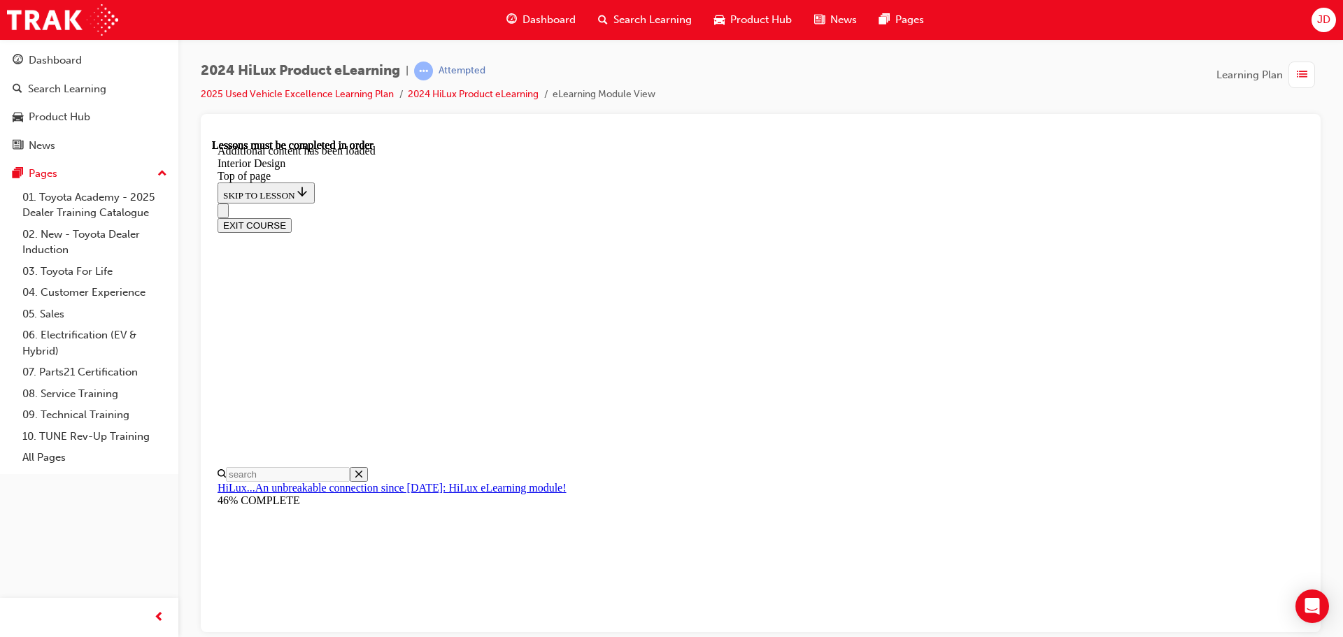
drag, startPoint x: 904, startPoint y: 499, endPoint x: 983, endPoint y: 506, distance: 79.4
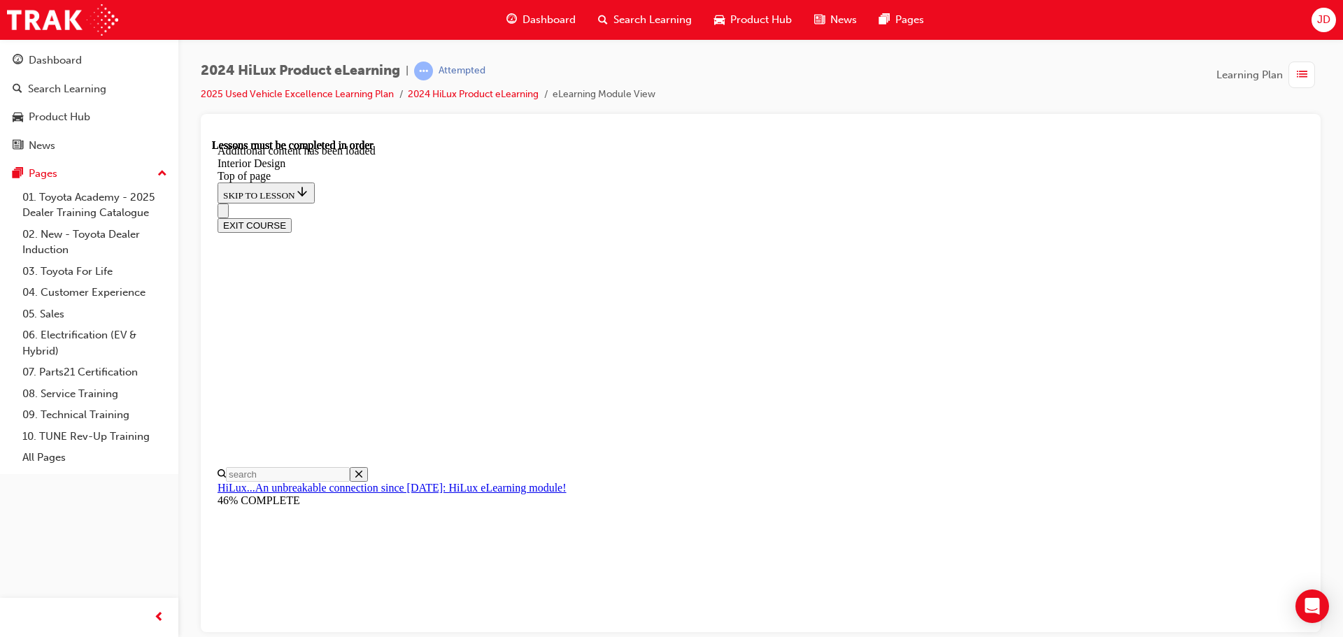
scroll to position [946, 0]
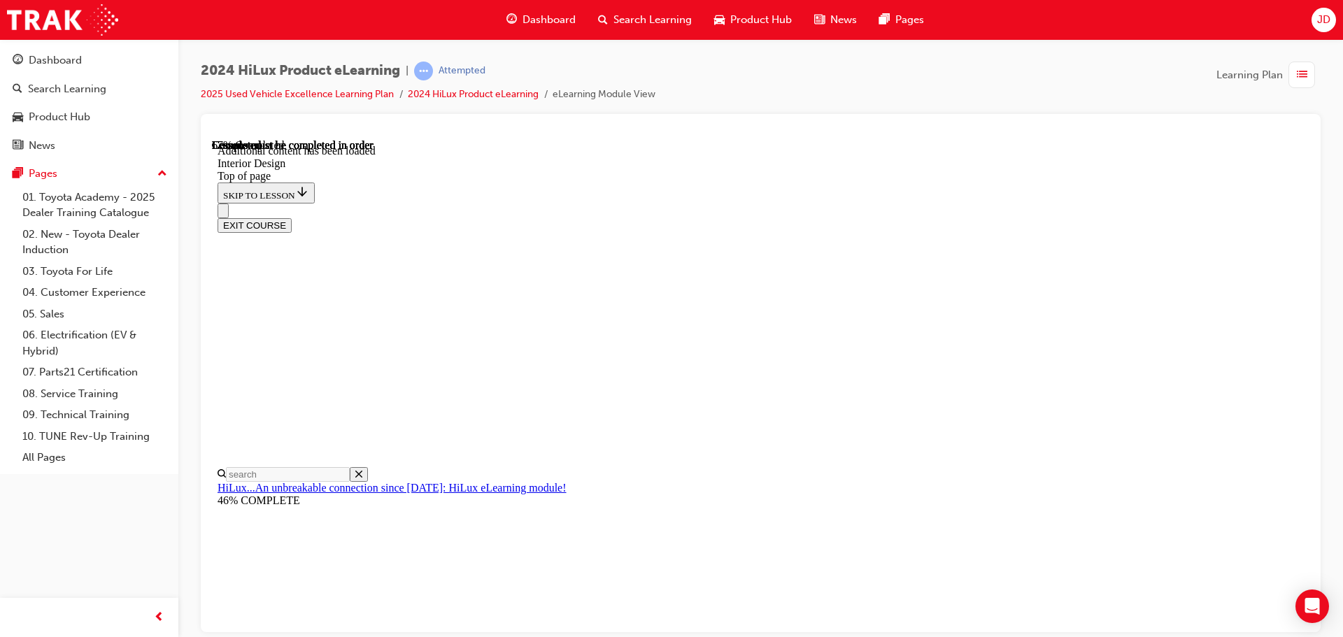
drag, startPoint x: 714, startPoint y: 411, endPoint x: 713, endPoint y: 425, distance: 13.3
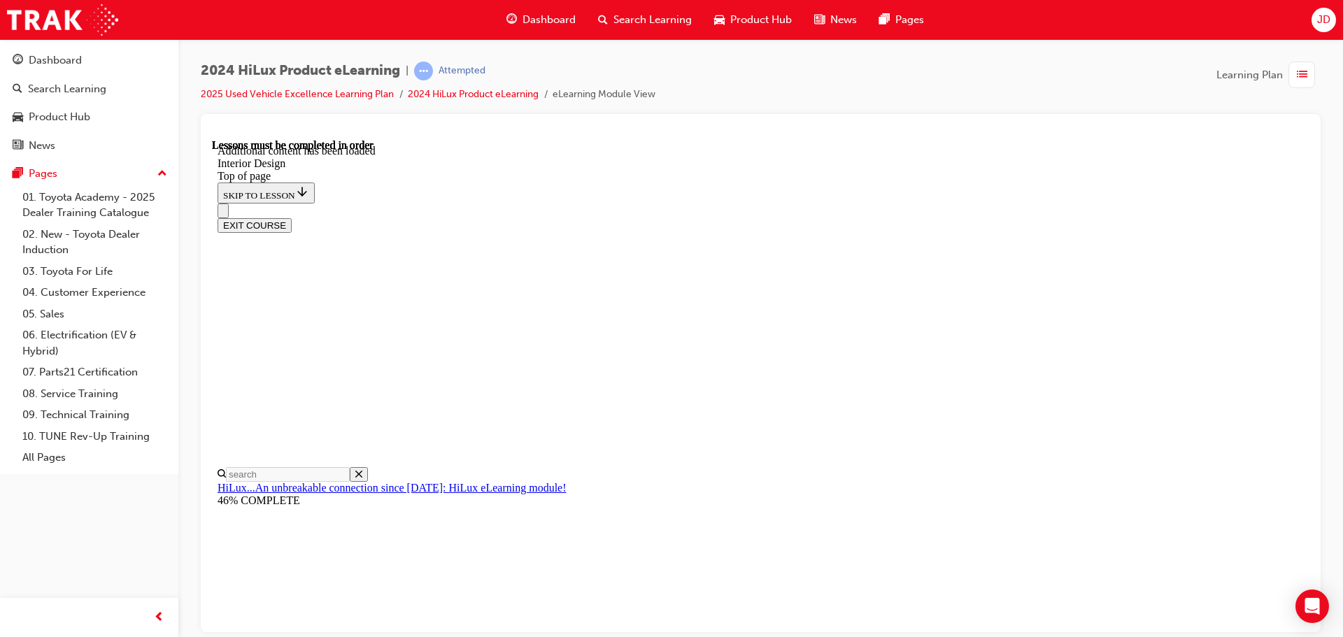
drag, startPoint x: 689, startPoint y: 277, endPoint x: 689, endPoint y: 303, distance: 25.9
drag, startPoint x: 689, startPoint y: 304, endPoint x: 770, endPoint y: 272, distance: 87.0
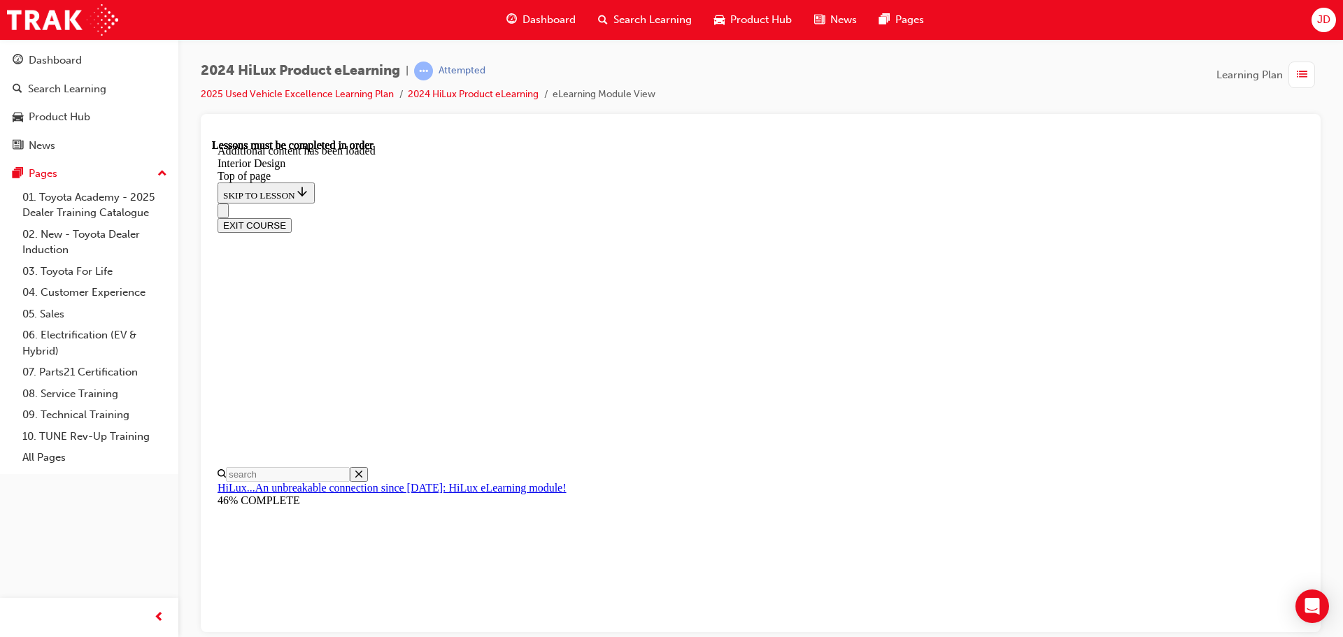
drag, startPoint x: 946, startPoint y: 268, endPoint x: 960, endPoint y: 263, distance: 14.8
drag, startPoint x: 1207, startPoint y: 426, endPoint x: 800, endPoint y: 492, distance: 413.2
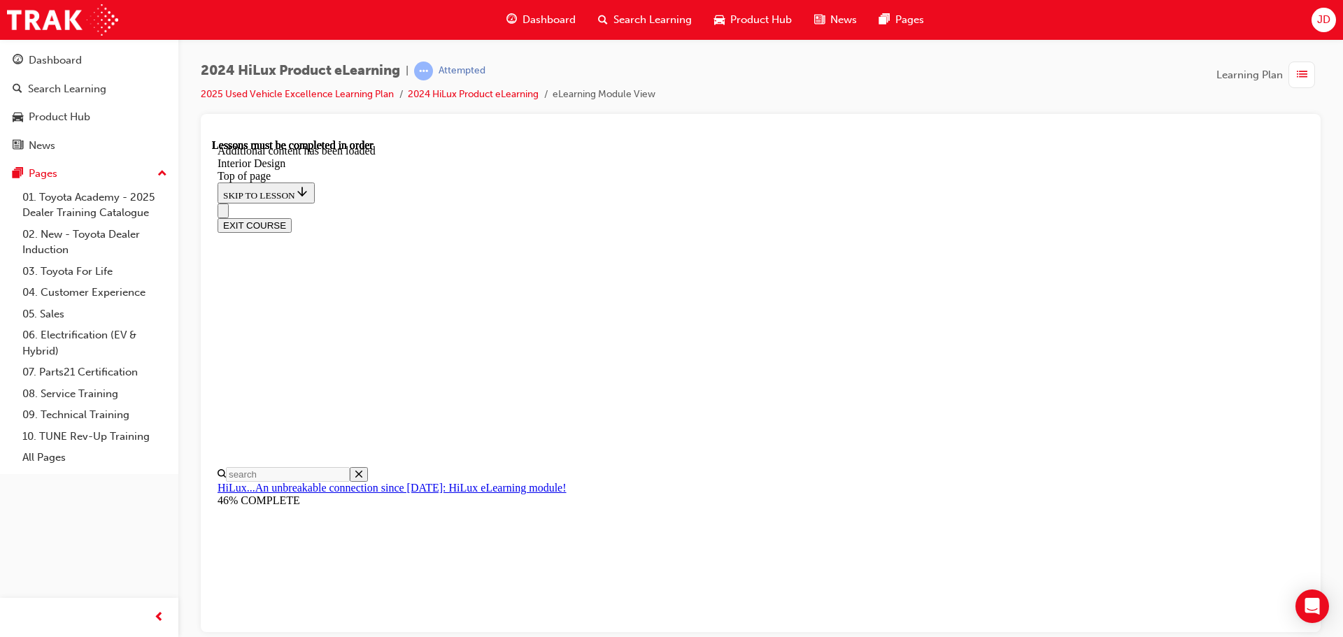
drag, startPoint x: 693, startPoint y: 429, endPoint x: 695, endPoint y: 409, distance: 19.8
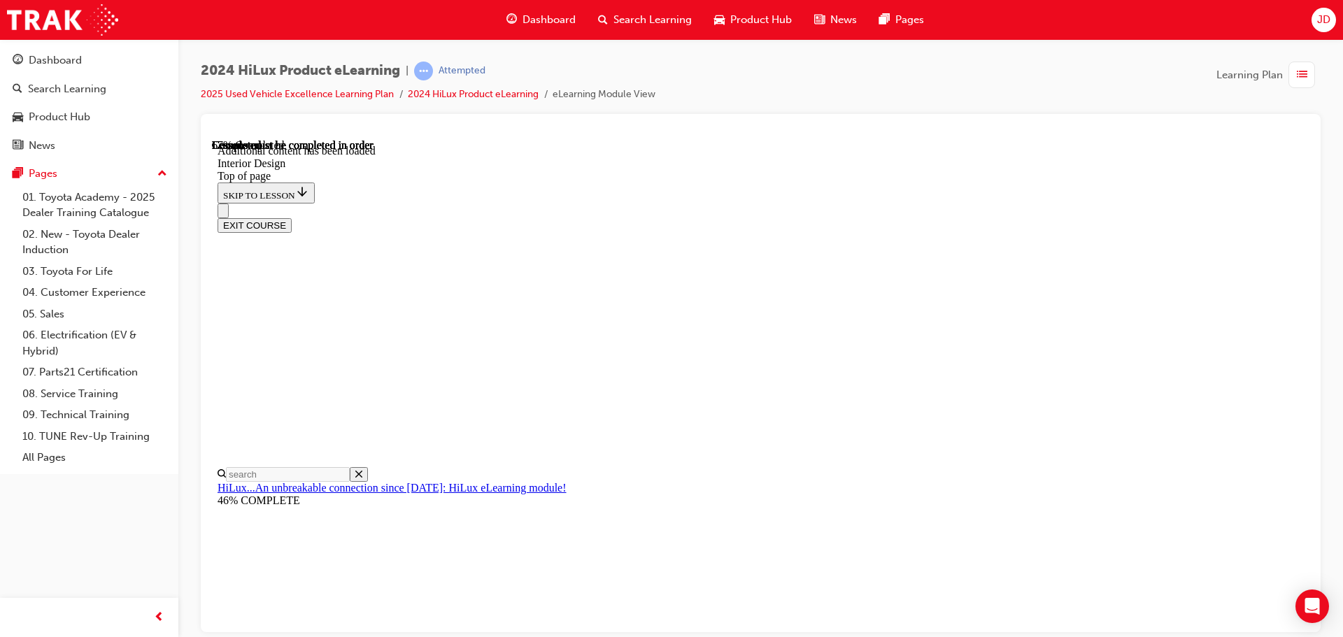
drag, startPoint x: 715, startPoint y: 555, endPoint x: 737, endPoint y: 532, distance: 31.7
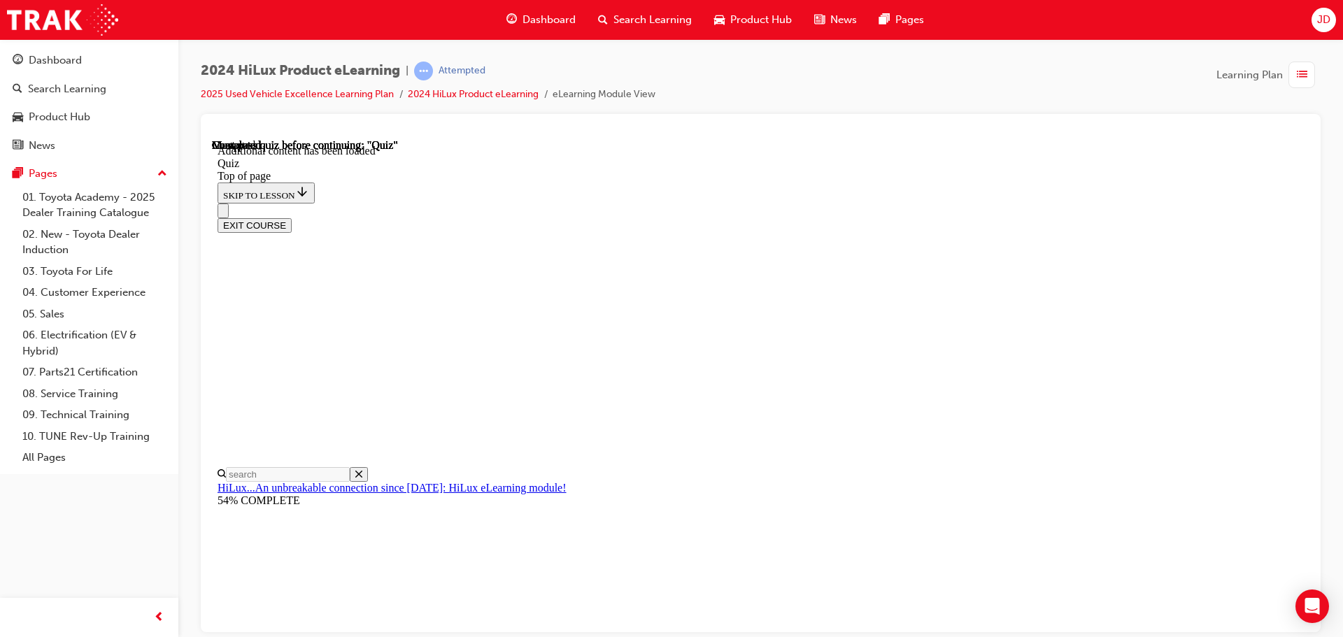
scroll to position [43, 0]
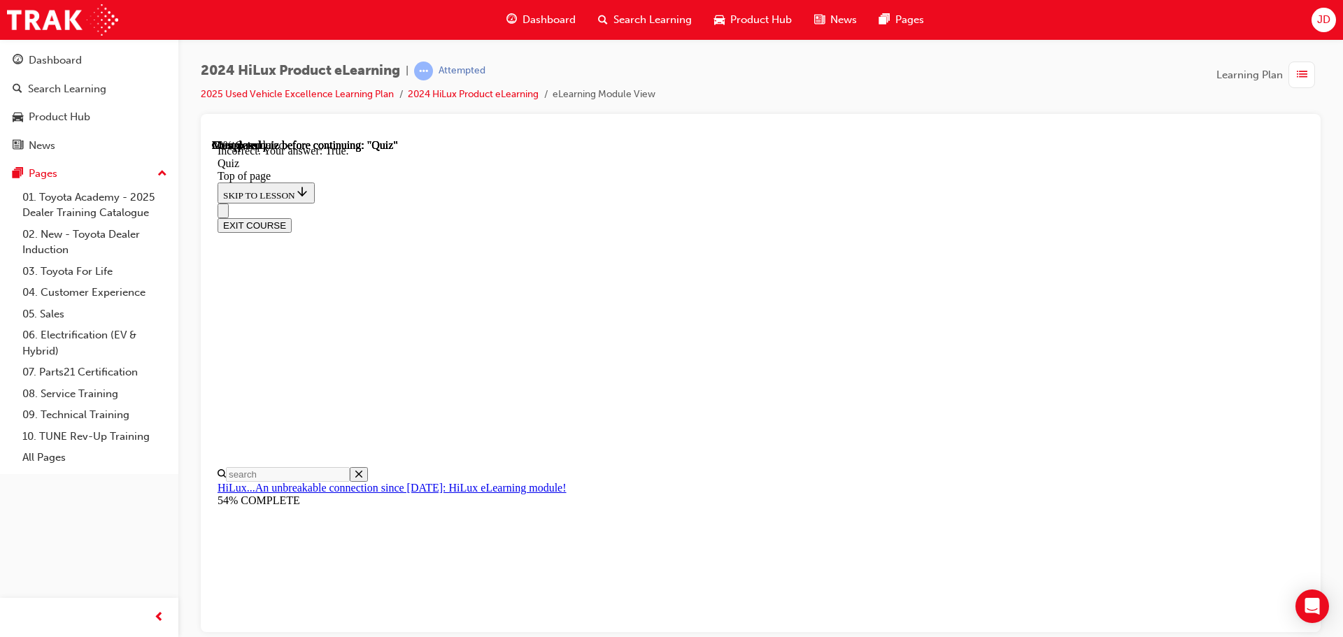
scroll to position [170, 0]
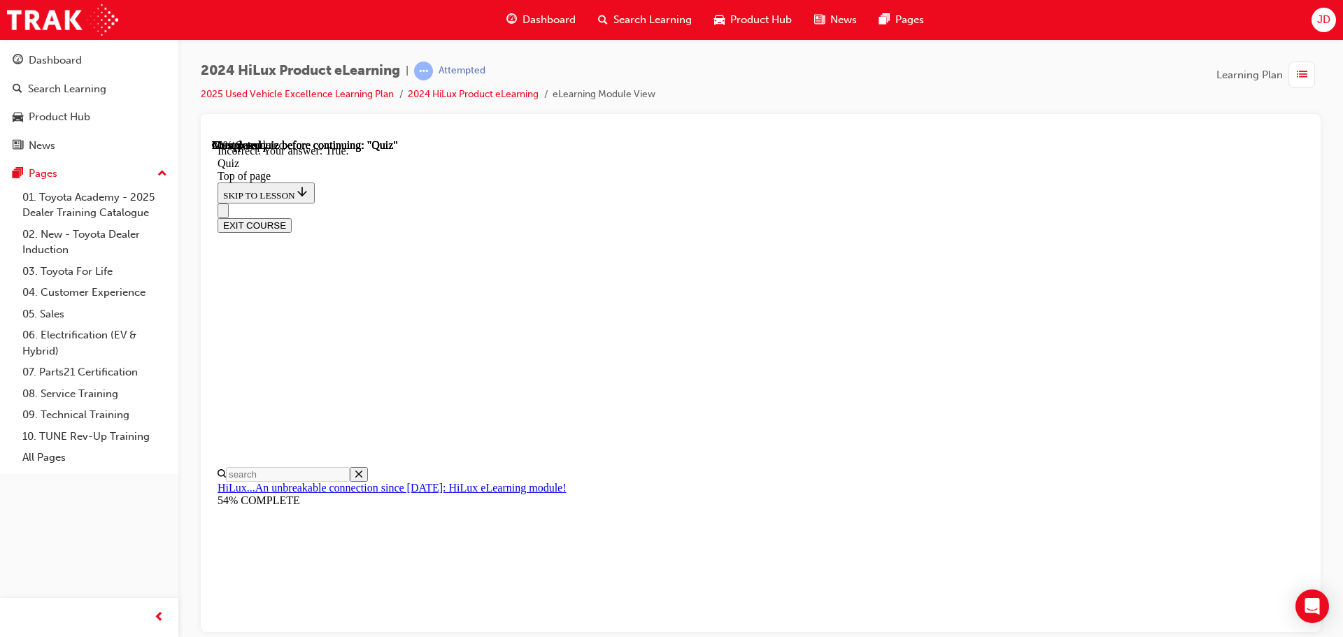
scroll to position [70, 0]
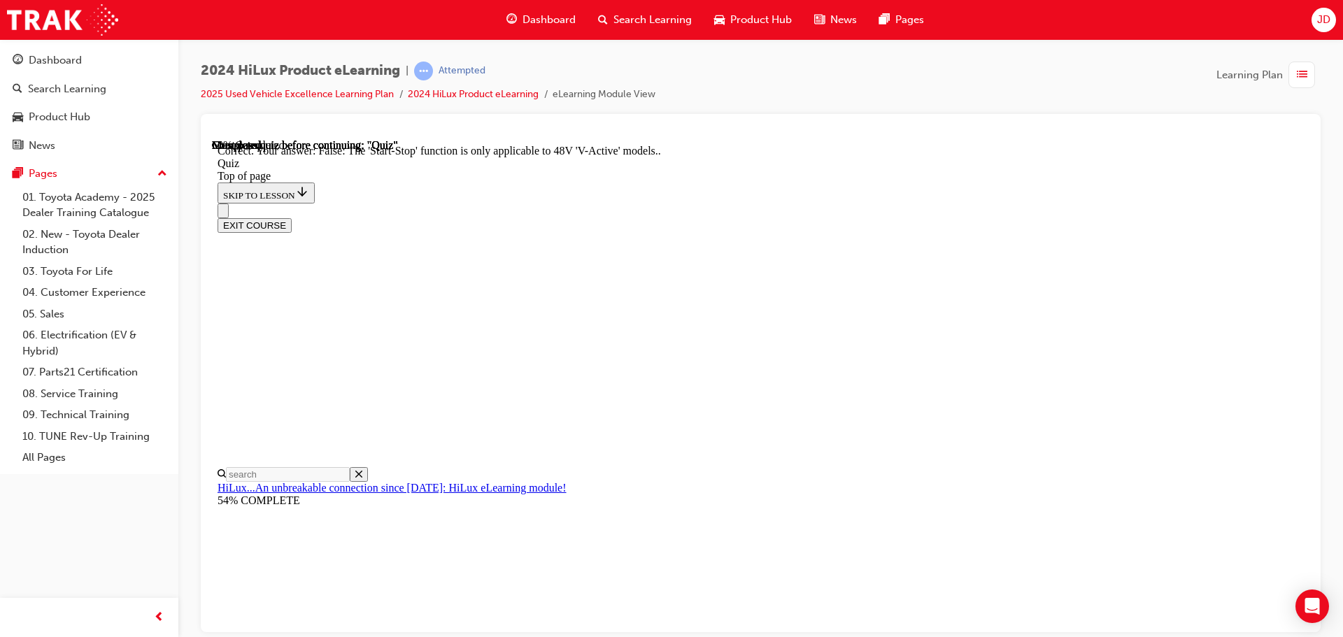
scroll to position [174, 0]
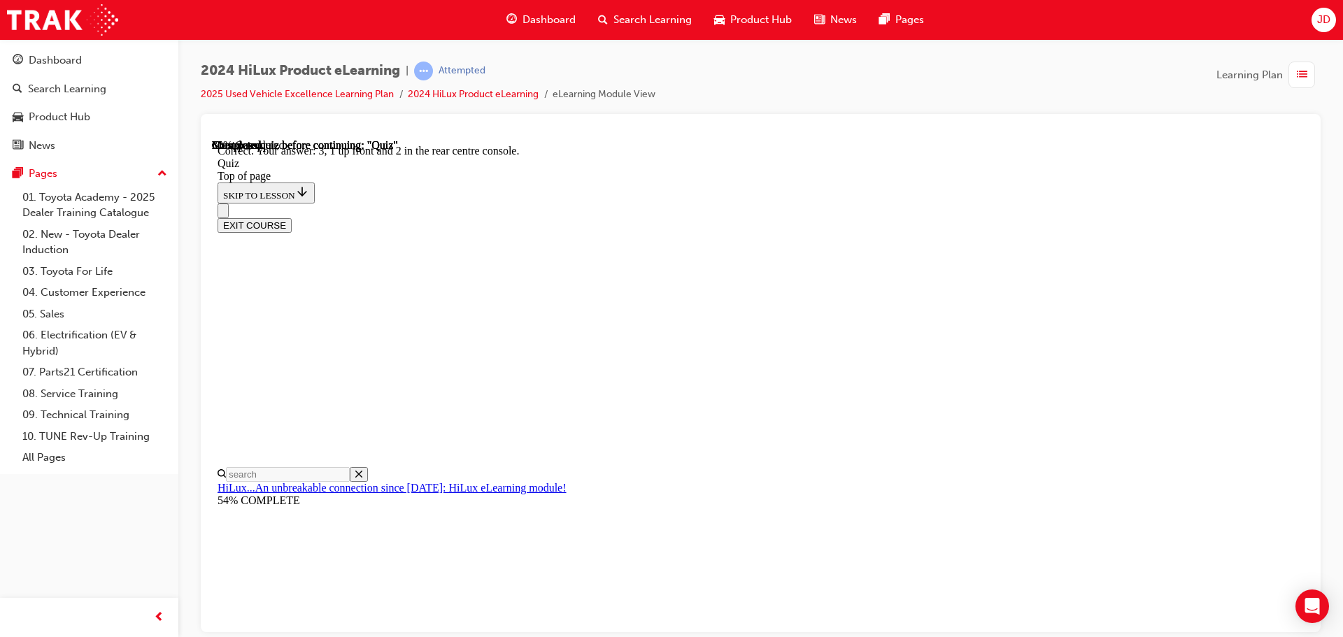
scroll to position [226, 0]
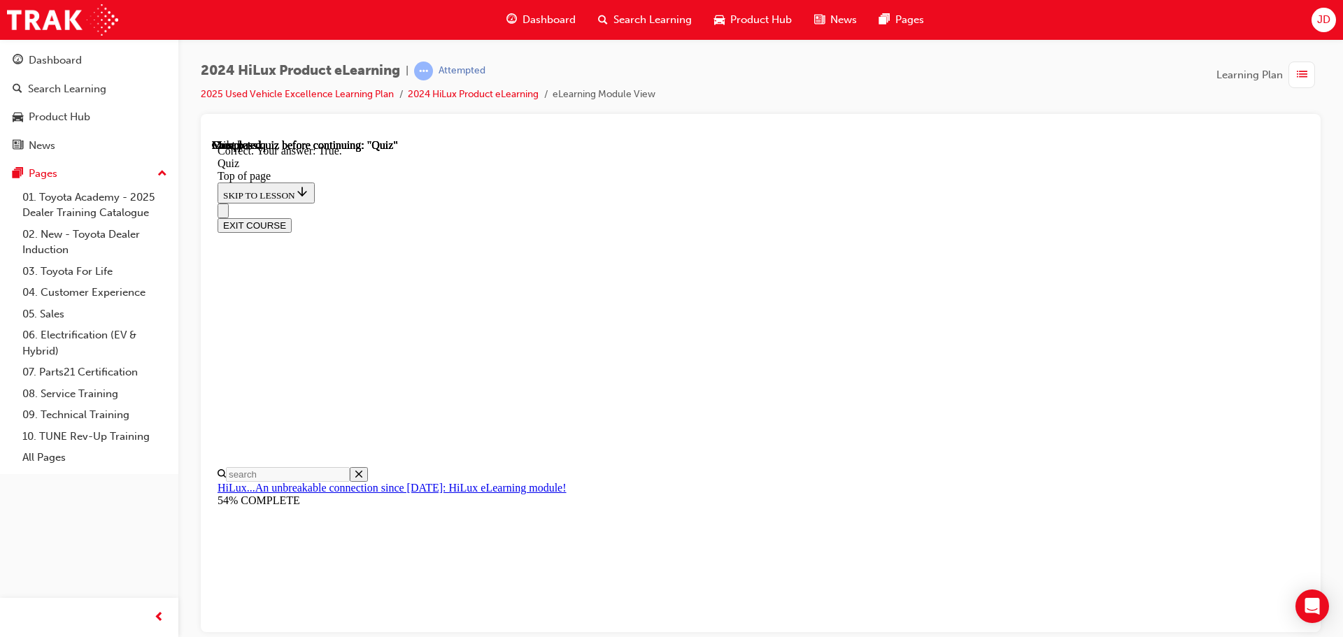
scroll to position [194, 0]
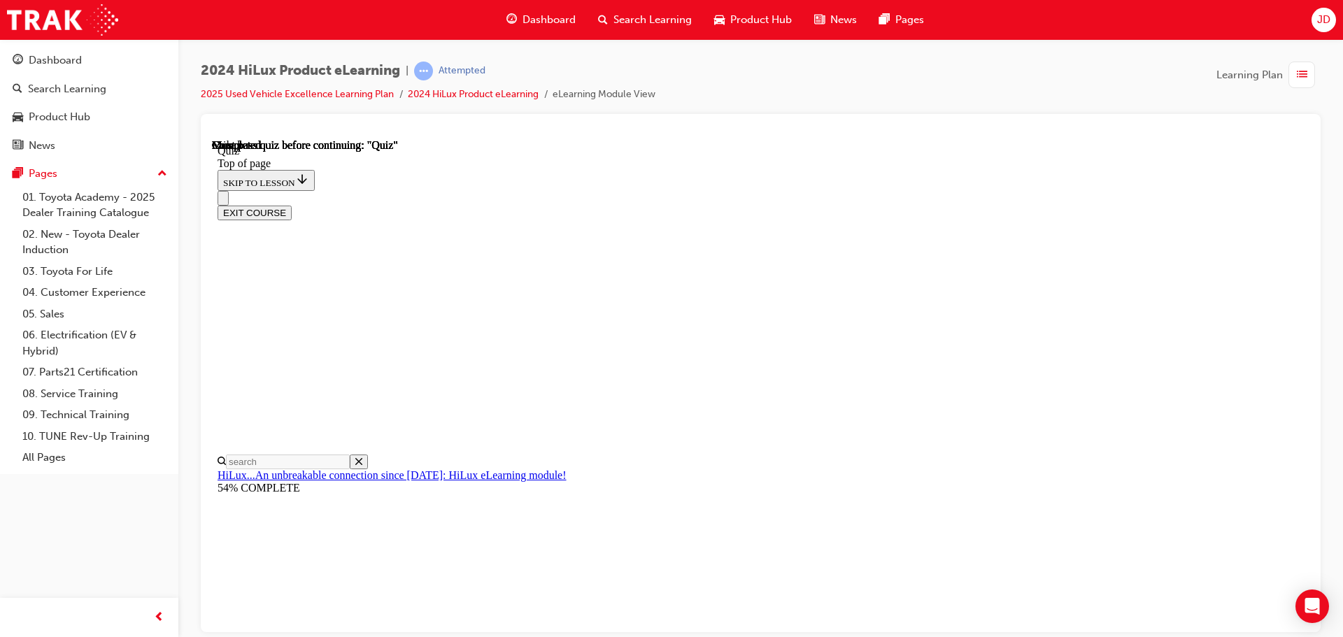
scroll to position [264, 0]
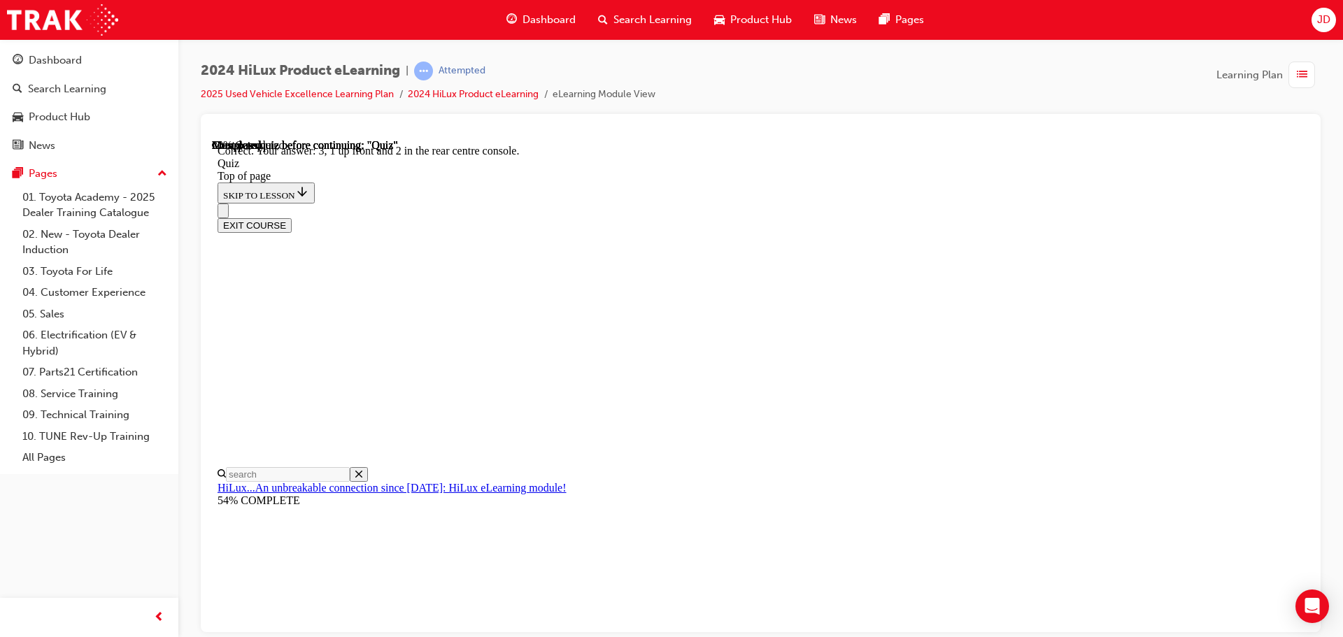
scroll to position [226, 0]
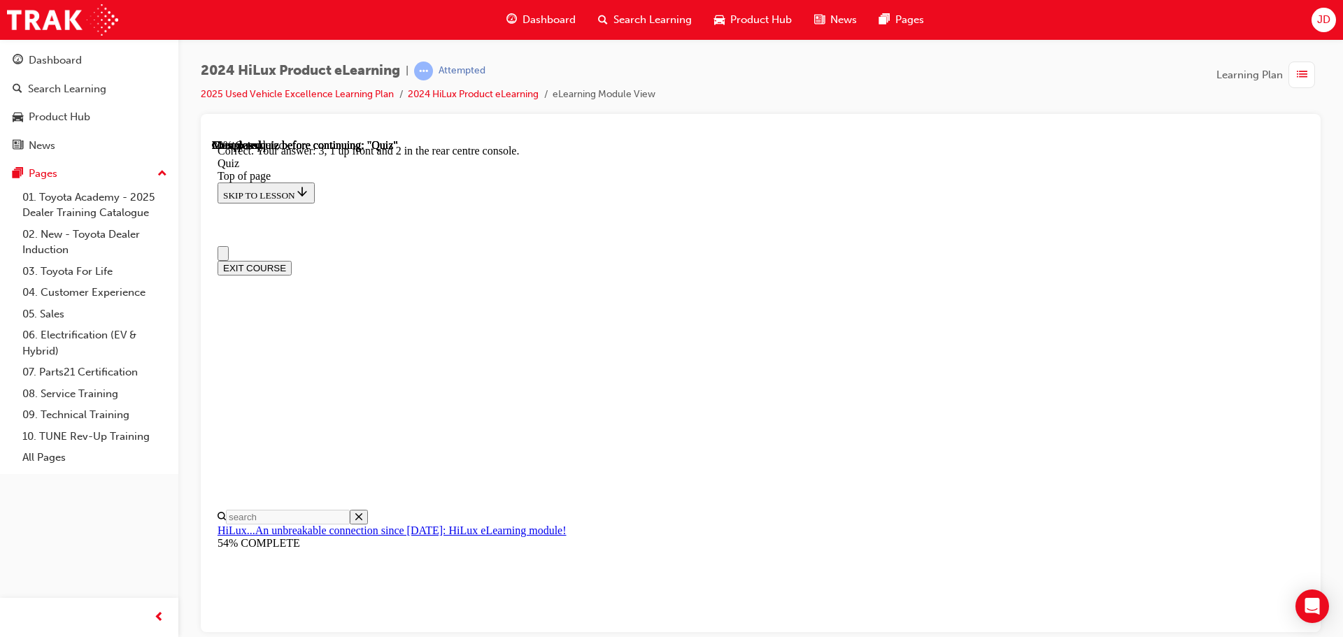
scroll to position [70, 0]
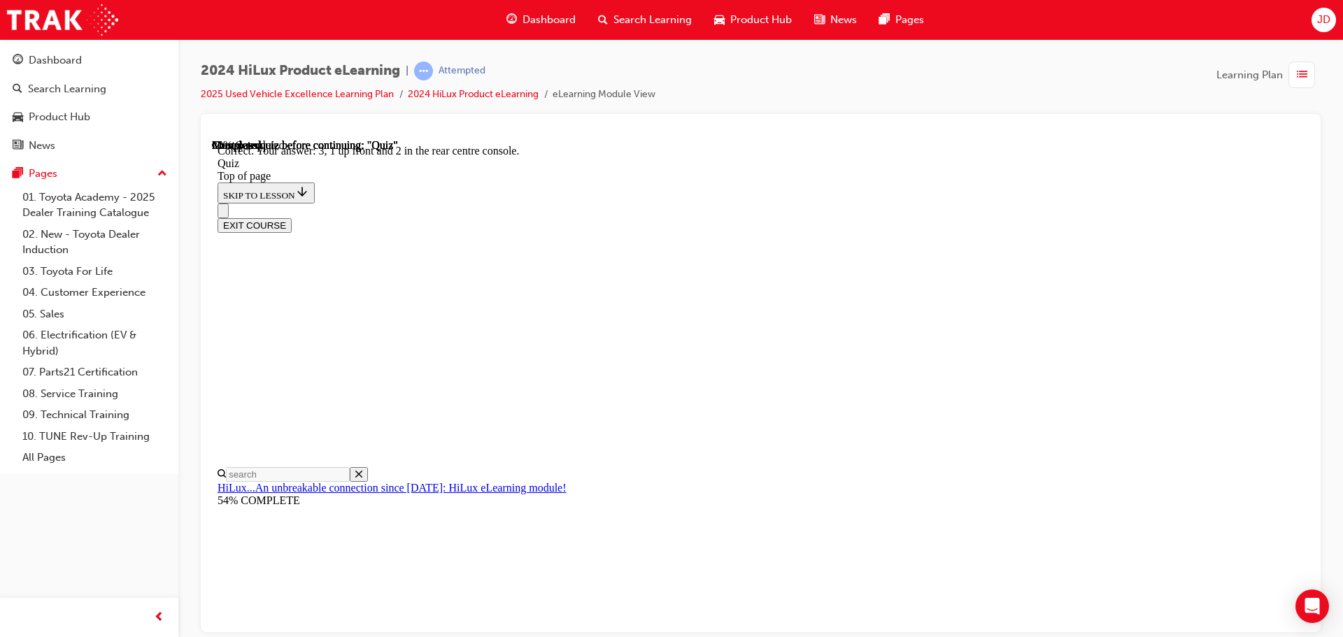
drag, startPoint x: 616, startPoint y: 318, endPoint x: 909, endPoint y: 322, distance: 293.1
copy p "Which features assist with safe parking in the HiLux?"
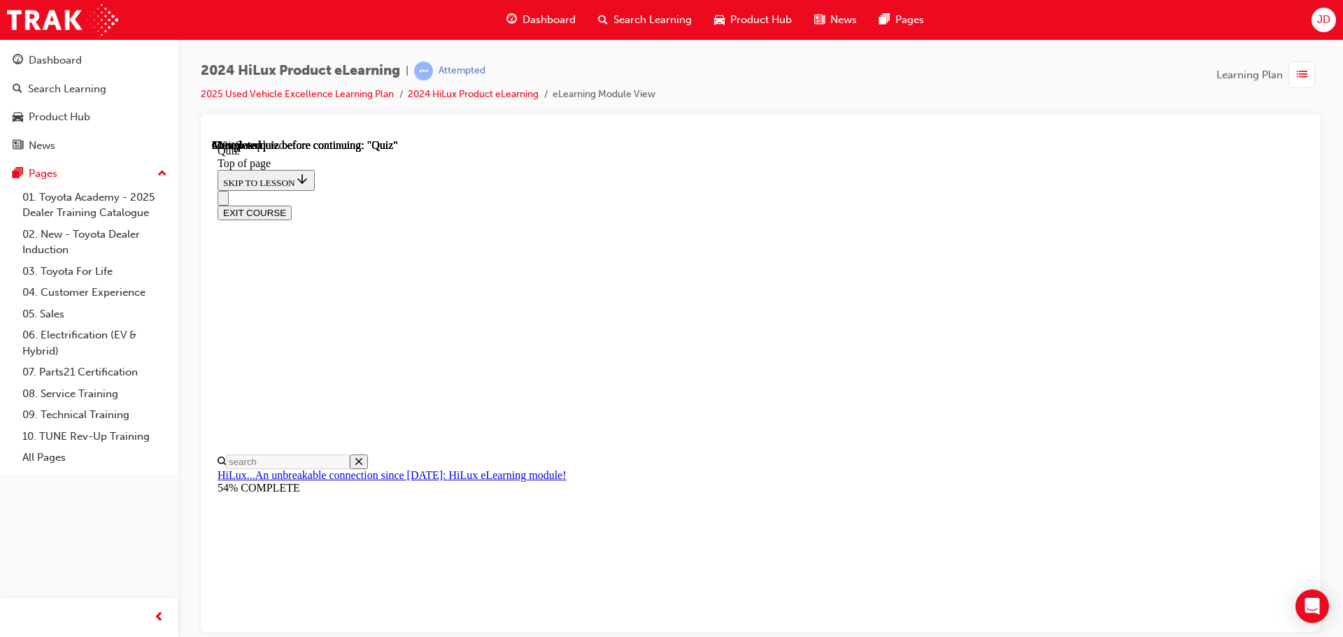
scroll to position [126, 0]
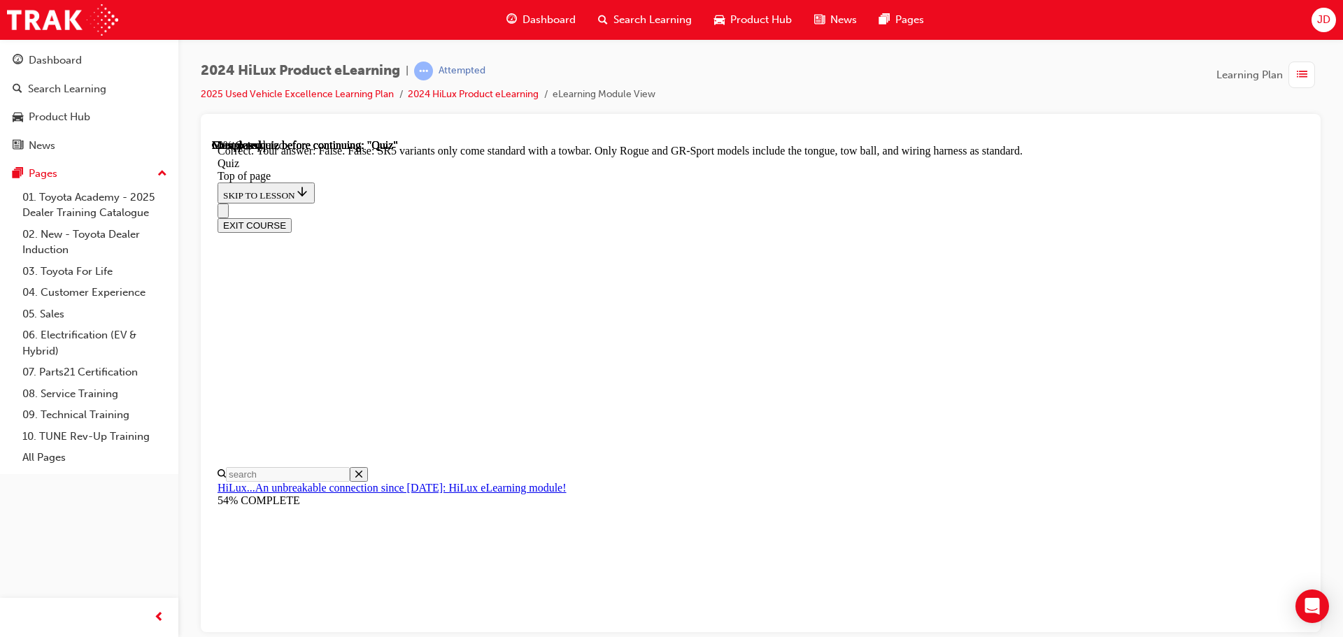
scroll to position [256, 0]
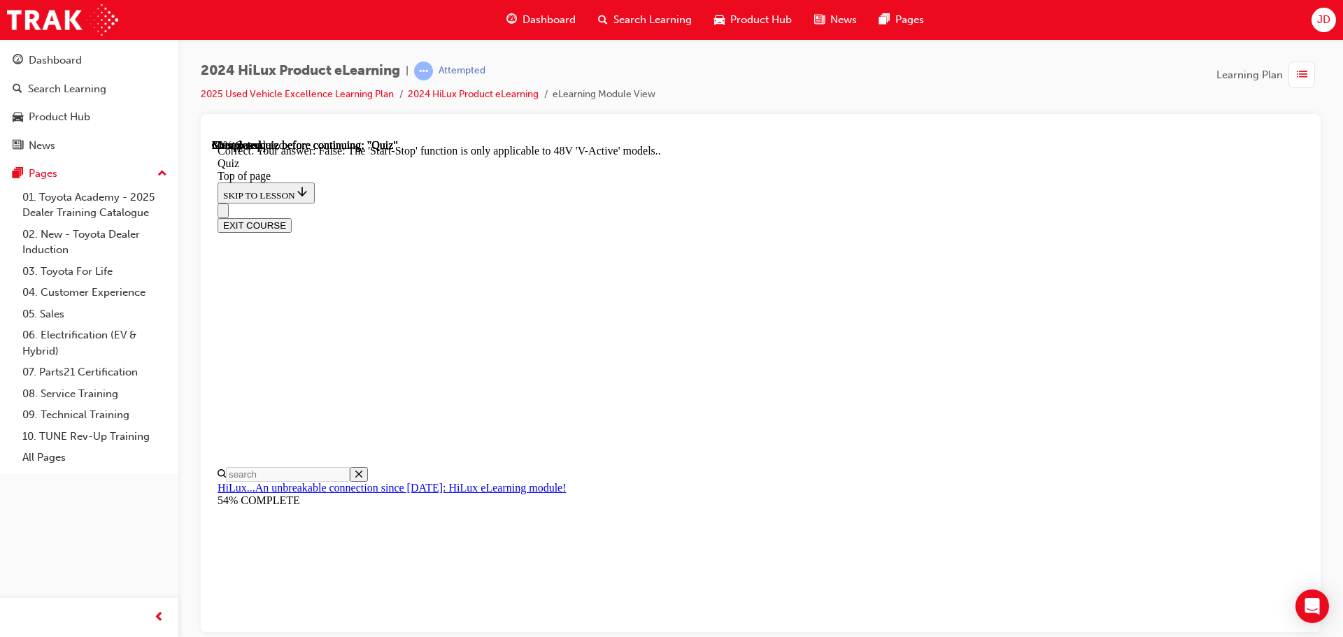
scroll to position [174, 0]
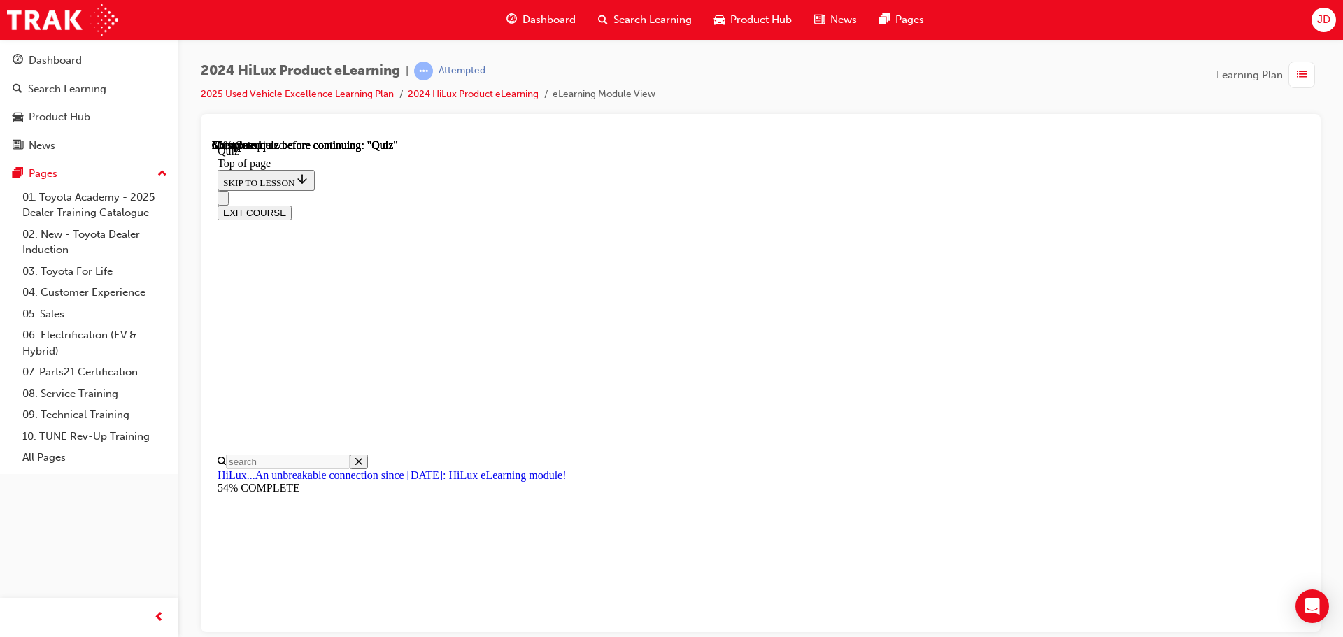
scroll to position [135, 0]
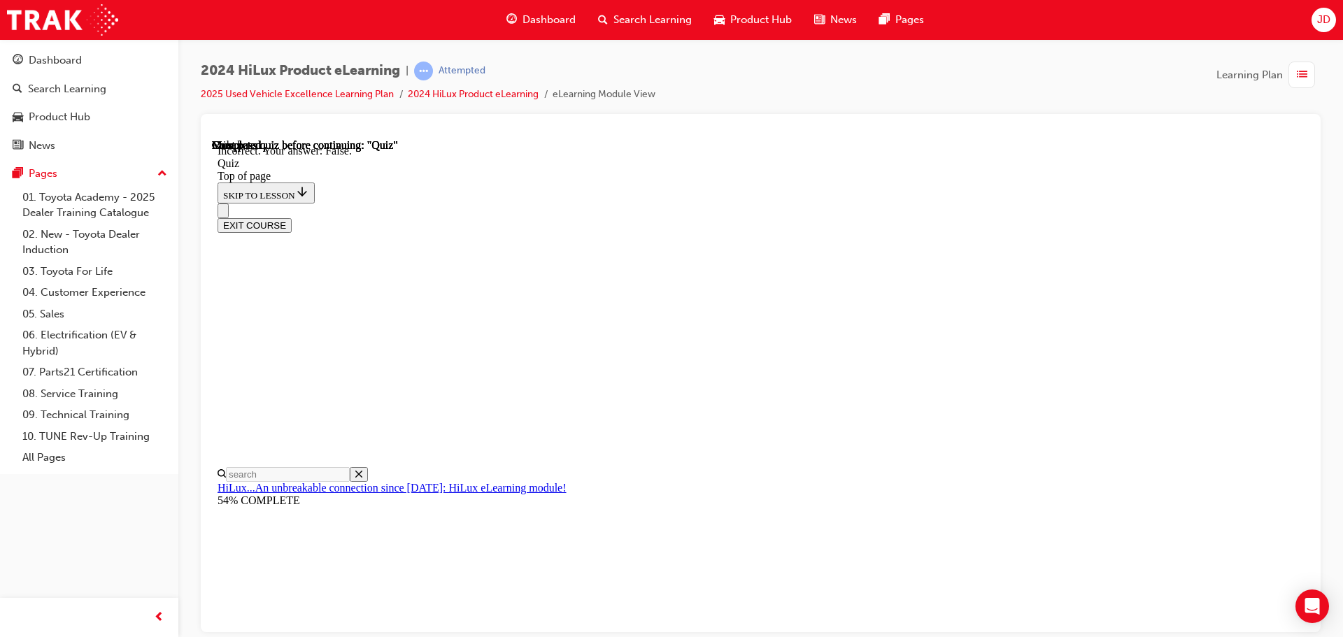
scroll to position [194, 0]
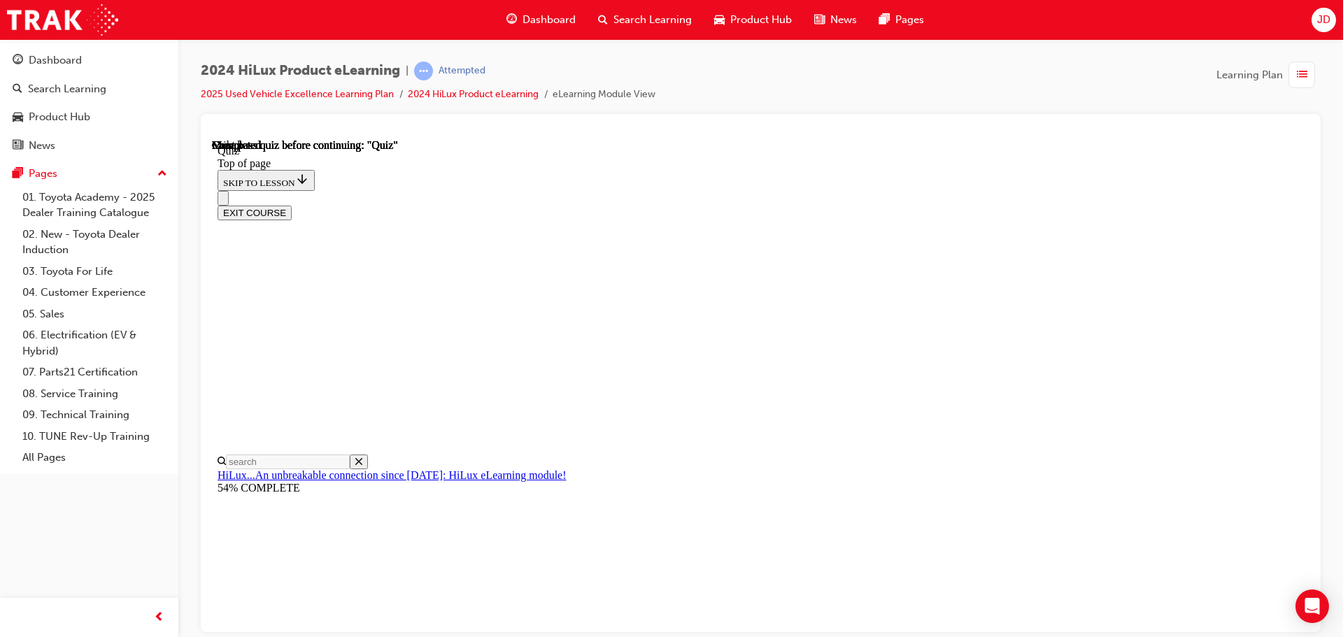
scroll to position [264, 0]
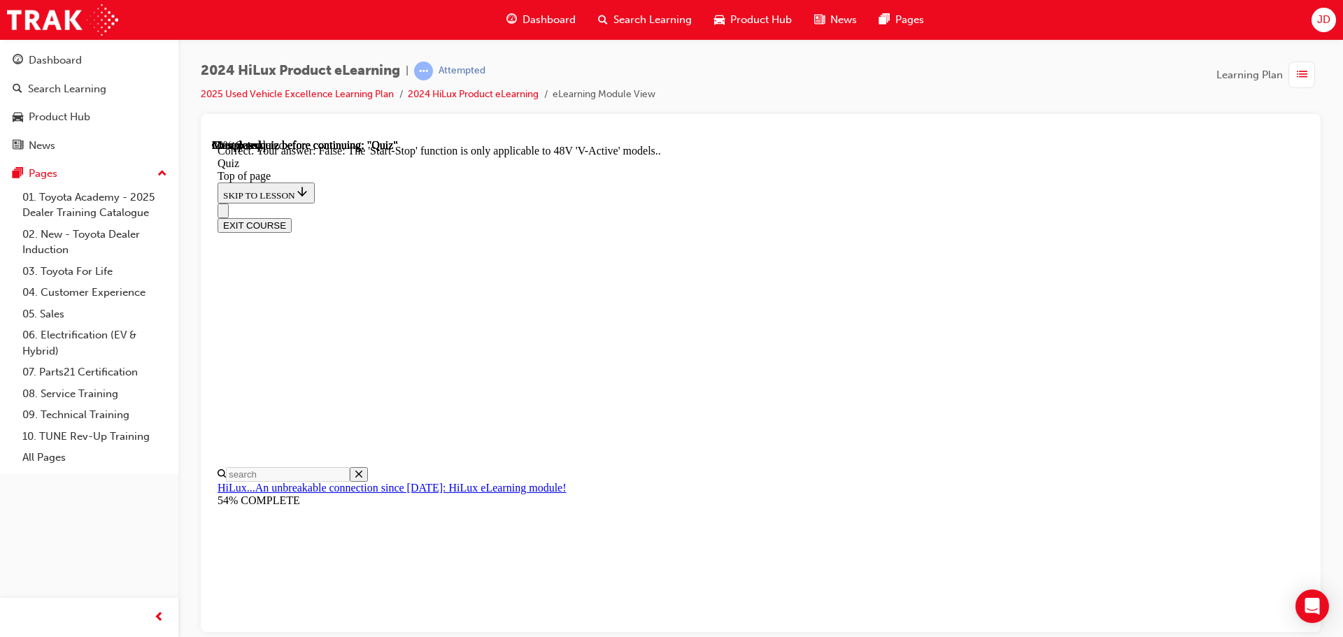
scroll to position [174, 0]
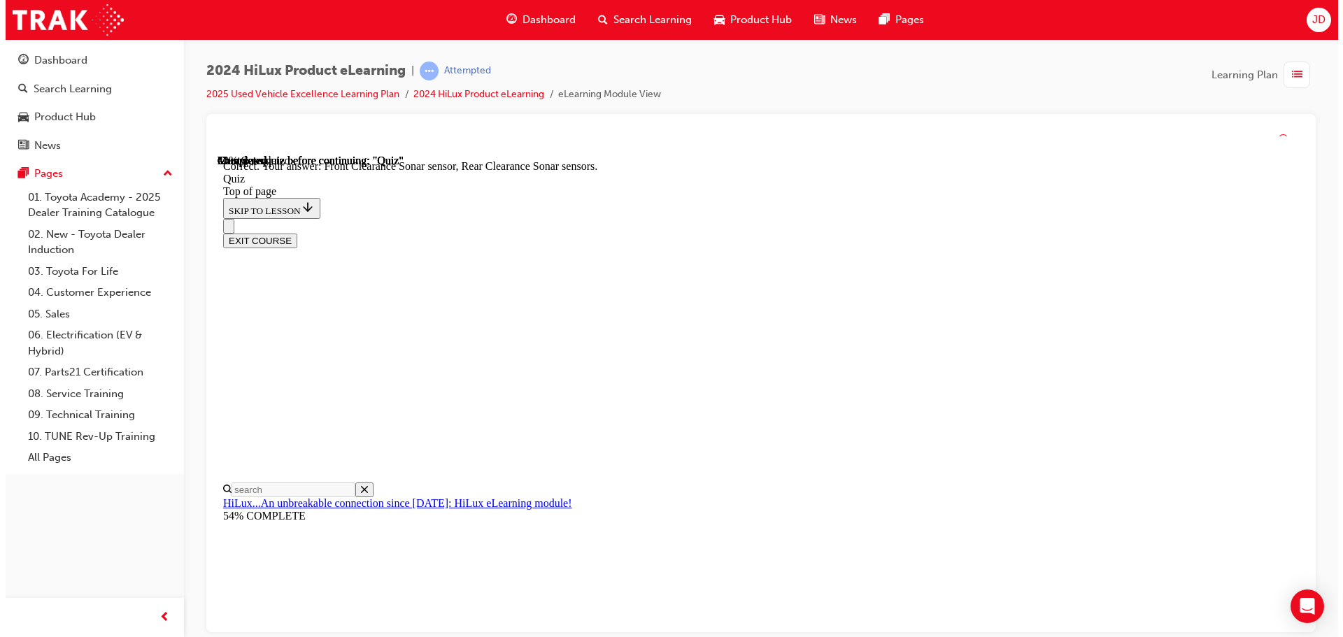
scroll to position [258, 0]
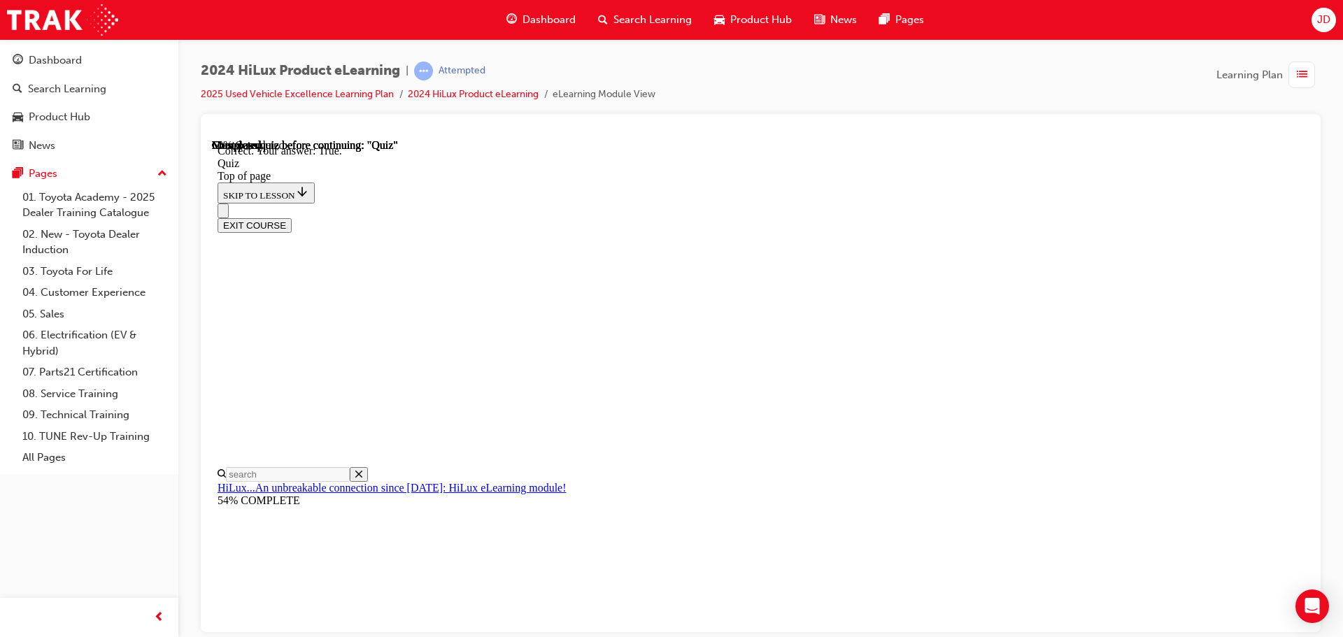
scroll to position [194, 0]
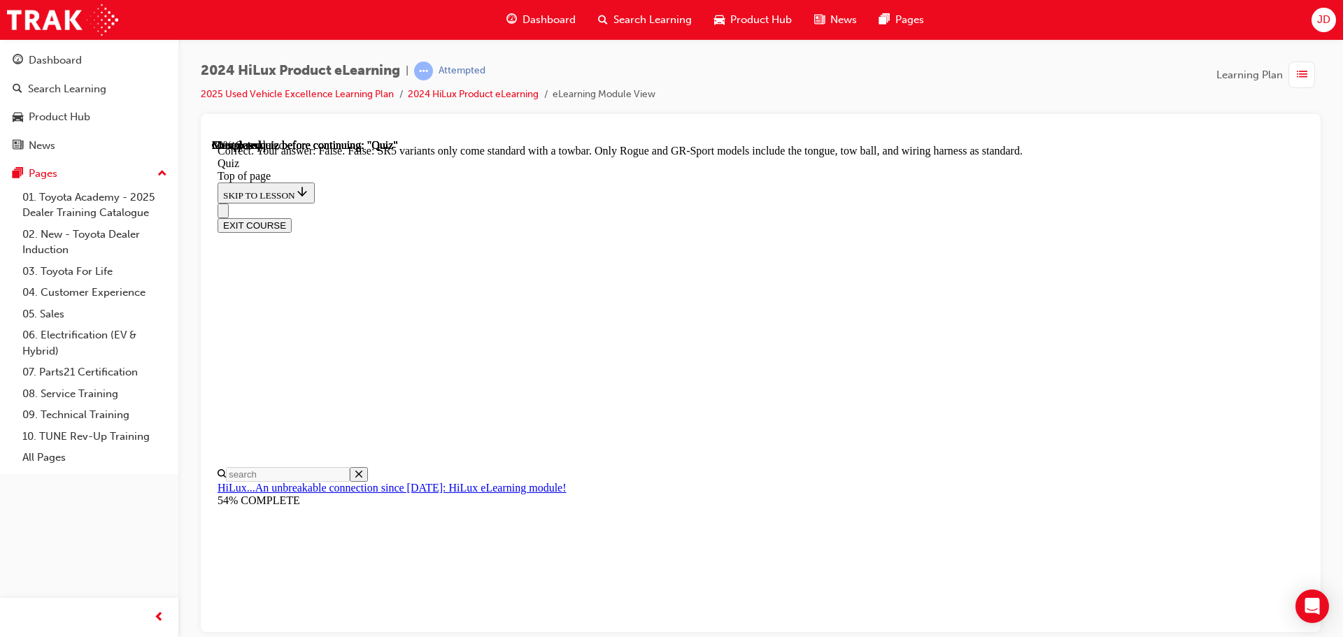
scroll to position [256, 0]
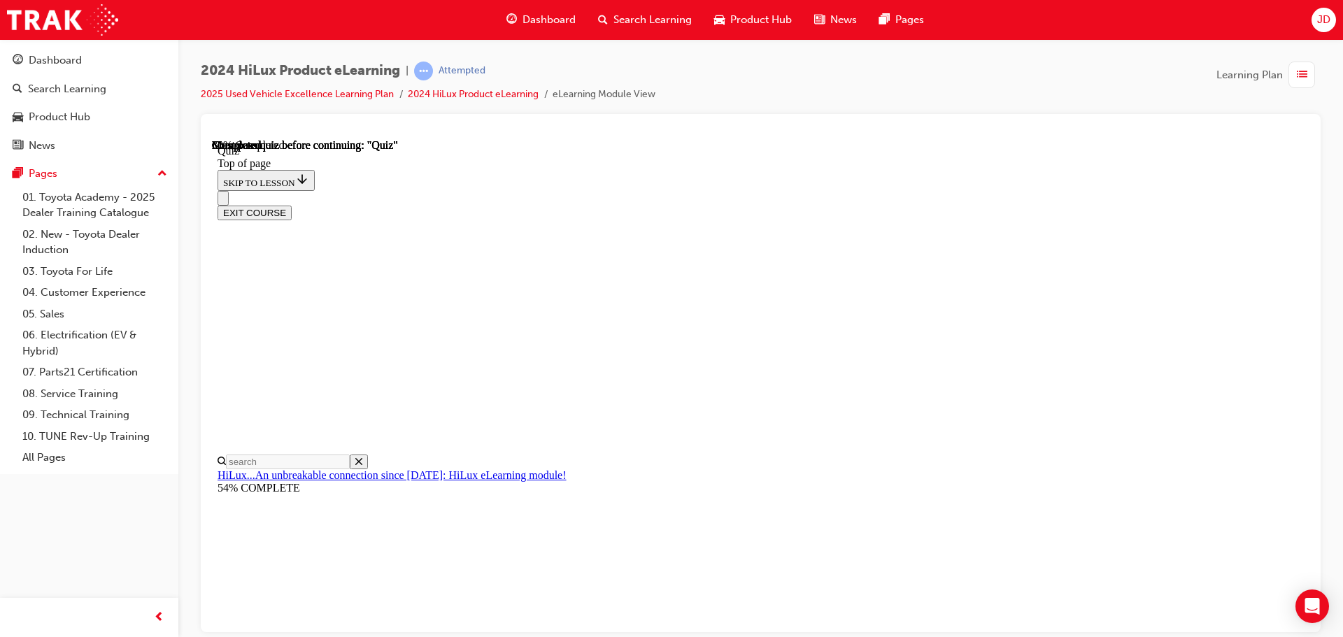
scroll to position [140, 0]
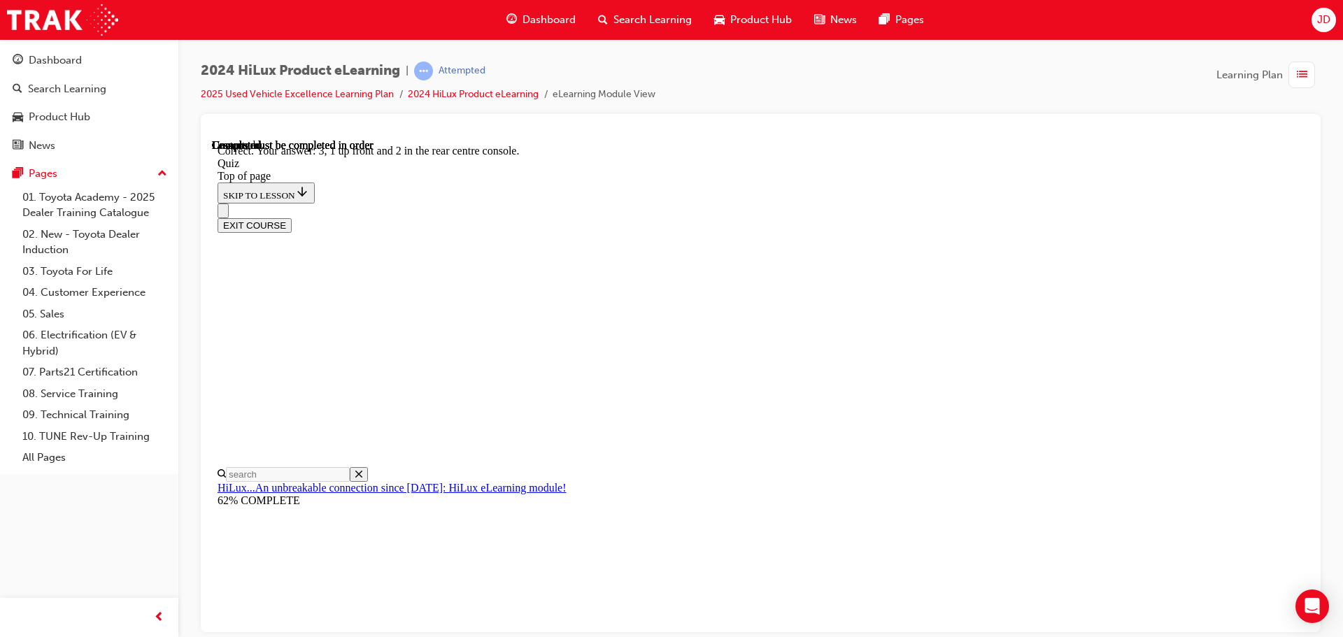
scroll to position [226, 0]
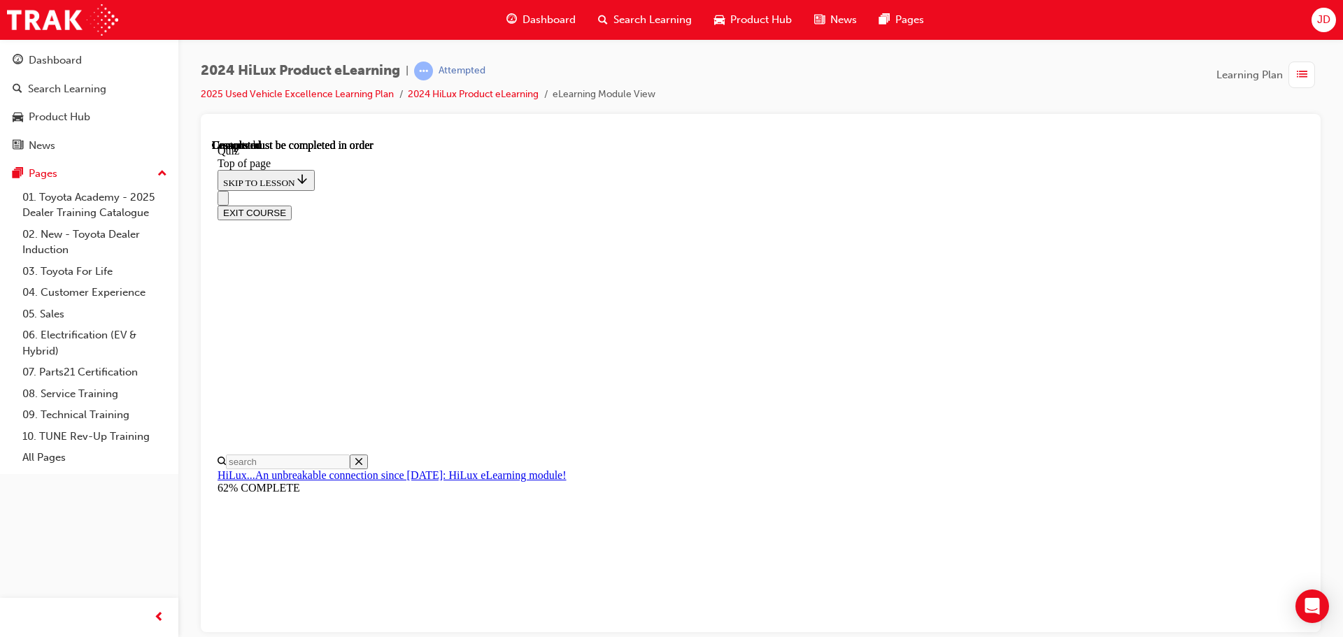
scroll to position [264, 0]
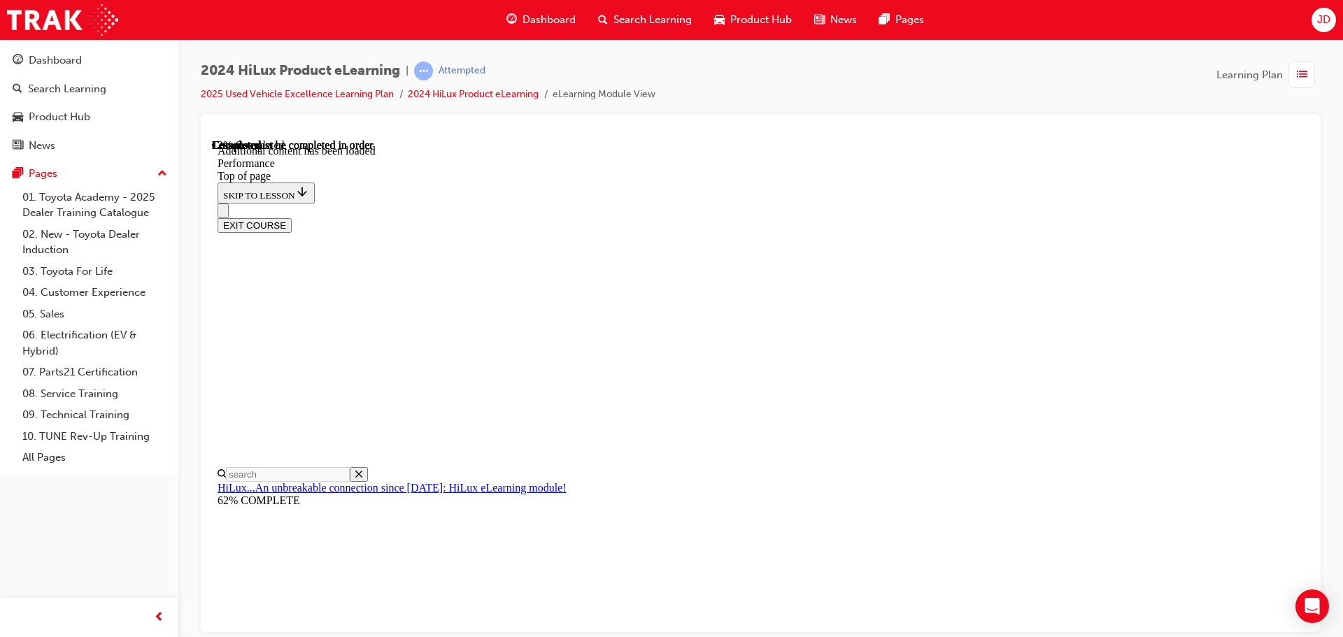
scroll to position [1225, 0]
drag, startPoint x: 881, startPoint y: 290, endPoint x: 883, endPoint y: 302, distance: 12.8
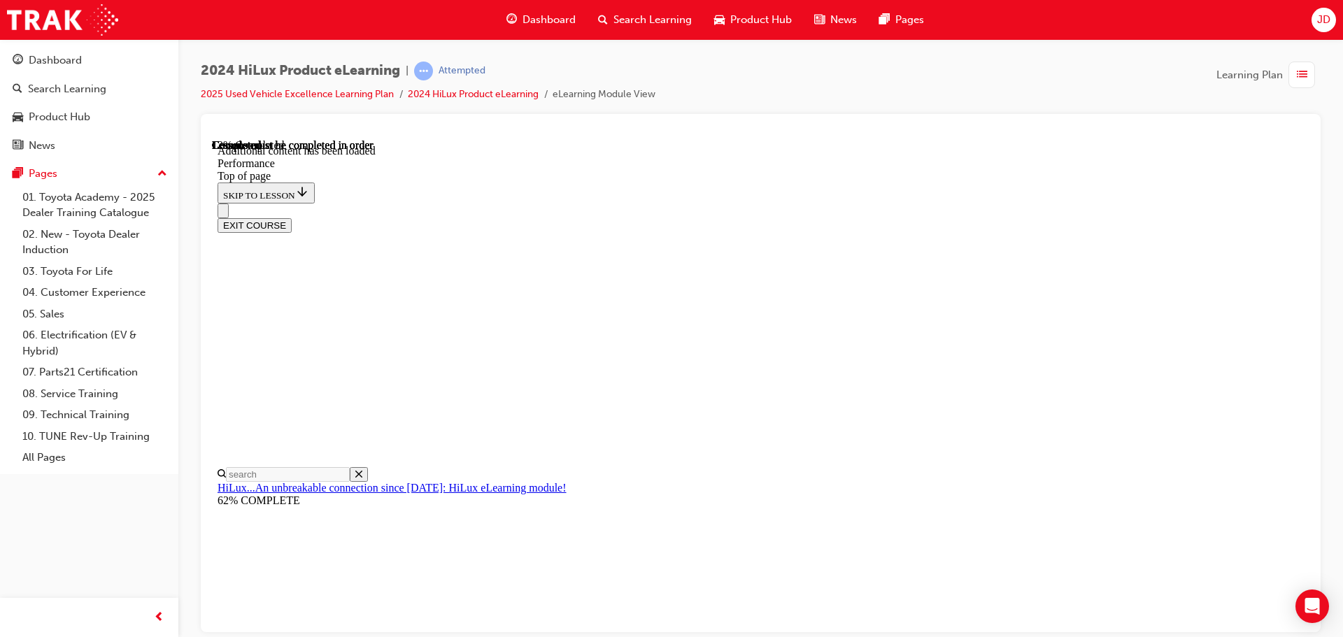
scroll to position [2856, 0]
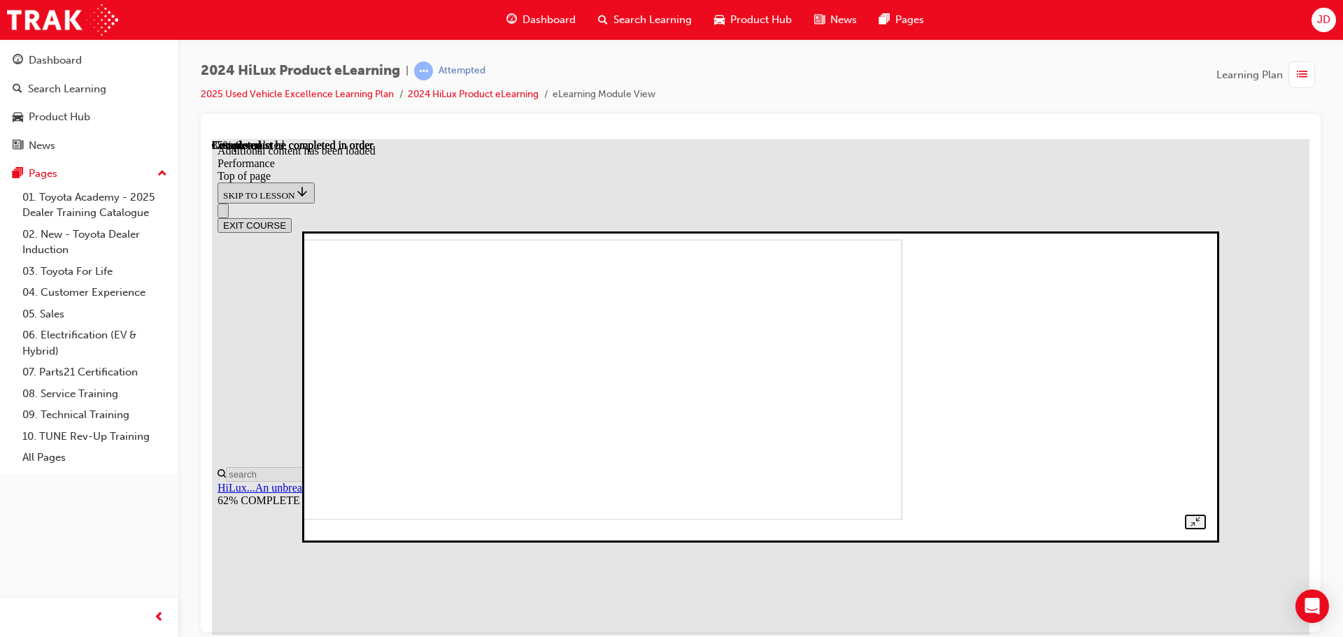
click at [1205, 244] on div at bounding box center [760, 386] width 890 height 285
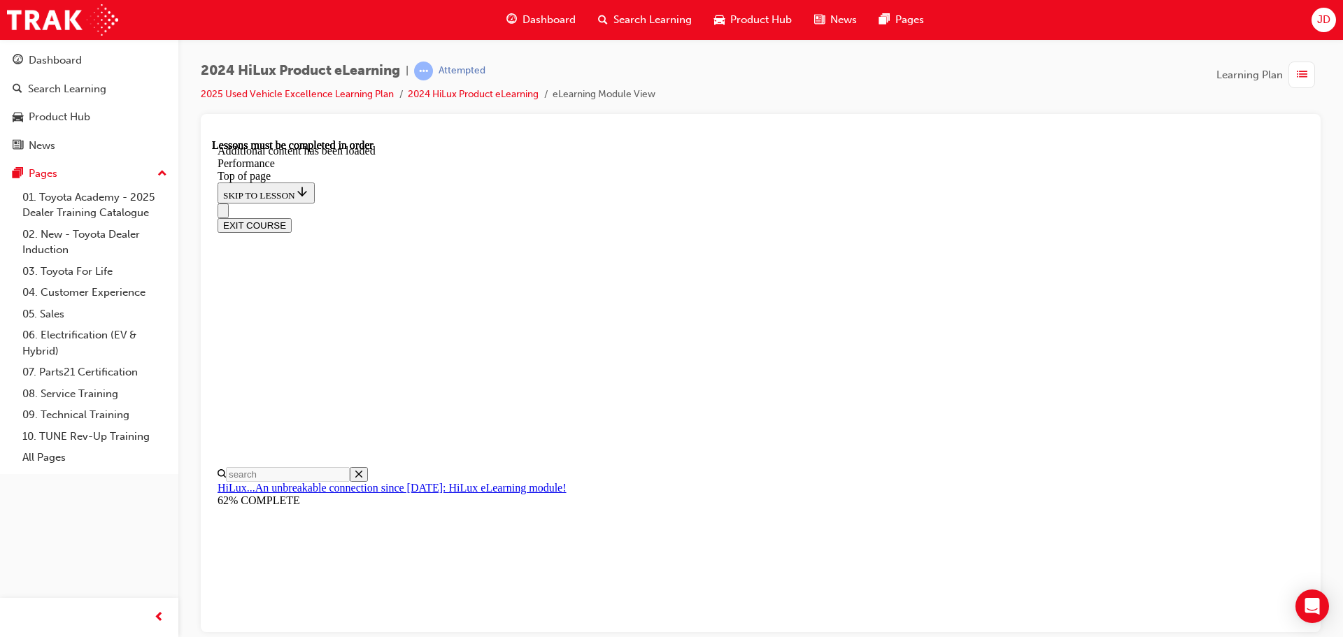
drag, startPoint x: 865, startPoint y: 383, endPoint x: 1121, endPoint y: 377, distance: 256.1
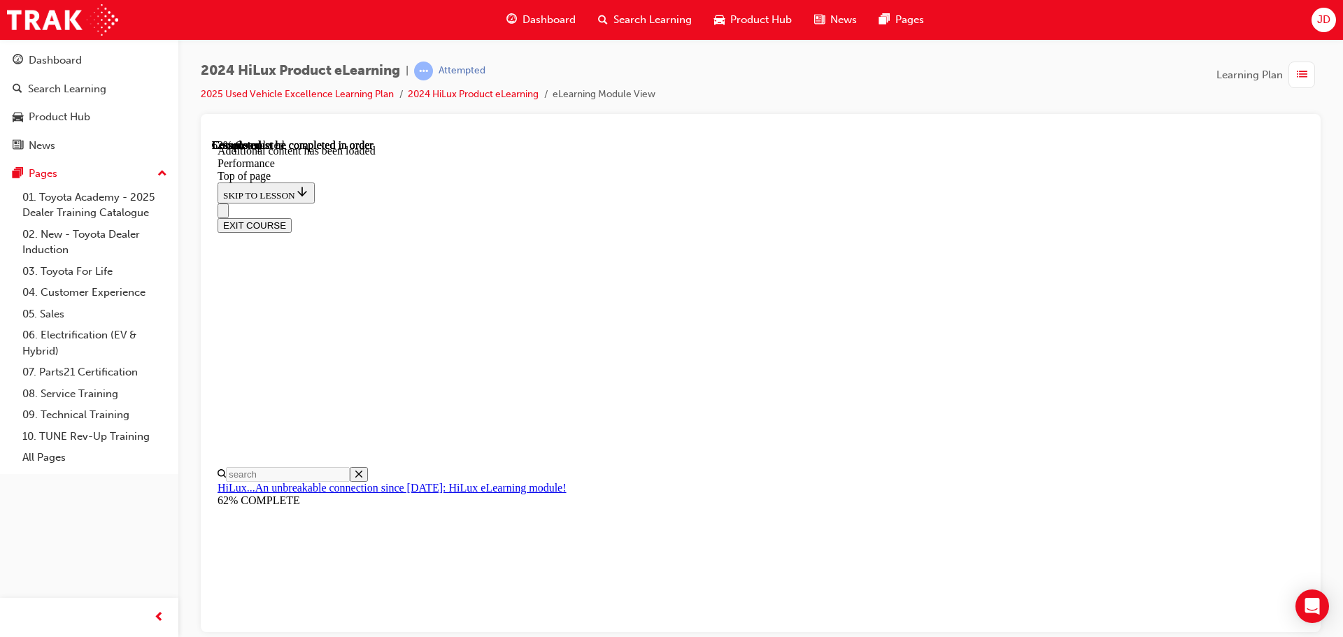
scroll to position [7999, 0]
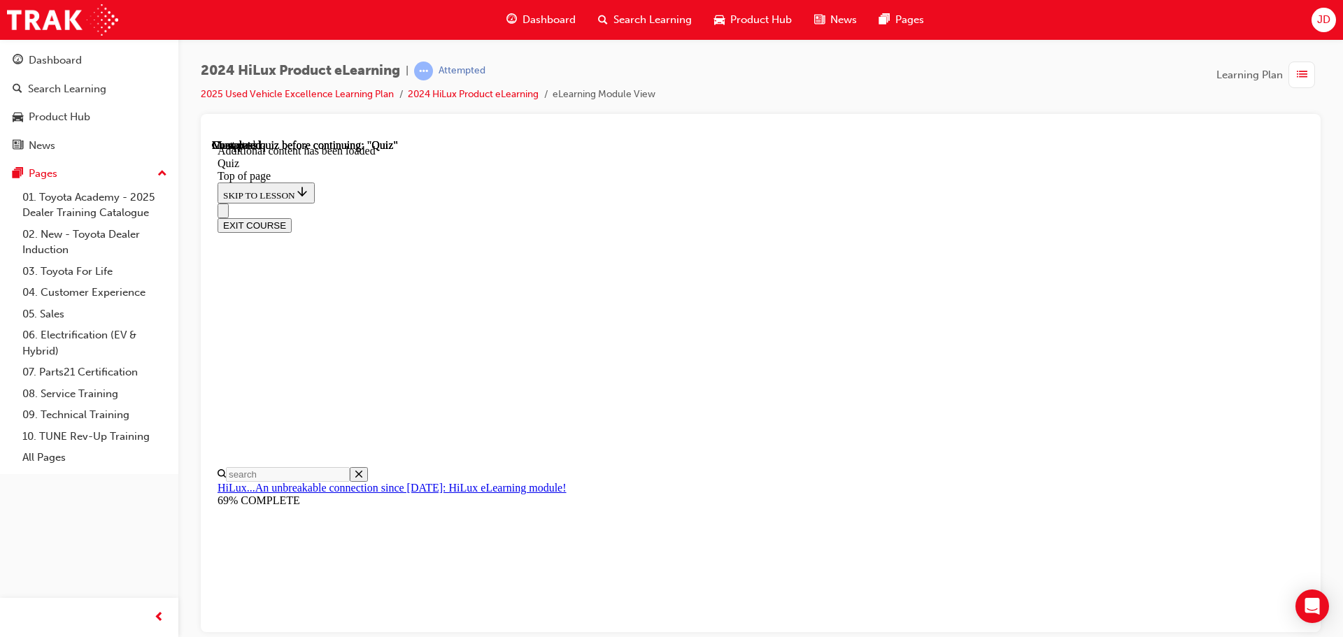
scroll to position [43, 0]
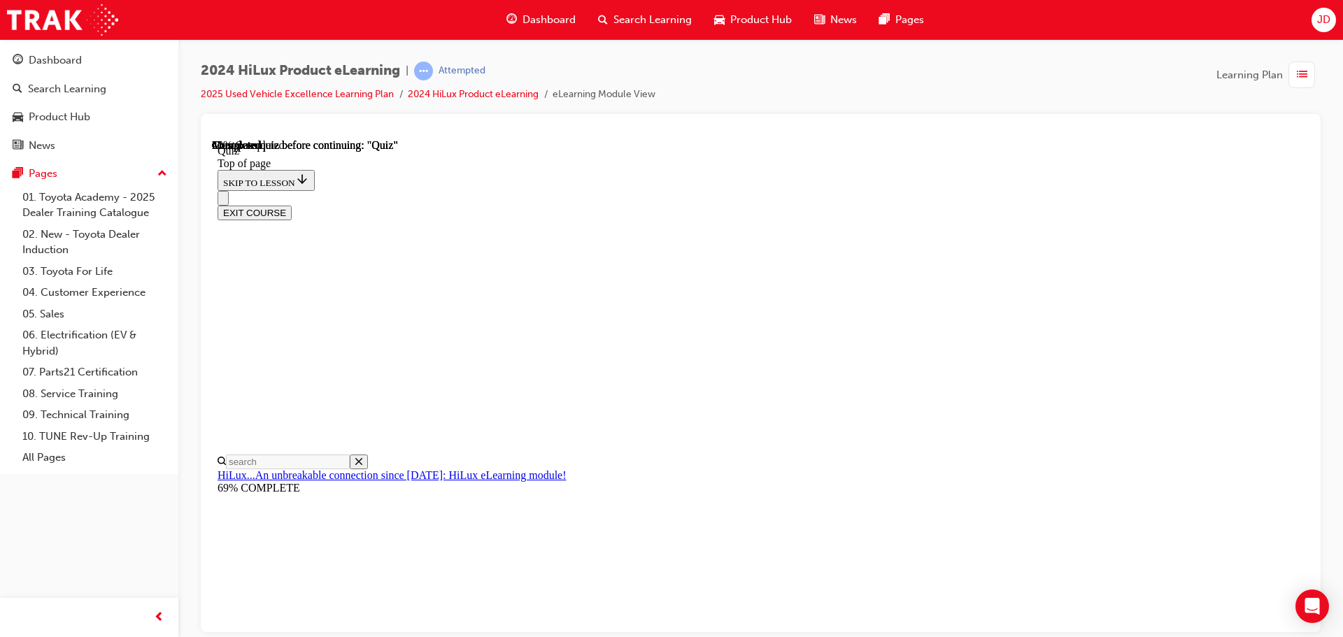
scroll to position [210, 0]
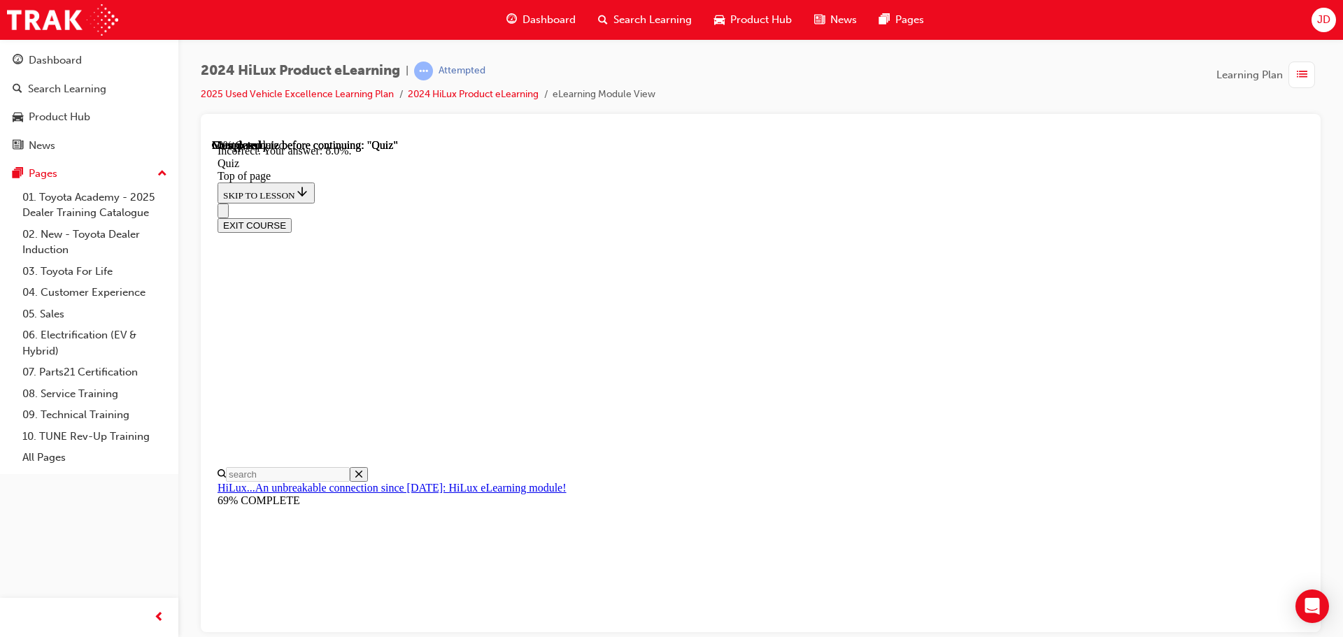
scroll to position [329, 0]
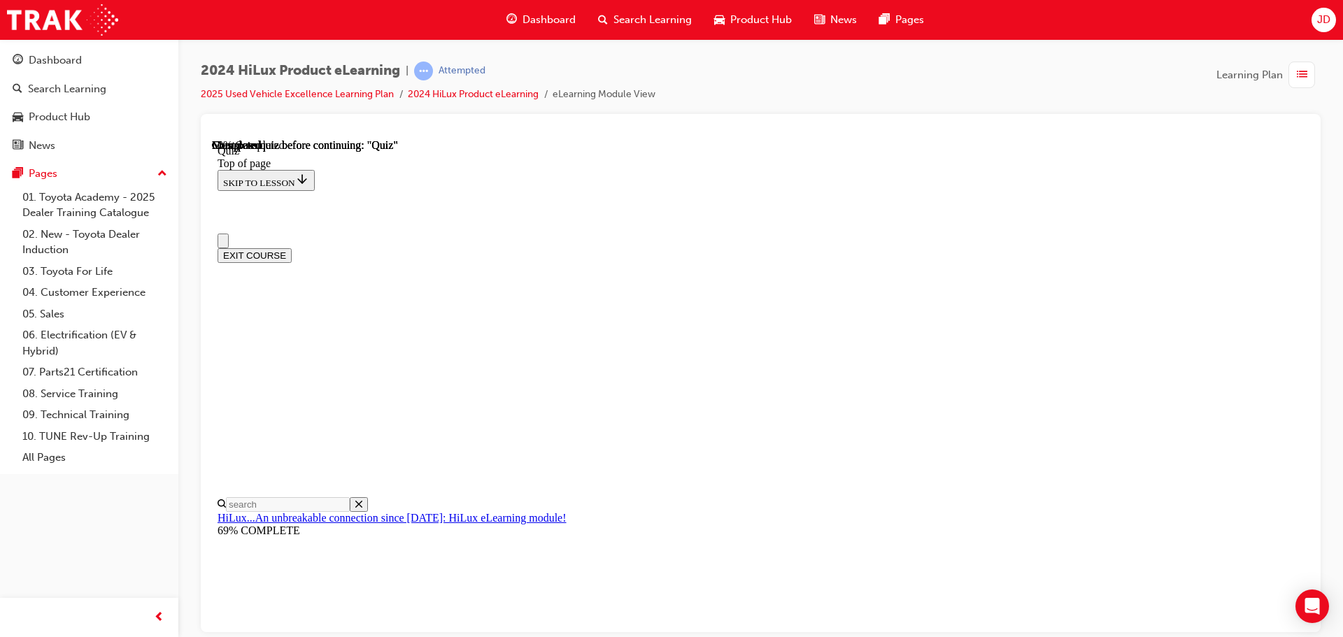
scroll to position [70, 0]
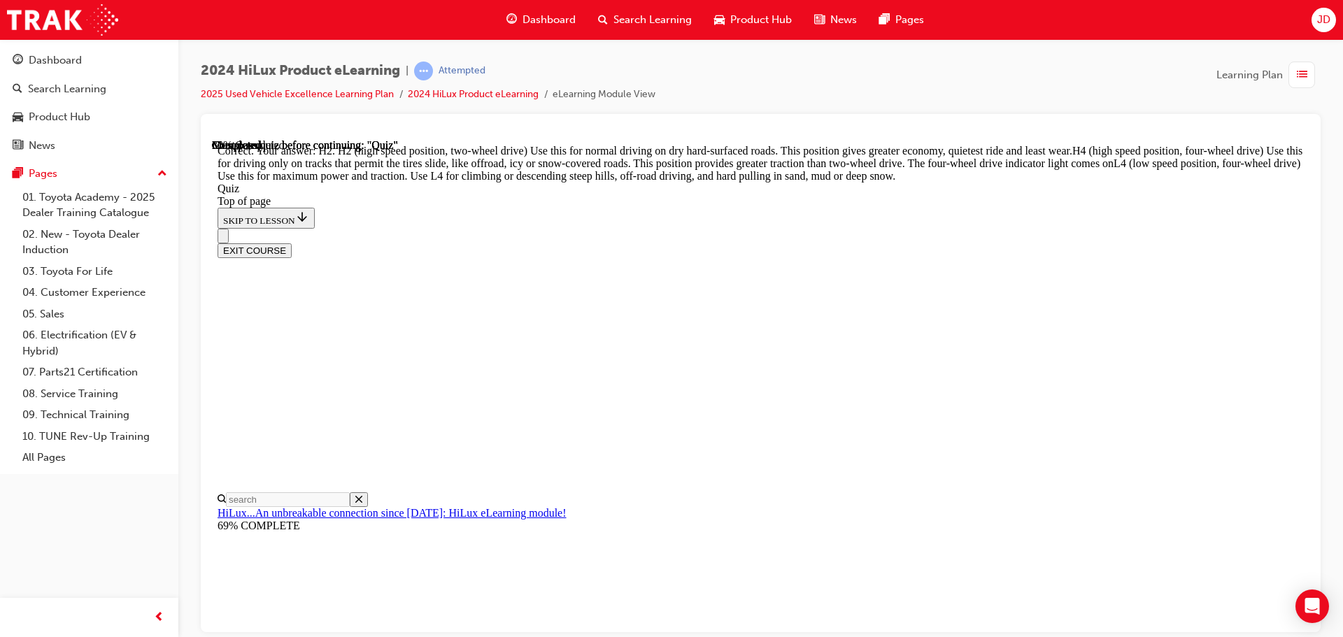
scroll to position [501, 0]
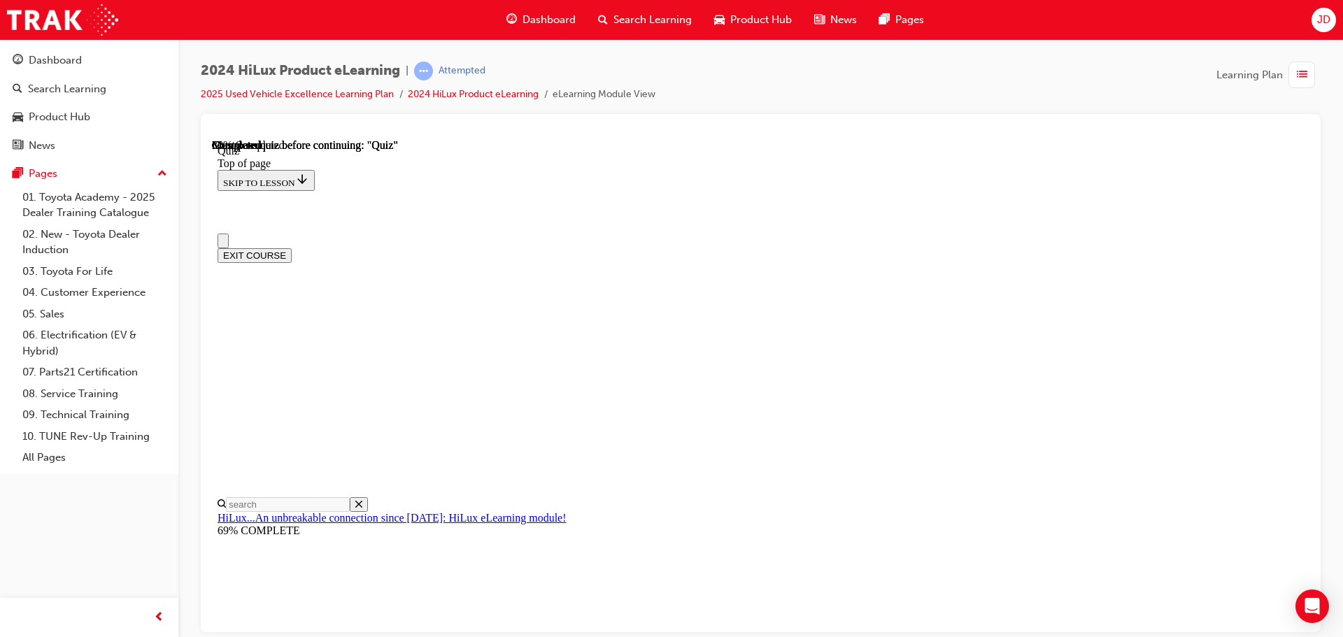
scroll to position [70, 0]
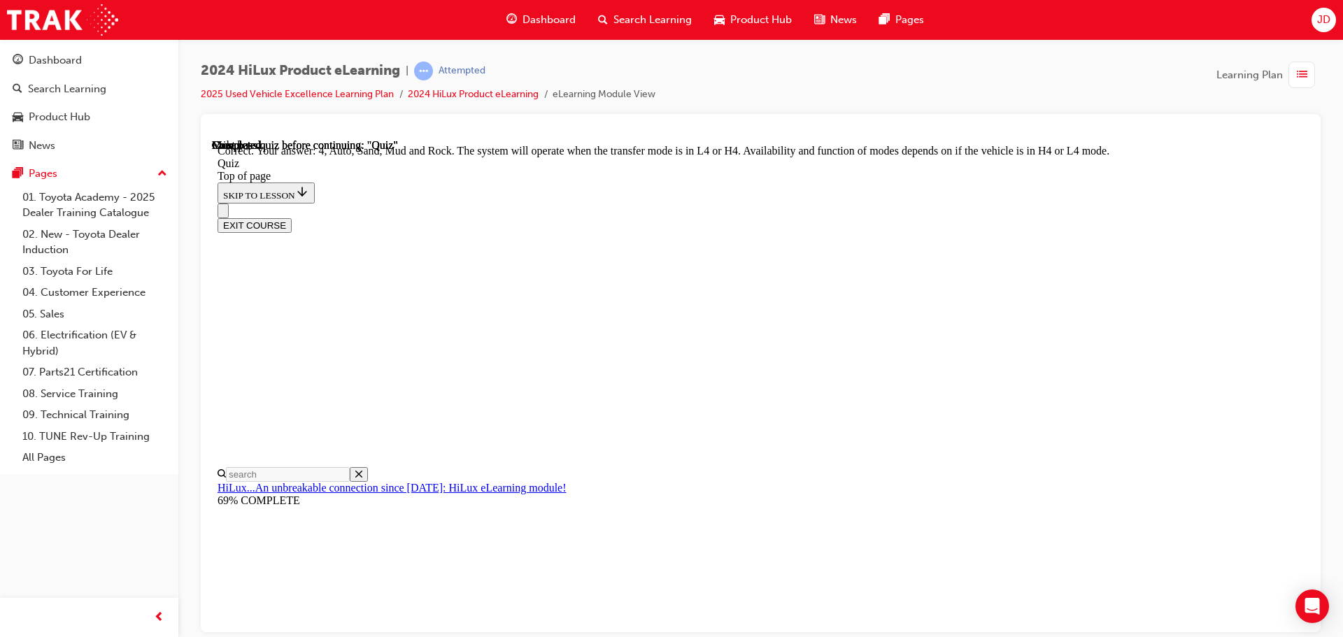
scroll to position [384, 0]
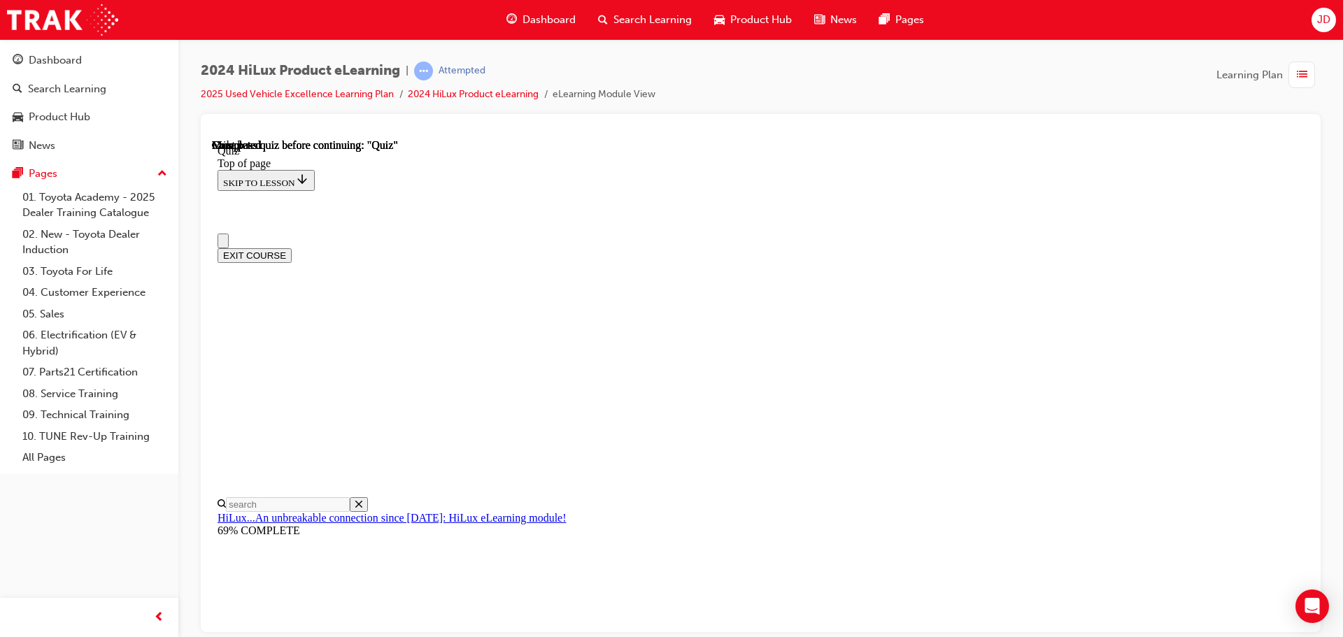
scroll to position [264, 0]
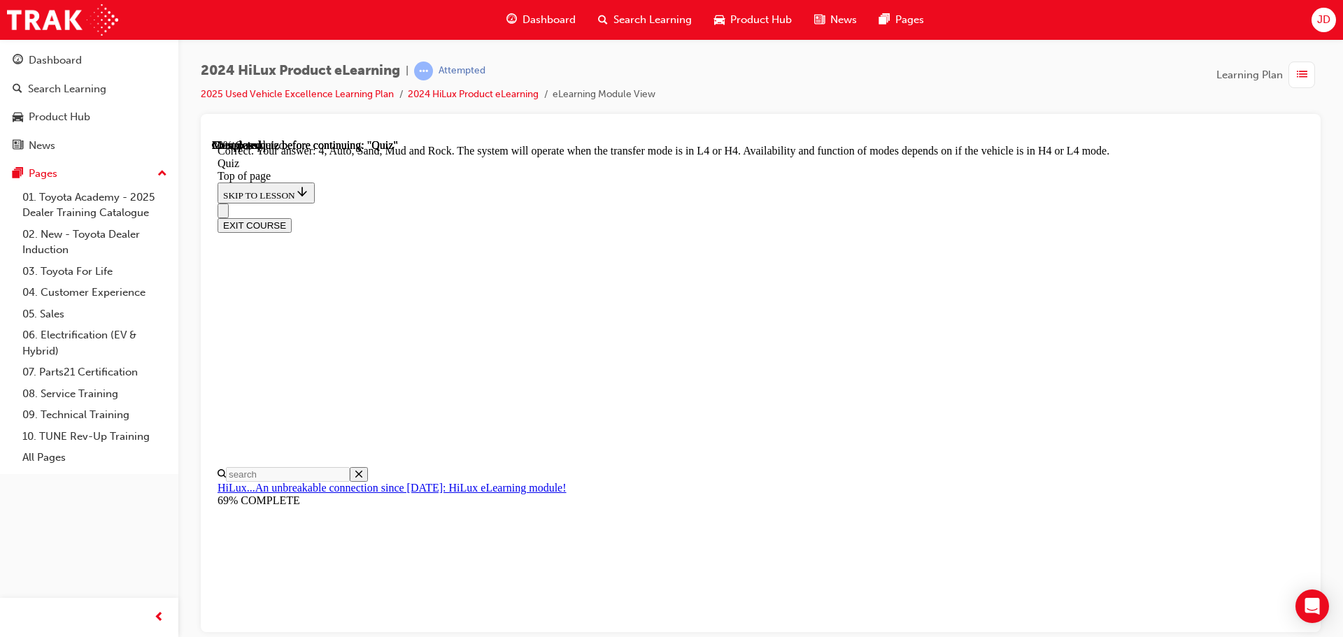
scroll to position [384, 0]
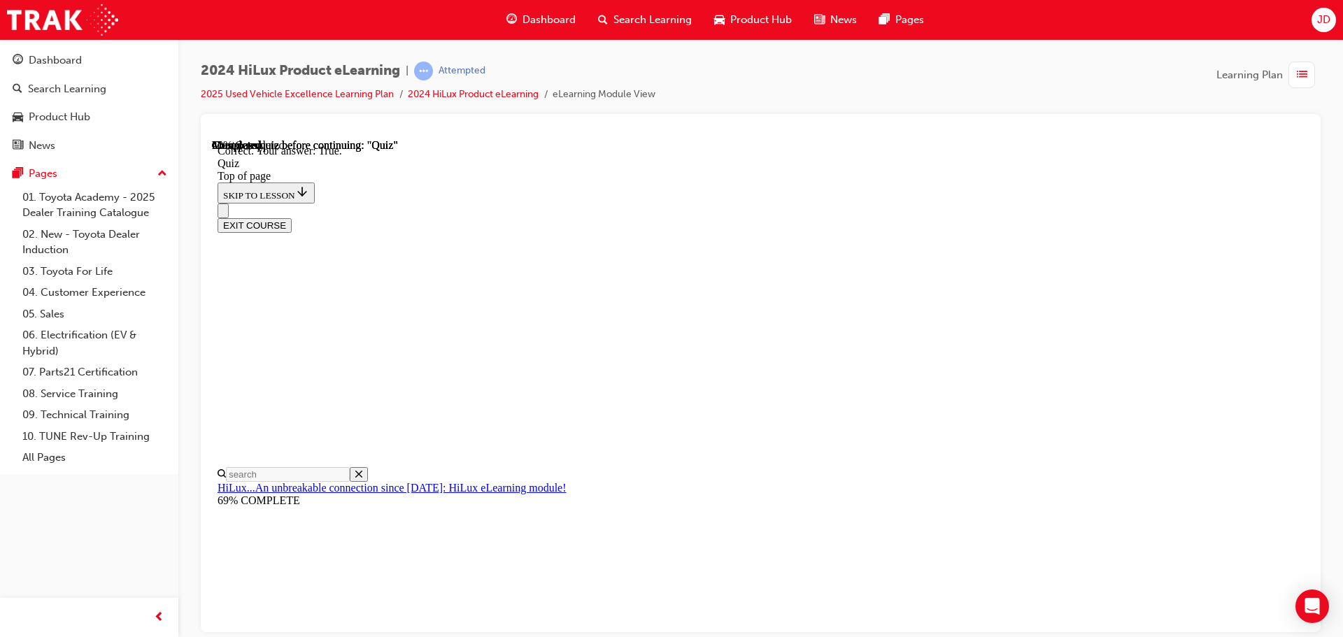
scroll to position [170, 0]
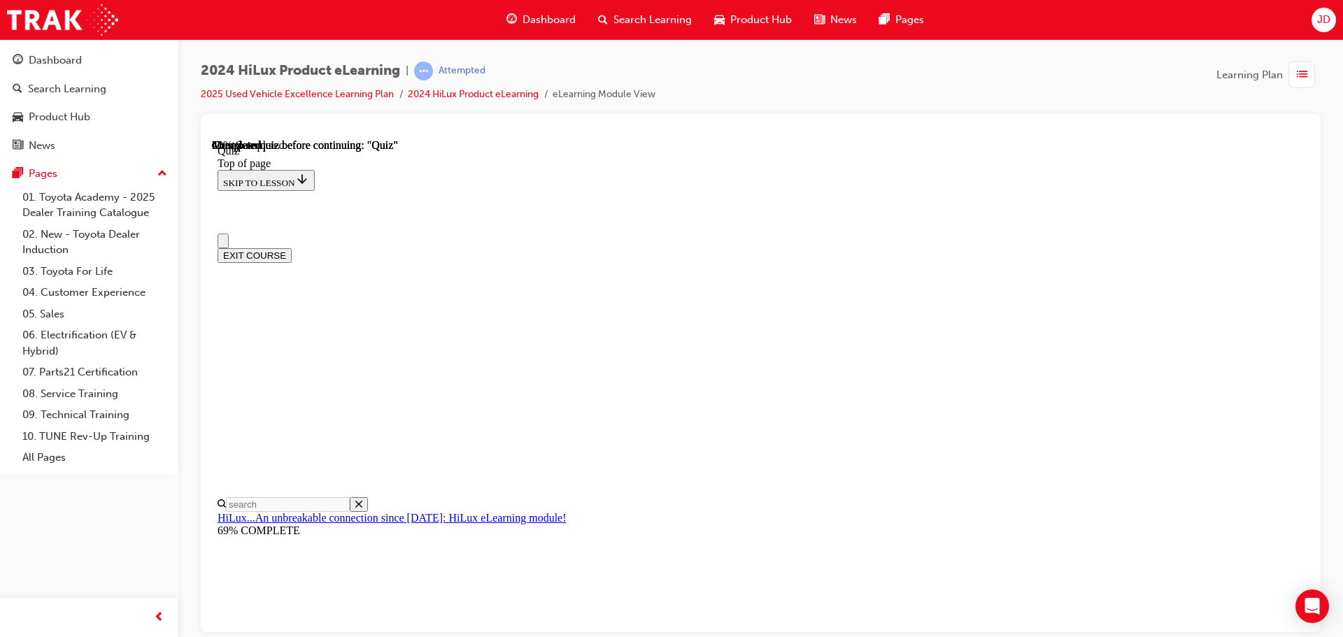
drag, startPoint x: 617, startPoint y: 385, endPoint x: 1039, endPoint y: 434, distance: 424.7
copy p "Up to what fuel consumption gains in percentage are achieved by combining the o…"
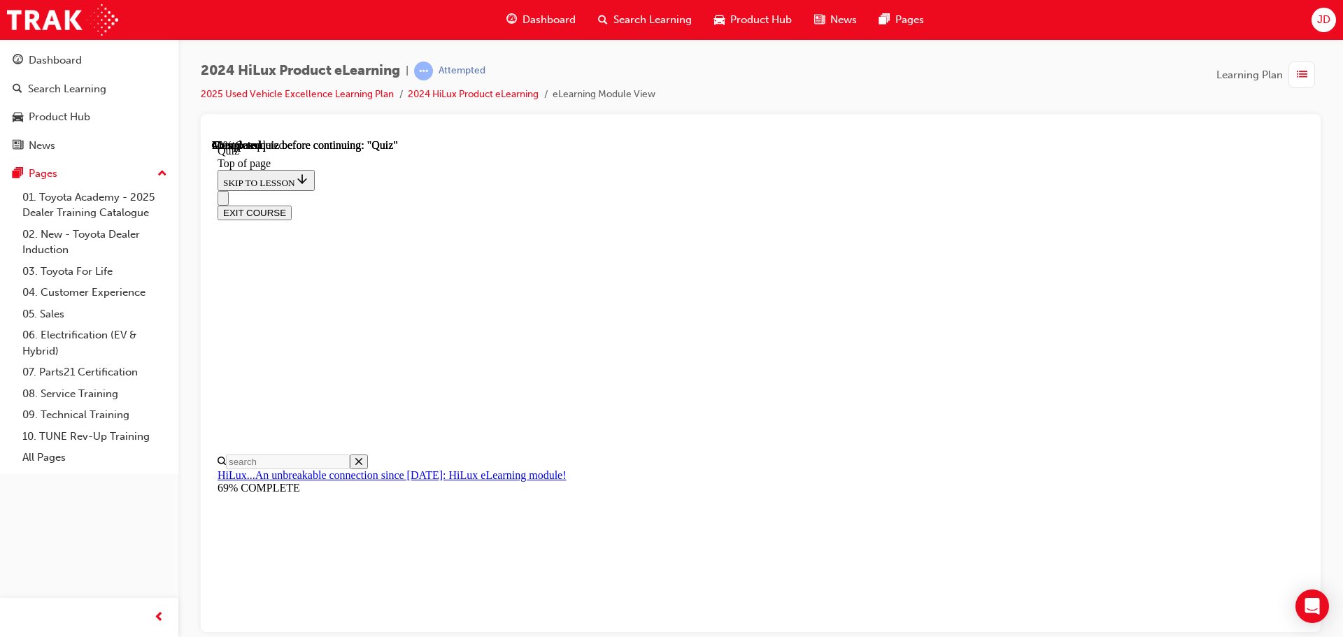
scroll to position [280, 0]
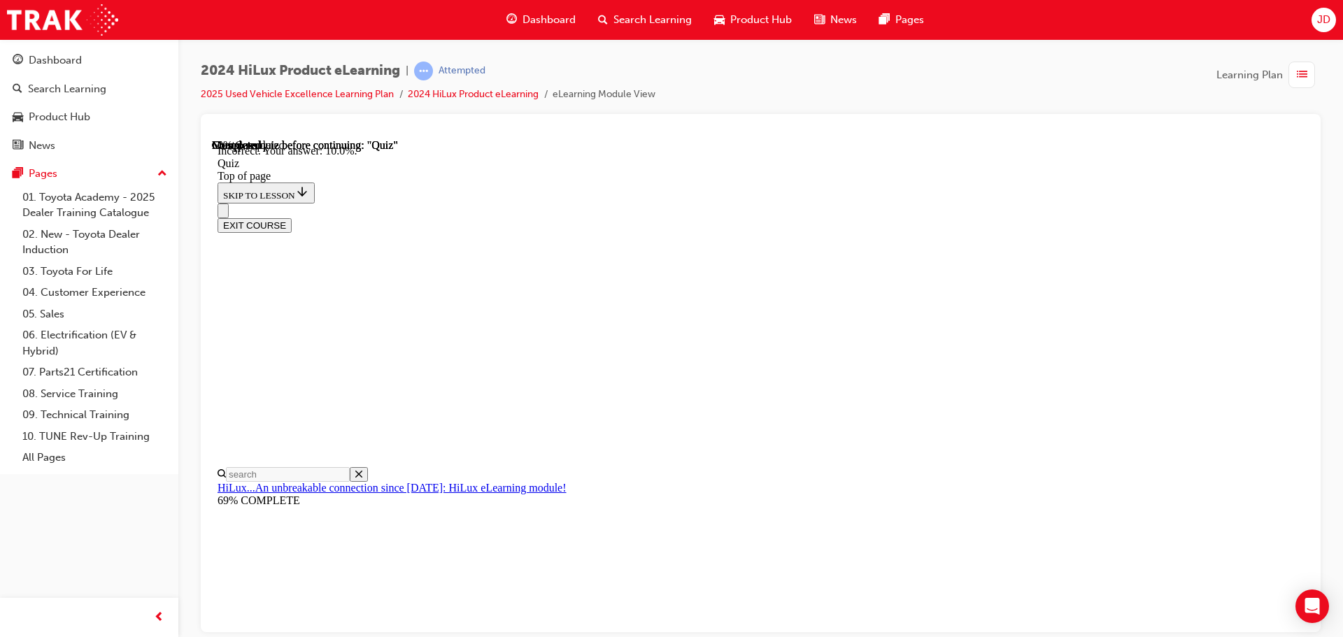
scroll to position [329, 0]
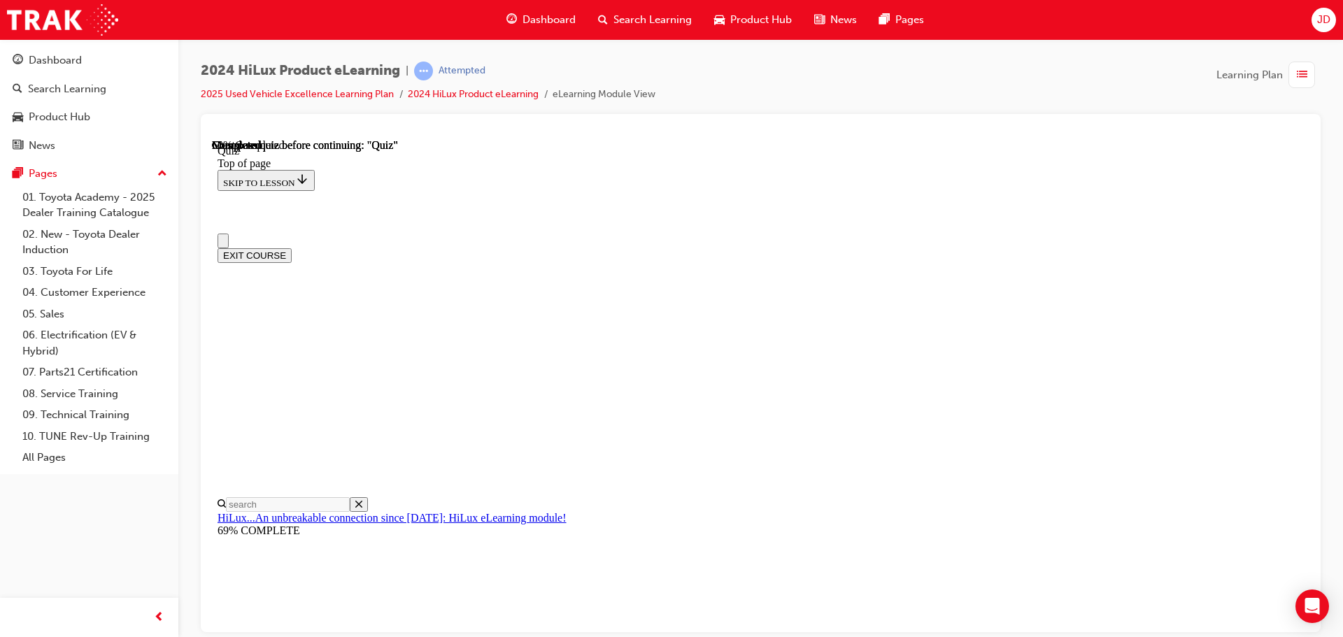
scroll to position [0, 0]
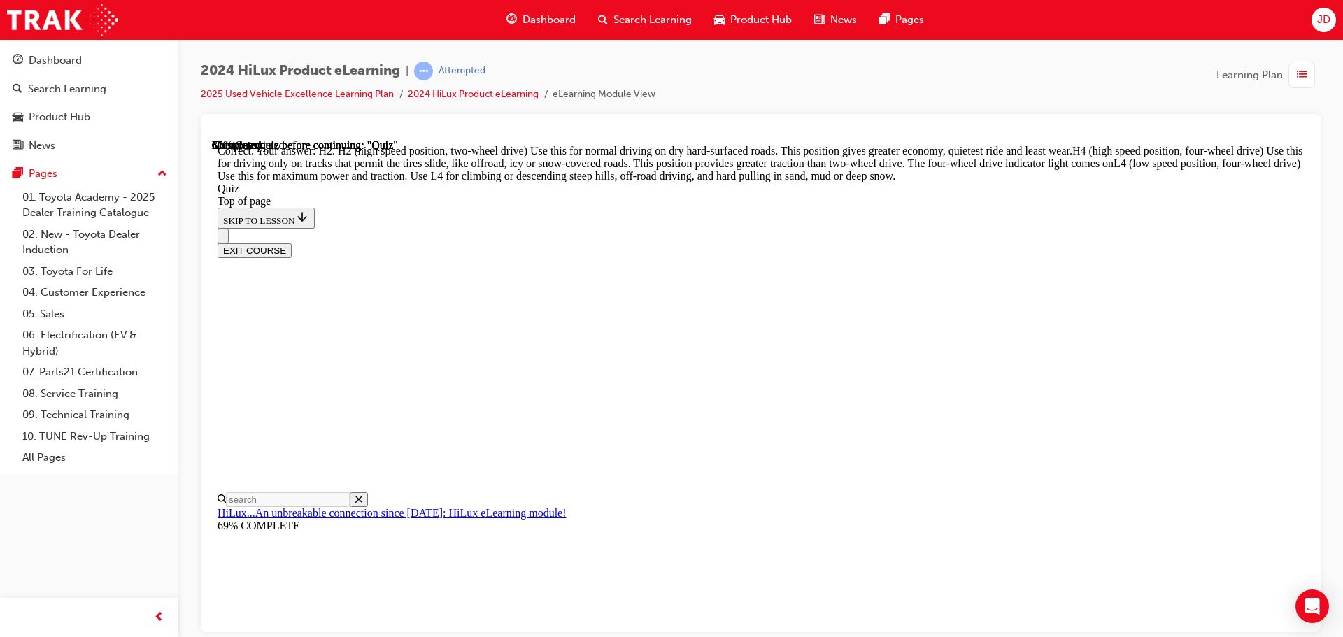
scroll to position [501, 0]
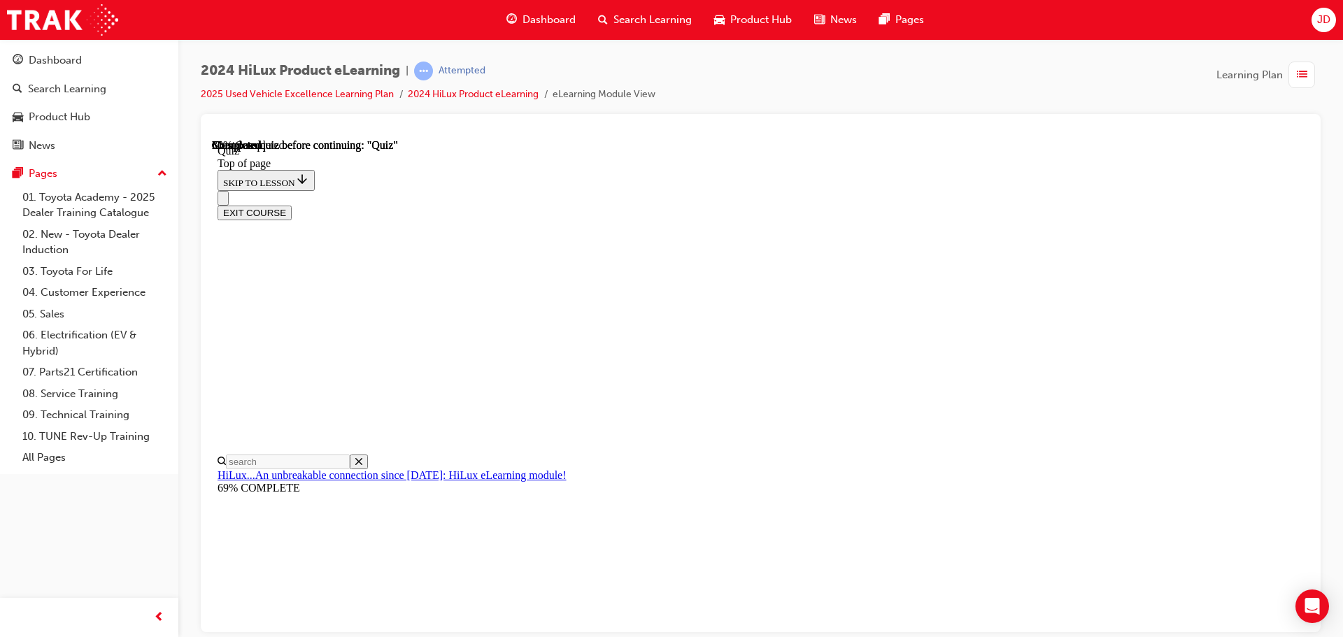
scroll to position [362, 0]
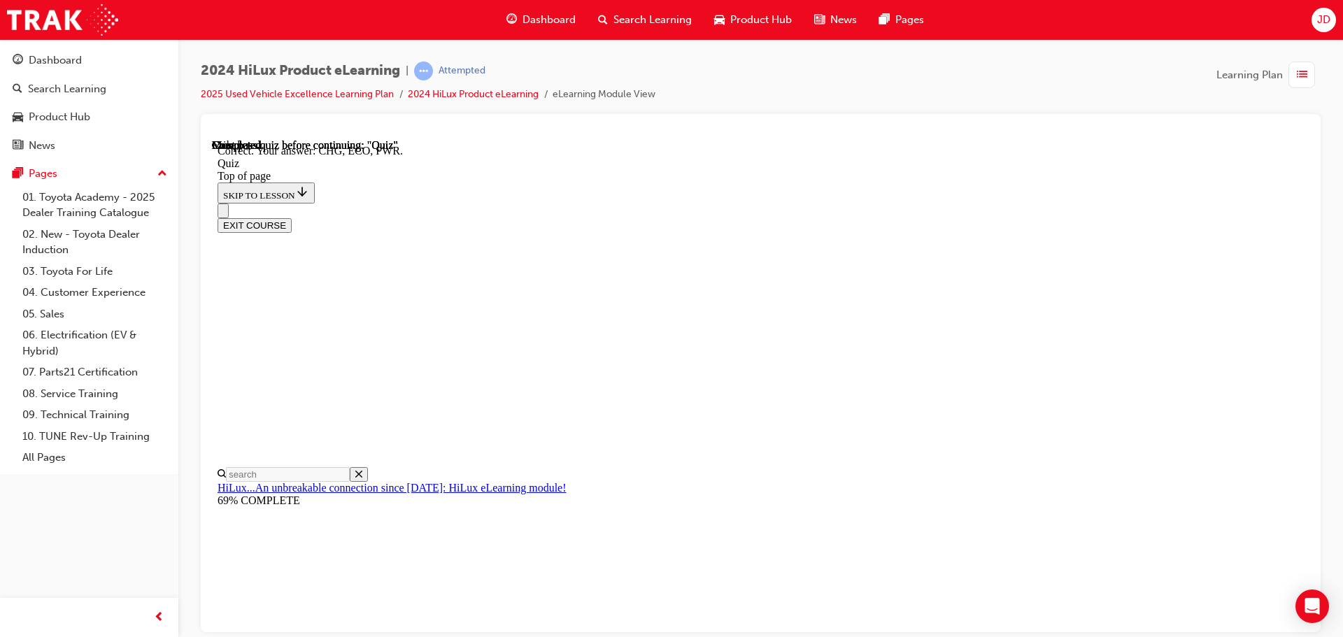
scroll to position [460, 0]
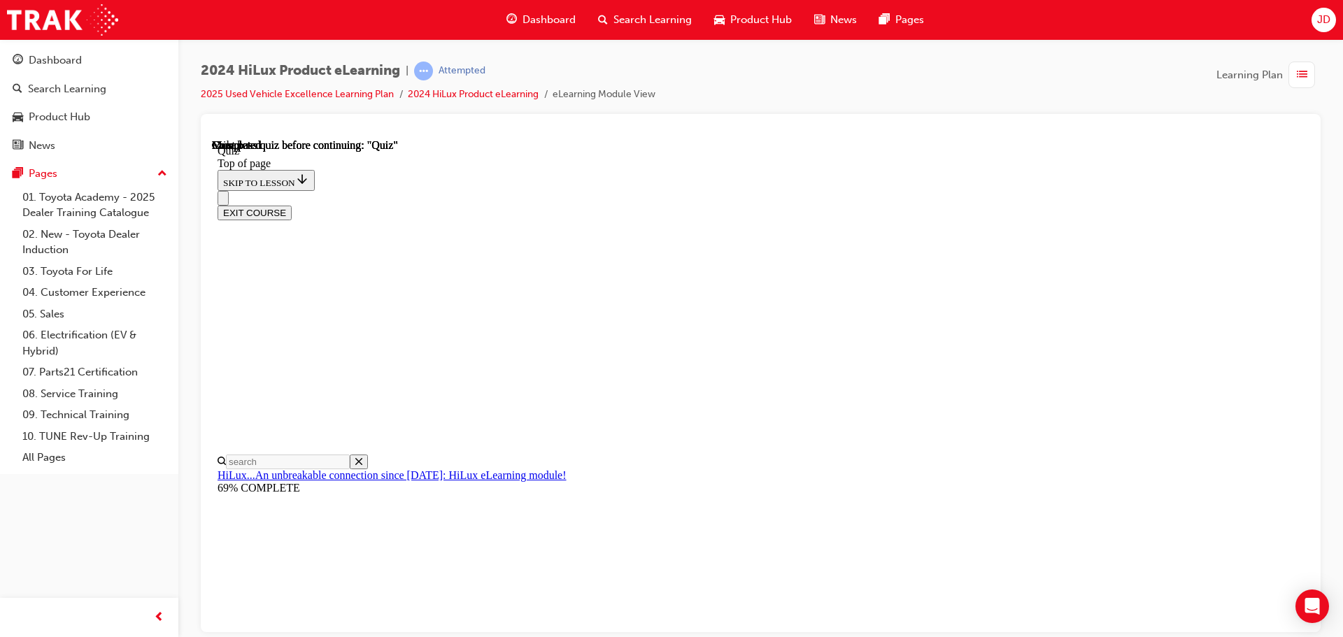
scroll to position [264, 0]
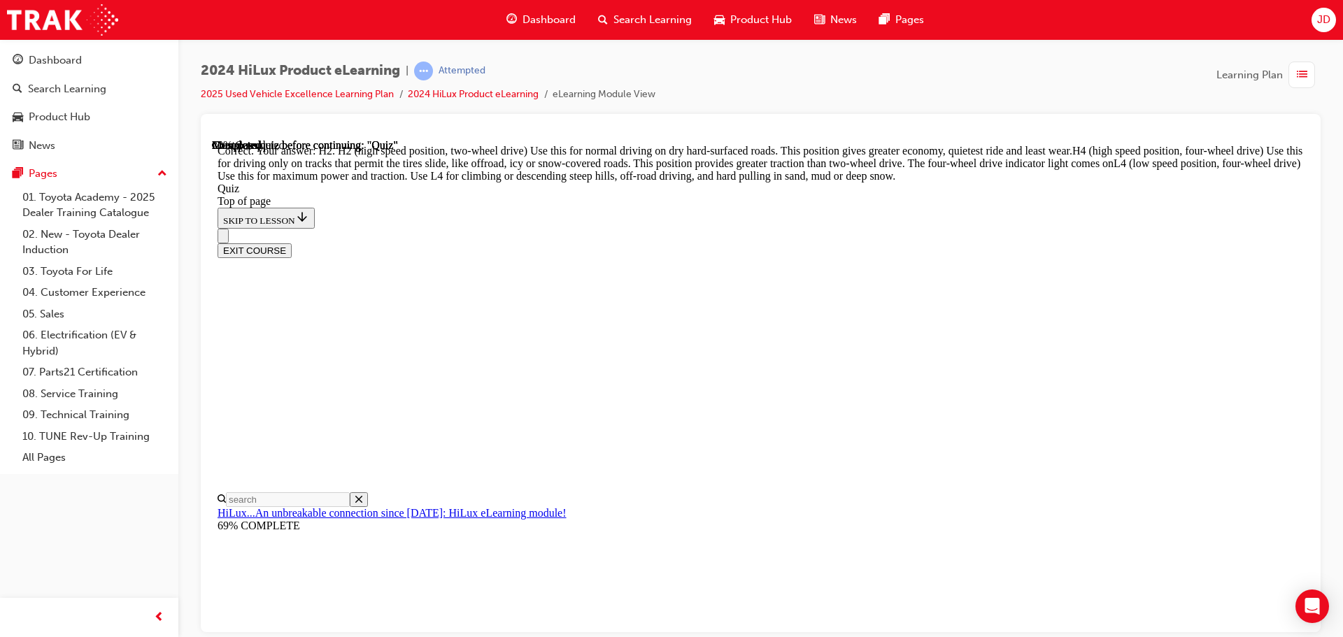
scroll to position [501, 0]
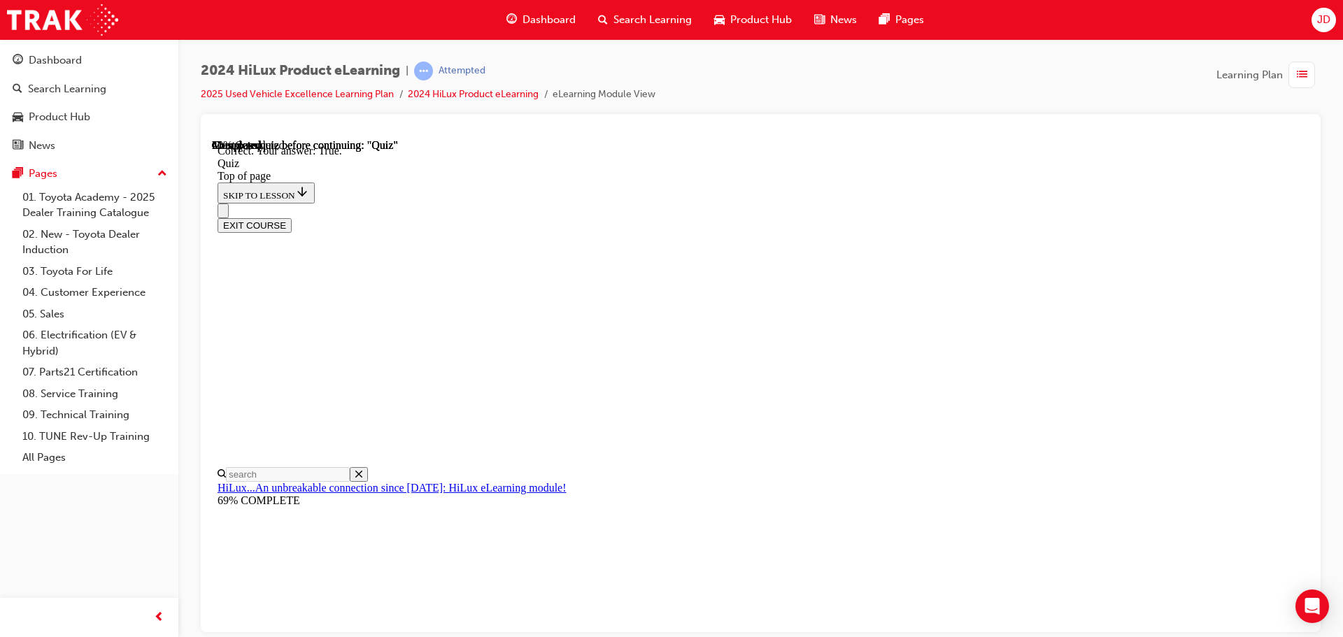
scroll to position [170, 0]
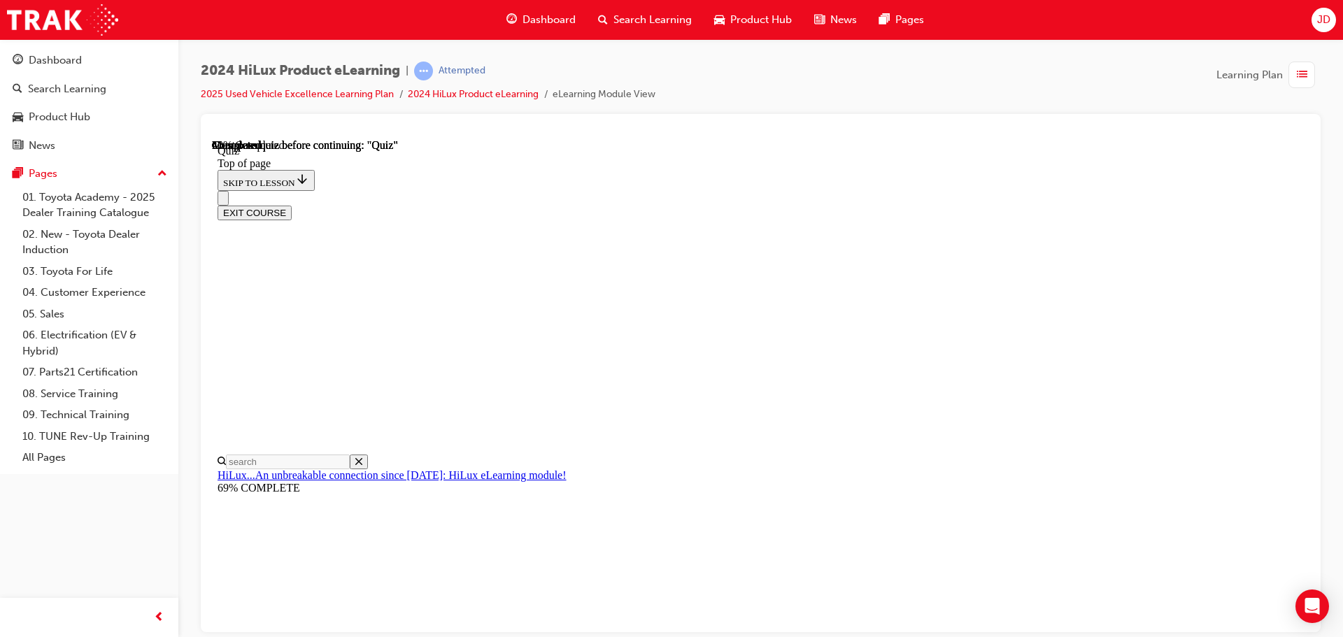
scroll to position [280, 0]
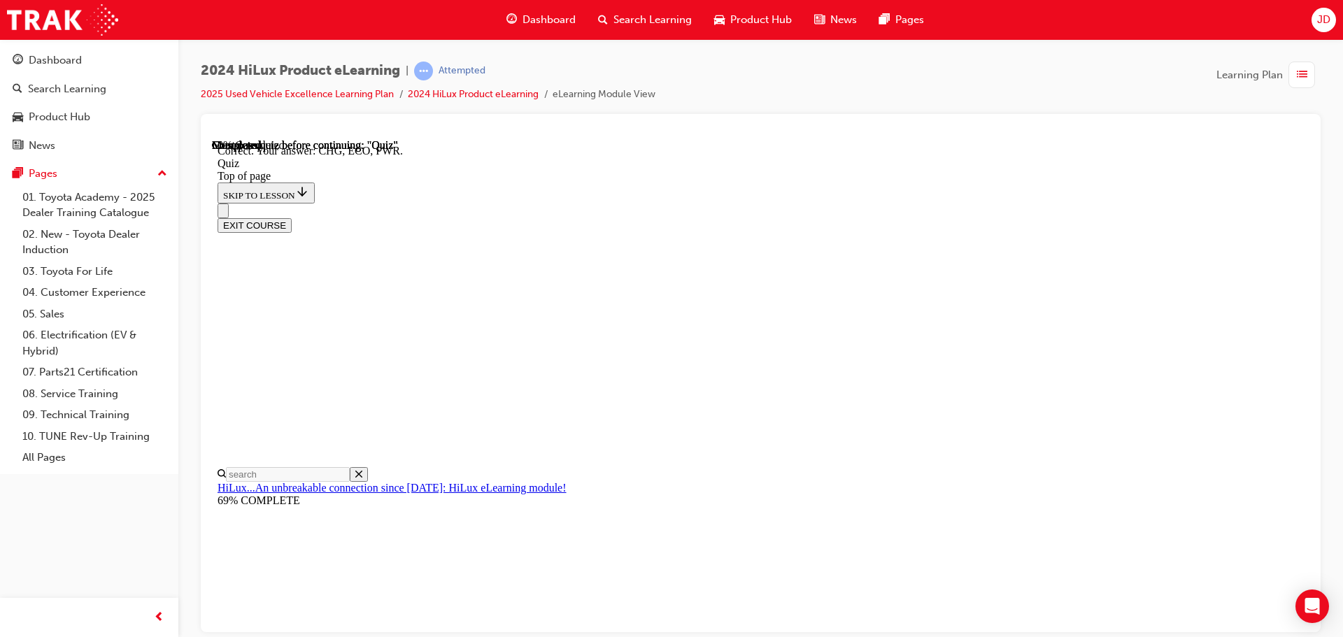
scroll to position [460, 0]
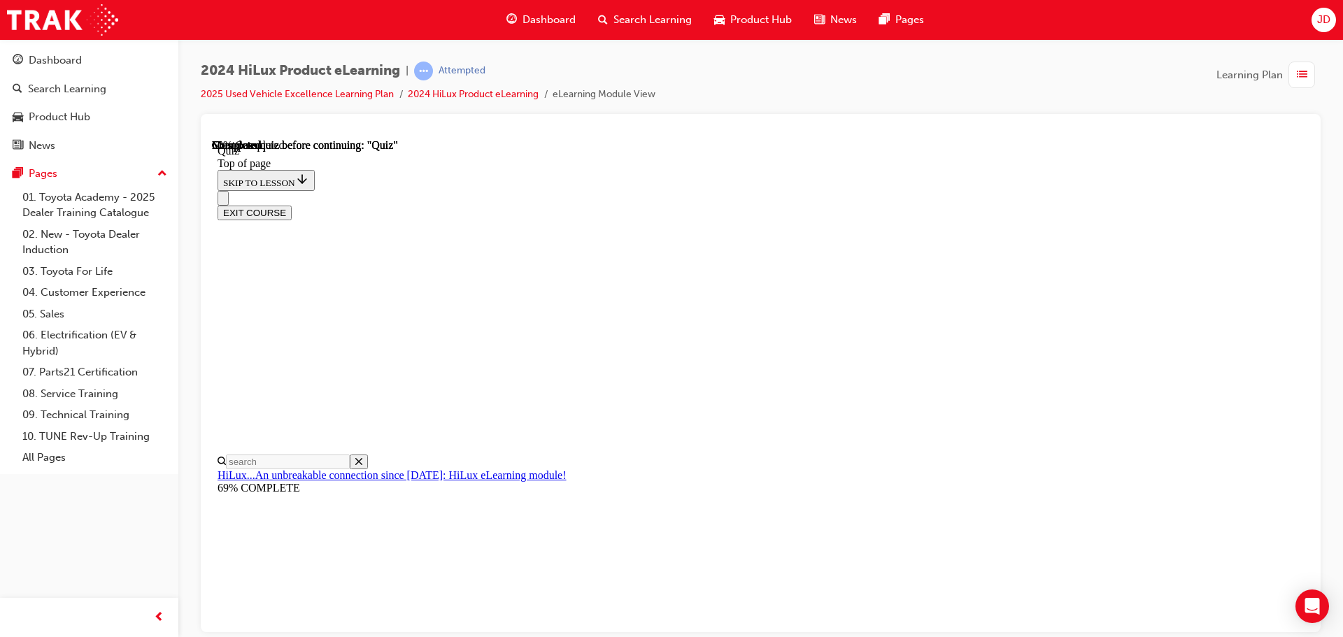
scroll to position [140, 0]
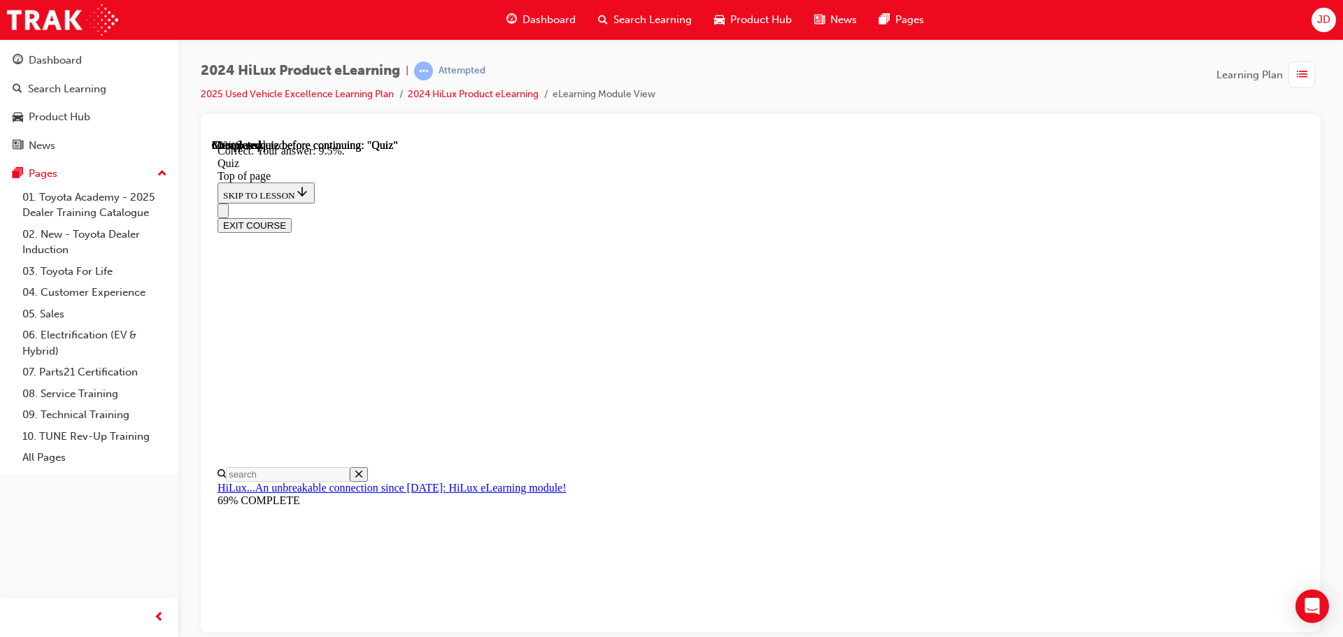
scroll to position [329, 0]
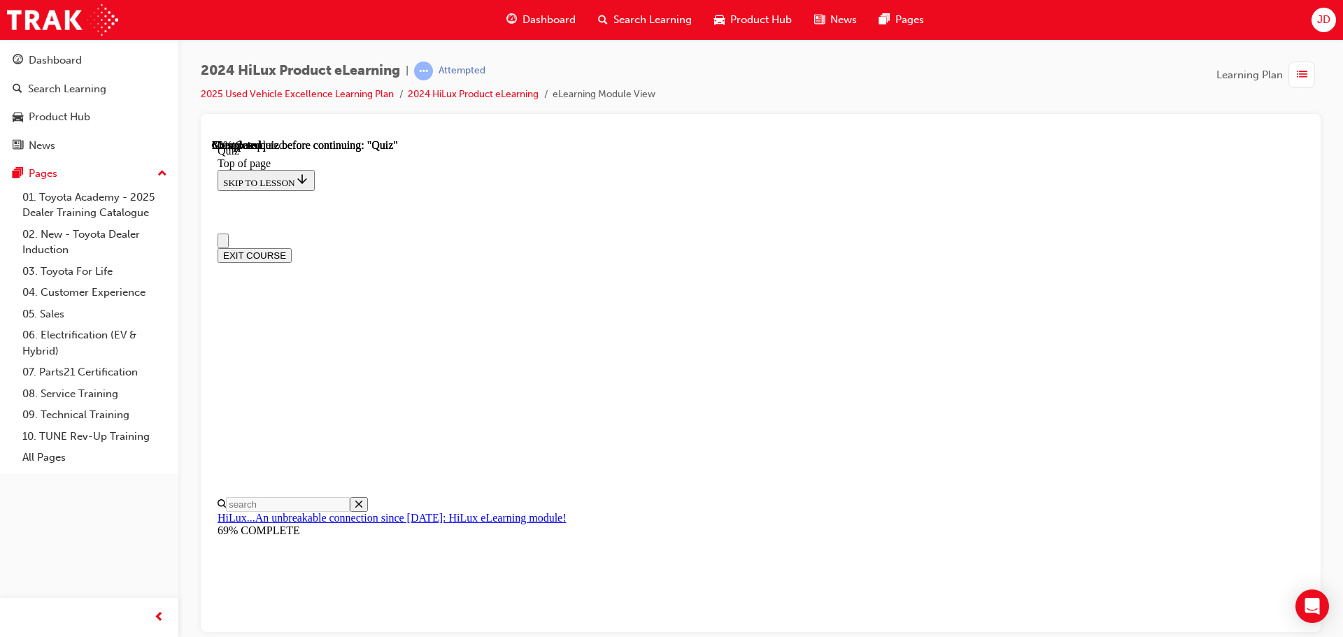
scroll to position [140, 0]
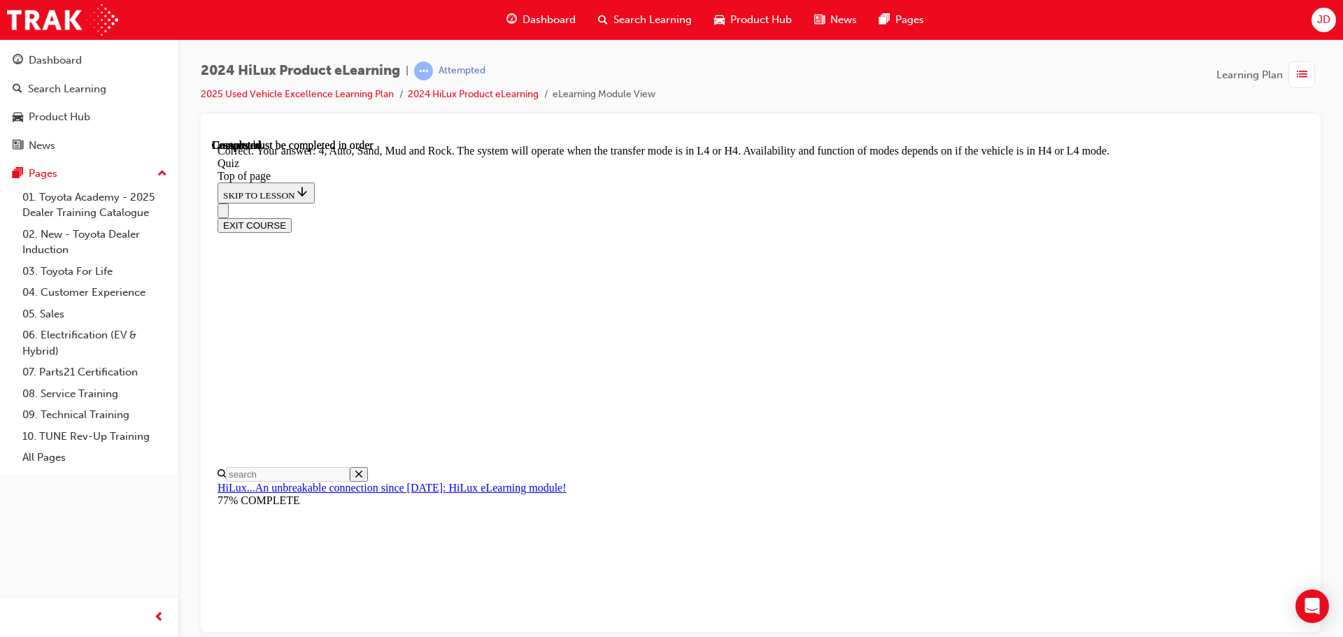
scroll to position [384, 0]
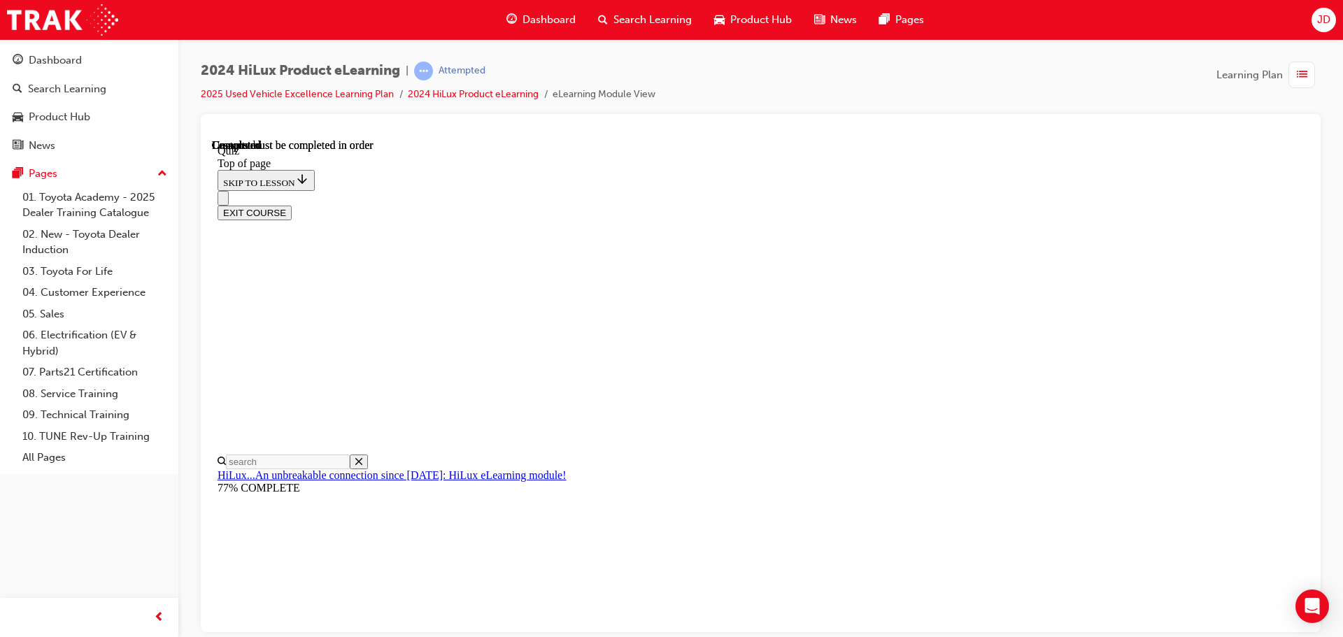
scroll to position [264, 0]
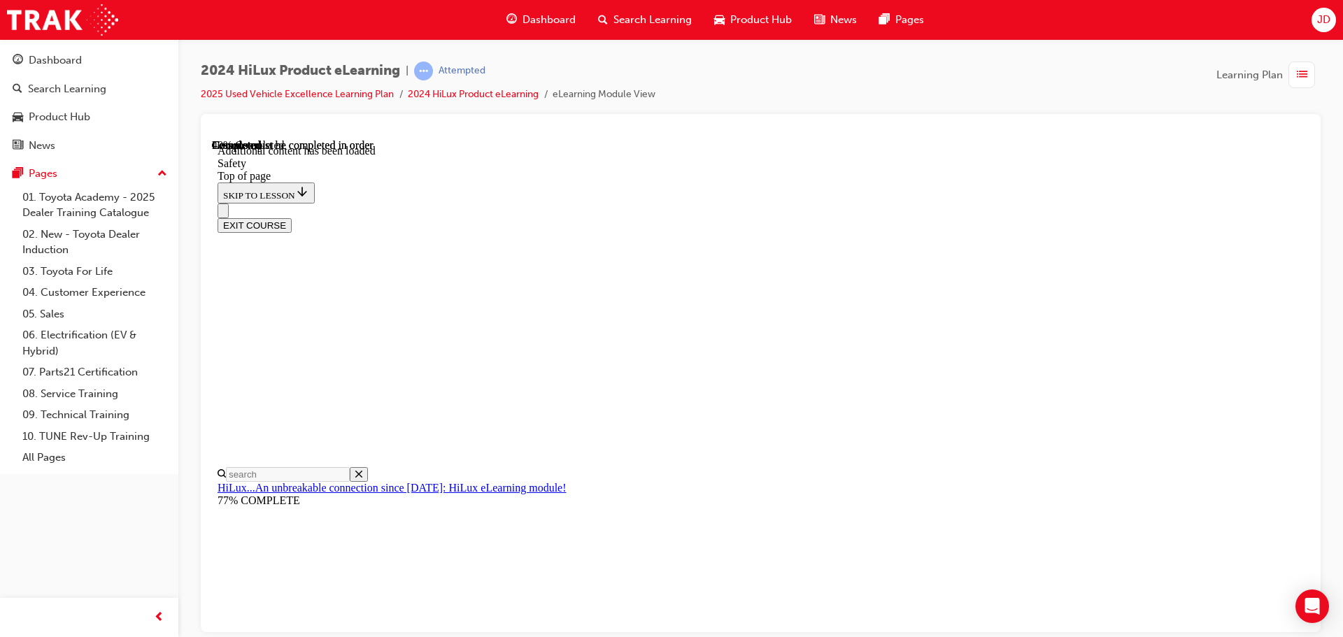
scroll to position [744, 0]
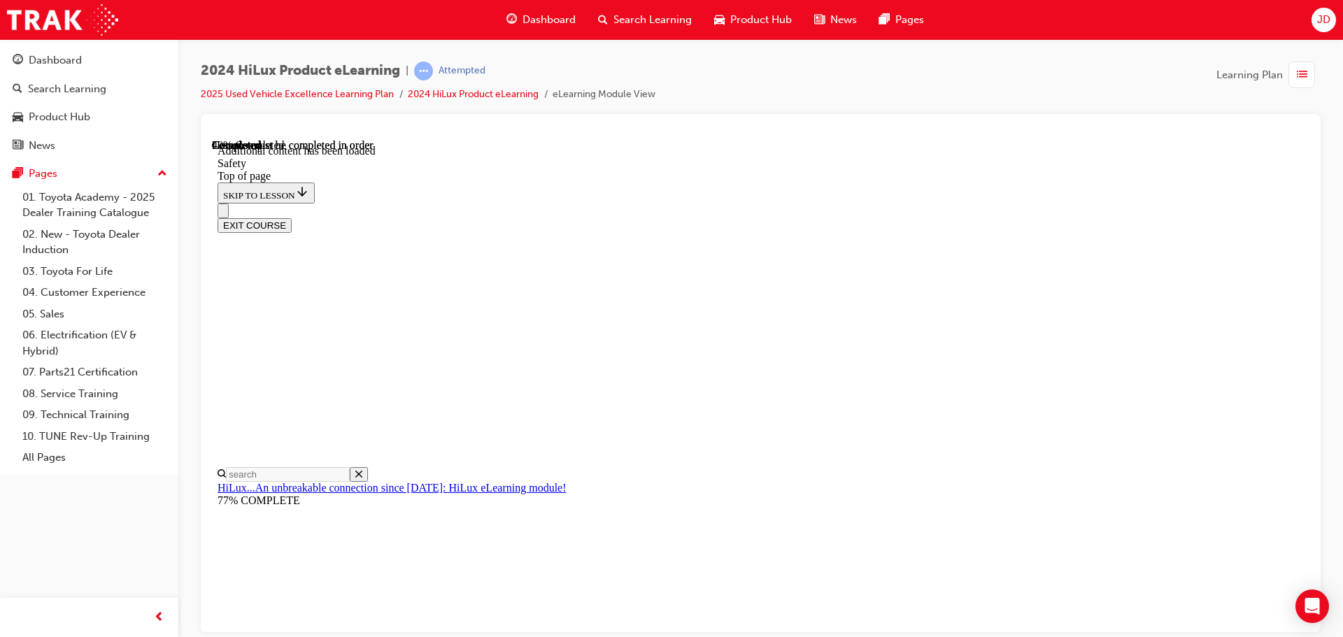
drag, startPoint x: 502, startPoint y: 405, endPoint x: 529, endPoint y: 395, distance: 29.0
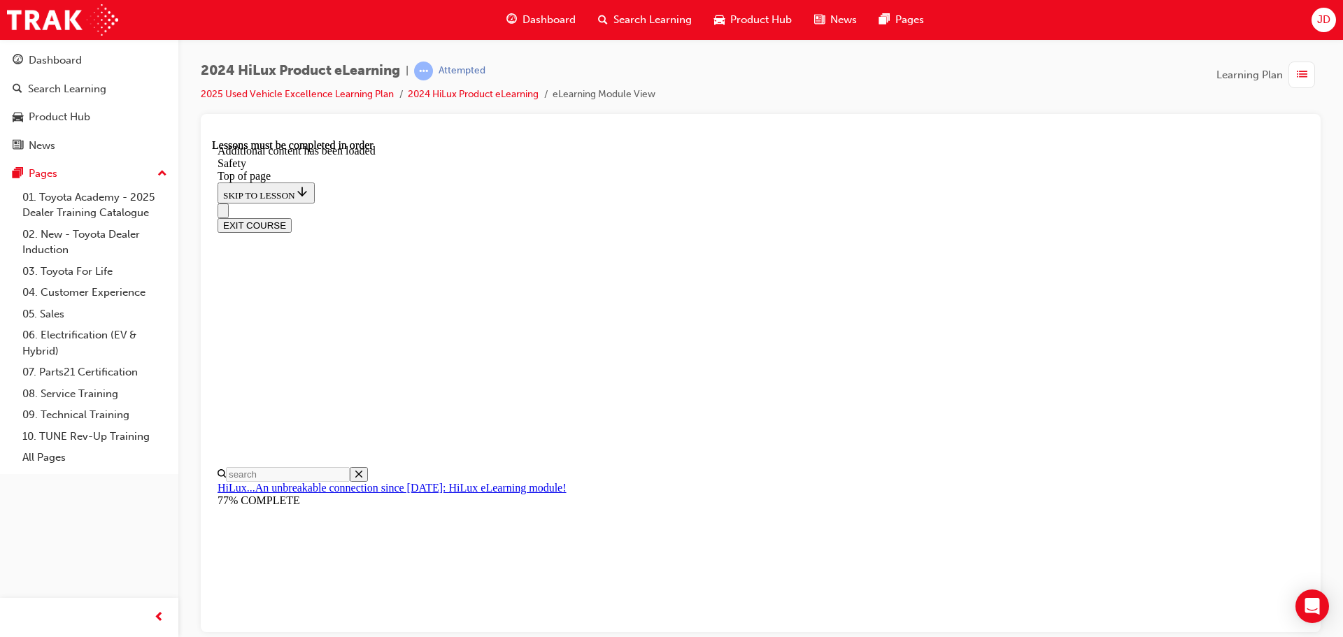
drag, startPoint x: 574, startPoint y: 346, endPoint x: 797, endPoint y: 288, distance: 229.7
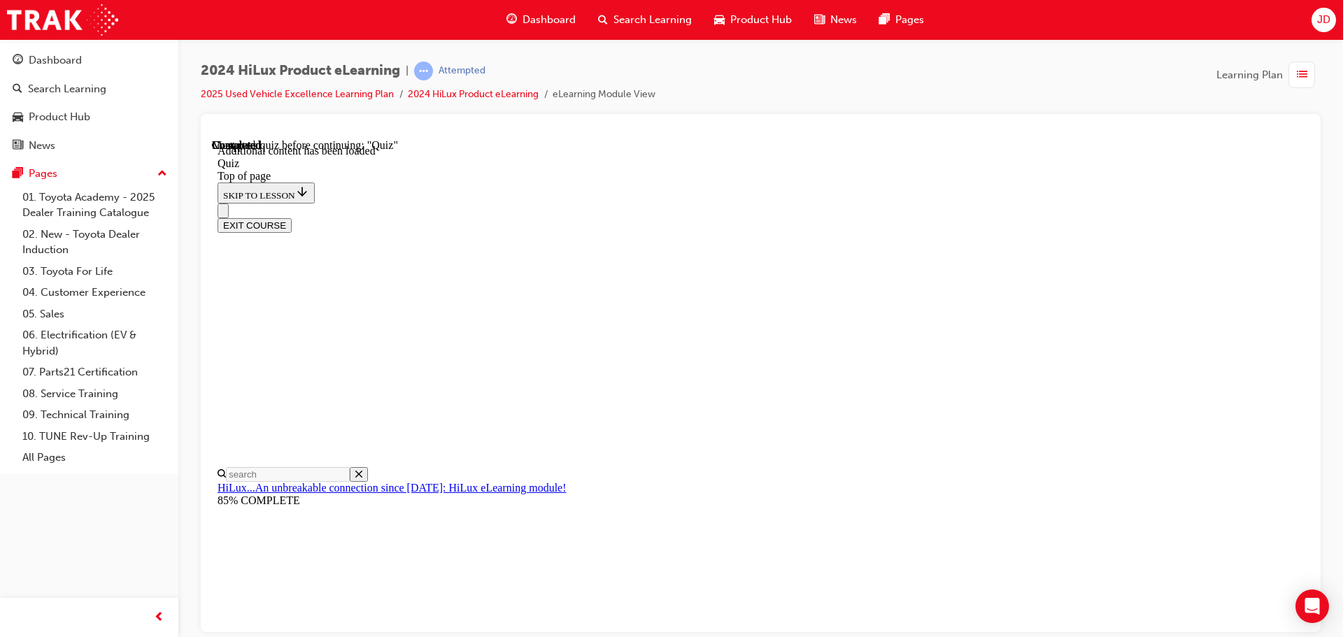
scroll to position [43, 0]
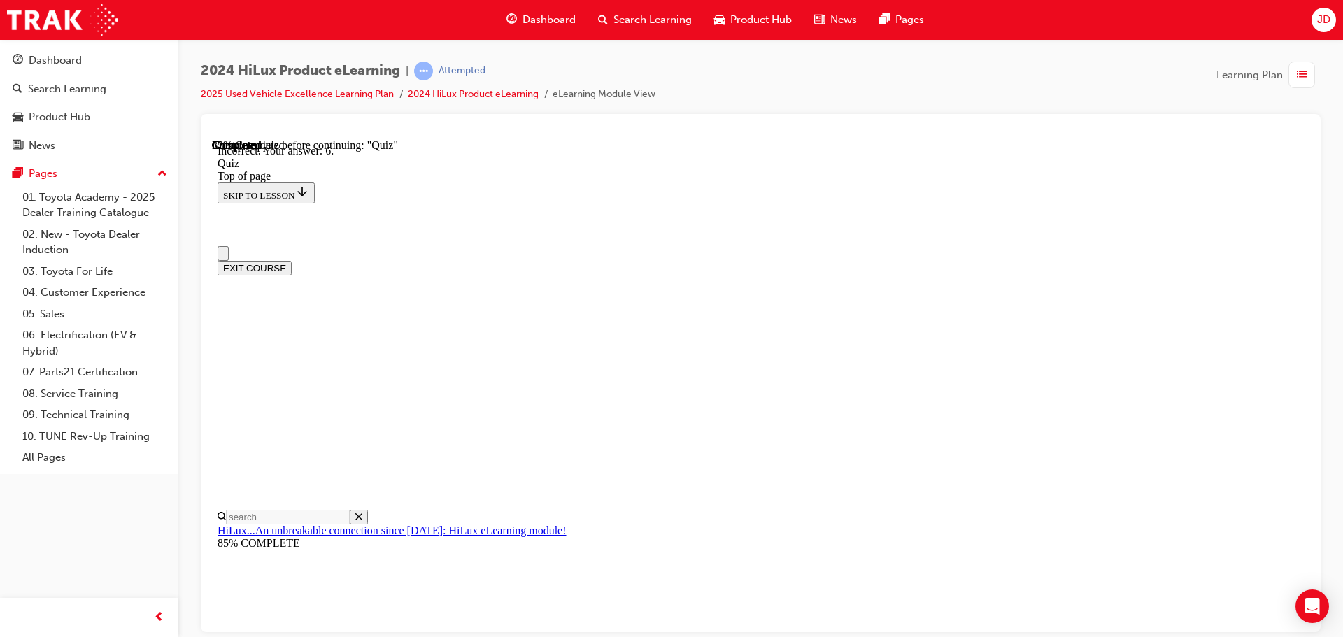
scroll to position [0, 0]
drag, startPoint x: 618, startPoint y: 388, endPoint x: 1020, endPoint y: 379, distance: 402.3
copy p "Which iteration of Toyota Safety Sense (TSS) comes standard on the HiLux"
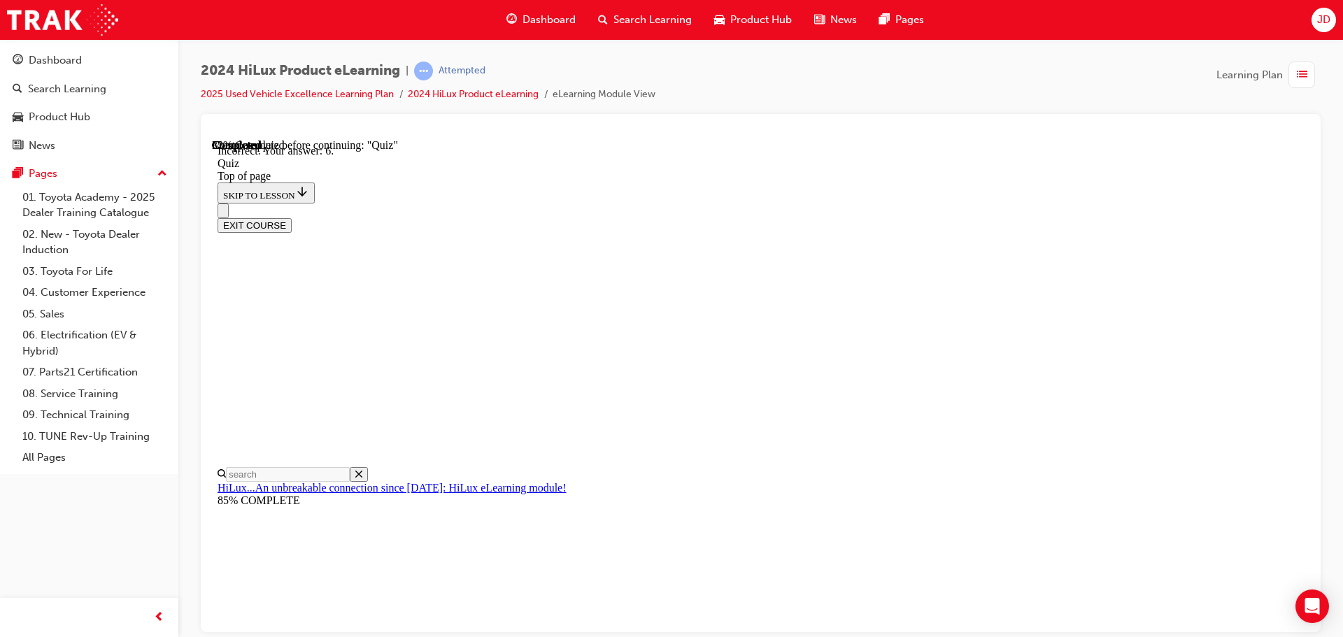
scroll to position [70, 0]
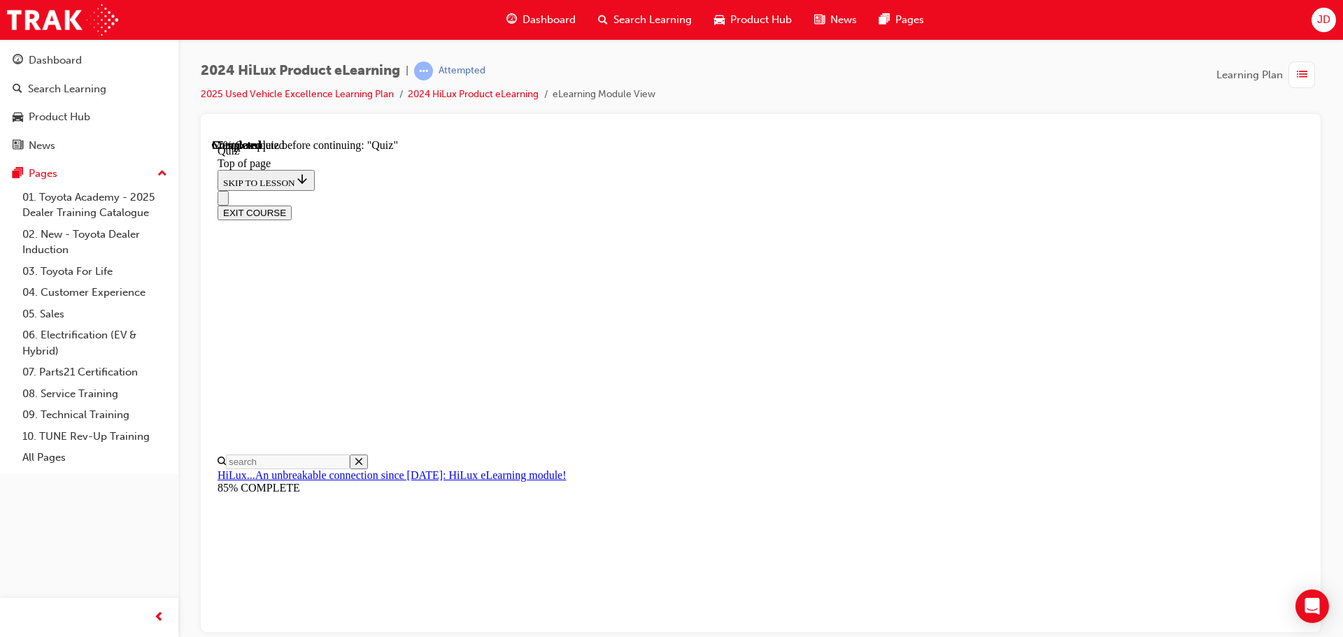
scroll to position [126, 0]
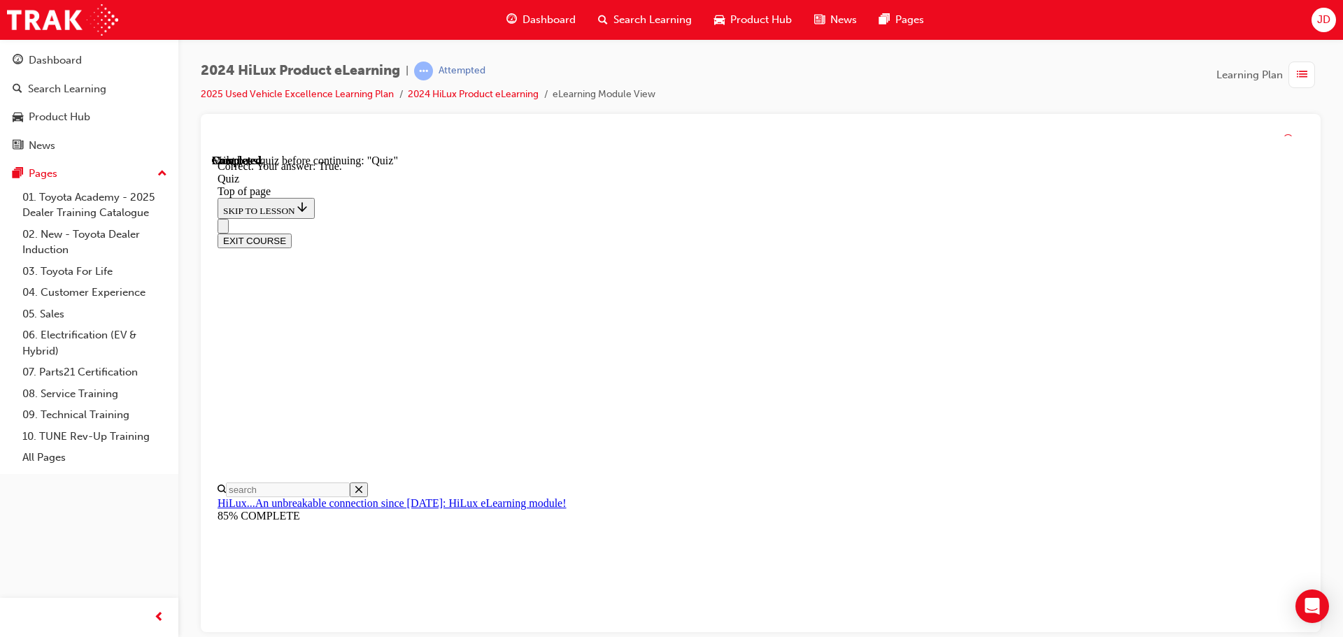
scroll to position [170, 0]
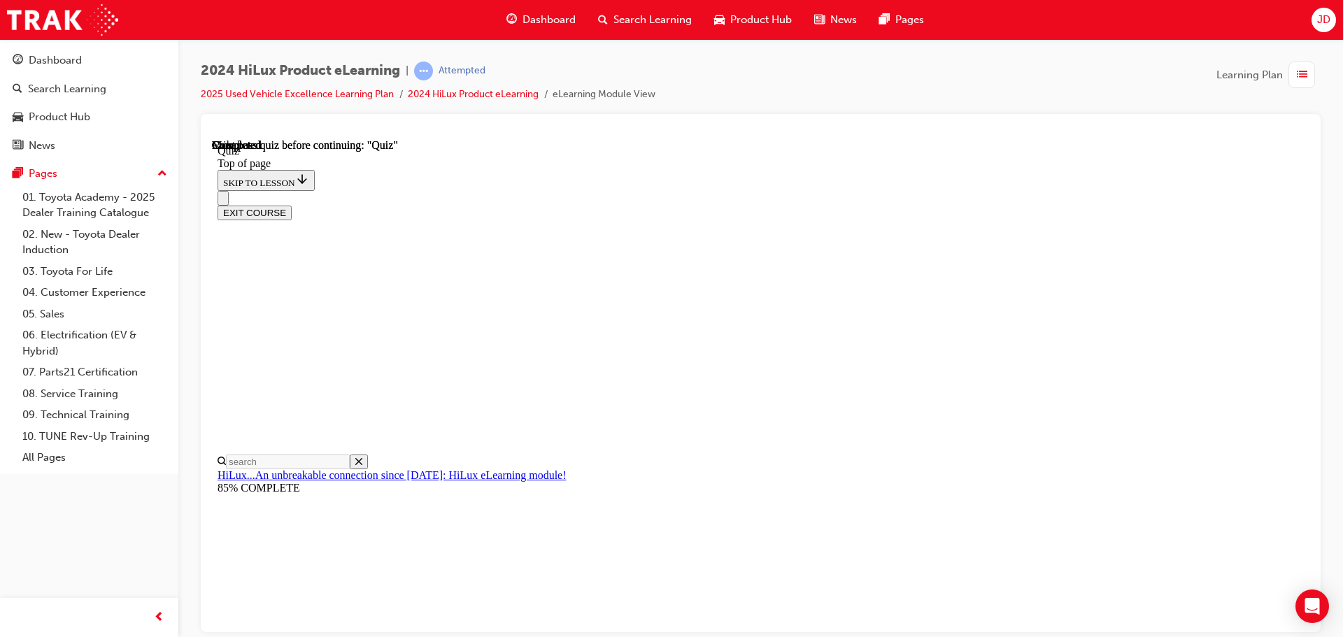
scroll to position [264, 0]
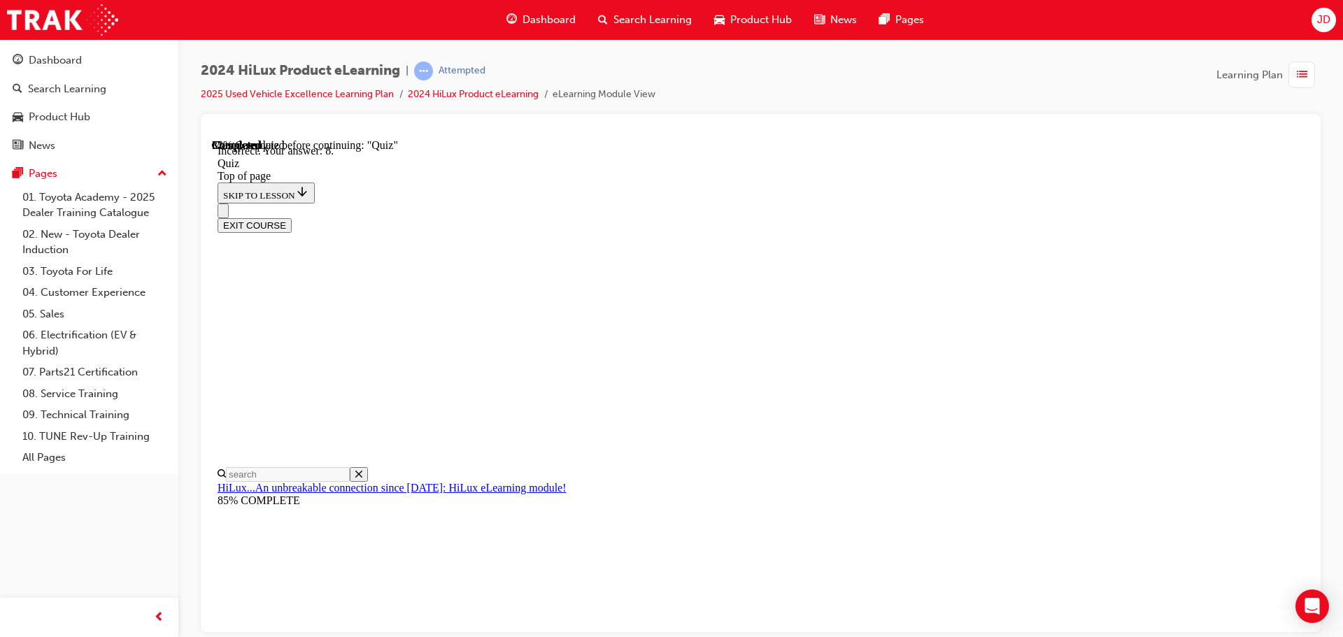
scroll to position [226, 0]
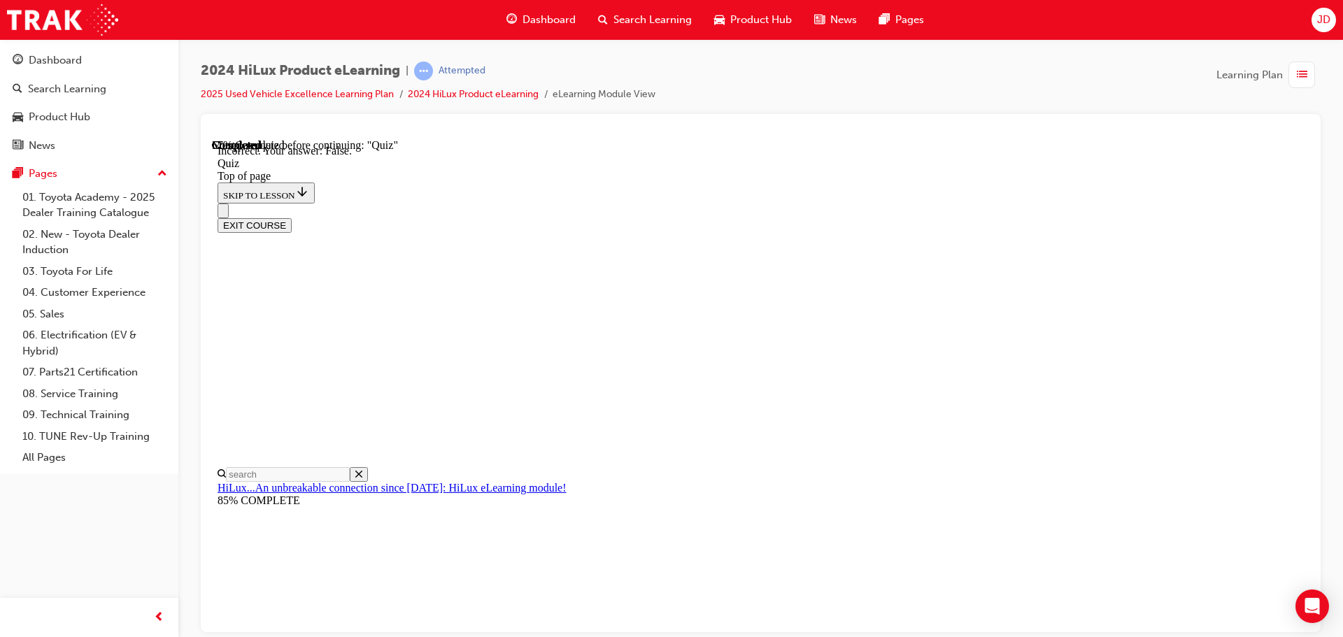
scroll to position [170, 0]
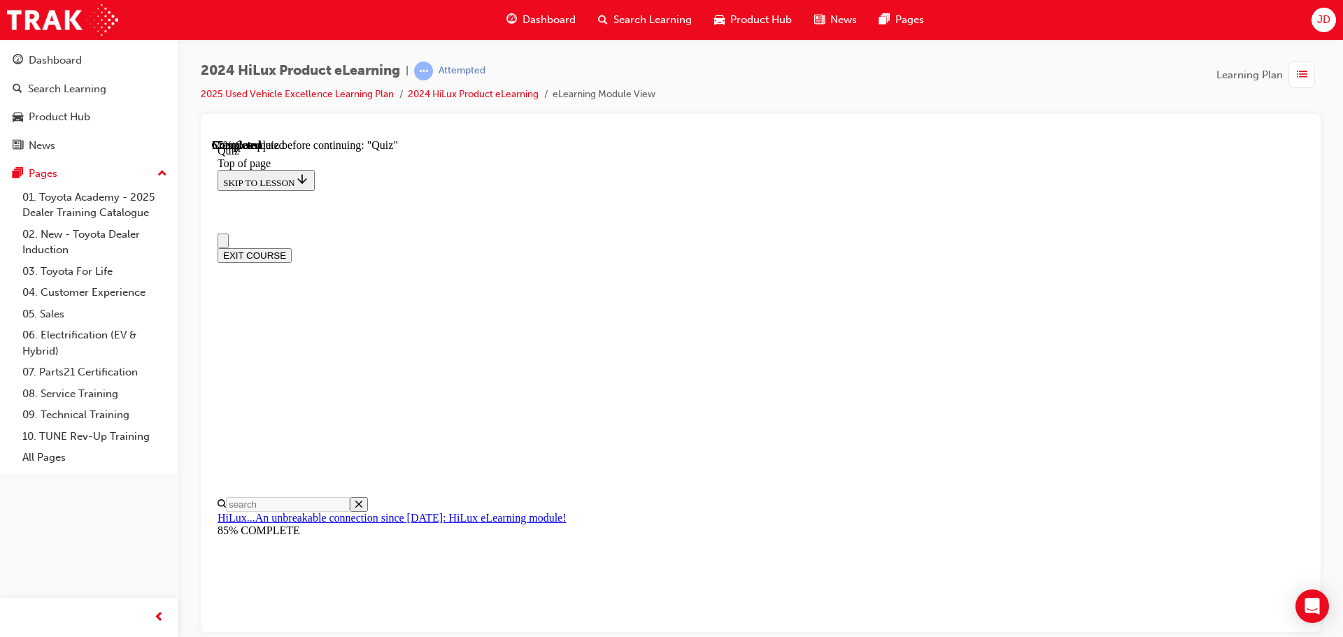
scroll to position [0, 0]
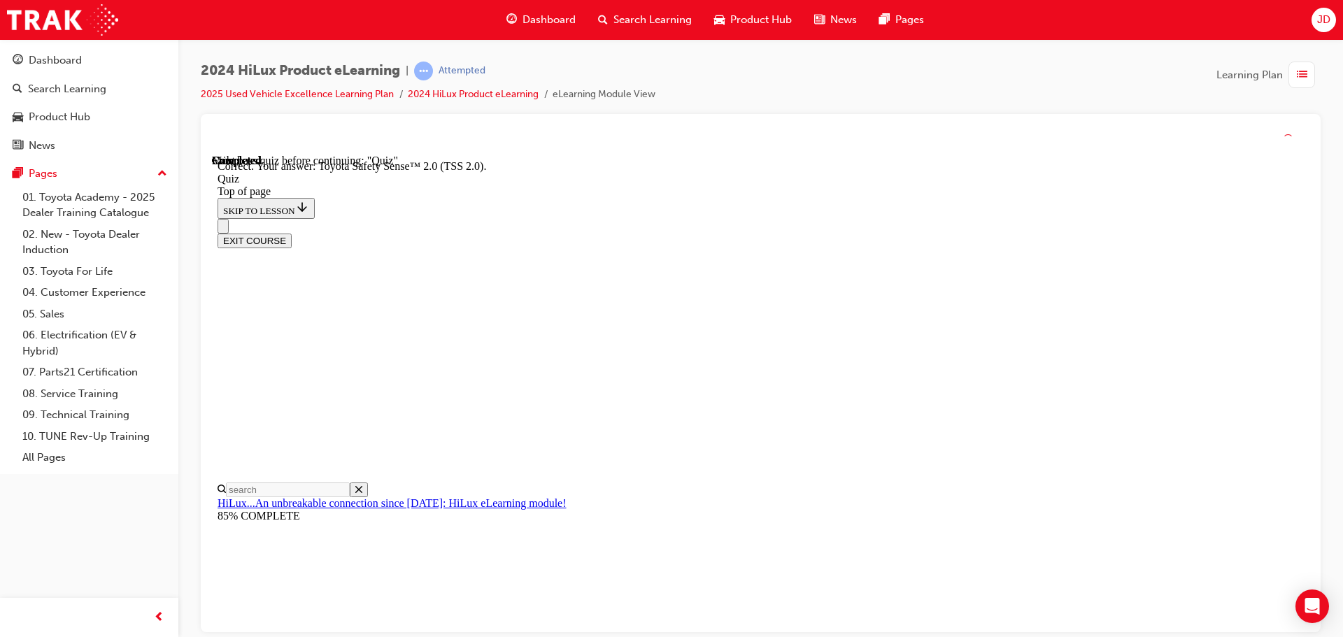
scroll to position [228, 0]
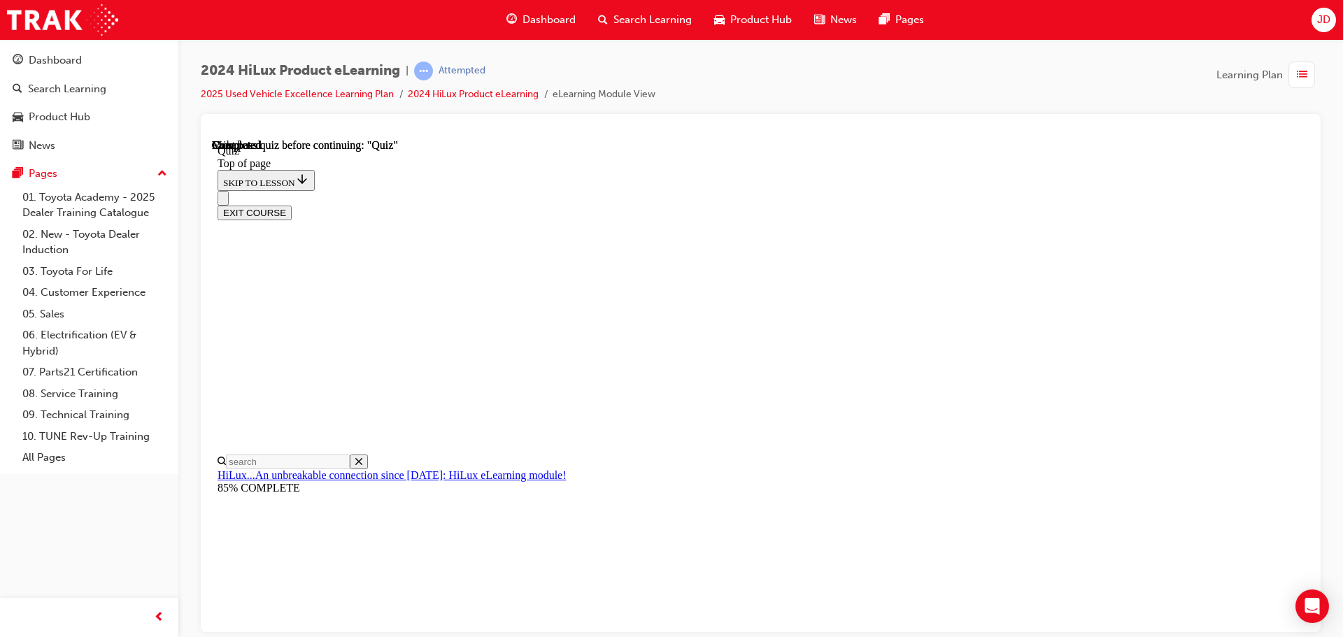
scroll to position [264, 0]
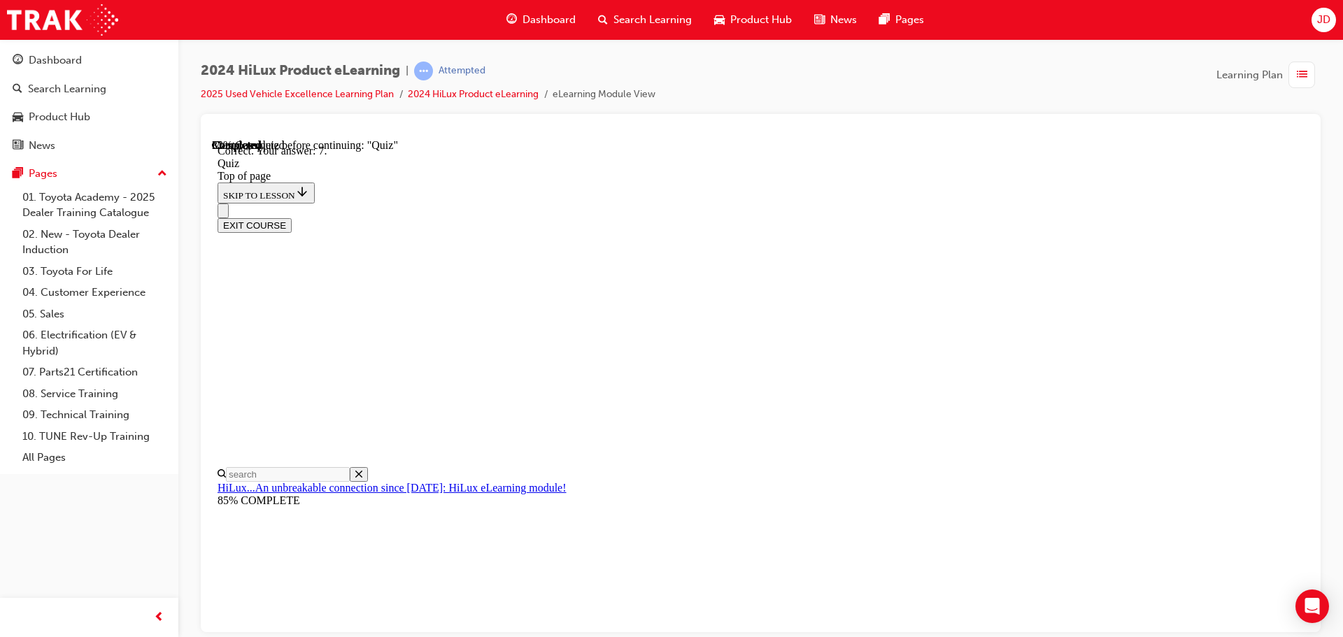
scroll to position [226, 0]
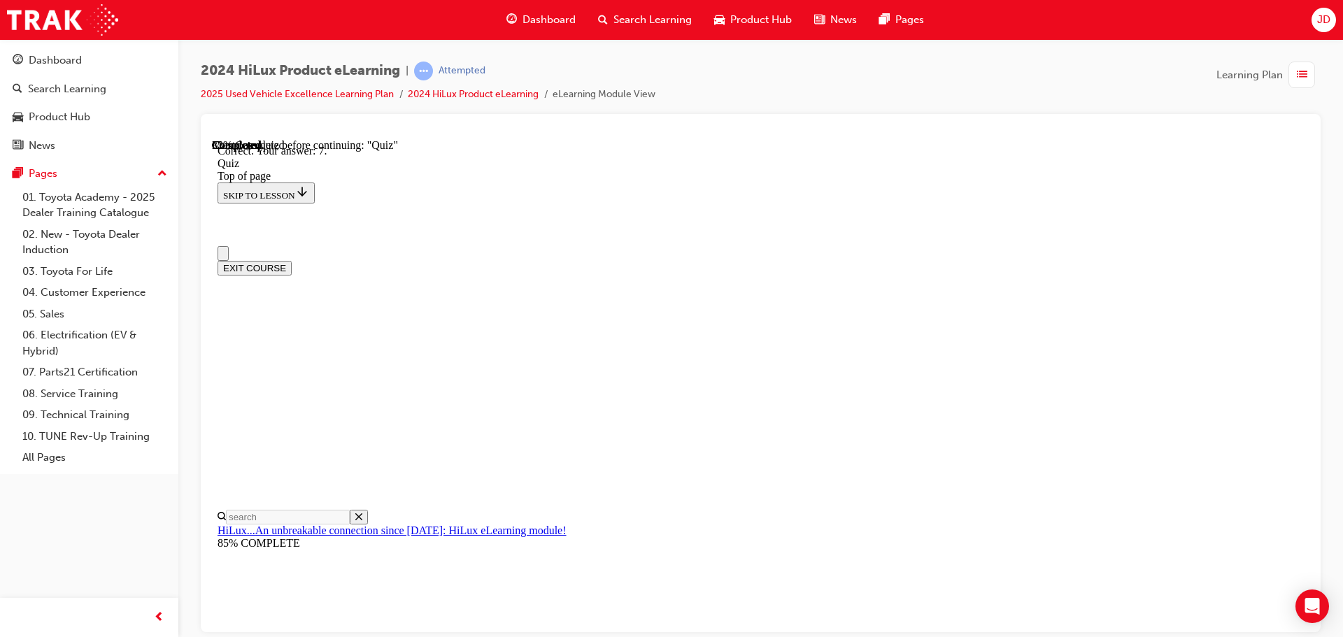
scroll to position [0, 0]
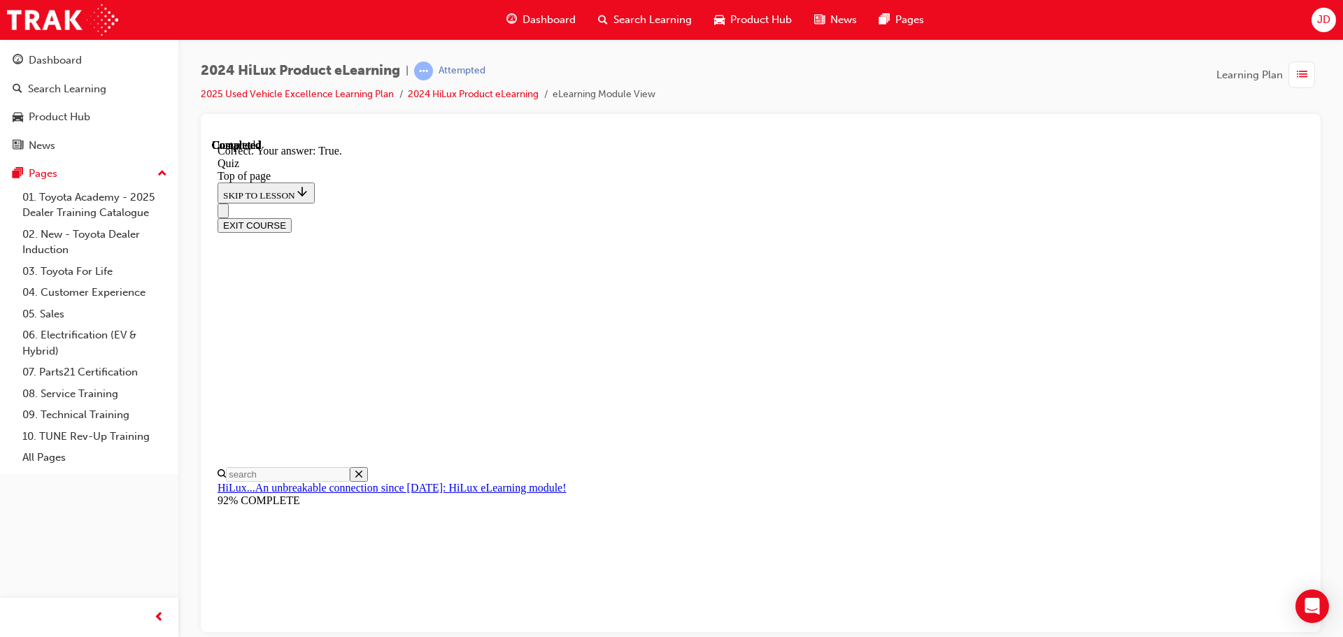
scroll to position [170, 0]
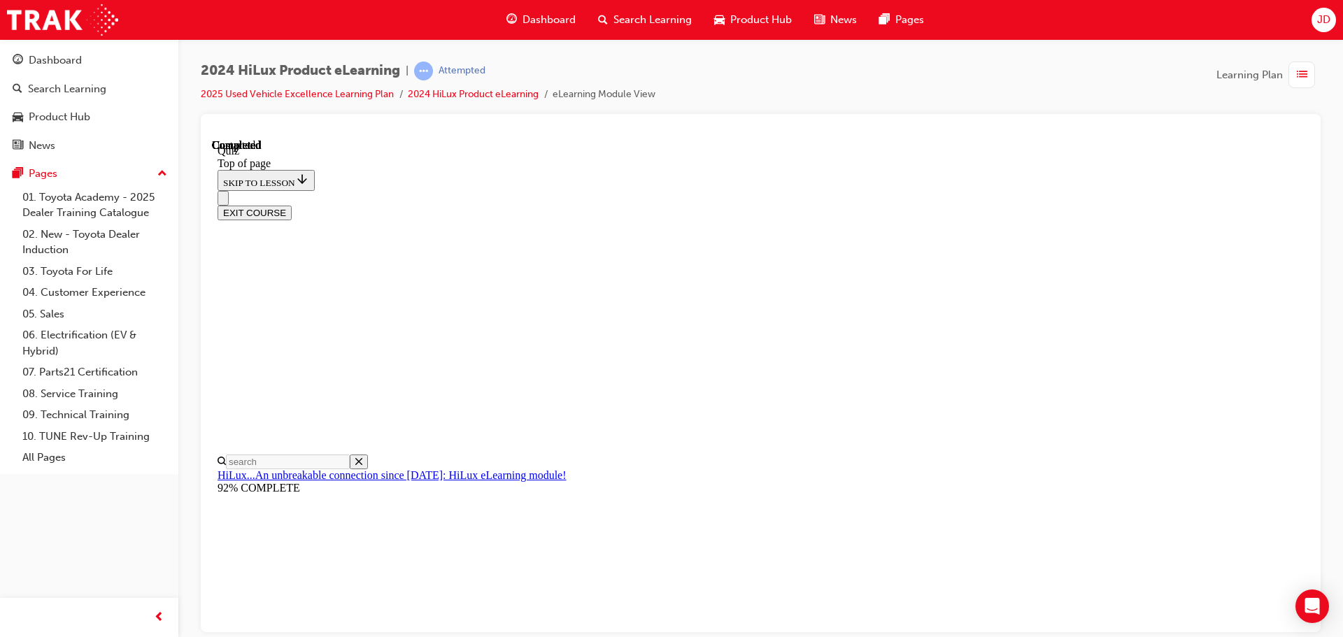
scroll to position [264, 0]
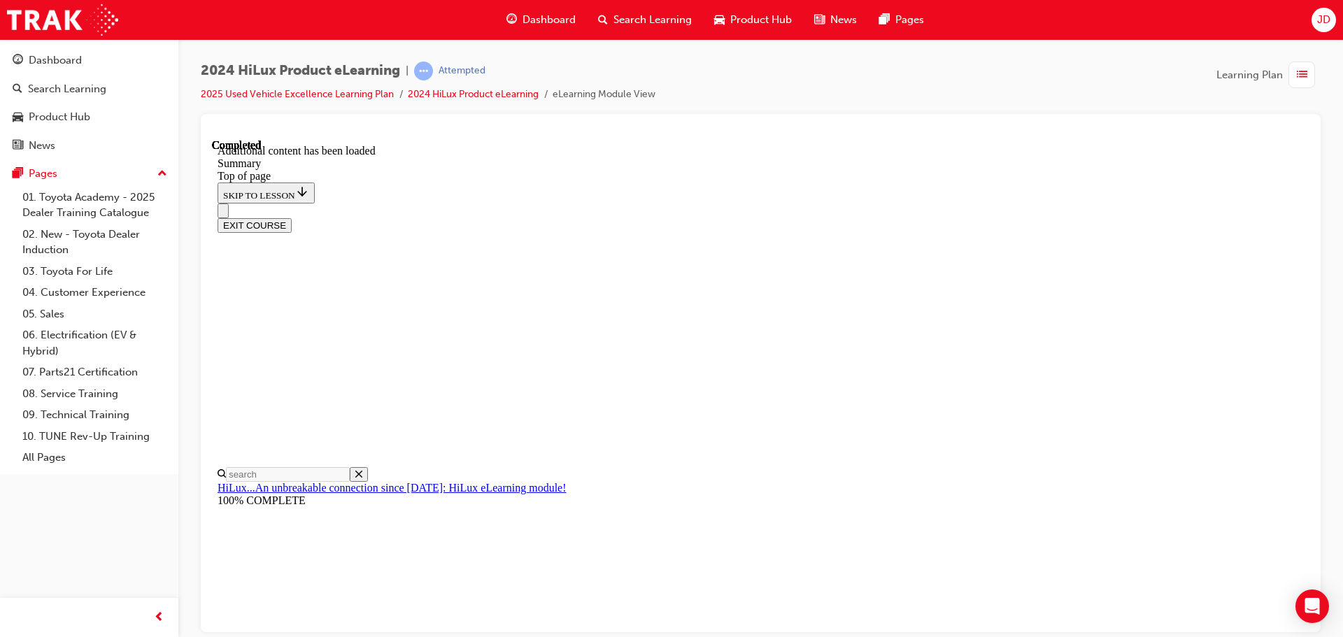
scroll to position [1046, 0]
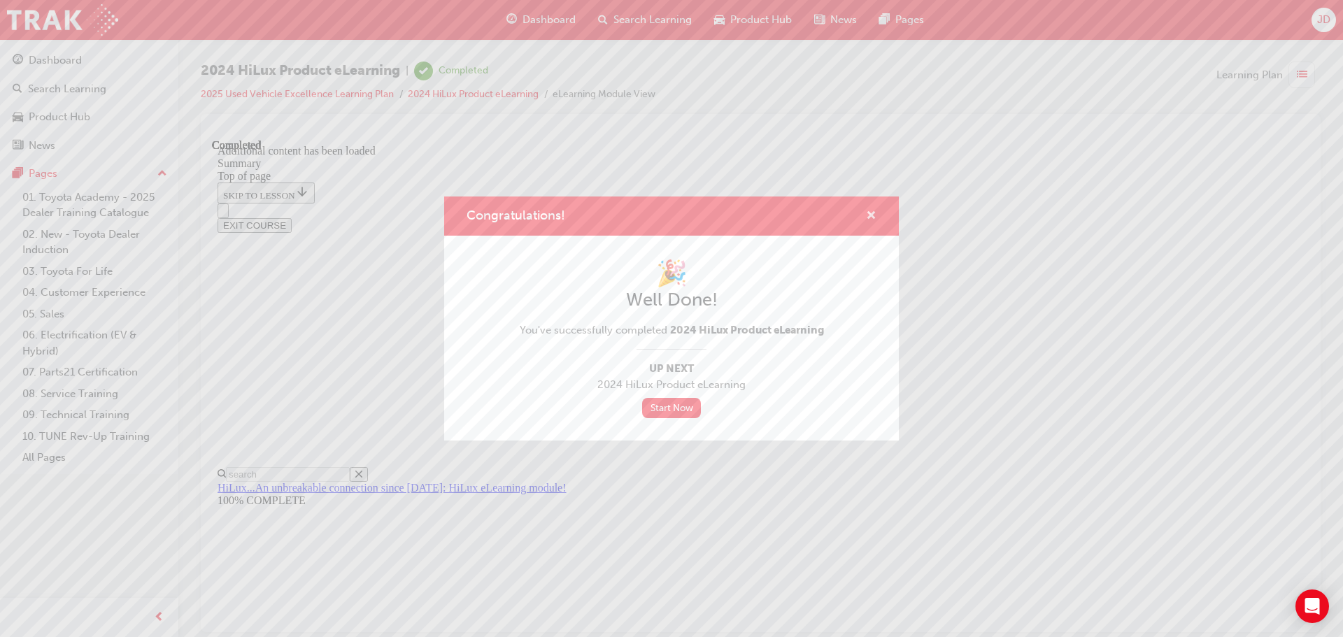
click at [874, 211] on span "cross-icon" at bounding box center [871, 217] width 10 height 13
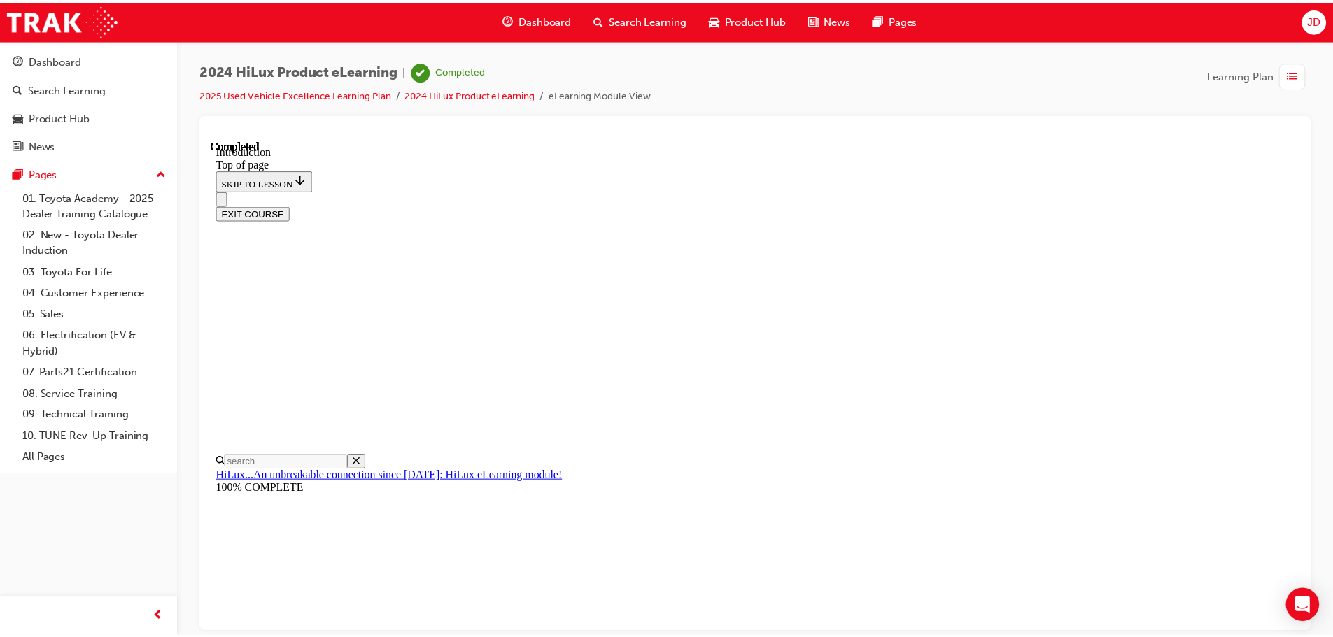
scroll to position [43, 0]
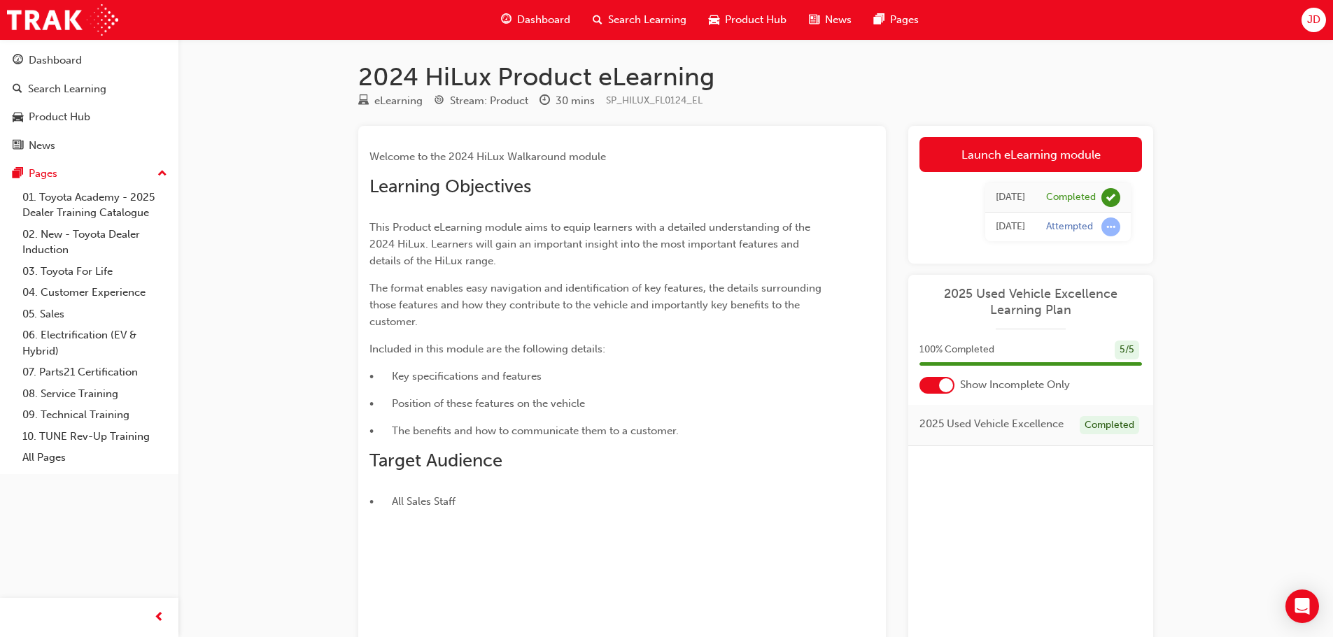
click at [1004, 497] on div "2025 Used Vehicle Excellence Completed" at bounding box center [1030, 545] width 245 height 280
click at [945, 385] on div at bounding box center [946, 385] width 14 height 14
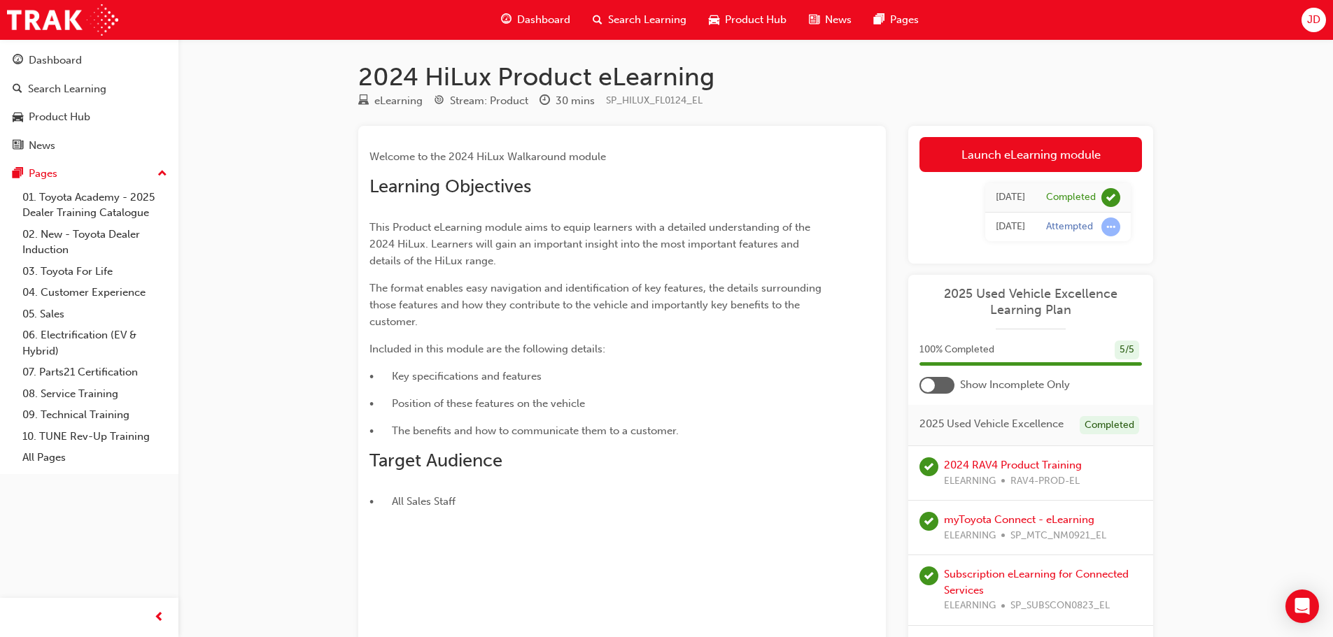
click at [1217, 343] on div "2024 HiLux Product eLearning eLearning Stream: Product 30 mins SP_HILUX_FL0124_…" at bounding box center [666, 382] width 1333 height 765
